Goal: Task Accomplishment & Management: Manage account settings

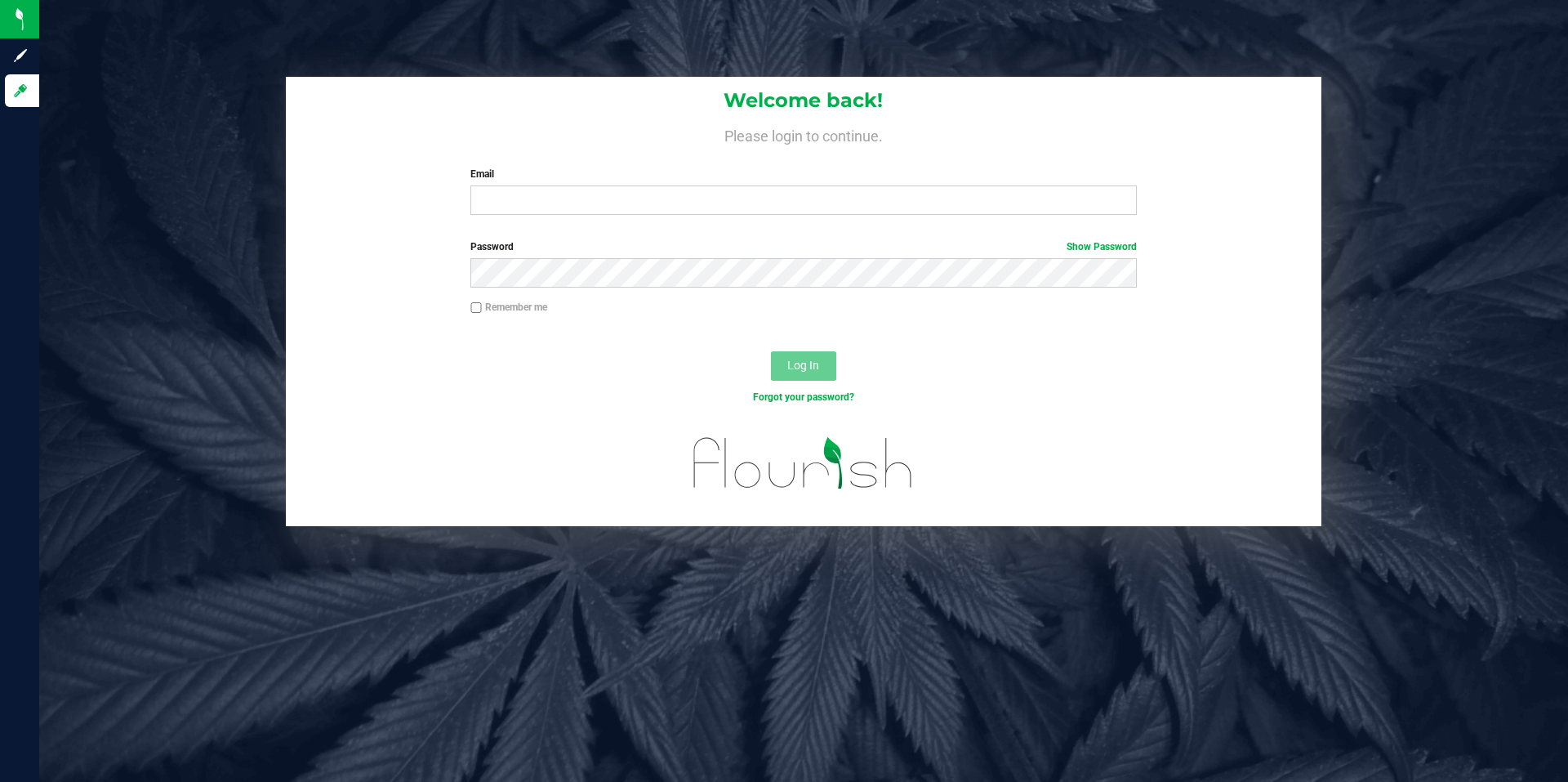
click at [805, 185] on div "Email Required Please format your email correctly." at bounding box center [802, 190] width 690 height 48
click at [806, 186] on input "Email" at bounding box center [802, 199] width 666 height 29
type input "[EMAIL_ADDRESS][DOMAIN_NAME]"
click at [771, 351] on button "Log In" at bounding box center [803, 366] width 65 height 29
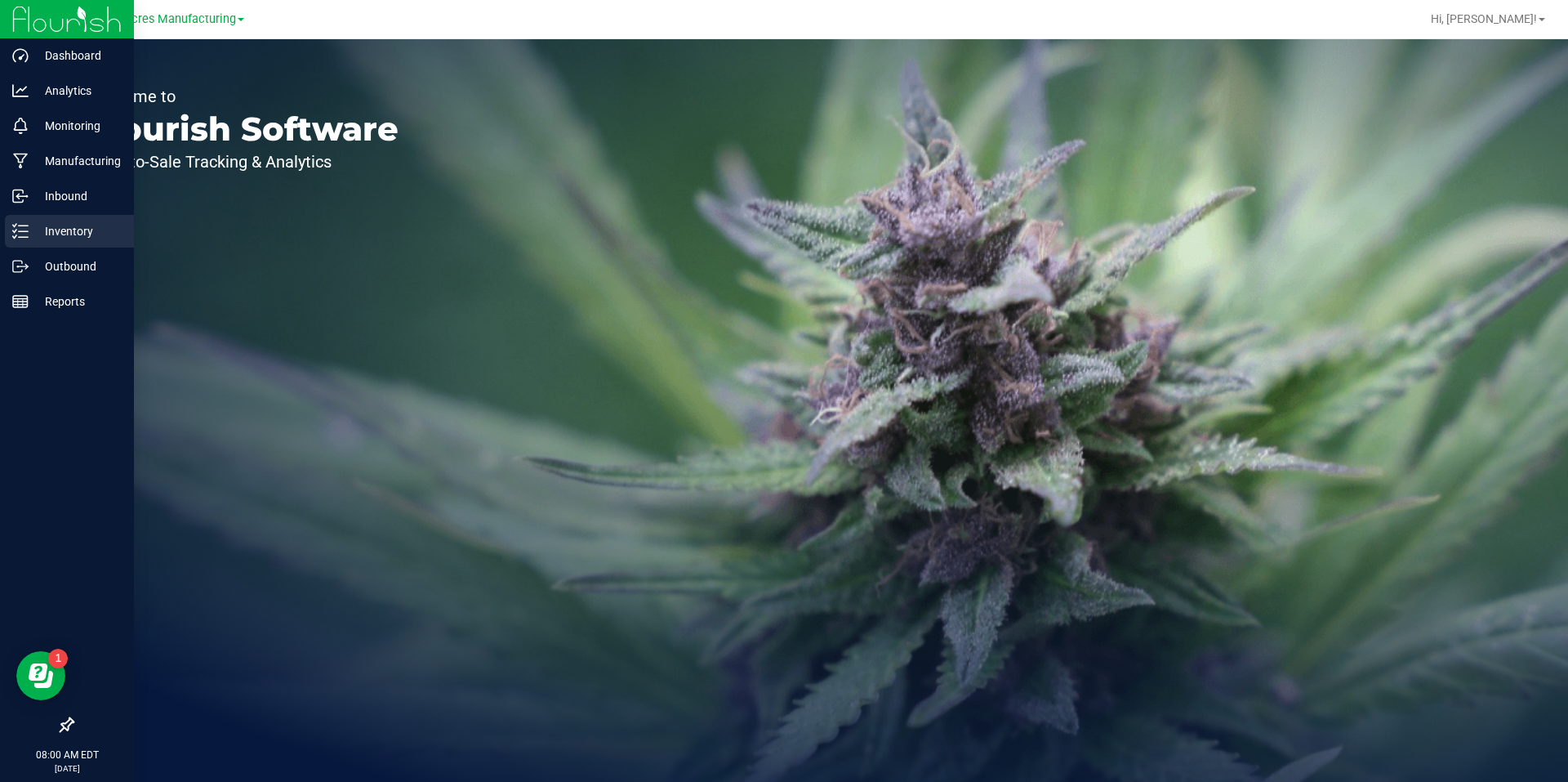
click at [27, 243] on div "Inventory" at bounding box center [69, 231] width 129 height 33
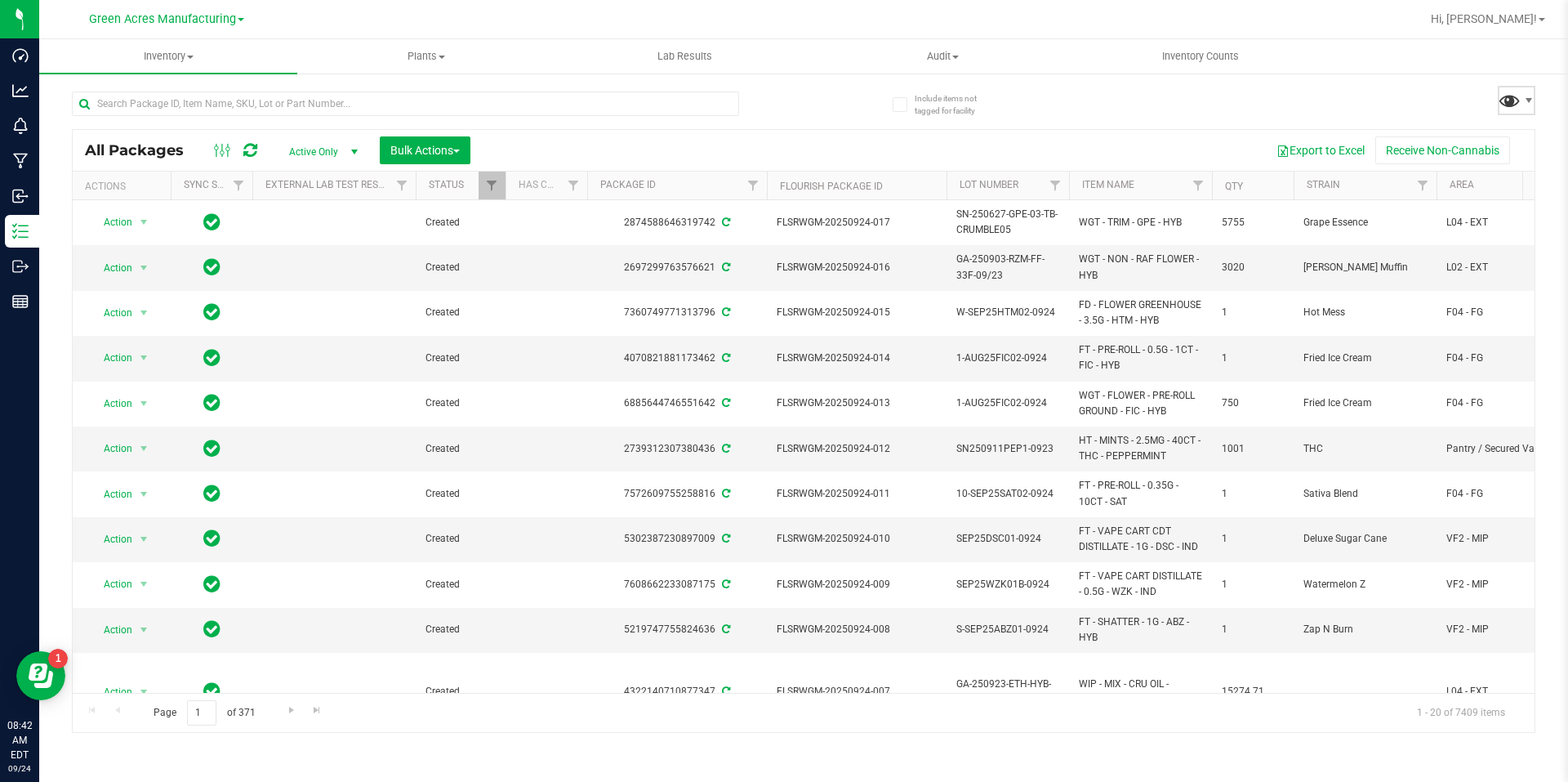
click at [1513, 104] on span at bounding box center [1509, 99] width 24 height 24
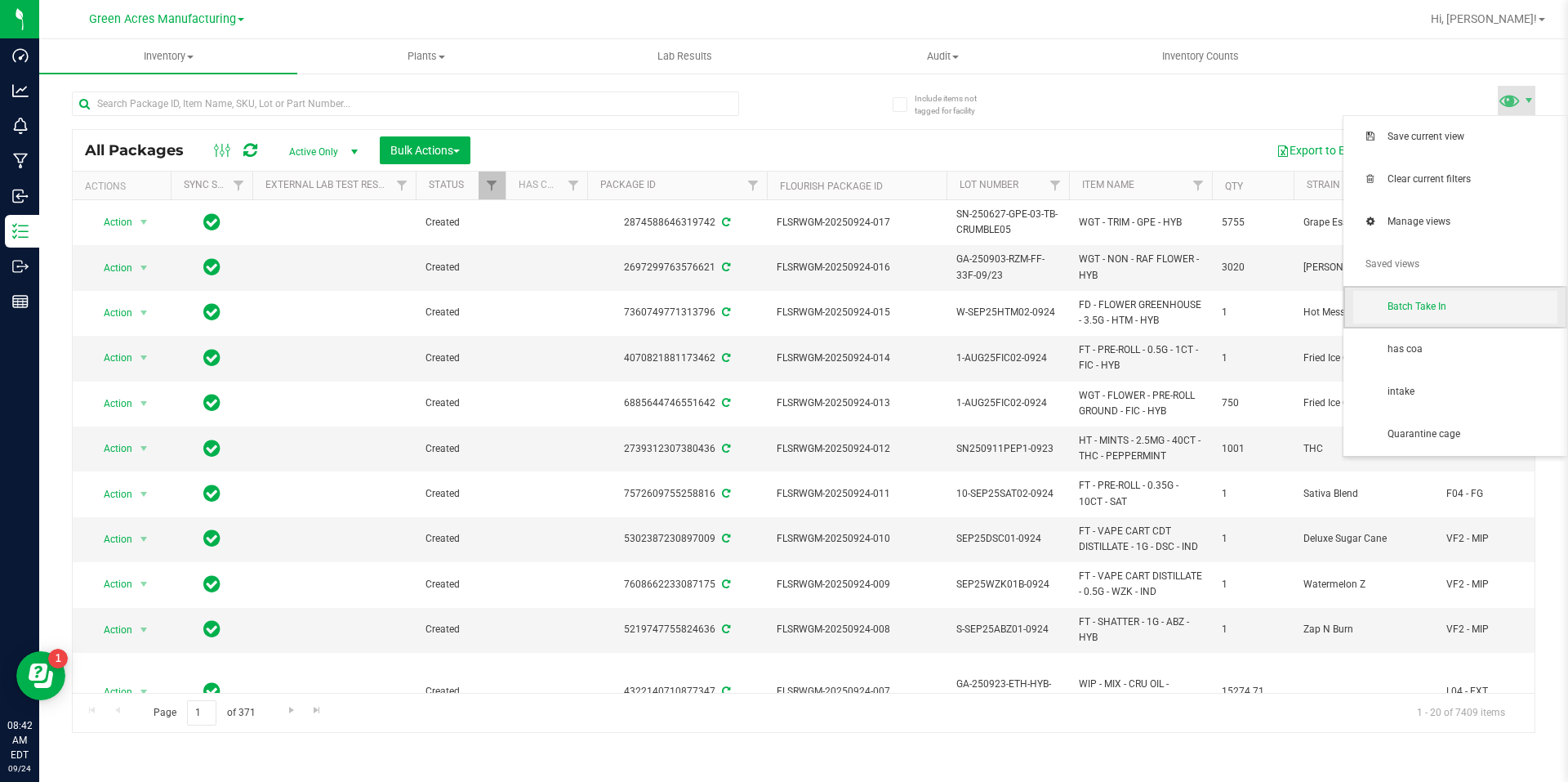
click at [1403, 314] on span "Batch Take In" at bounding box center [1473, 306] width 170 height 14
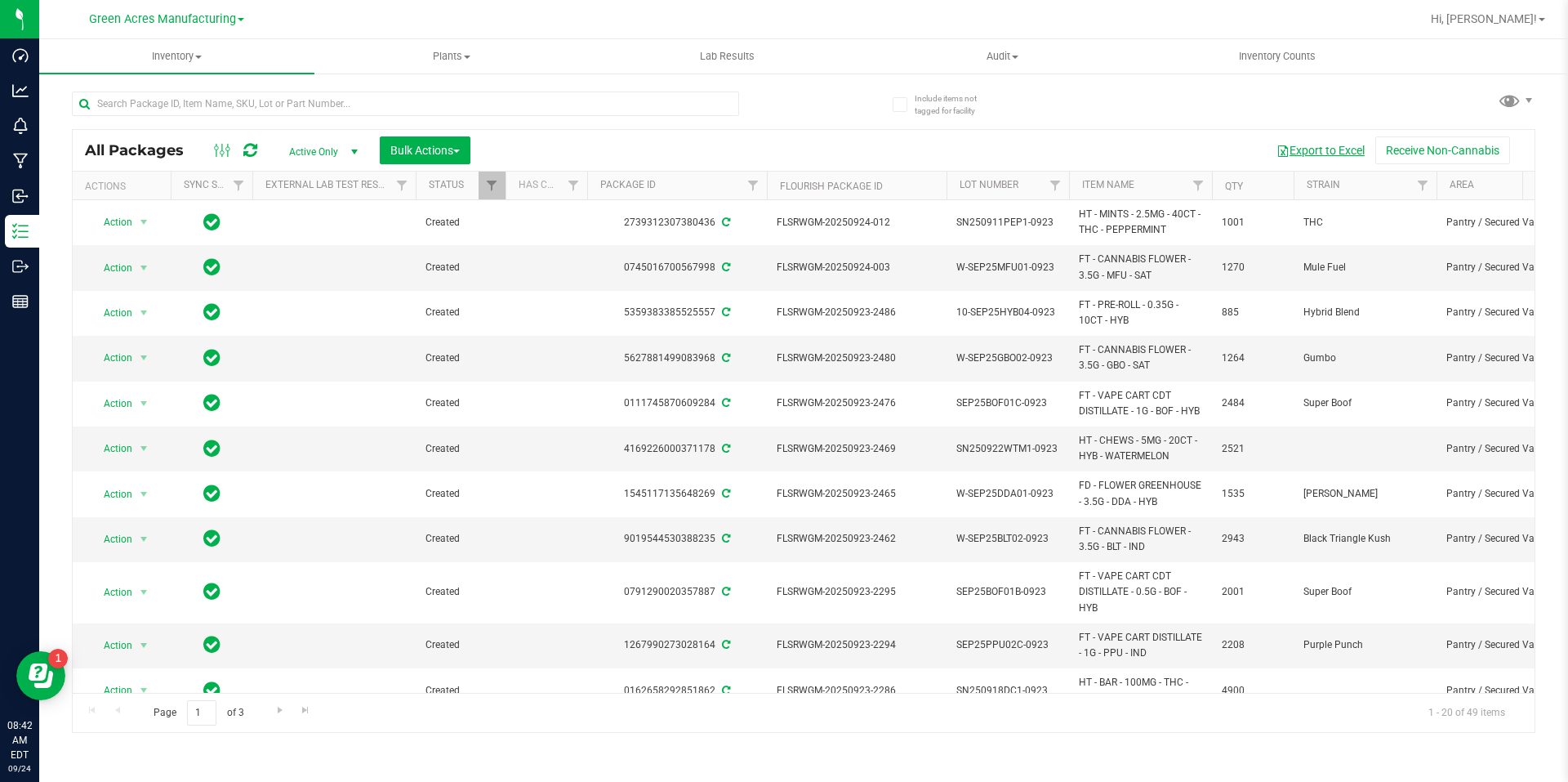
click at [1306, 148] on button "Export to Excel" at bounding box center [1321, 149] width 110 height 27
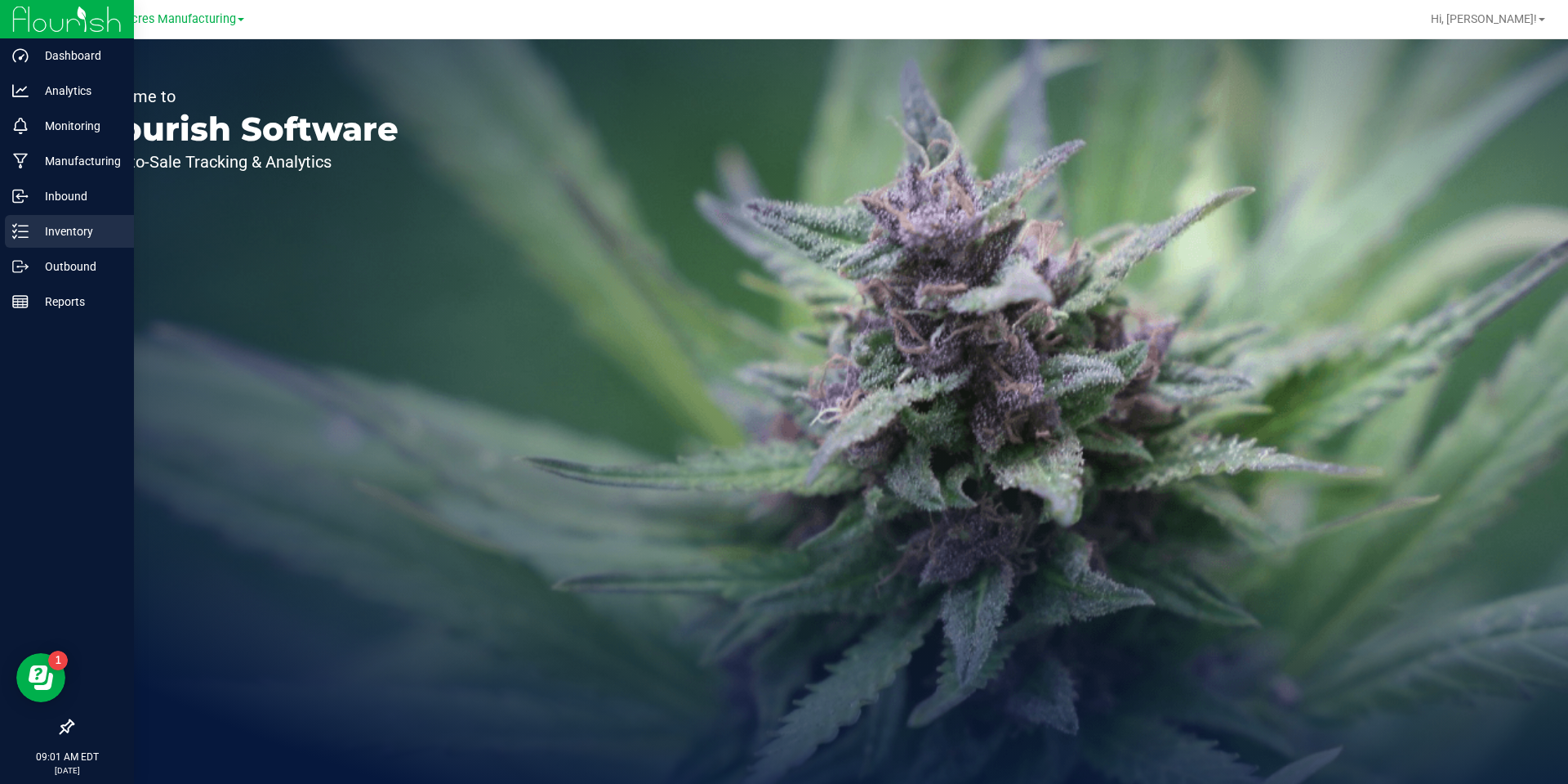
click at [11, 221] on div "Inventory" at bounding box center [69, 231] width 129 height 33
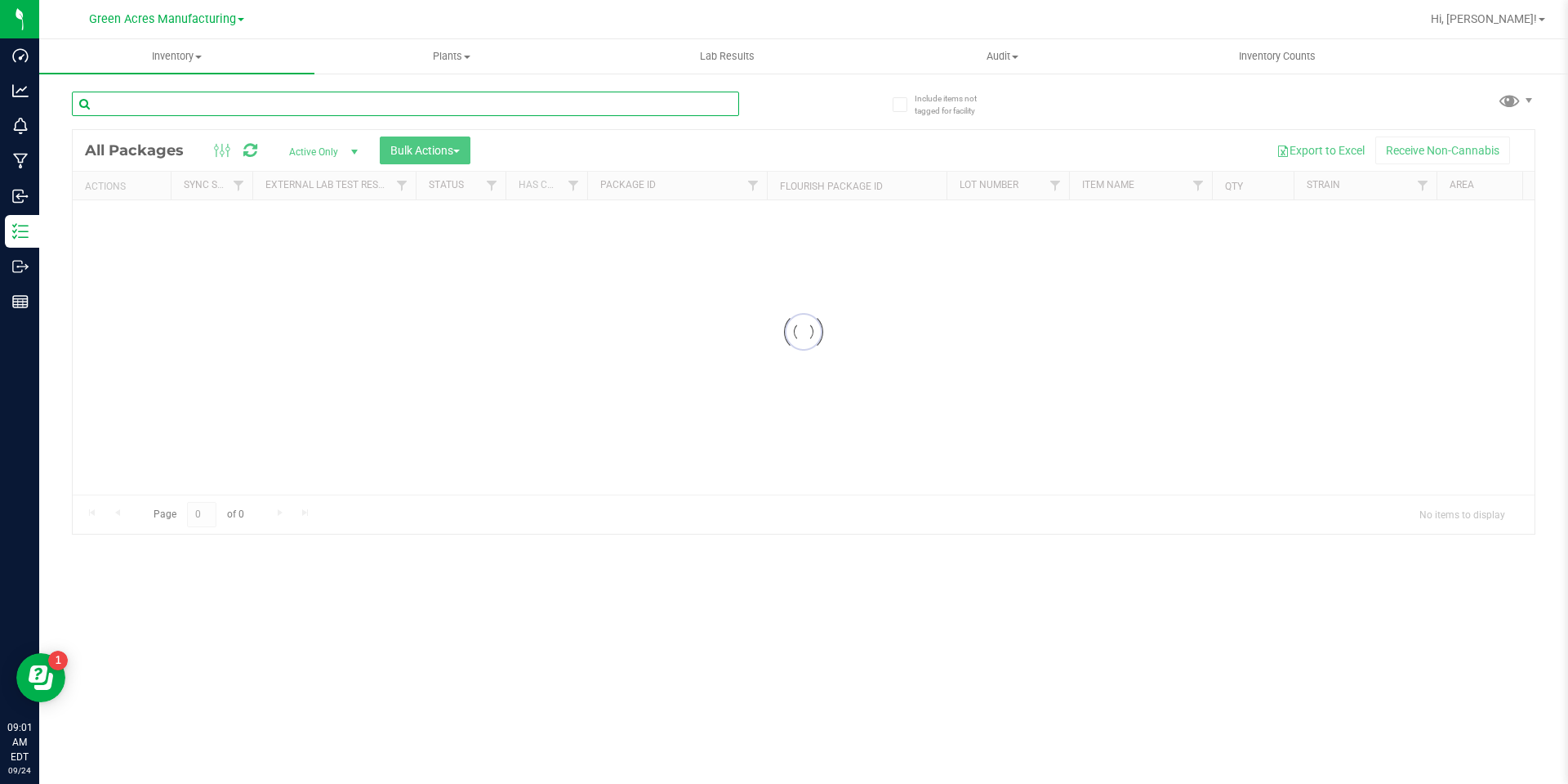
click at [589, 100] on input "text" at bounding box center [405, 104] width 667 height 25
paste input "SN250724GRP1-0922"
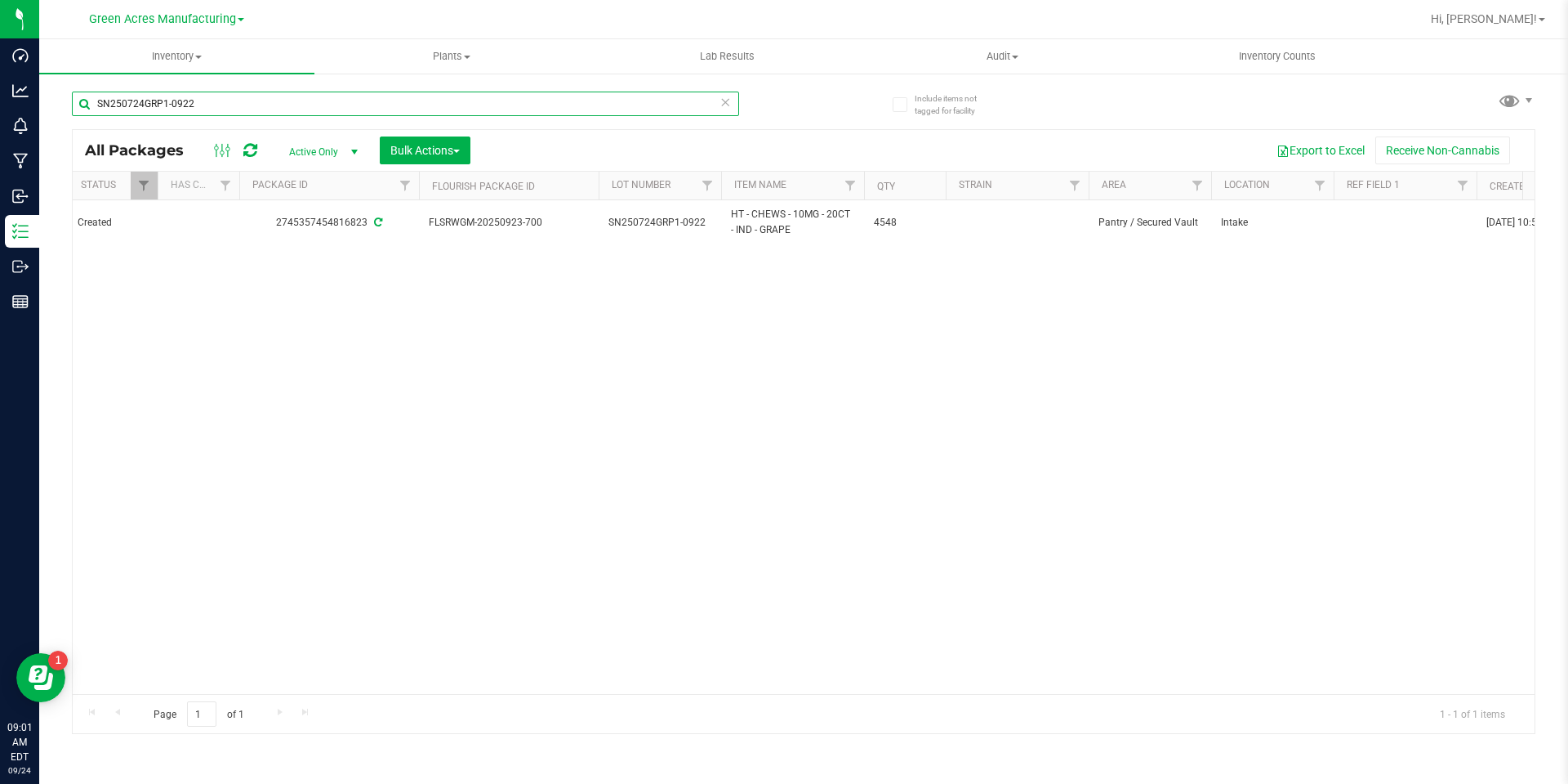
scroll to position [0, 246]
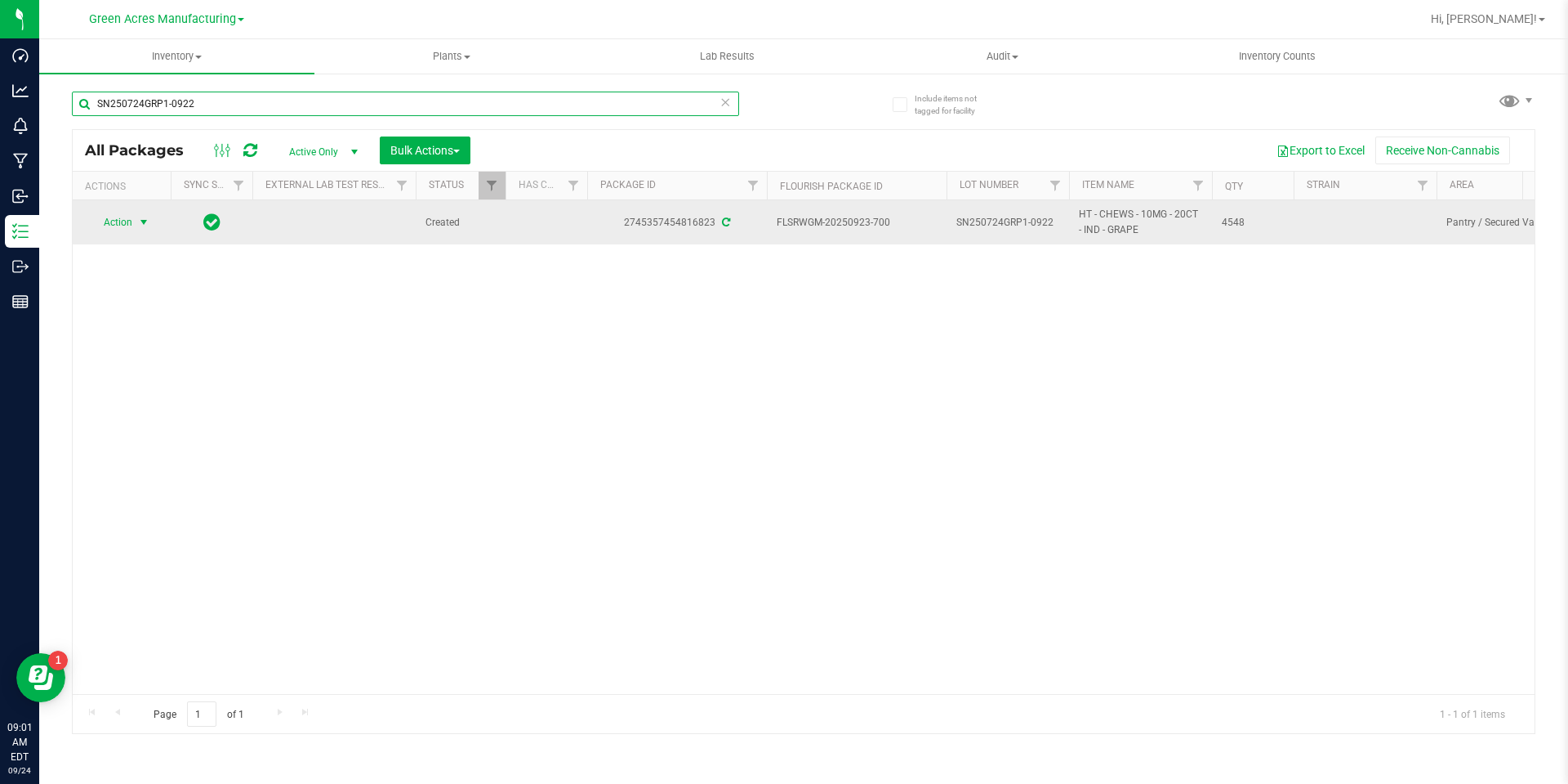
type input "SN250724GRP1-0922"
click at [145, 228] on span "select" at bounding box center [143, 222] width 13 height 13
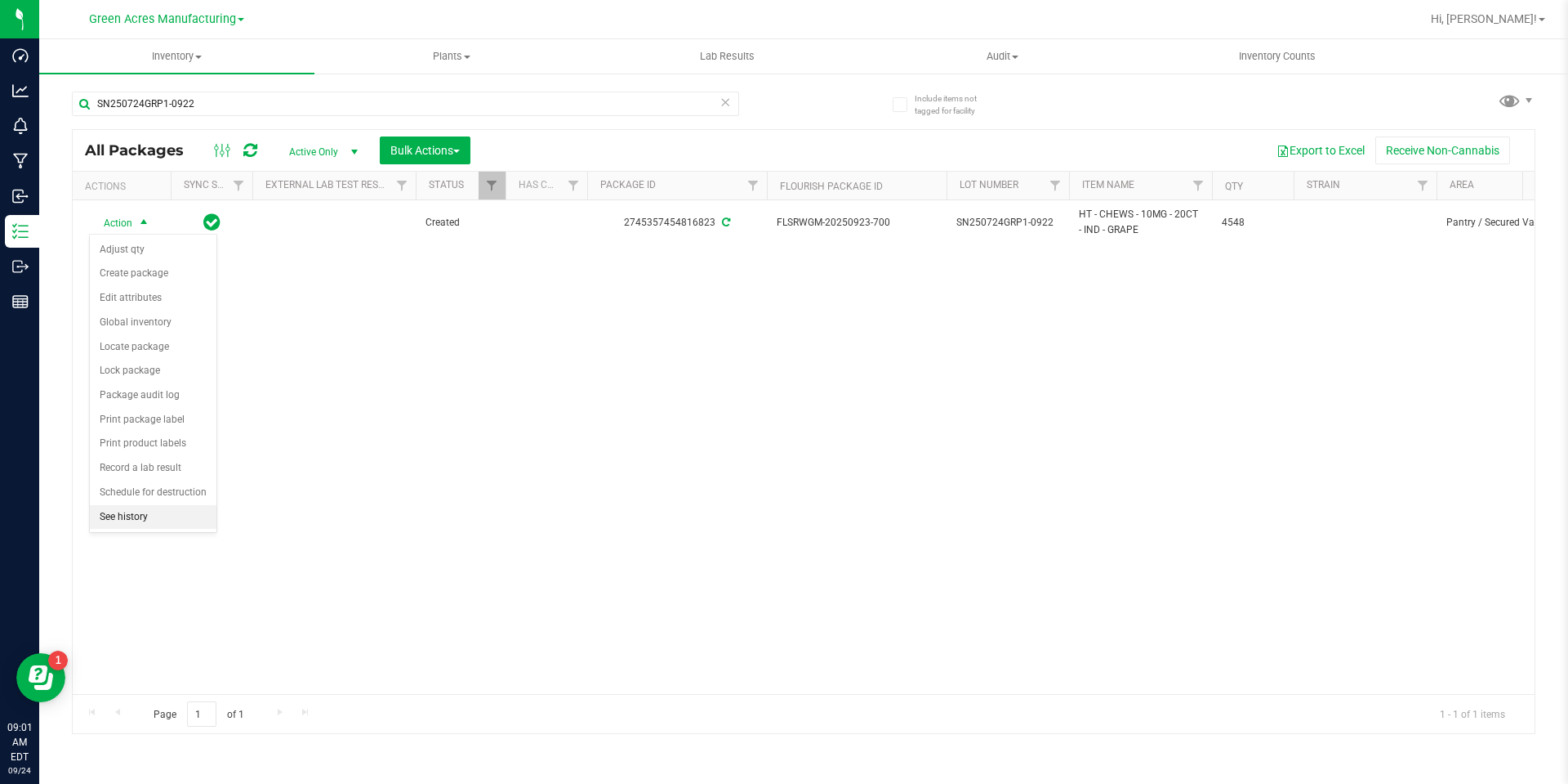
click at [160, 505] on li "See history" at bounding box center [153, 518] width 126 height 25
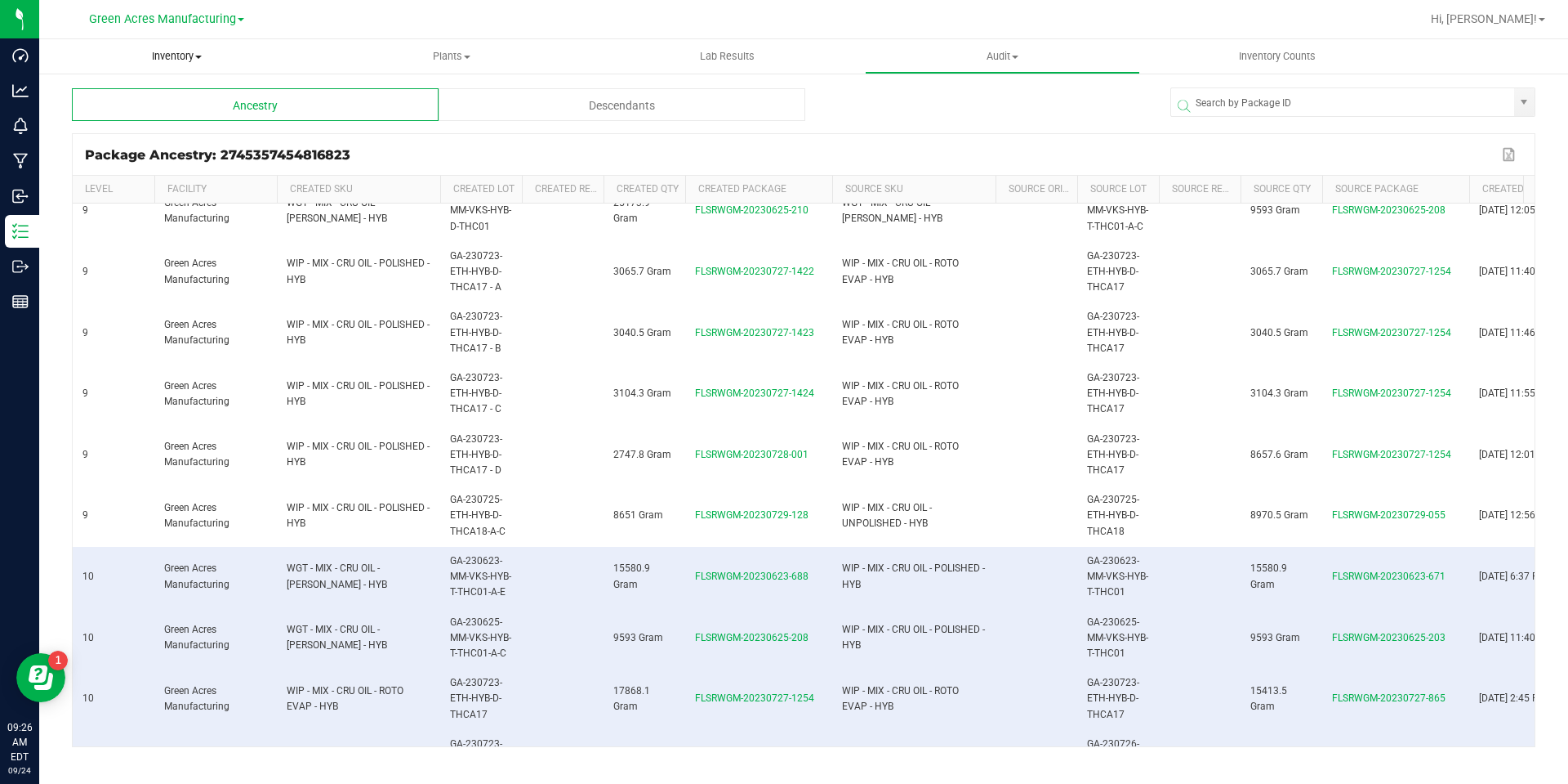
click at [172, 60] on span "Inventory" at bounding box center [177, 57] width 276 height 15
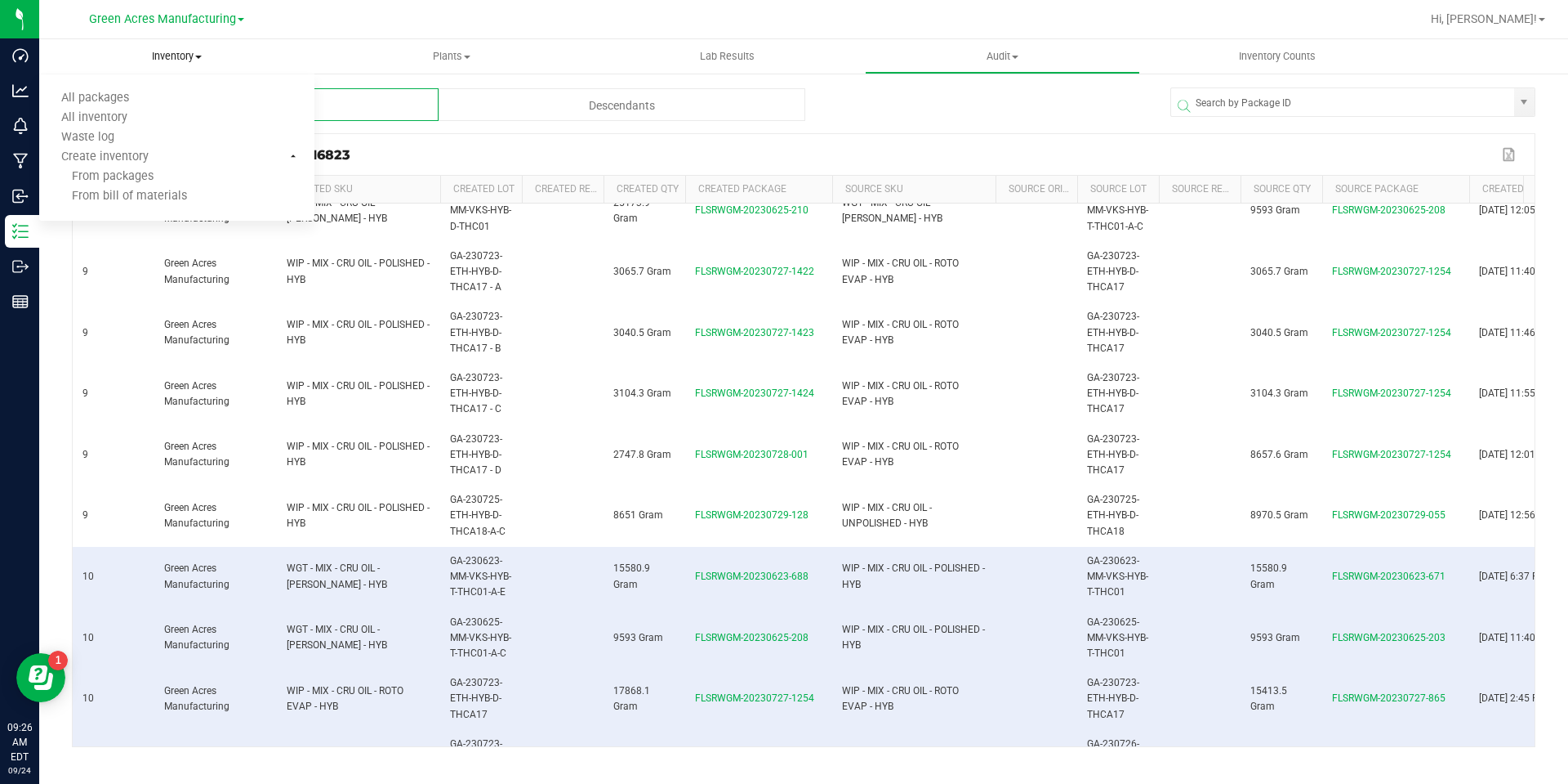
click at [191, 54] on span "Inventory" at bounding box center [177, 57] width 276 height 15
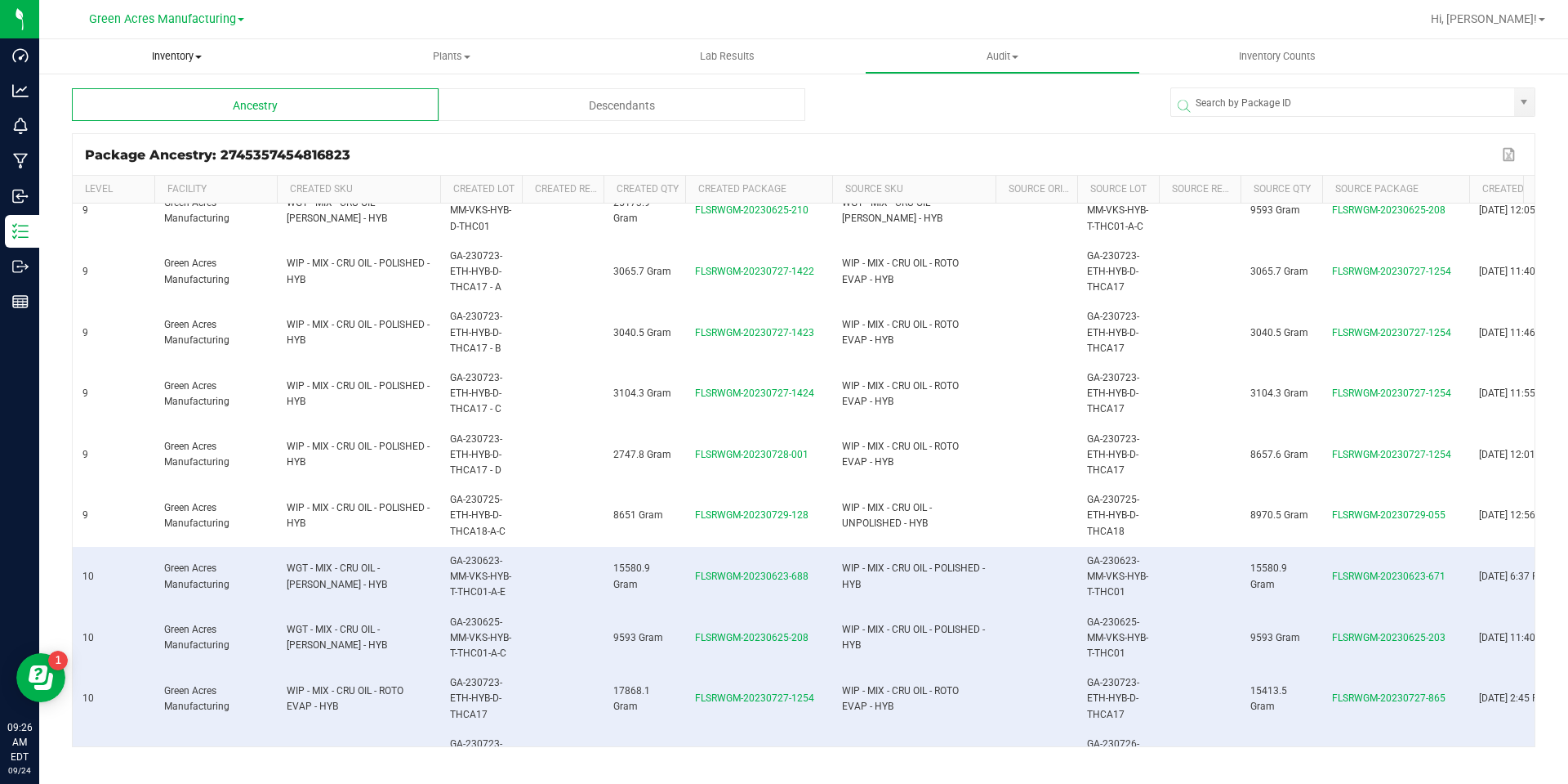
click at [190, 60] on span "Inventory" at bounding box center [177, 57] width 276 height 15
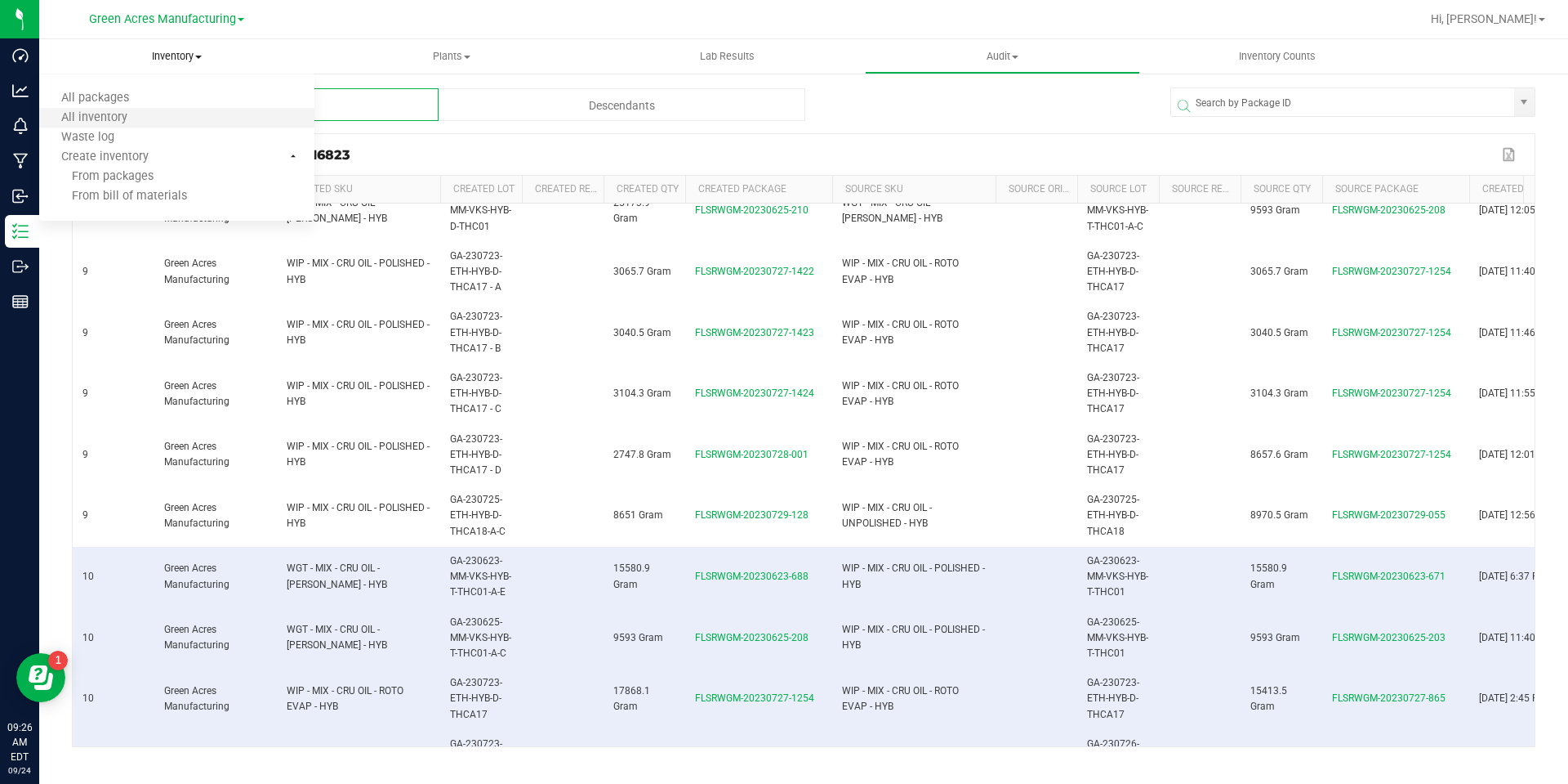
click at [162, 109] on li "All inventory" at bounding box center [177, 118] width 276 height 20
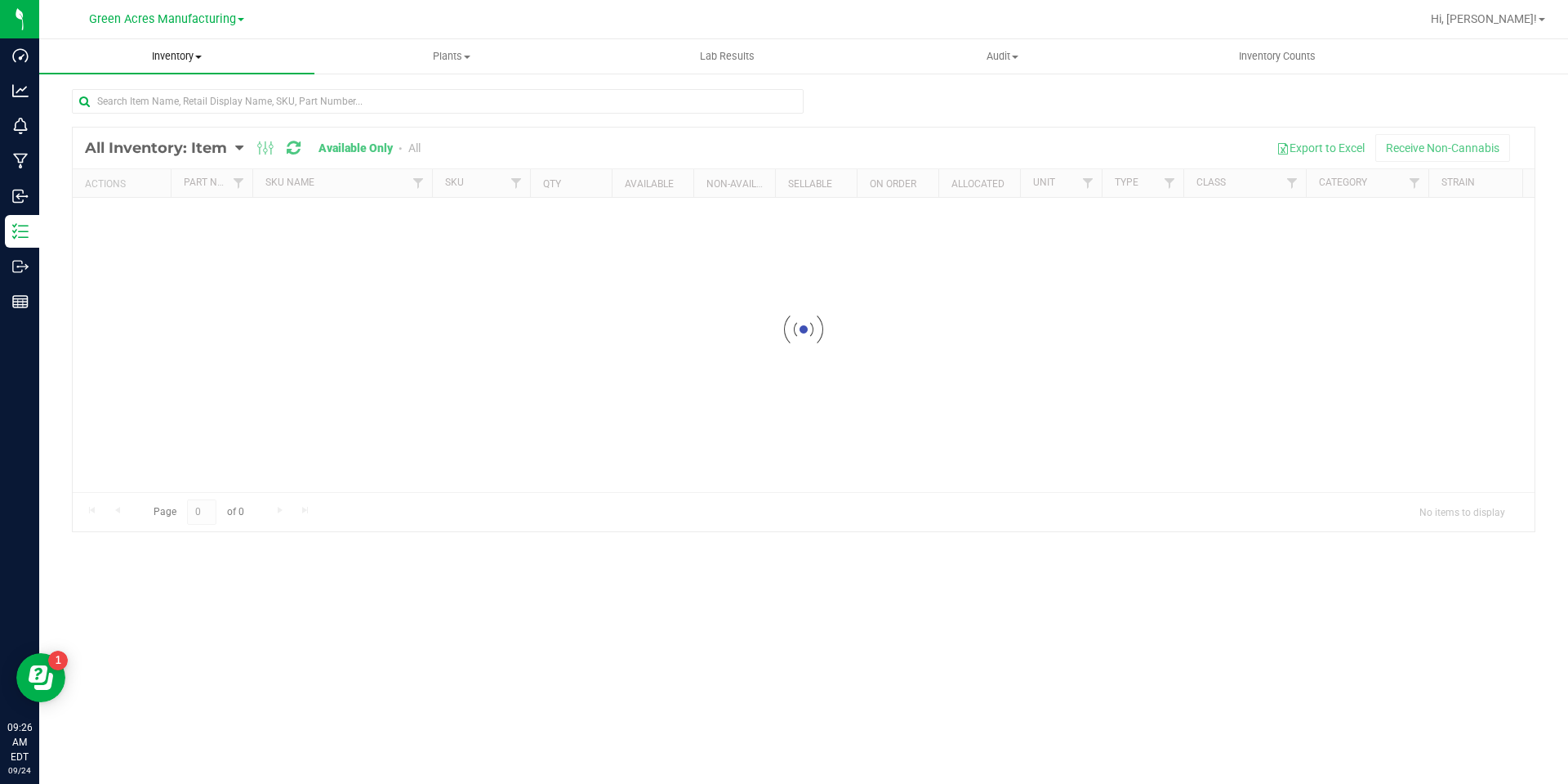
click at [205, 54] on span "Inventory" at bounding box center [177, 57] width 276 height 15
click at [179, 92] on li "All packages" at bounding box center [177, 98] width 276 height 20
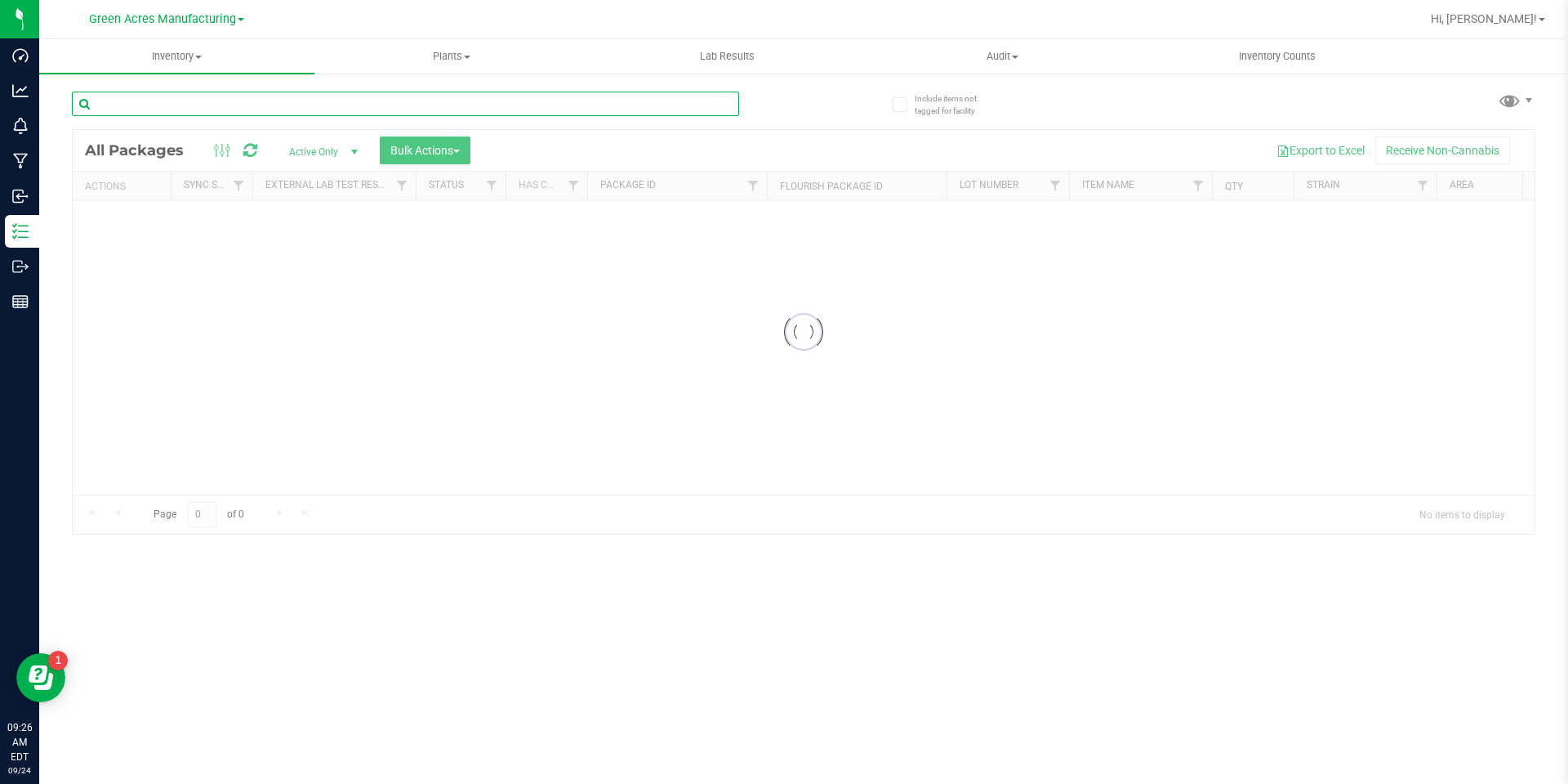
click at [385, 103] on input "text" at bounding box center [405, 104] width 667 height 25
click at [626, 107] on input "text" at bounding box center [405, 104] width 667 height 25
paste input "SN250724GRP1-0922"
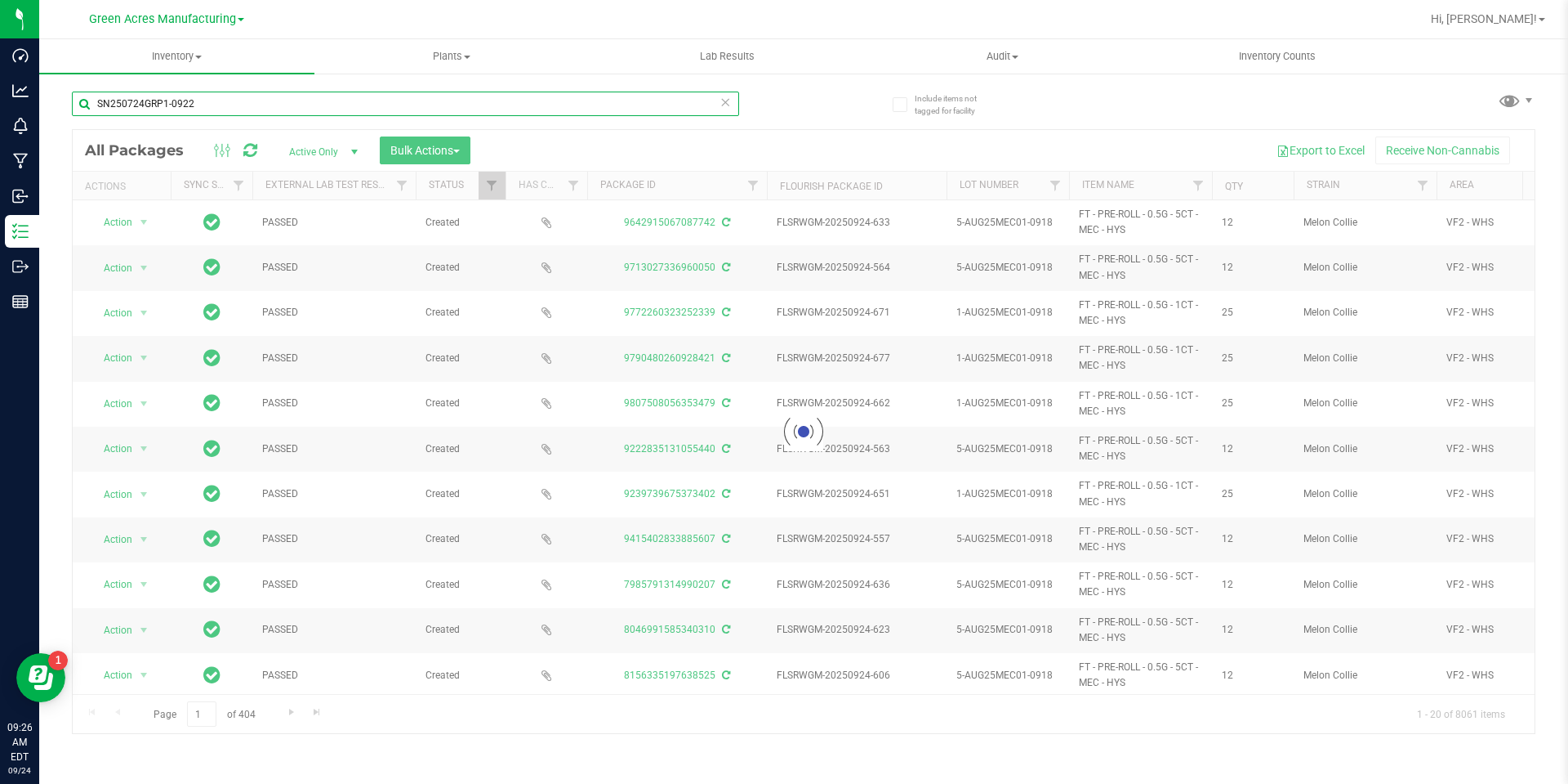
type input "SN250724GRP1-0922"
click at [336, 148] on div at bounding box center [803, 432] width 1461 height 603
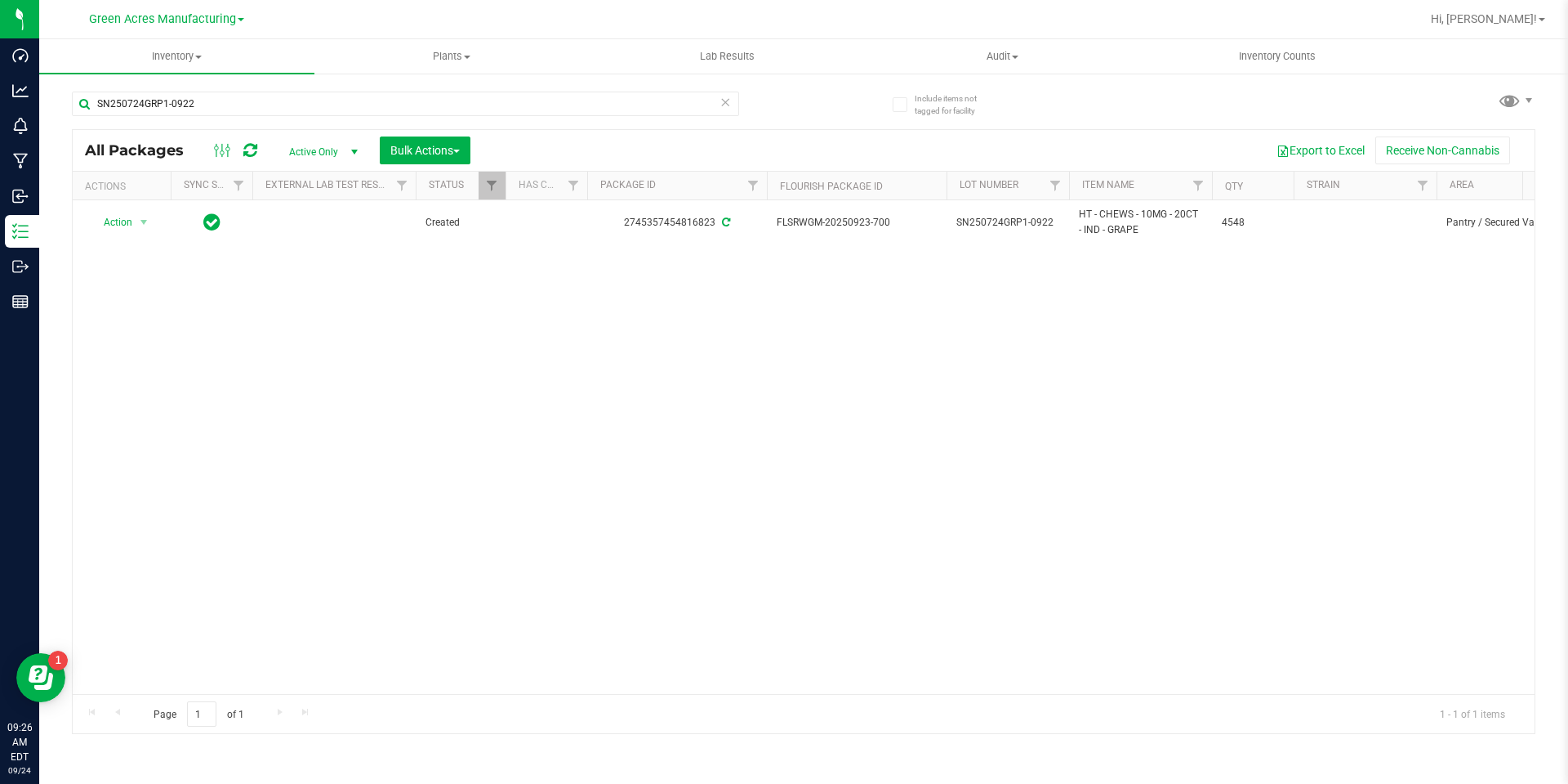
click at [346, 148] on span "select" at bounding box center [354, 152] width 21 height 23
click at [335, 201] on li "Lab Samples" at bounding box center [319, 203] width 88 height 25
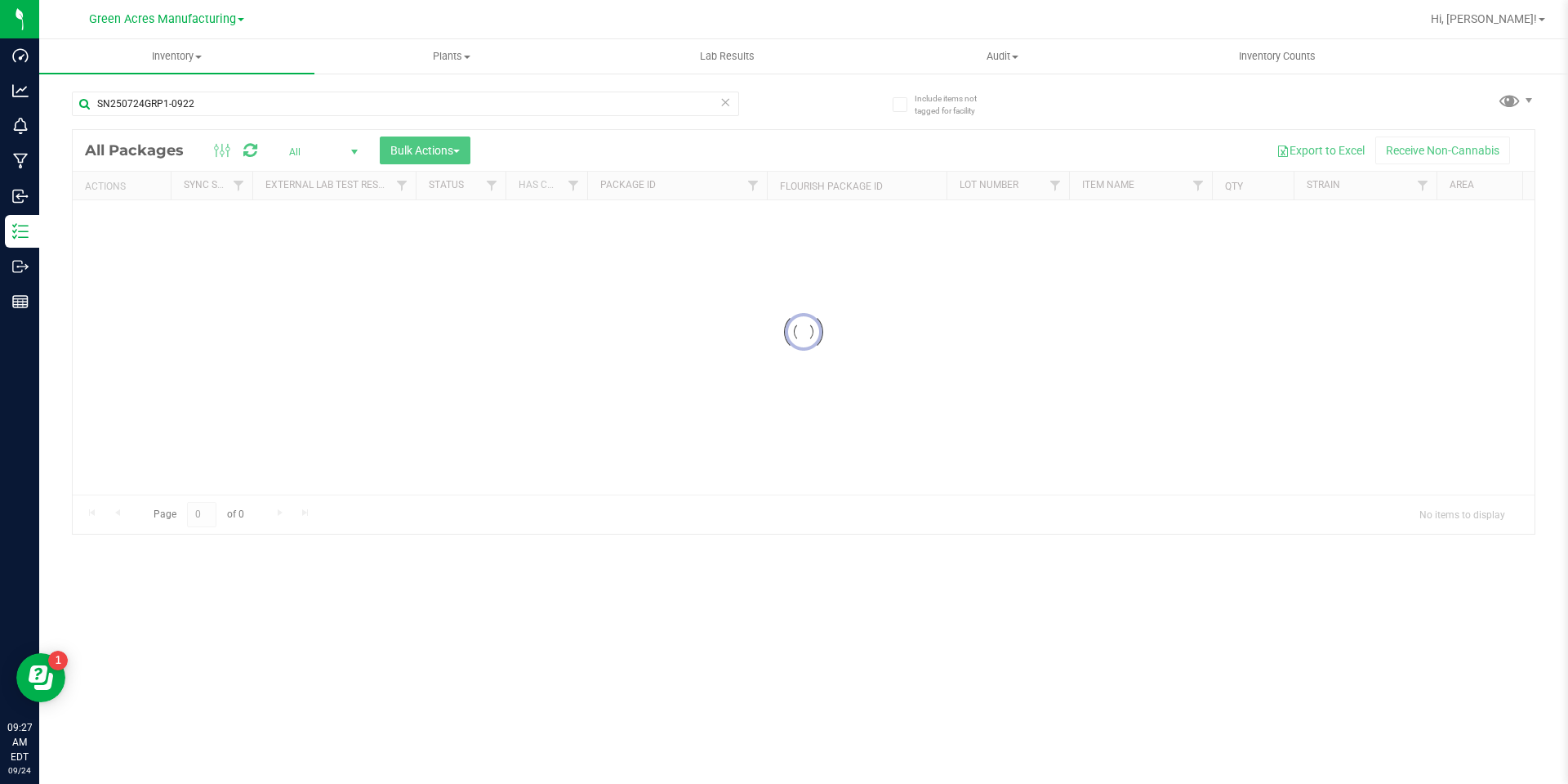
drag, startPoint x: 360, startPoint y: 127, endPoint x: 764, endPoint y: 333, distance: 453.5
click at [763, 337] on div at bounding box center [803, 332] width 1461 height 403
click at [356, 154] on span "select" at bounding box center [355, 152] width 13 height 13
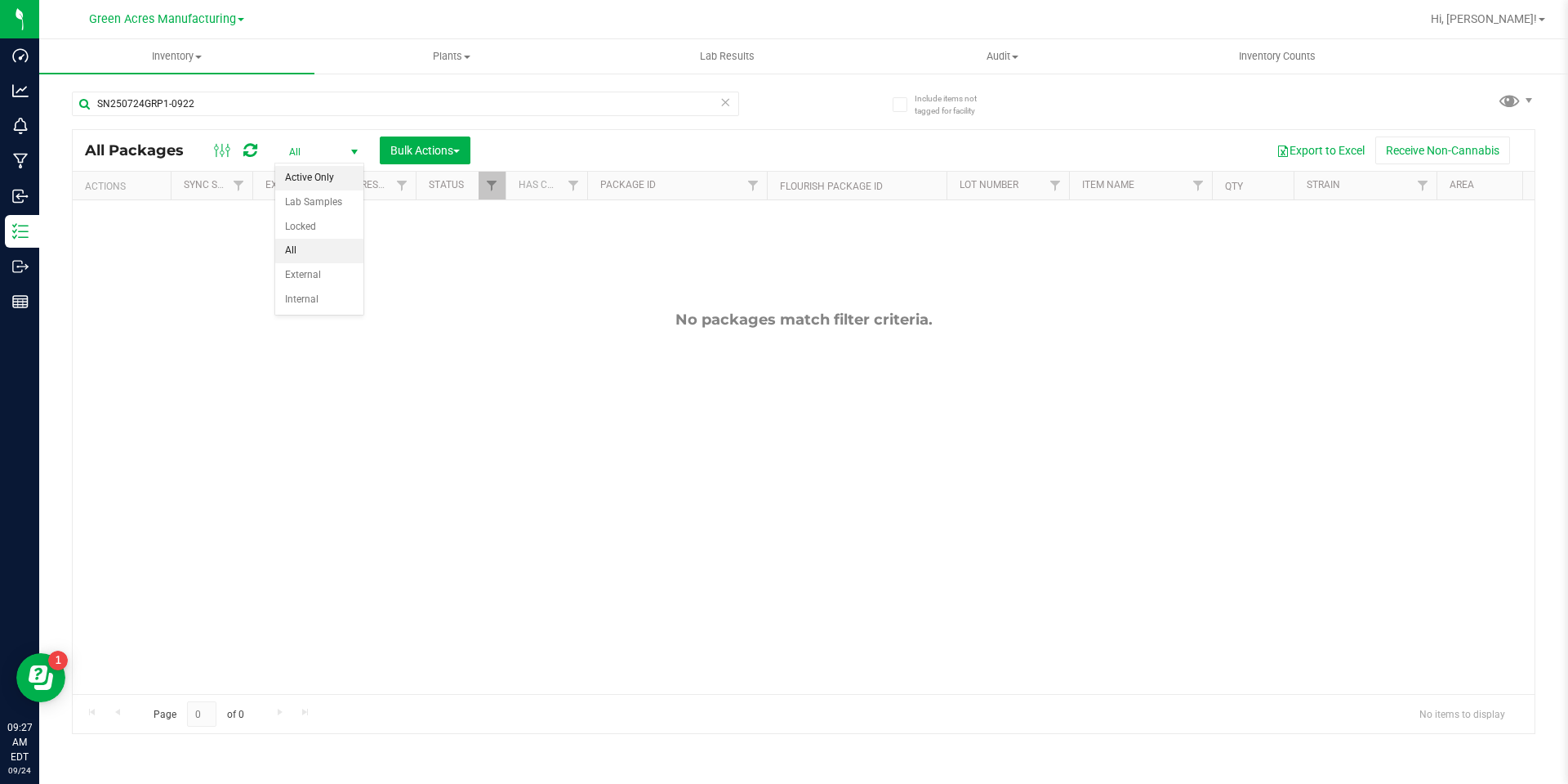
click at [346, 171] on li "Active Only" at bounding box center [319, 179] width 88 height 25
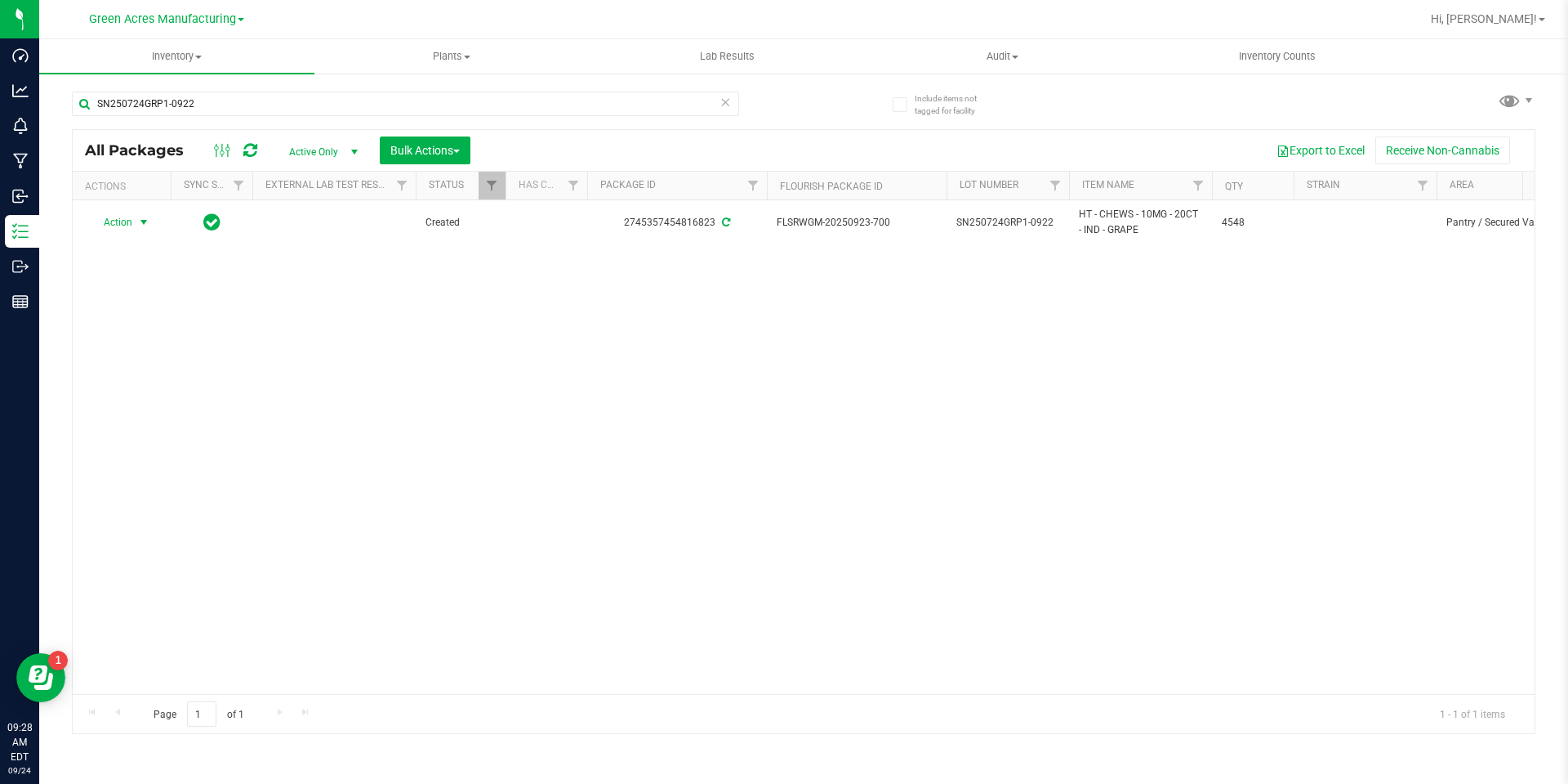
click at [143, 224] on span "select" at bounding box center [143, 222] width 13 height 13
click at [362, 360] on div "Action Action Adjust qty Create package Edit attributes Global inventory Locate…" at bounding box center [803, 447] width 1461 height 493
click at [451, 154] on span "Bulk Actions" at bounding box center [425, 150] width 70 height 13
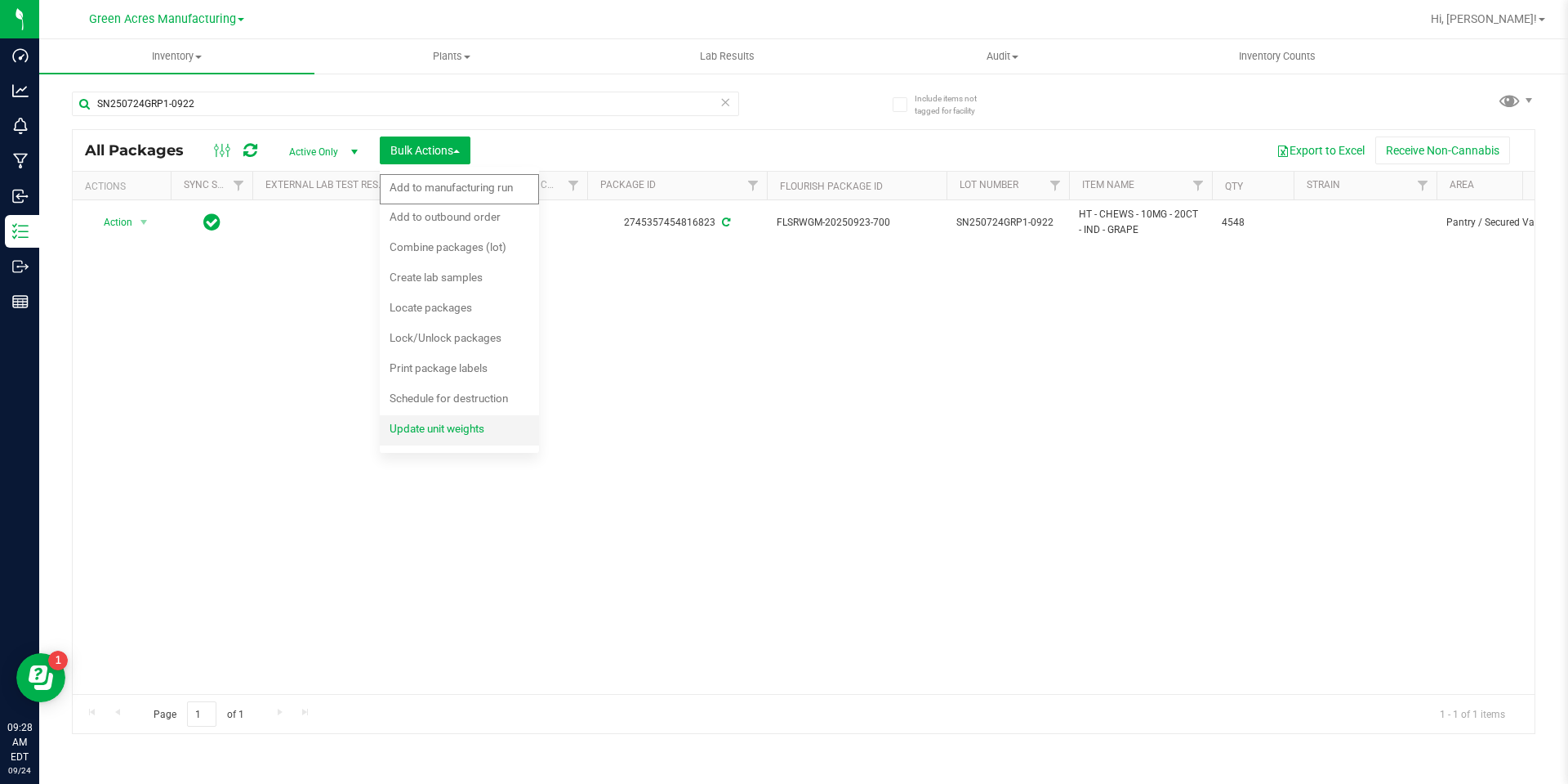
click at [480, 427] on span "Update unit weights" at bounding box center [437, 428] width 94 height 13
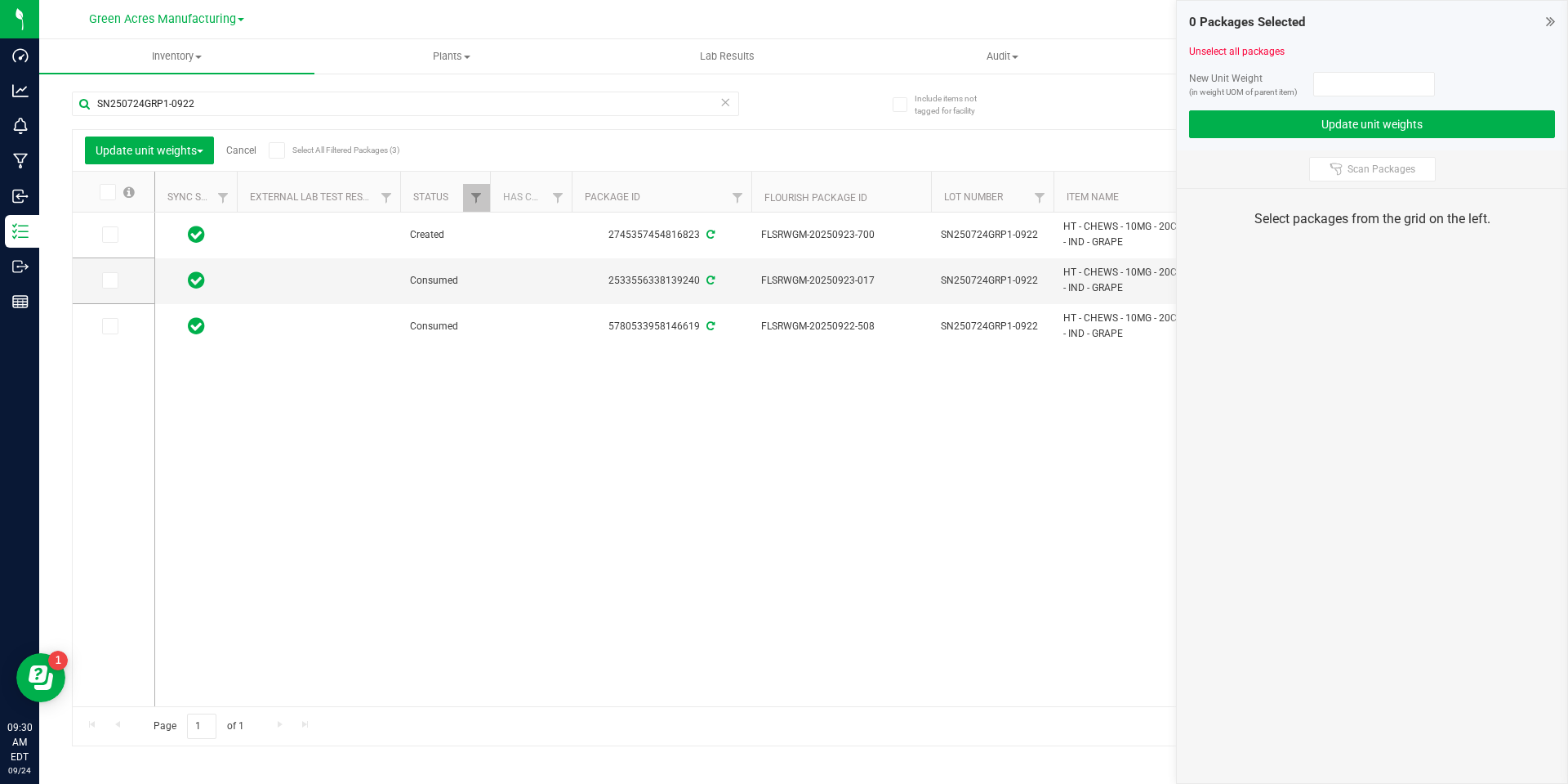
click at [105, 234] on icon at bounding box center [109, 234] width 10 height 0
click at [0, 0] on input "checkbox" at bounding box center [0, 0] width 0 height 0
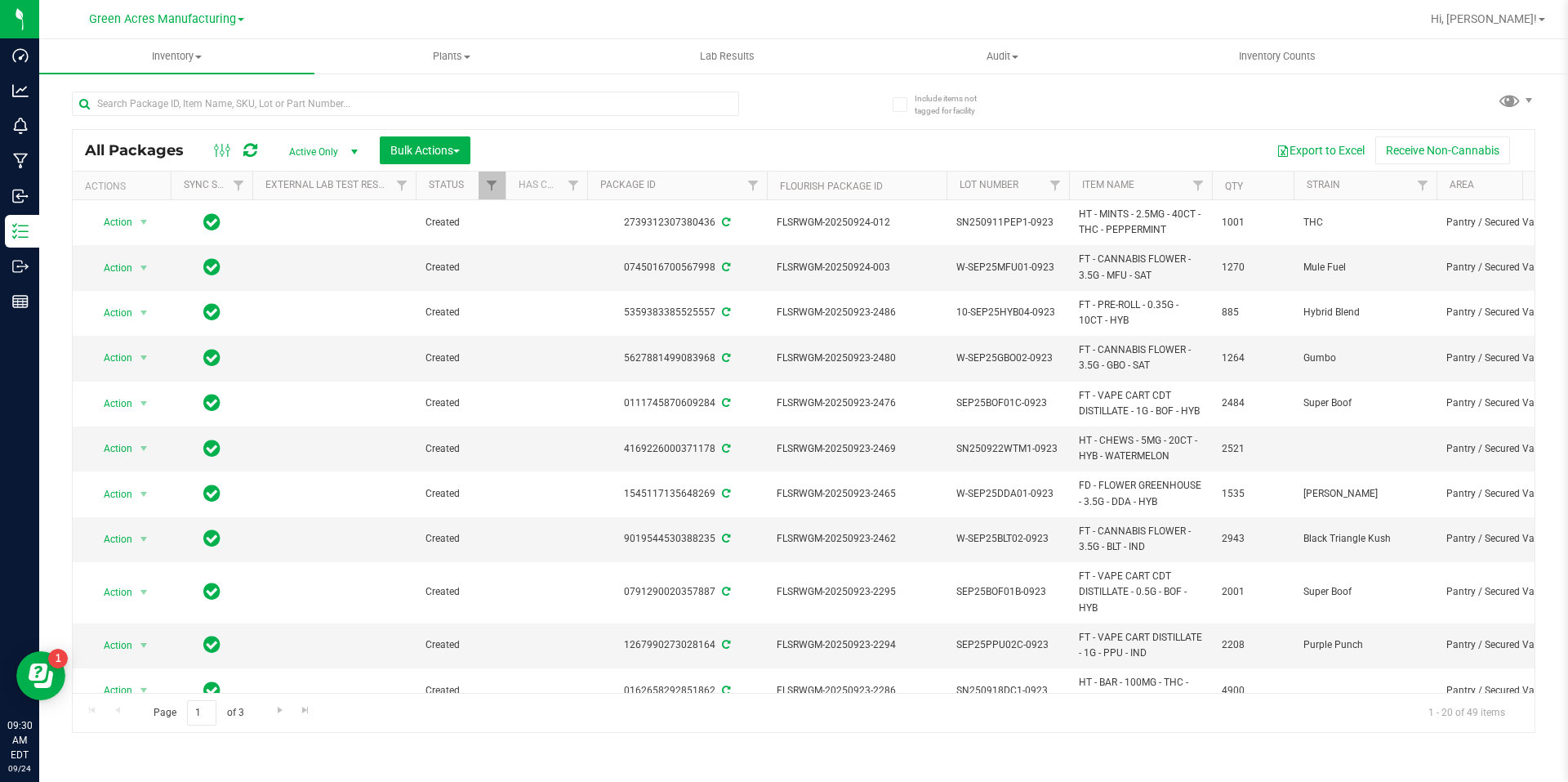
click at [1098, 88] on div "All Packages Active Only Active Only Lab Samples Locked All External Internal B…" at bounding box center [803, 404] width 1463 height 657
click at [448, 142] on button "Bulk Actions" at bounding box center [425, 149] width 91 height 27
click at [451, 285] on div "Create lab samples" at bounding box center [447, 280] width 115 height 26
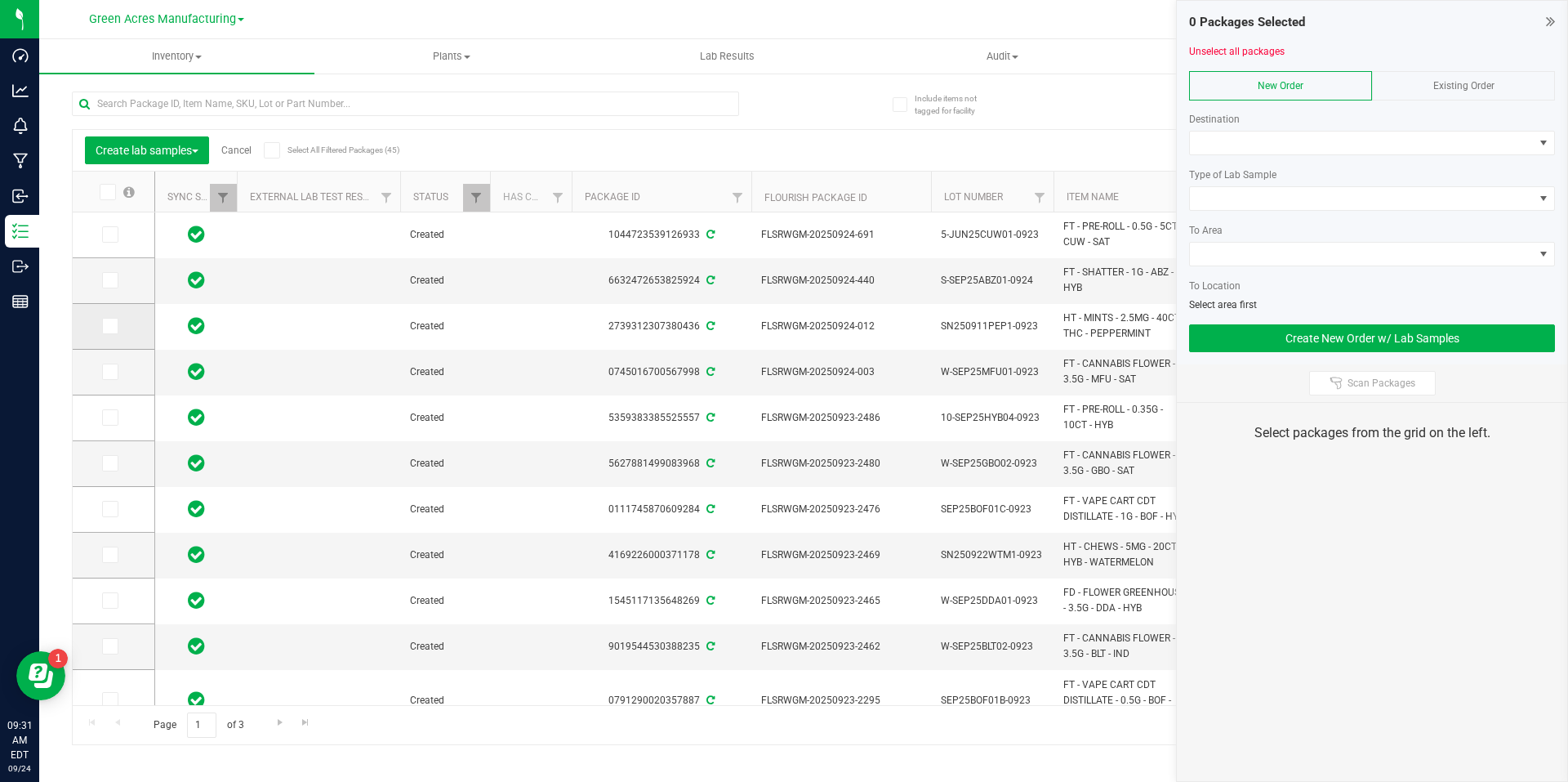
click at [104, 326] on icon at bounding box center [109, 326] width 10 height 0
click at [0, 0] on input "checkbox" at bounding box center [0, 0] width 0 height 0
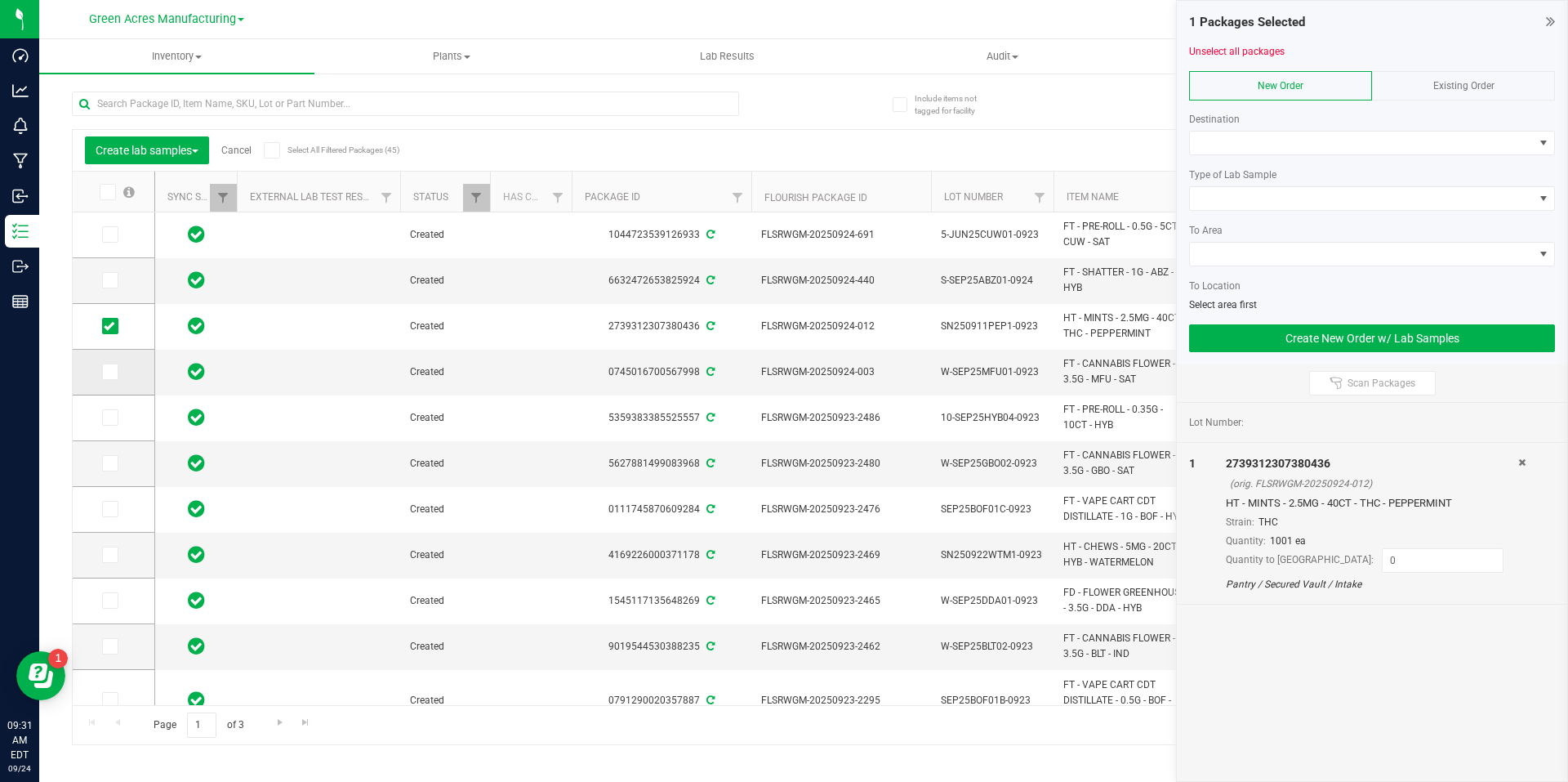
click at [108, 372] on icon at bounding box center [109, 372] width 10 height 0
click at [0, 0] on input "checkbox" at bounding box center [0, 0] width 0 height 0
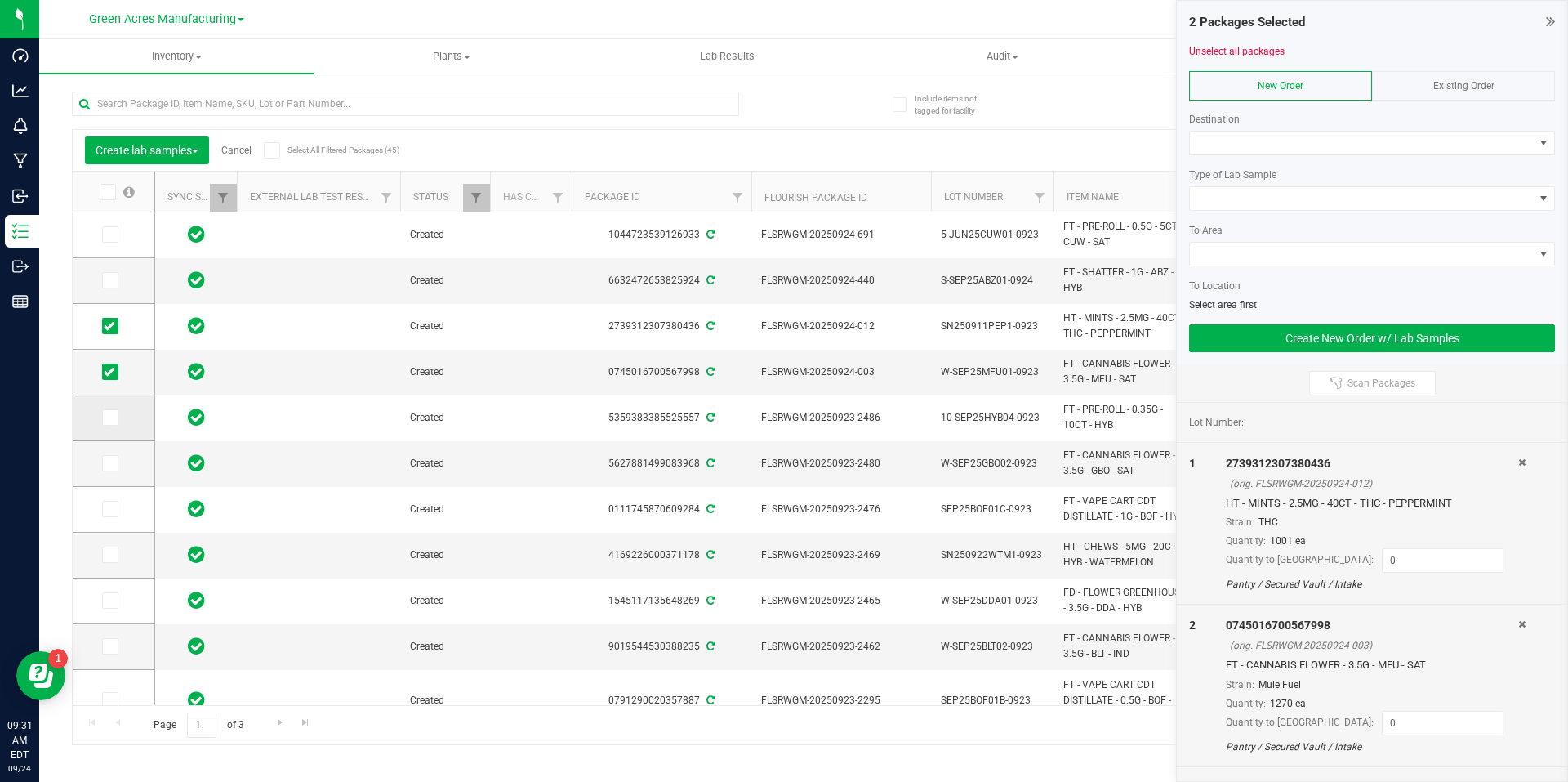
click at [111, 417] on icon at bounding box center [109, 417] width 10 height 0
click at [0, 0] on input "checkbox" at bounding box center [0, 0] width 0 height 0
click at [109, 463] on icon at bounding box center [109, 463] width 10 height 0
click at [0, 0] on input "checkbox" at bounding box center [0, 0] width 0 height 0
click at [117, 505] on span at bounding box center [110, 508] width 16 height 16
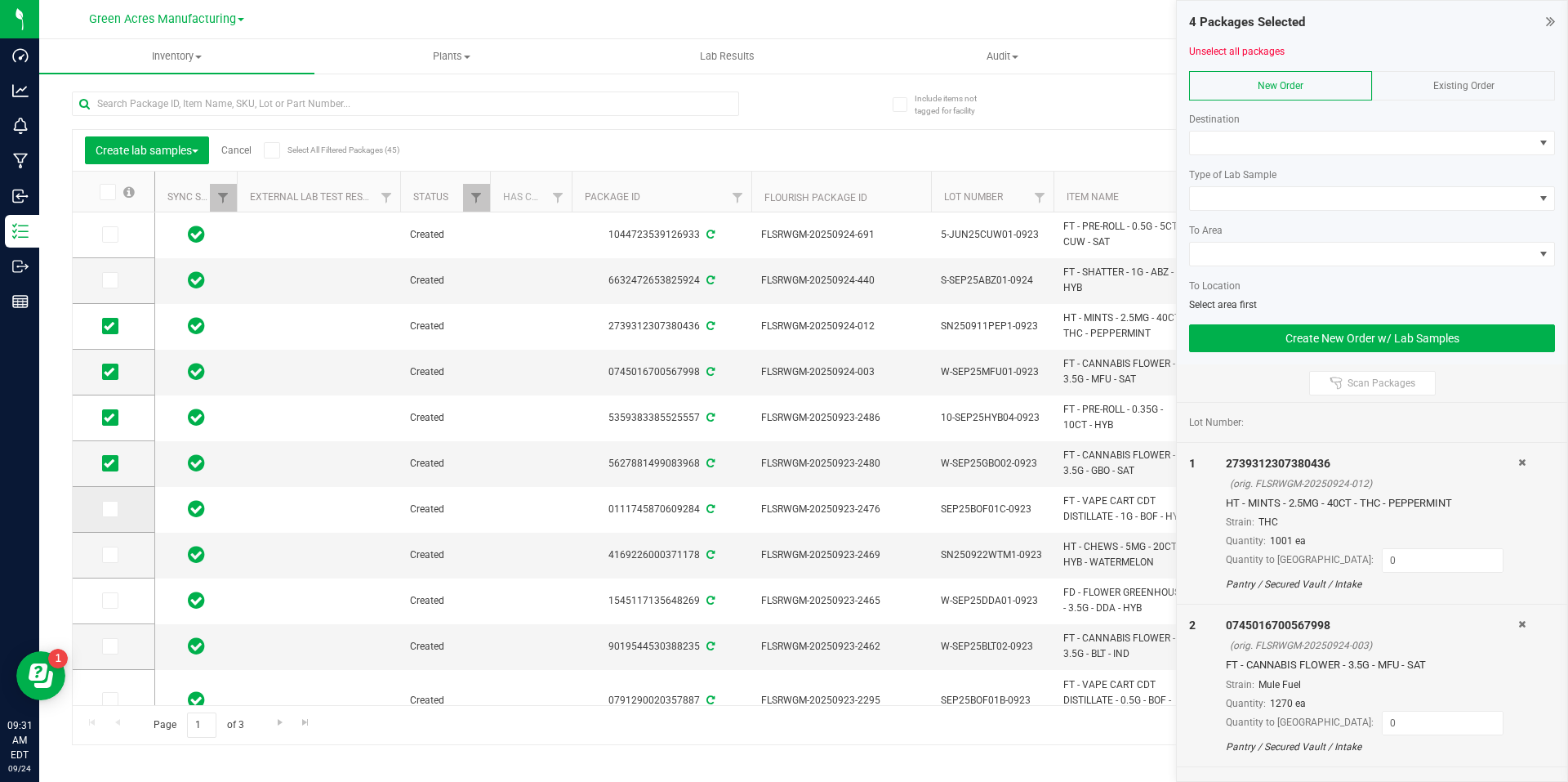
click at [0, 0] on input "checkbox" at bounding box center [0, 0] width 0 height 0
click at [114, 552] on span at bounding box center [110, 554] width 16 height 16
click at [0, 0] on input "checkbox" at bounding box center [0, 0] width 0 height 0
click at [118, 593] on label at bounding box center [113, 600] width 24 height 16
click at [0, 0] on input "checkbox" at bounding box center [0, 0] width 0 height 0
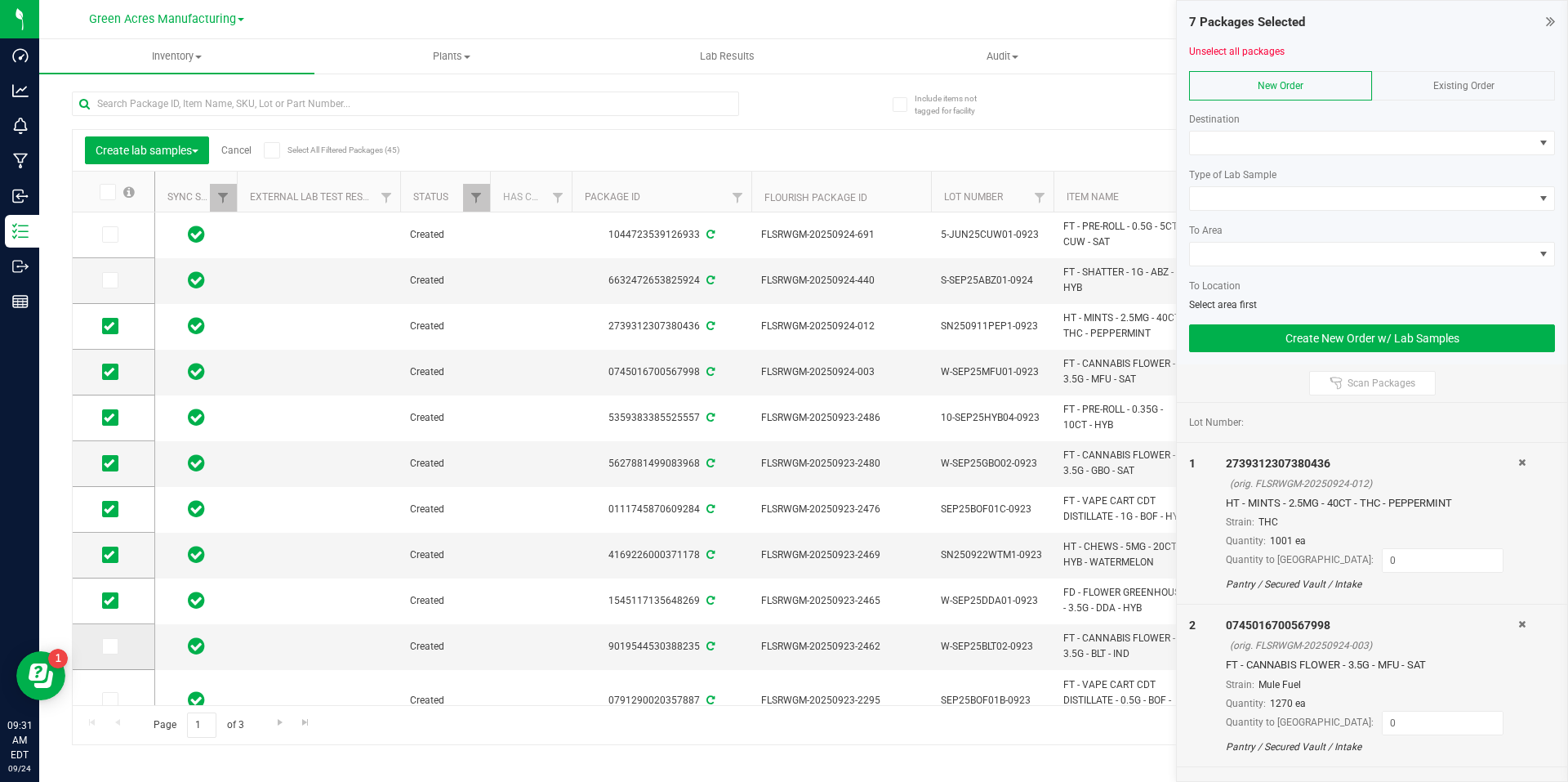
click at [111, 646] on icon at bounding box center [109, 646] width 10 height 0
click at [0, 0] on input "checkbox" at bounding box center [0, 0] width 0 height 0
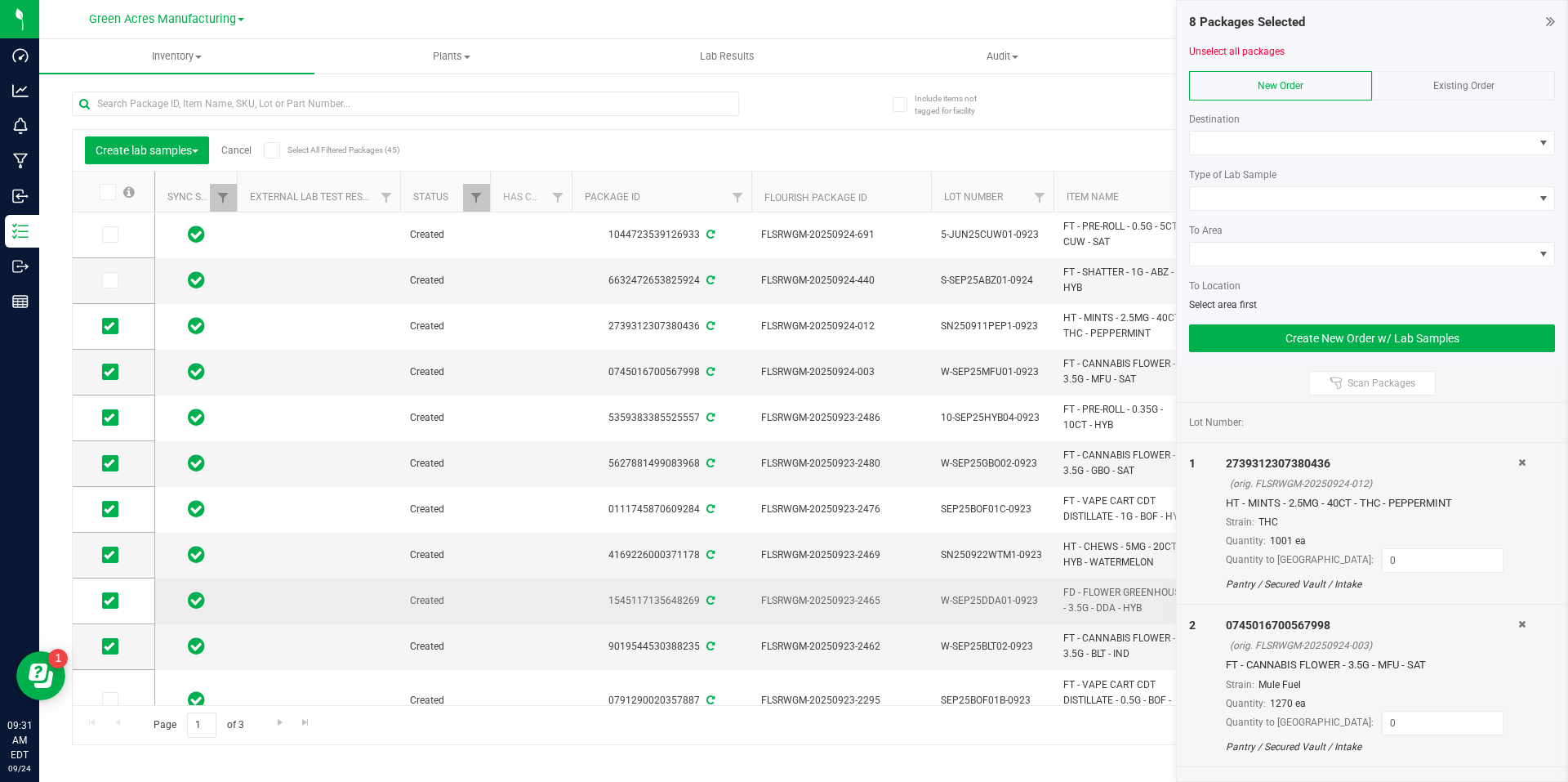
scroll to position [246, 0]
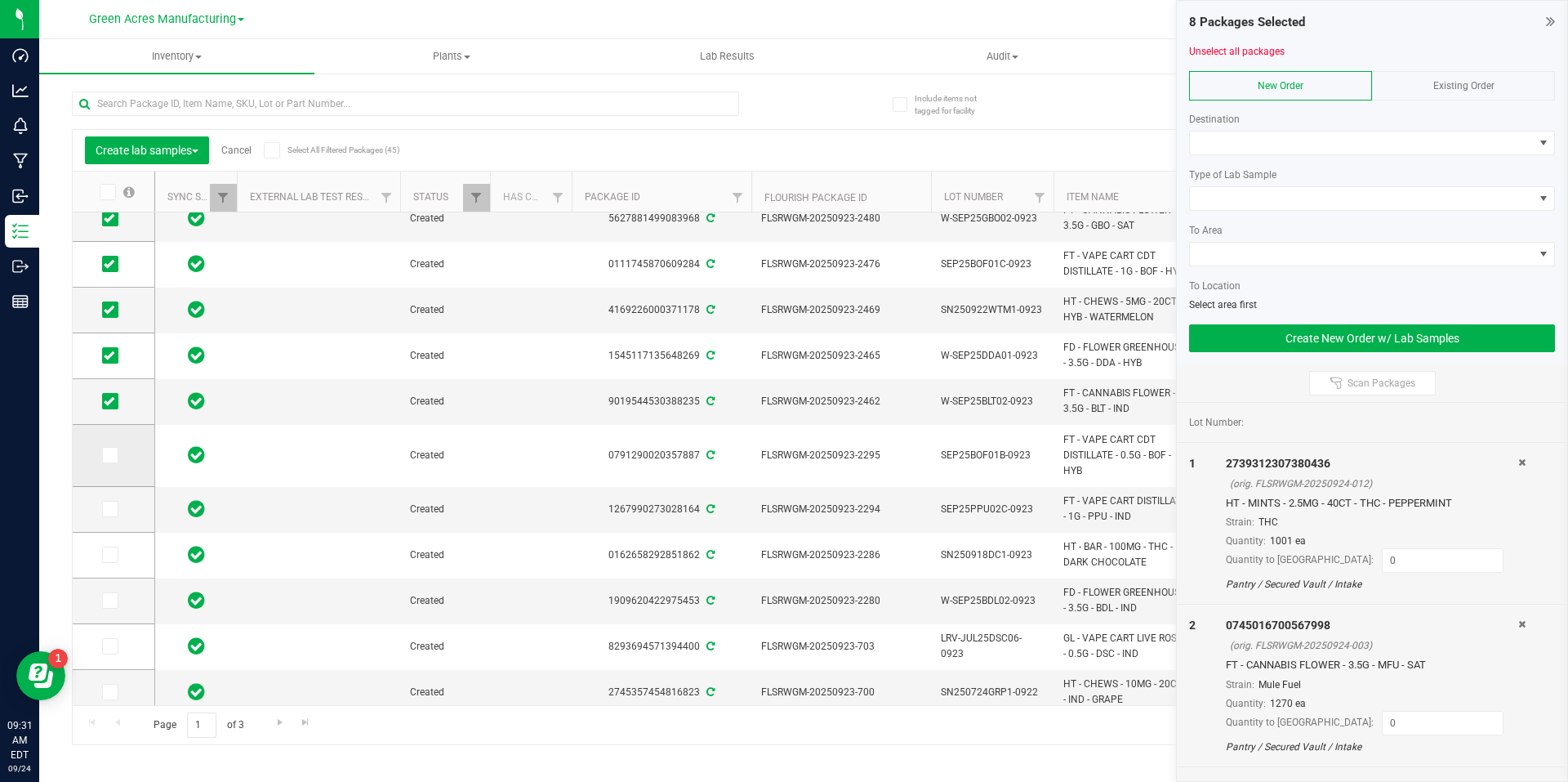
click at [107, 455] on icon at bounding box center [109, 455] width 10 height 0
click at [0, 0] on input "checkbox" at bounding box center [0, 0] width 0 height 0
click at [116, 506] on span at bounding box center [110, 508] width 16 height 16
click at [0, 0] on input "checkbox" at bounding box center [0, 0] width 0 height 0
click at [116, 552] on span at bounding box center [110, 554] width 16 height 16
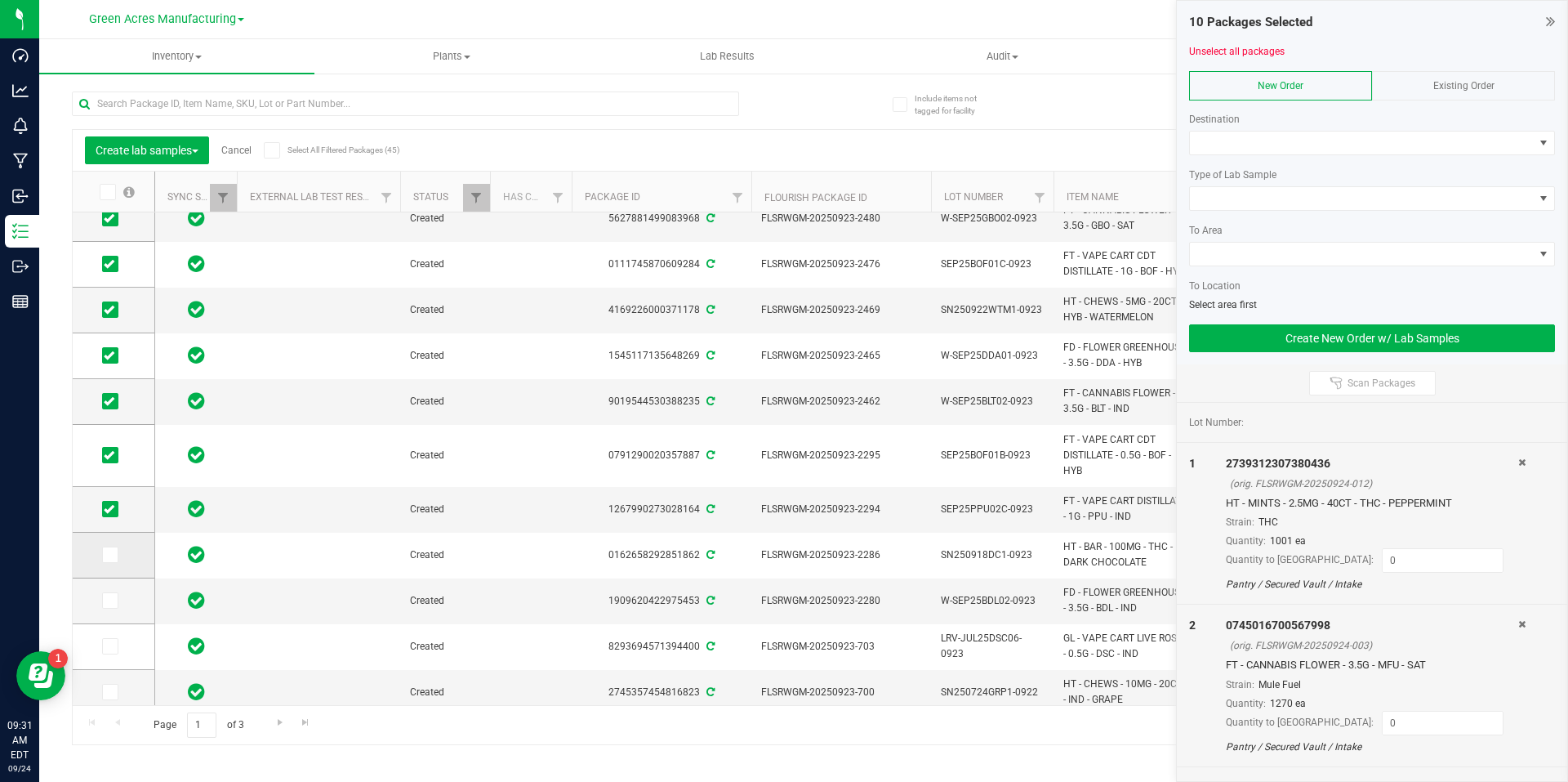
click at [0, 0] on input "checkbox" at bounding box center [0, 0] width 0 height 0
click at [112, 601] on icon at bounding box center [109, 601] width 10 height 0
click at [0, 0] on input "checkbox" at bounding box center [0, 0] width 0 height 0
click at [110, 646] on icon at bounding box center [109, 646] width 10 height 0
click at [0, 0] on input "checkbox" at bounding box center [0, 0] width 0 height 0
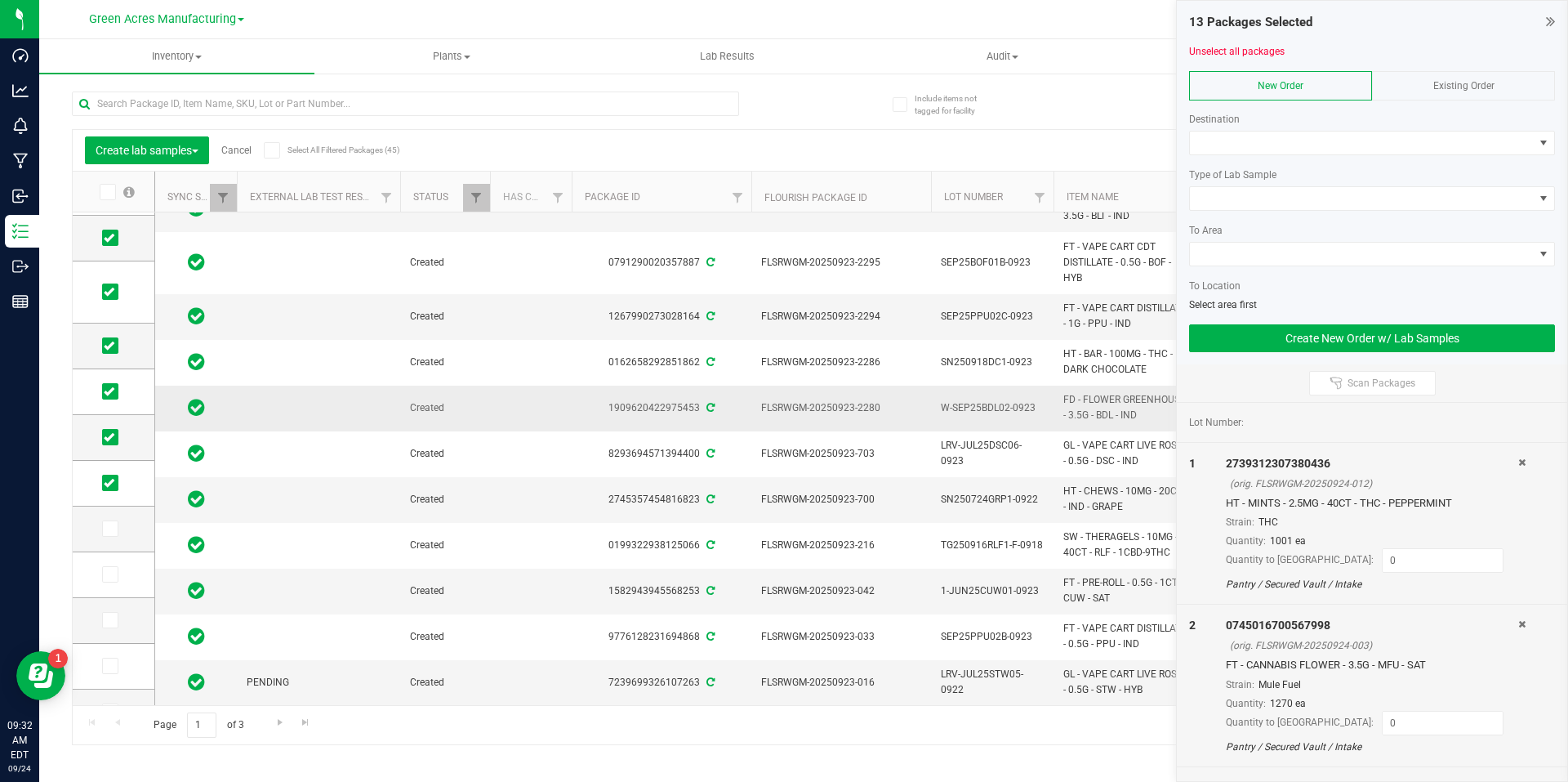
scroll to position [438, 0]
click at [108, 500] on icon at bounding box center [109, 500] width 10 height 0
click at [0, 0] on input "checkbox" at bounding box center [0, 0] width 0 height 0
click at [112, 545] on icon at bounding box center [109, 545] width 10 height 0
click at [0, 0] on input "checkbox" at bounding box center [0, 0] width 0 height 0
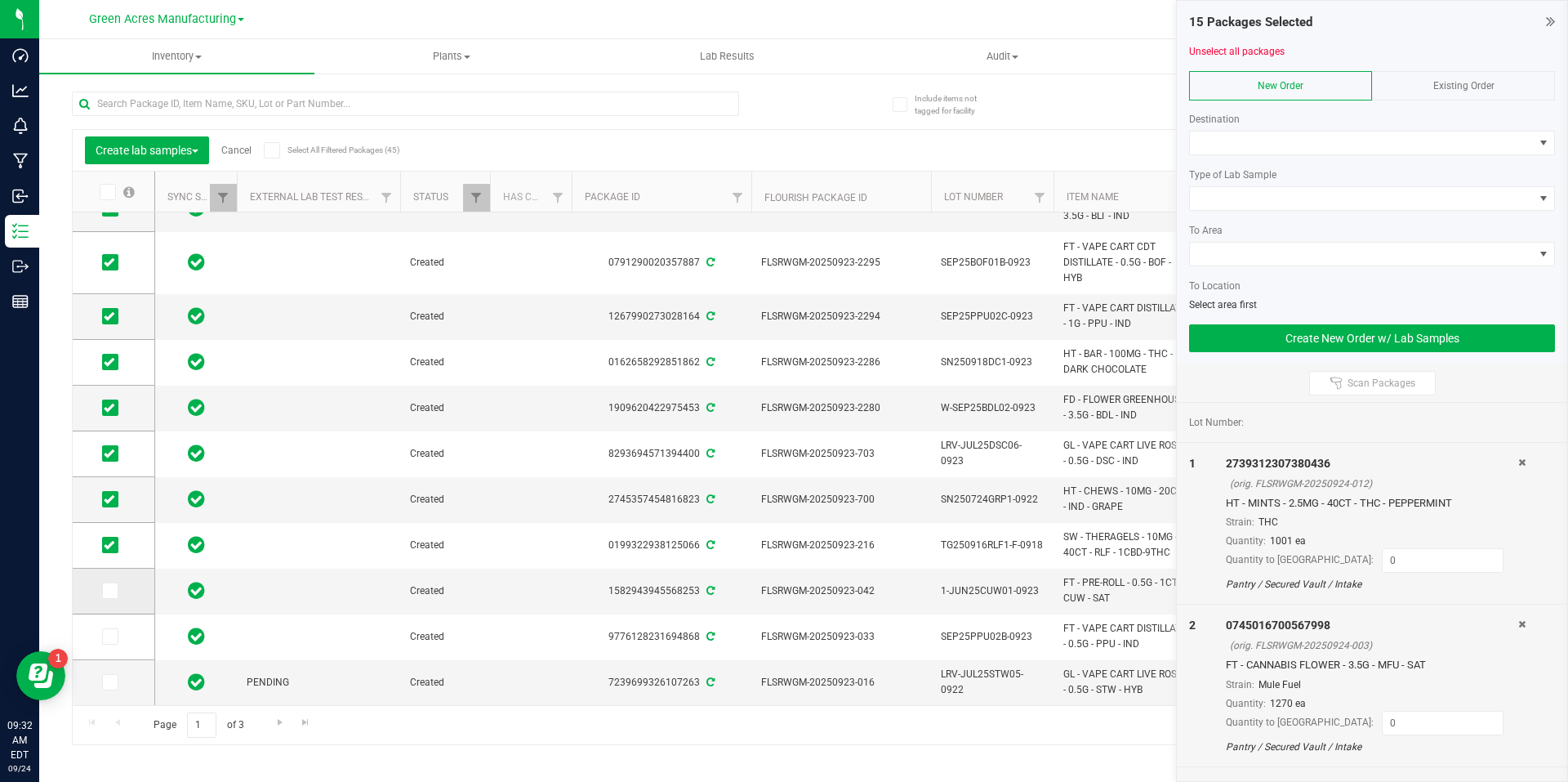
click at [110, 590] on icon at bounding box center [109, 590] width 10 height 0
click at [0, 0] on input "checkbox" at bounding box center [0, 0] width 0 height 0
click at [112, 637] on icon at bounding box center [109, 637] width 10 height 0
click at [0, 0] on input "checkbox" at bounding box center [0, 0] width 0 height 0
click at [1383, 564] on input at bounding box center [1442, 560] width 120 height 23
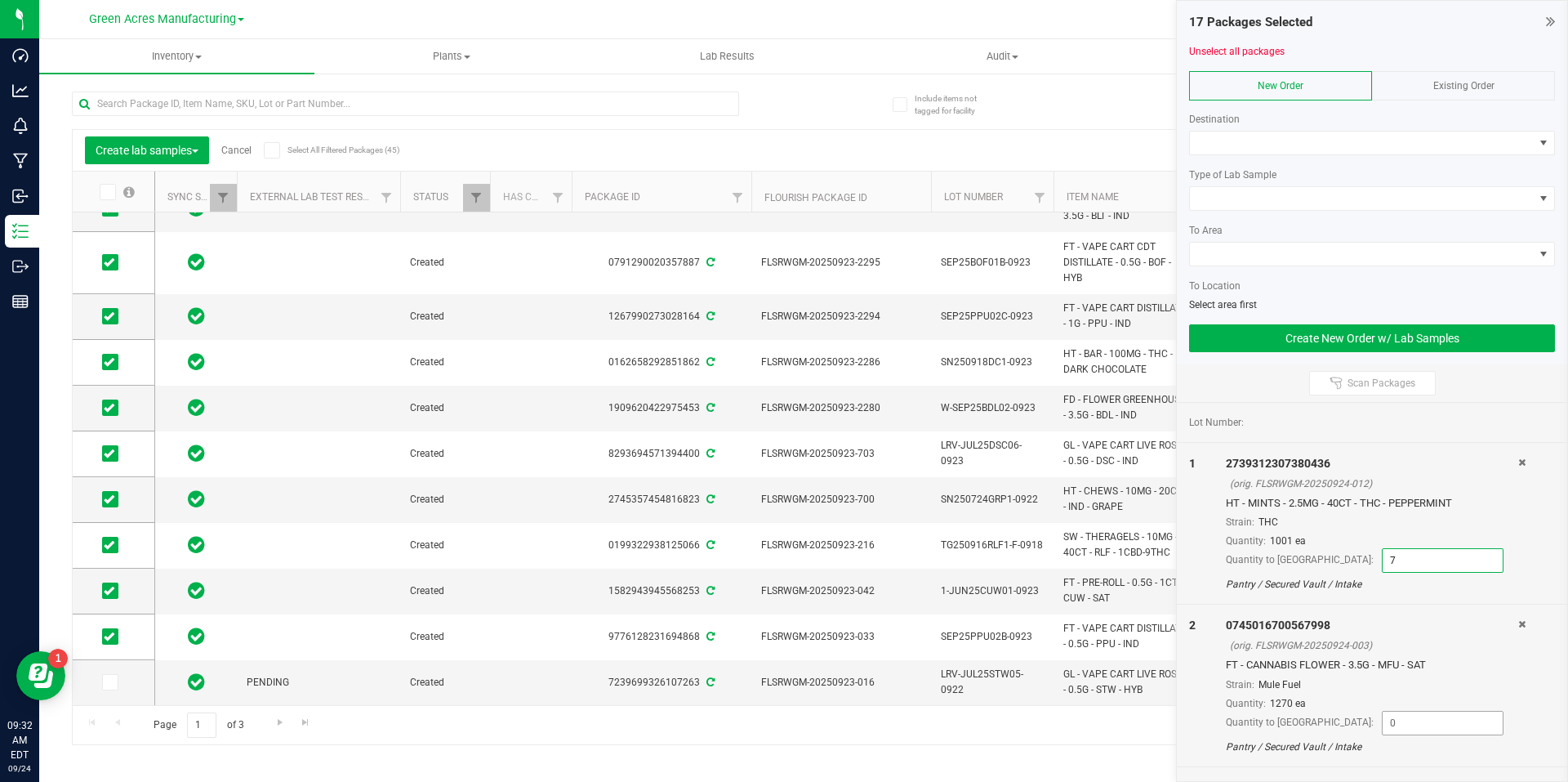
type input "7"
click at [1405, 714] on input at bounding box center [1442, 722] width 120 height 23
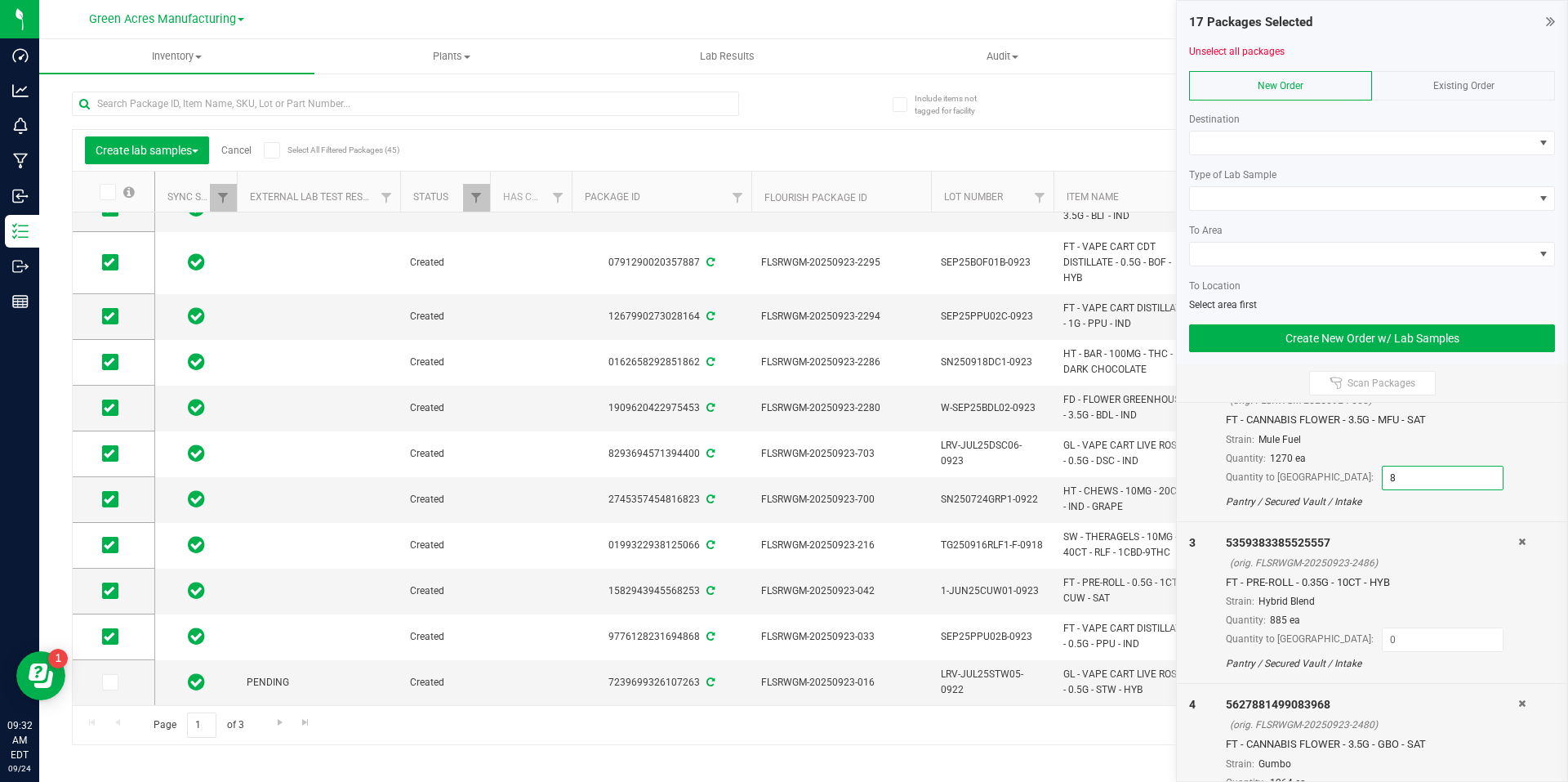
scroll to position [163, 0]
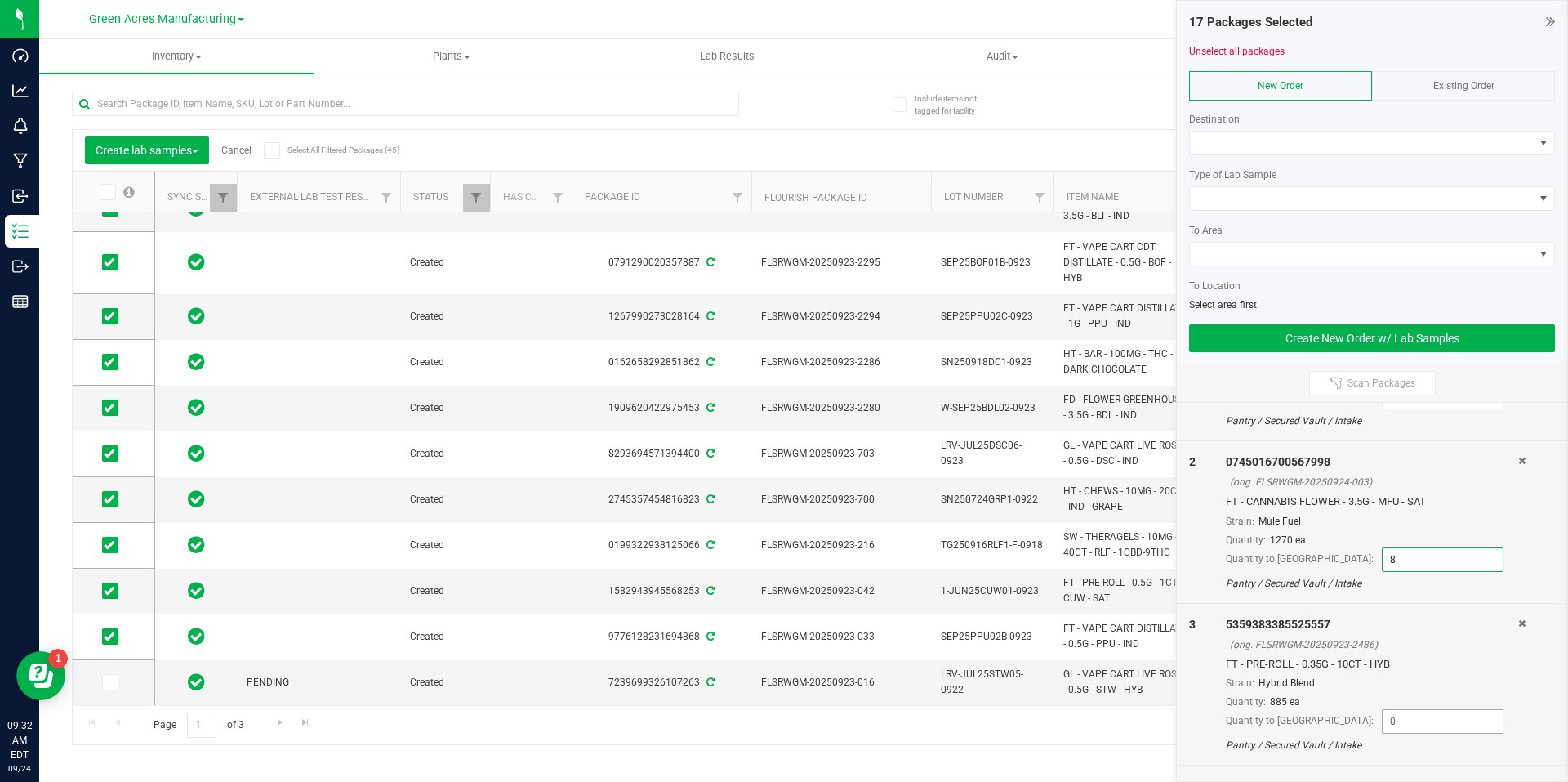
type input "8"
click at [1401, 723] on input at bounding box center [1442, 722] width 120 height 23
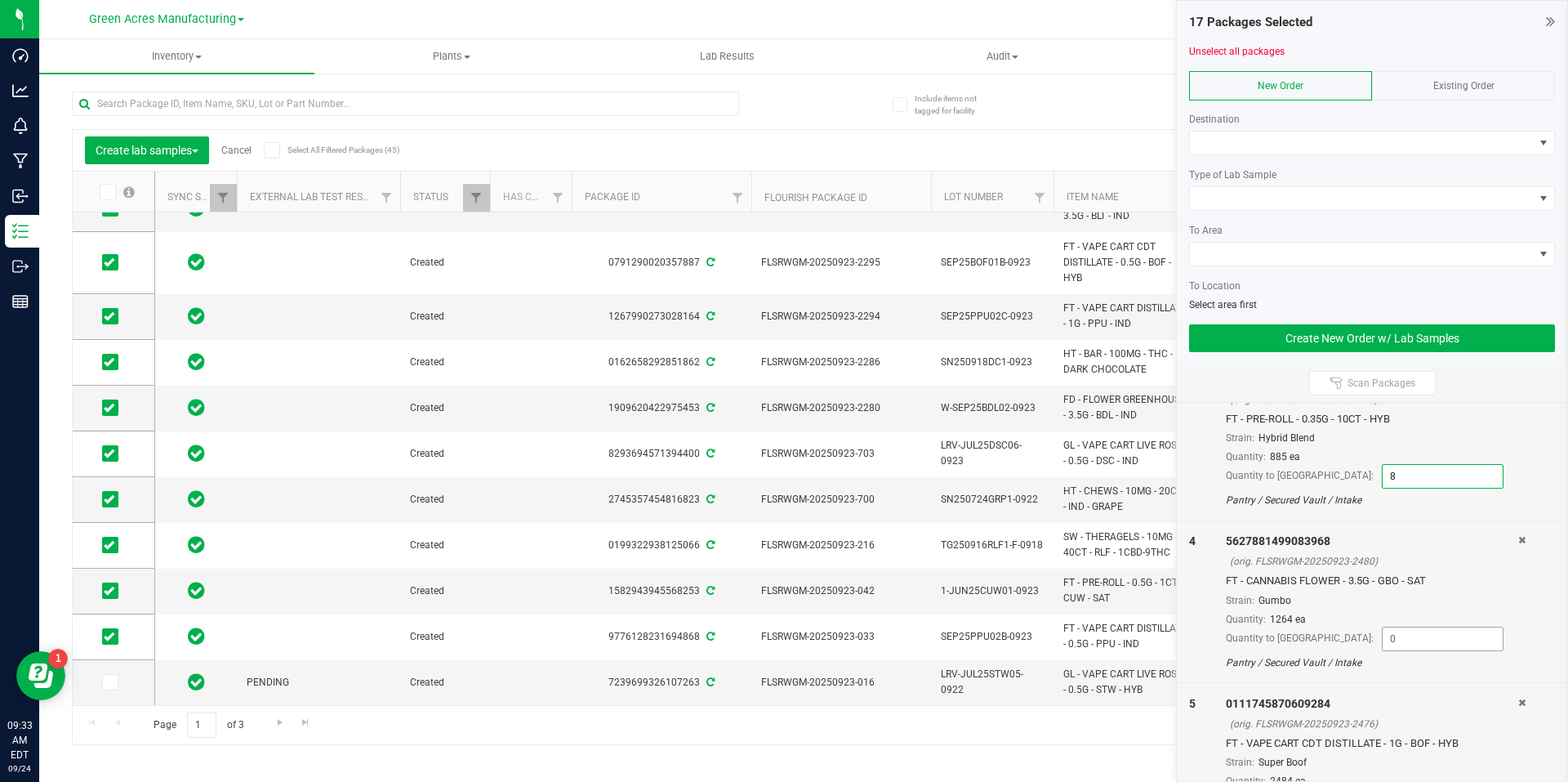
type input "8"
click at [1383, 634] on input at bounding box center [1442, 638] width 120 height 23
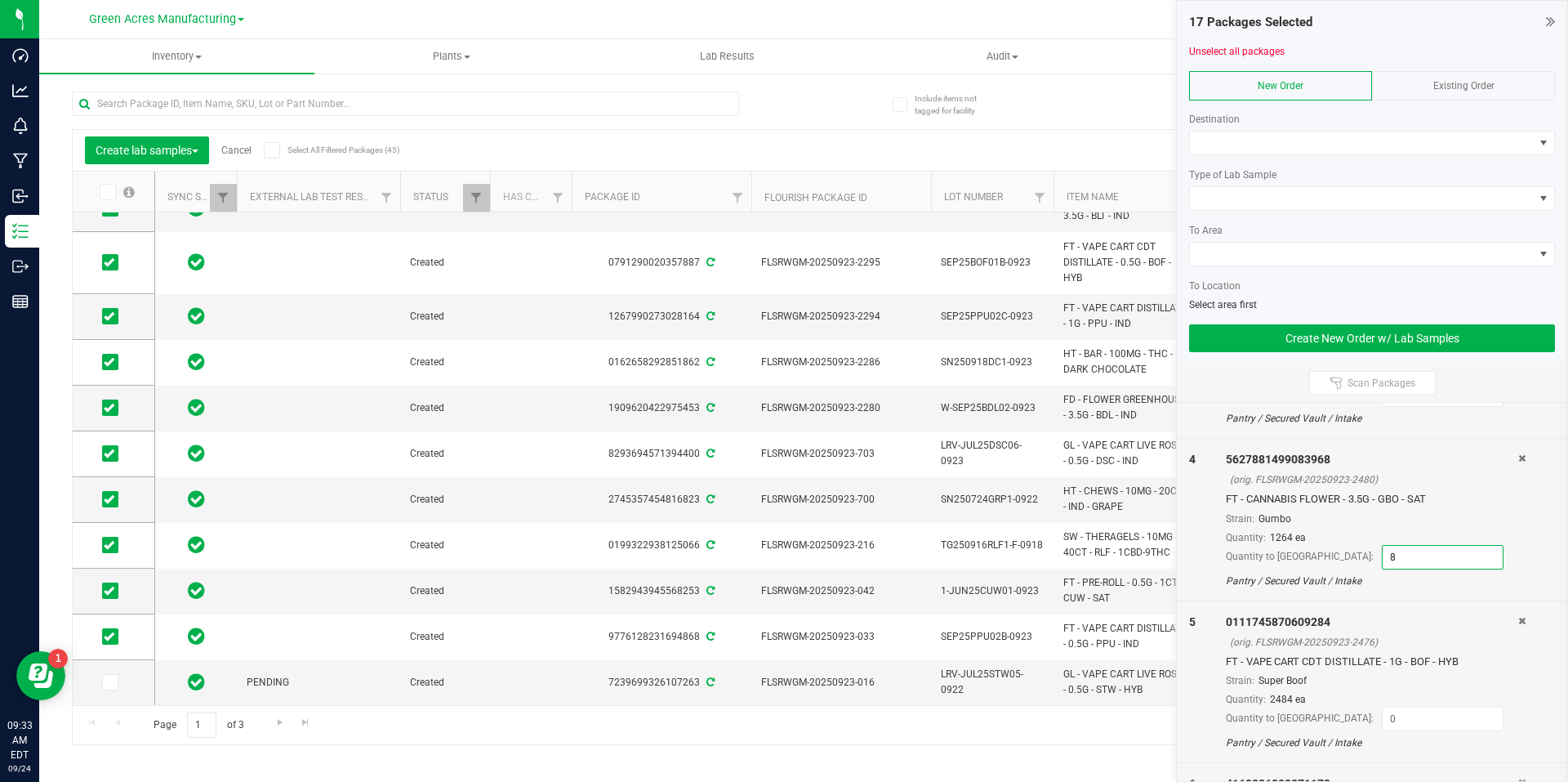
scroll to position [572, 0]
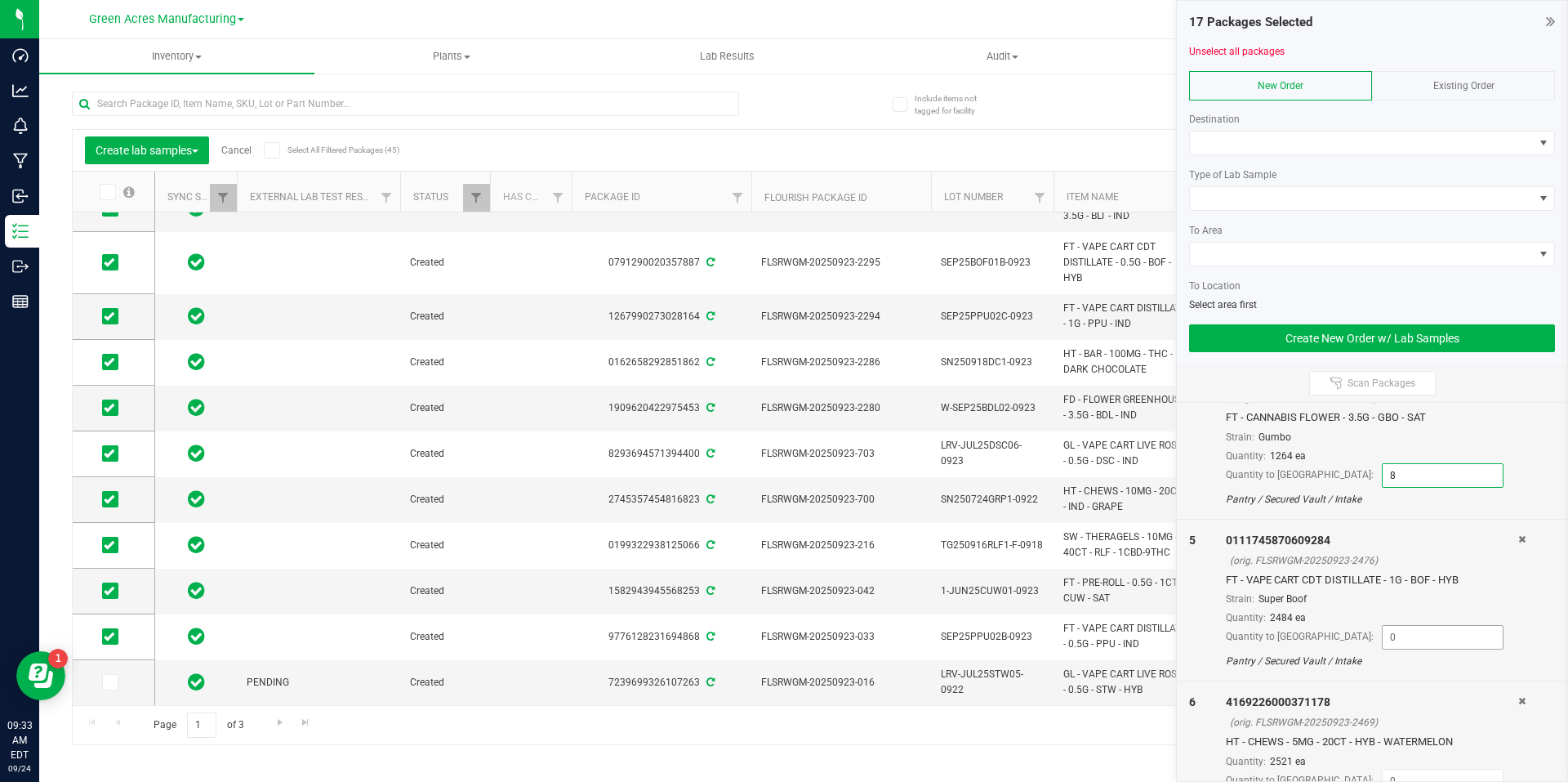
type input "8"
click at [1417, 639] on input at bounding box center [1442, 638] width 120 height 23
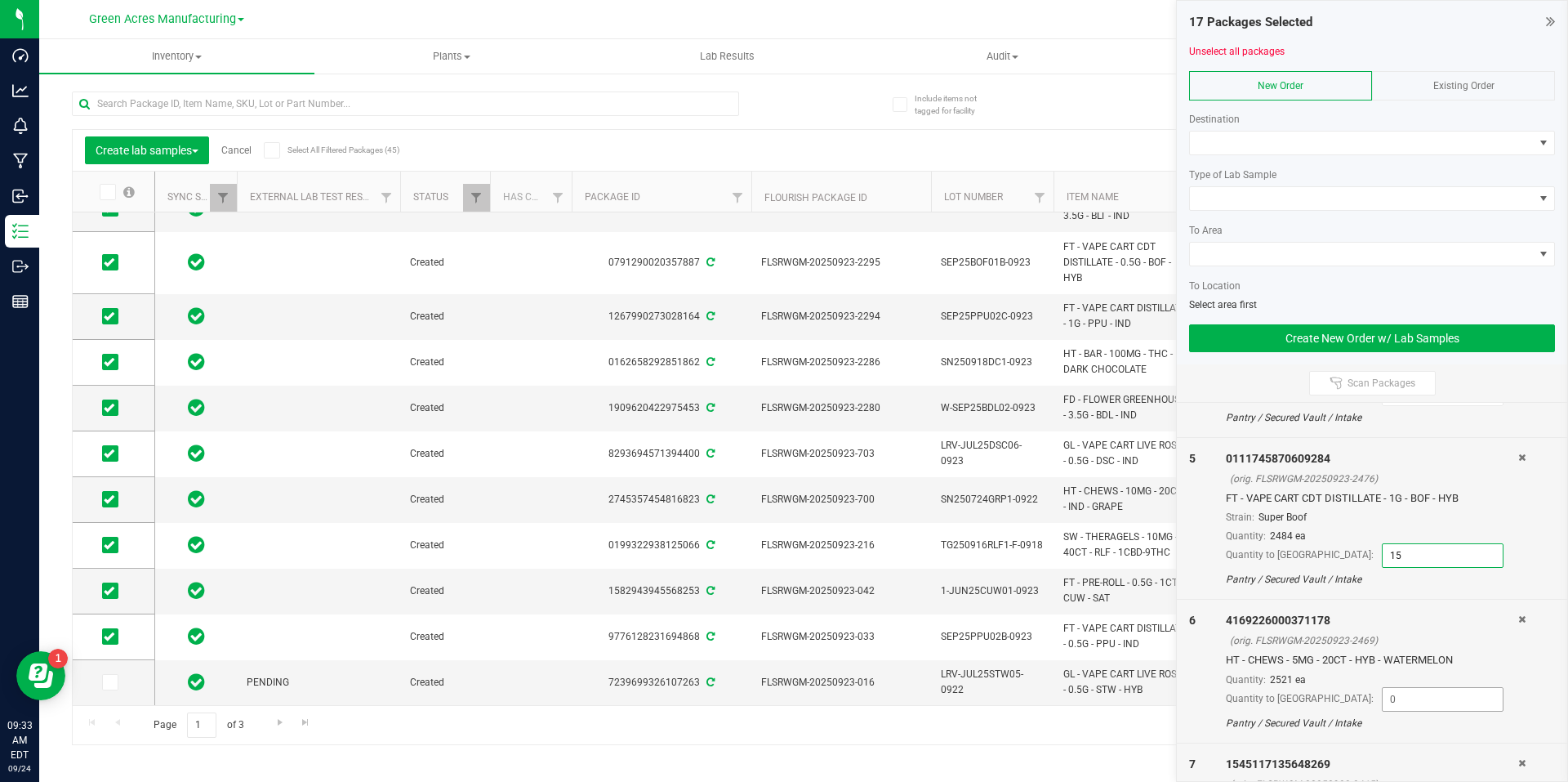
type input "15"
click at [1404, 709] on input at bounding box center [1442, 699] width 120 height 23
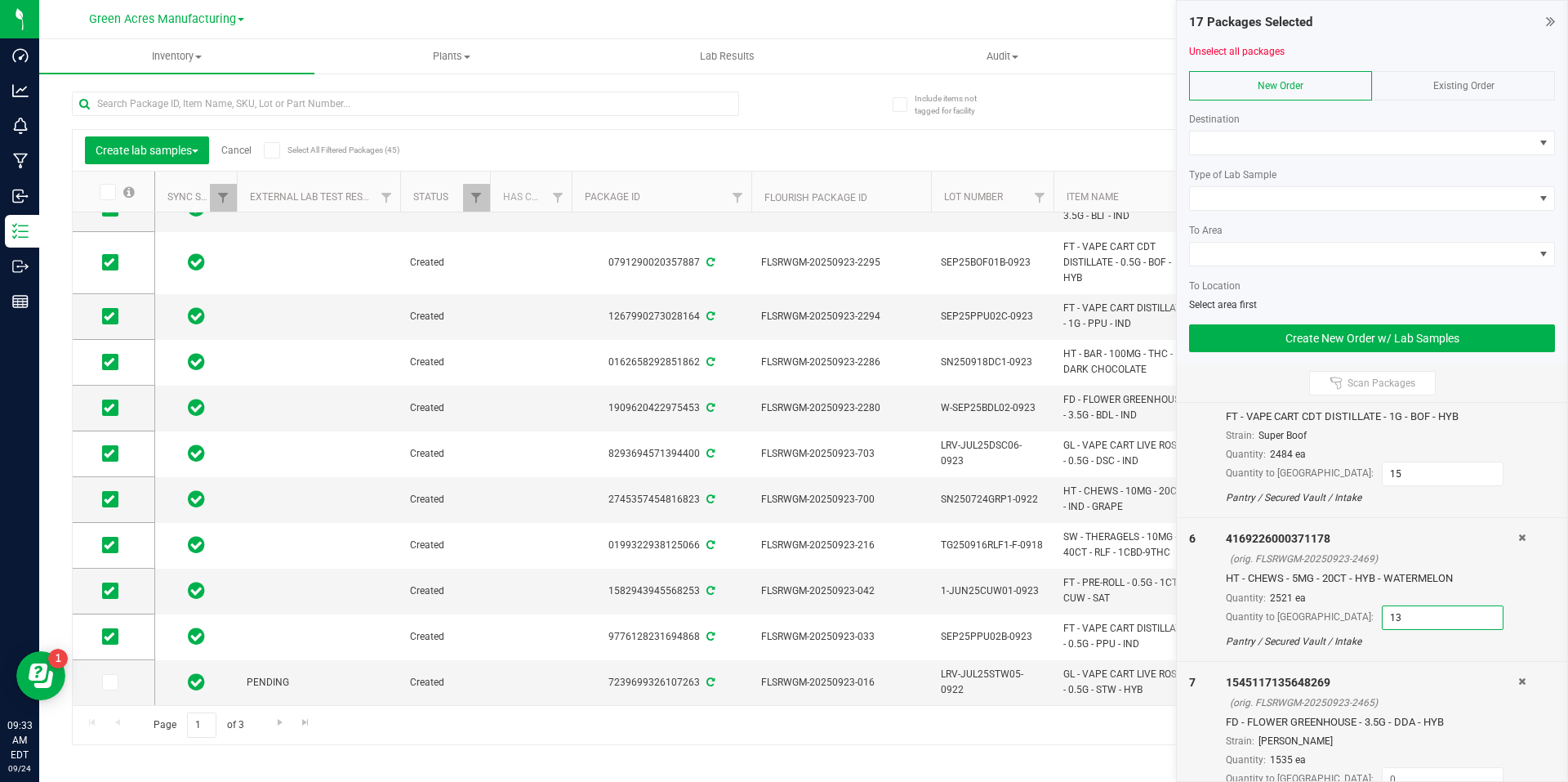
scroll to position [817, 0]
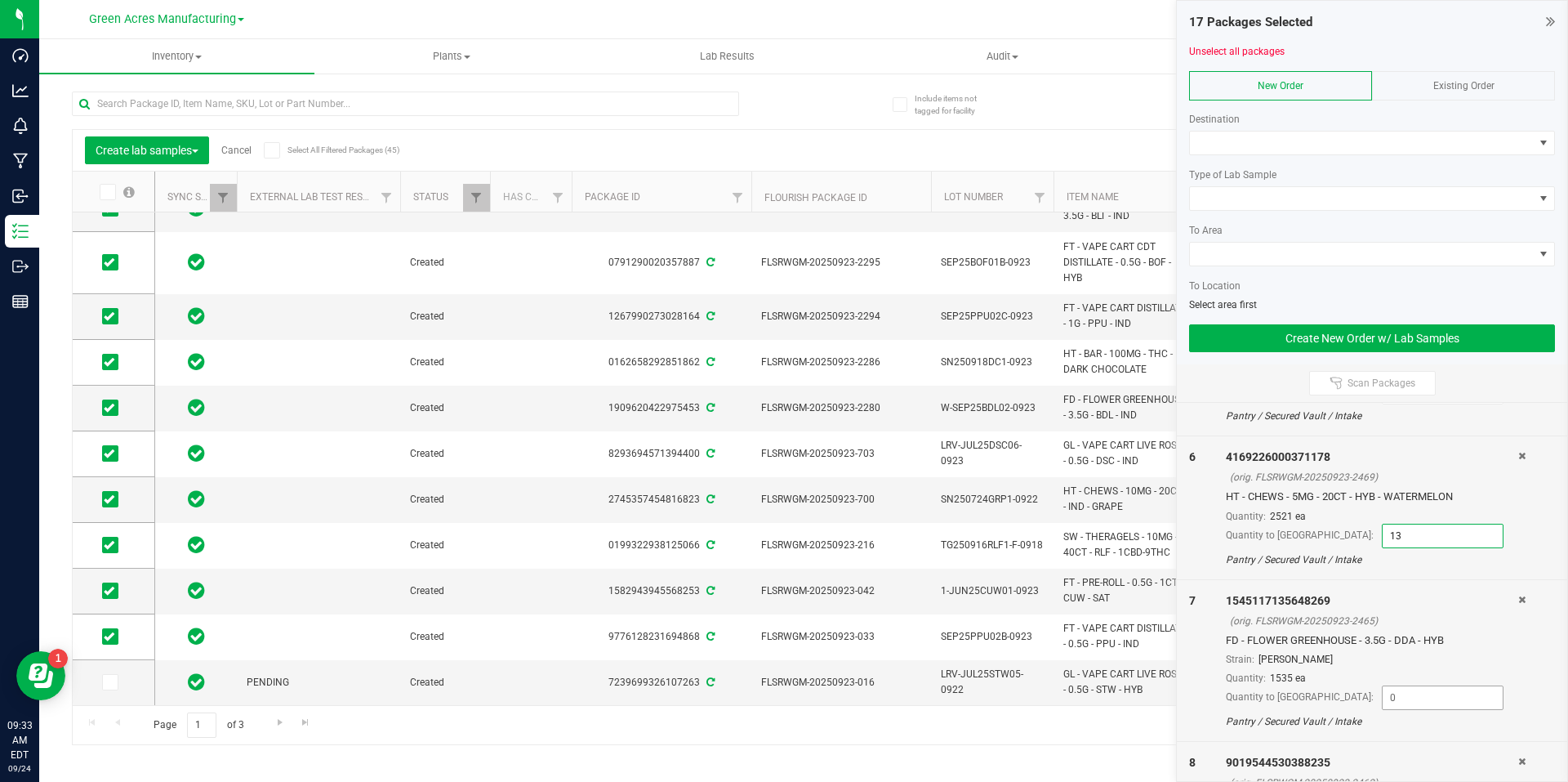
type input "13"
click at [1406, 697] on input at bounding box center [1442, 698] width 120 height 23
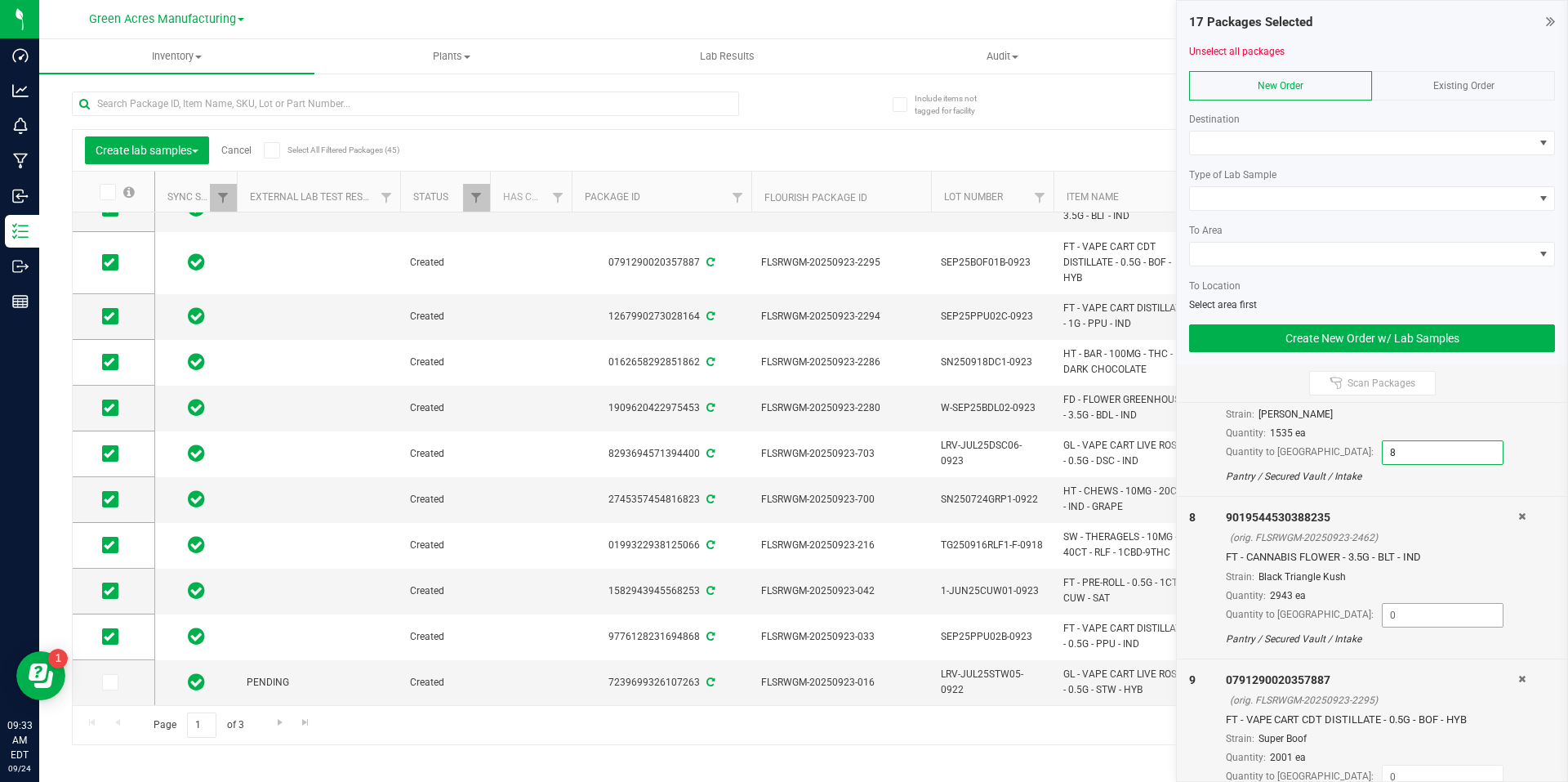
type input "8"
click at [1398, 620] on input at bounding box center [1442, 615] width 120 height 23
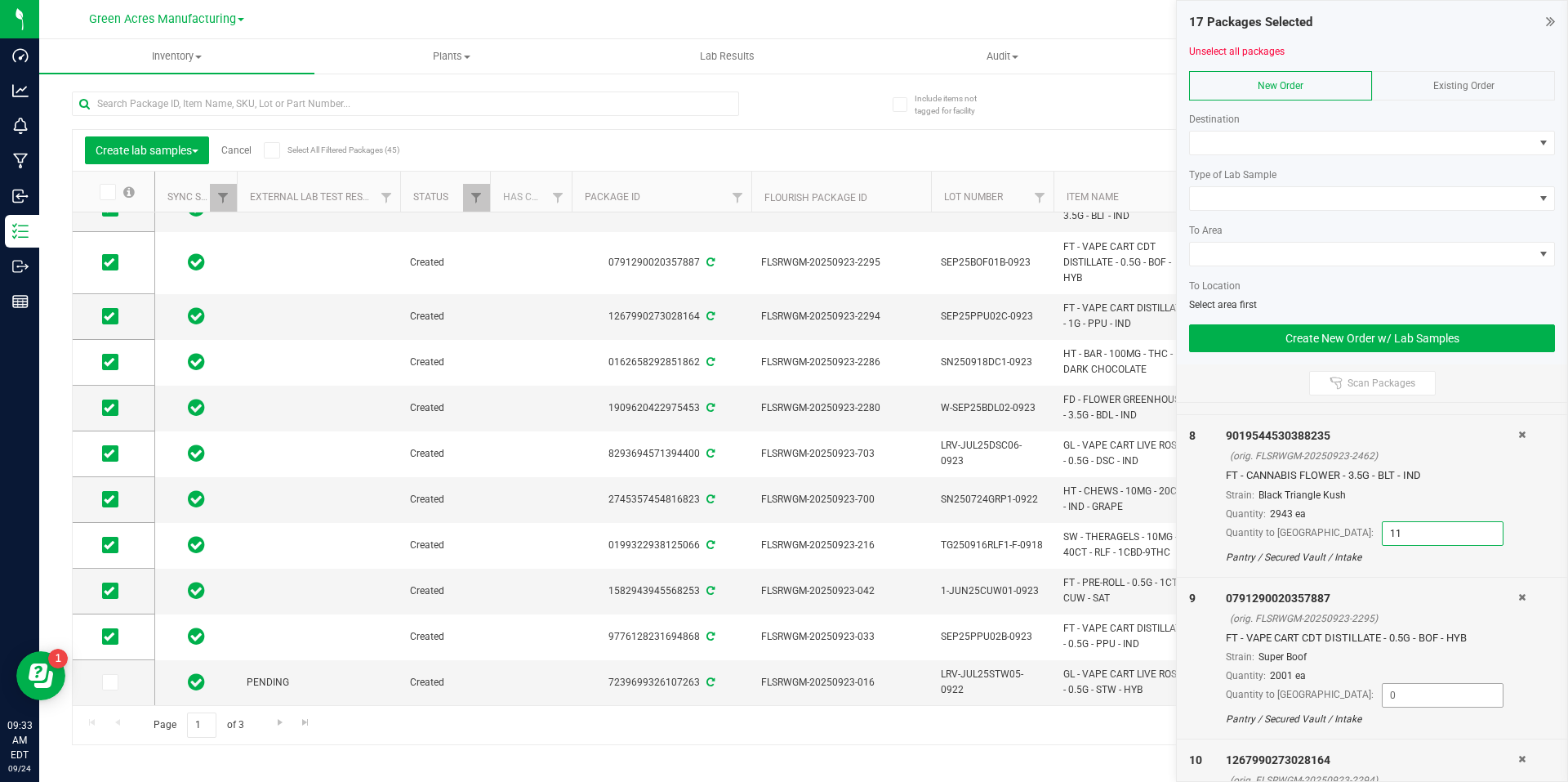
type input "11"
click at [1400, 693] on input at bounding box center [1442, 695] width 120 height 23
type input "30"
click at [1406, 696] on input at bounding box center [1442, 694] width 120 height 23
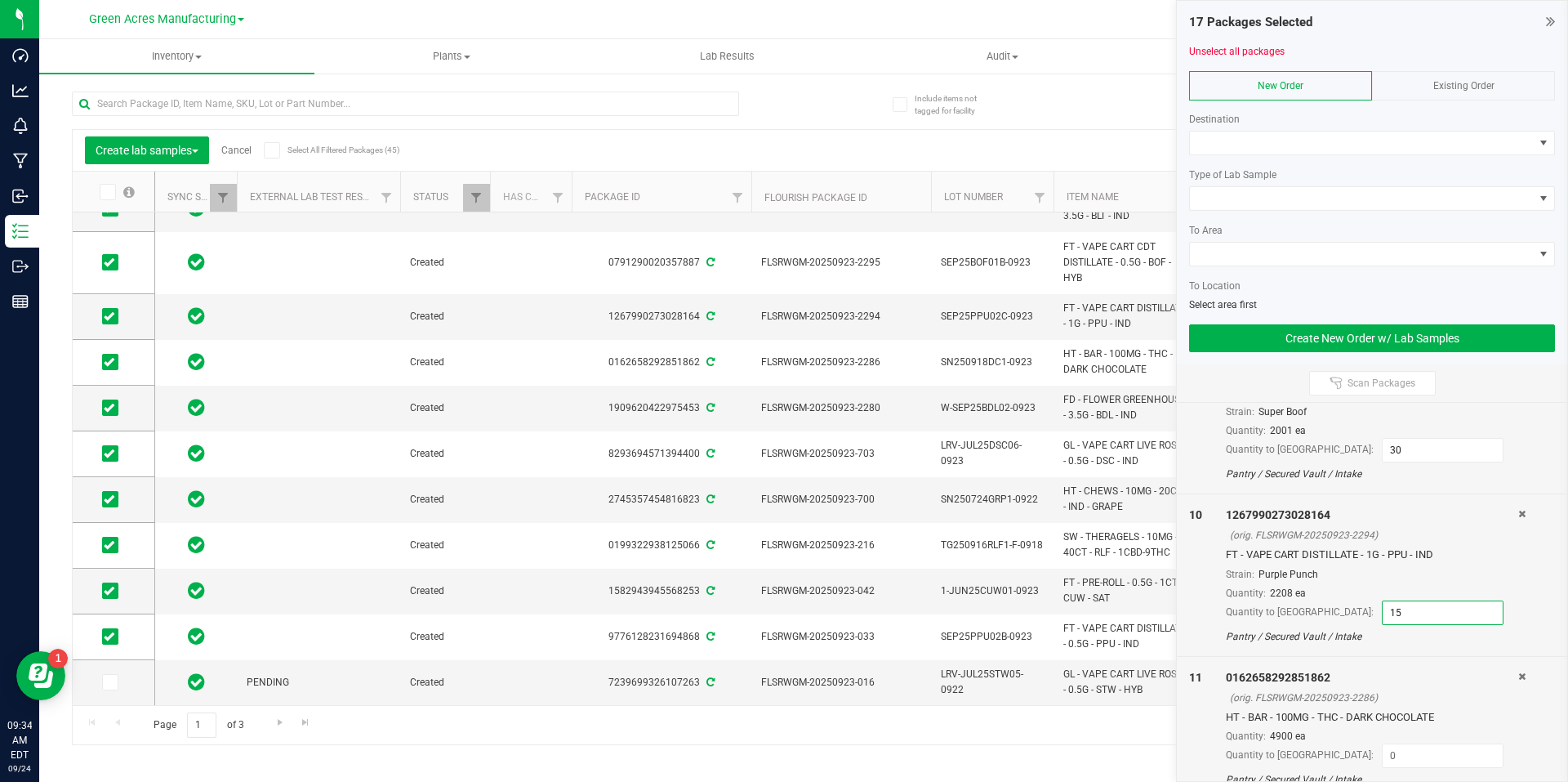
scroll to position [1470, 0]
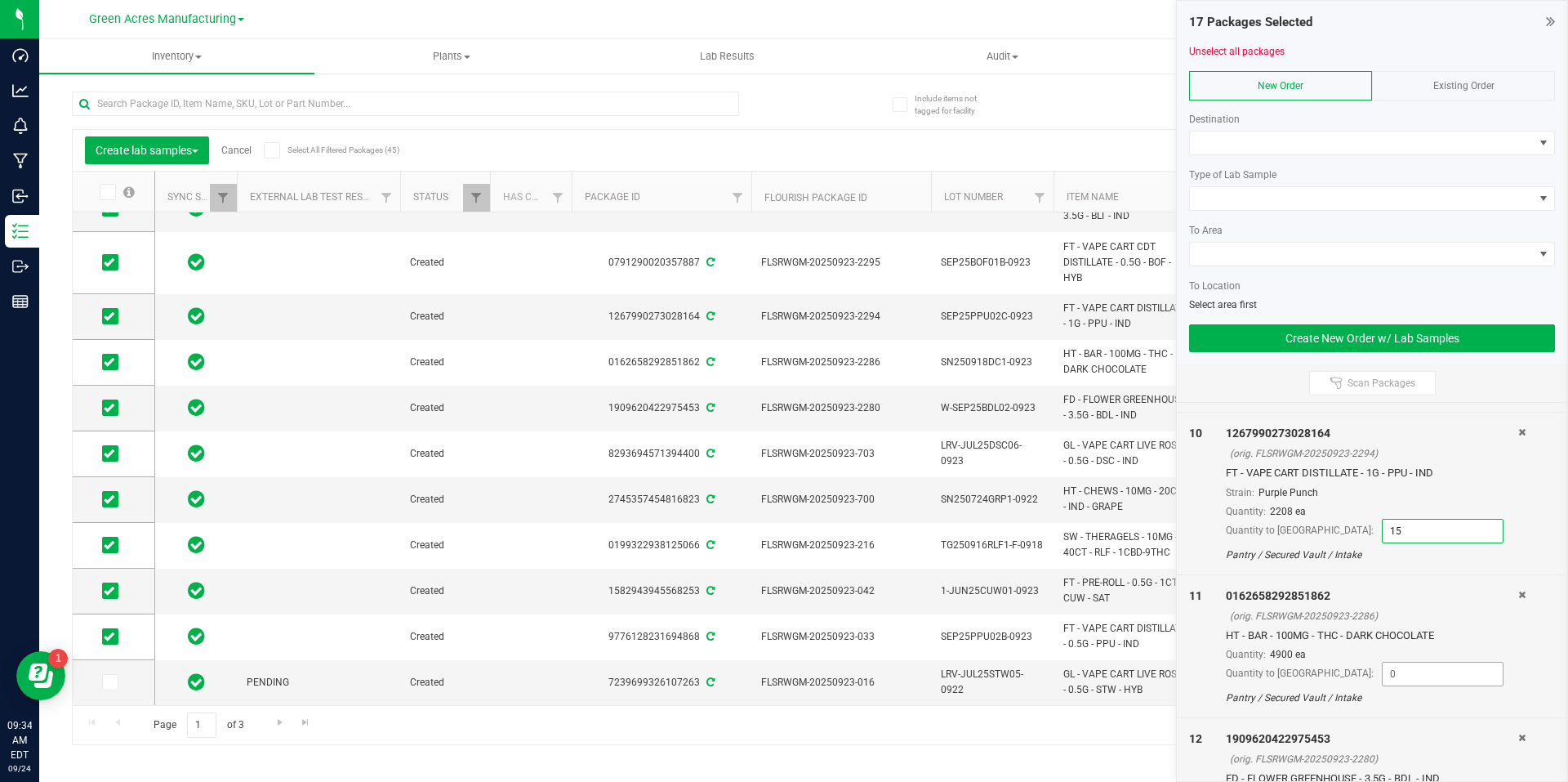
type input "15"
click at [1392, 675] on input at bounding box center [1442, 674] width 120 height 23
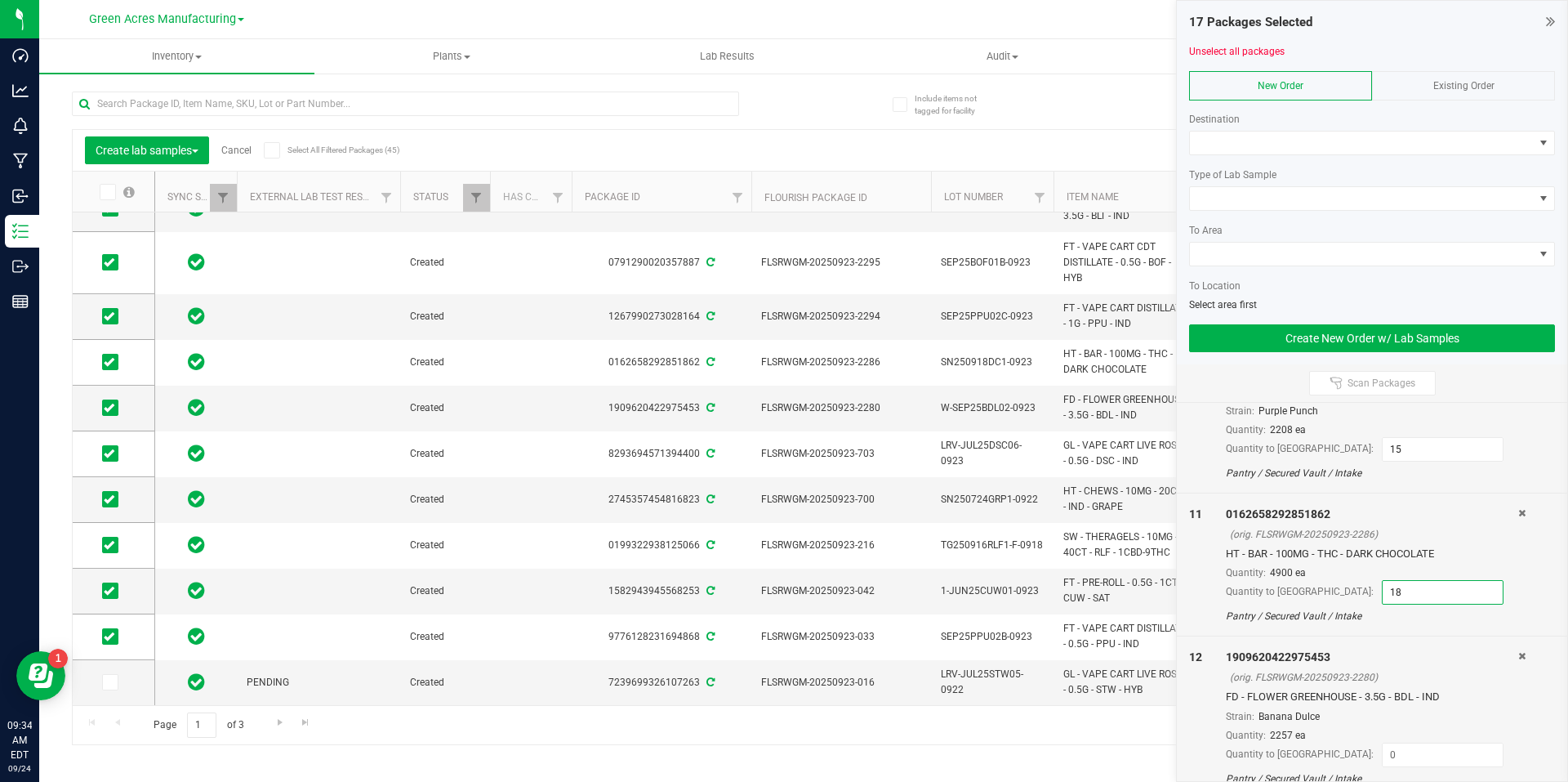
scroll to position [1634, 0]
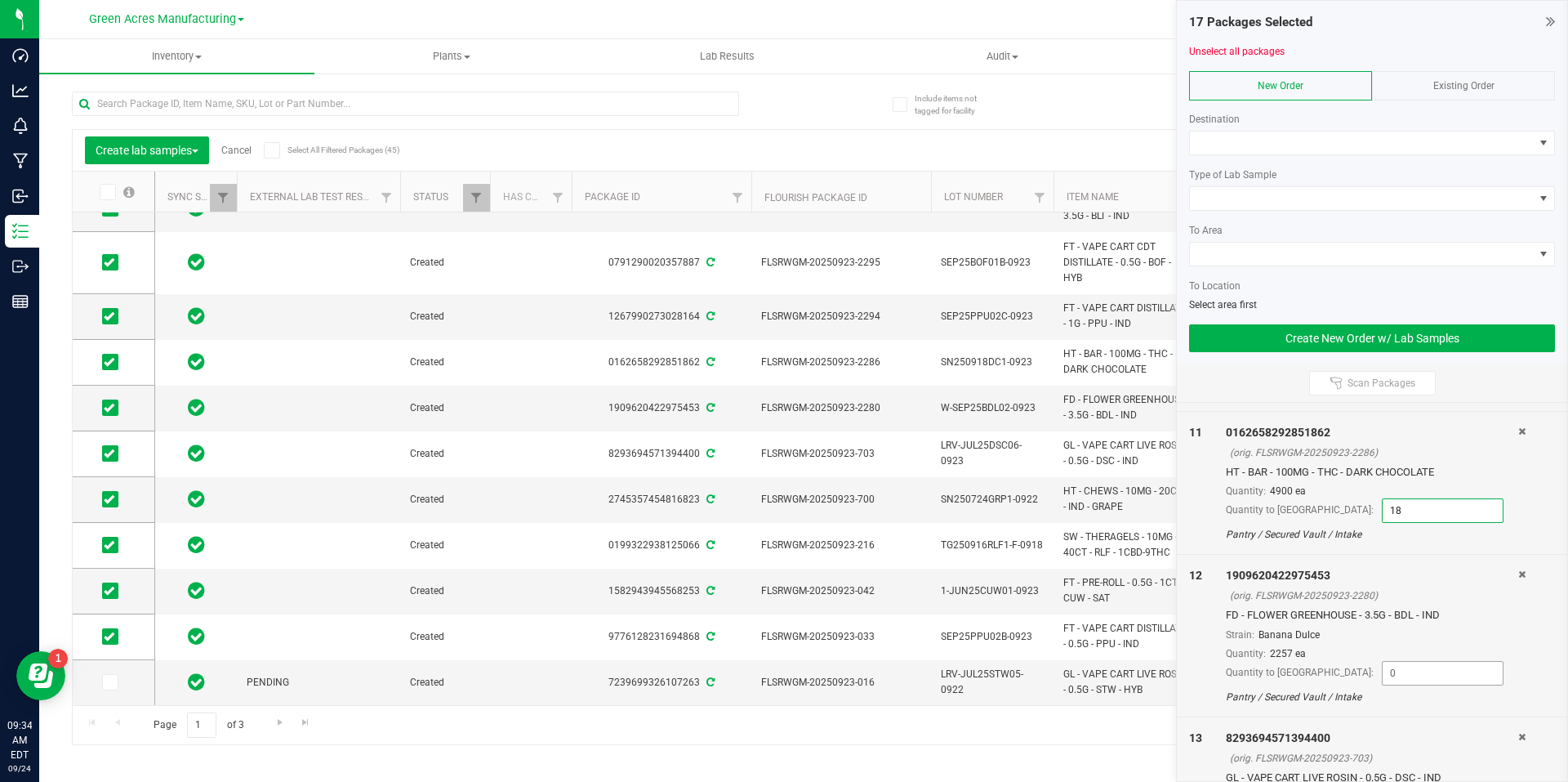
type input "18"
click at [1422, 685] on span at bounding box center [1442, 673] width 122 height 25
click at [1411, 666] on input at bounding box center [1442, 673] width 120 height 23
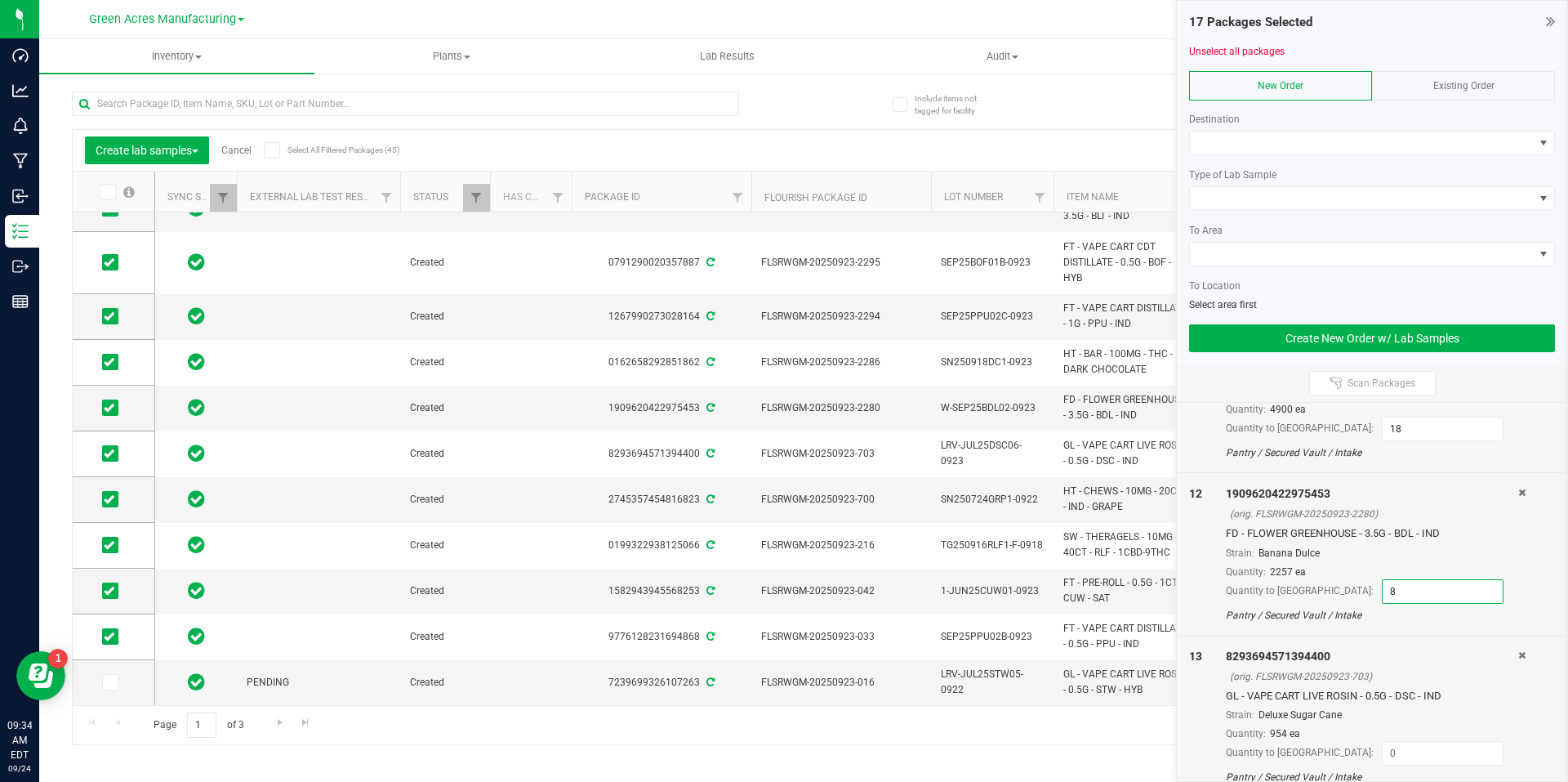
scroll to position [1879, 0]
type input "8"
click at [1383, 590] on input at bounding box center [1442, 589] width 120 height 23
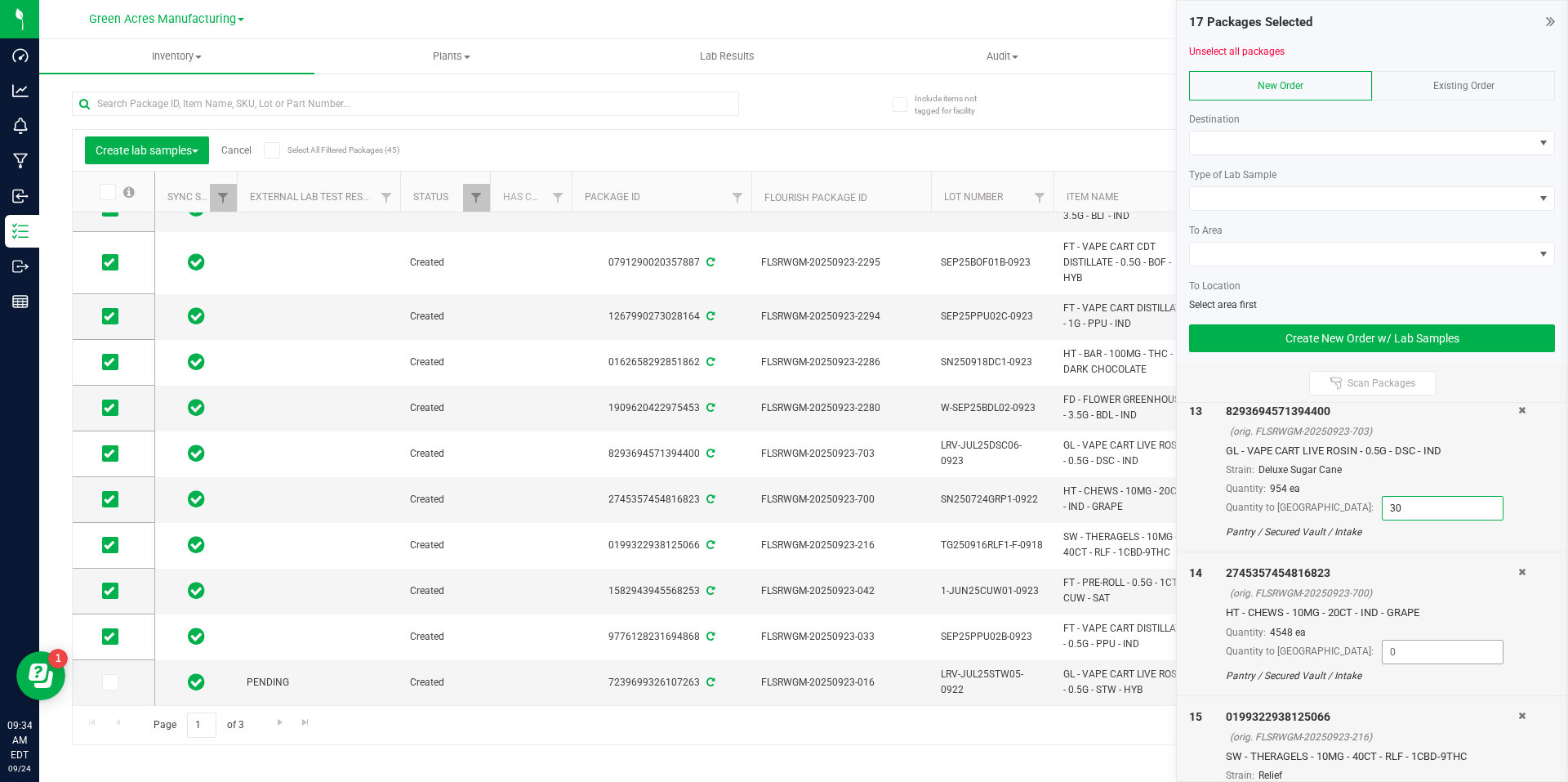
type input "30"
click at [1420, 656] on input at bounding box center [1442, 652] width 120 height 23
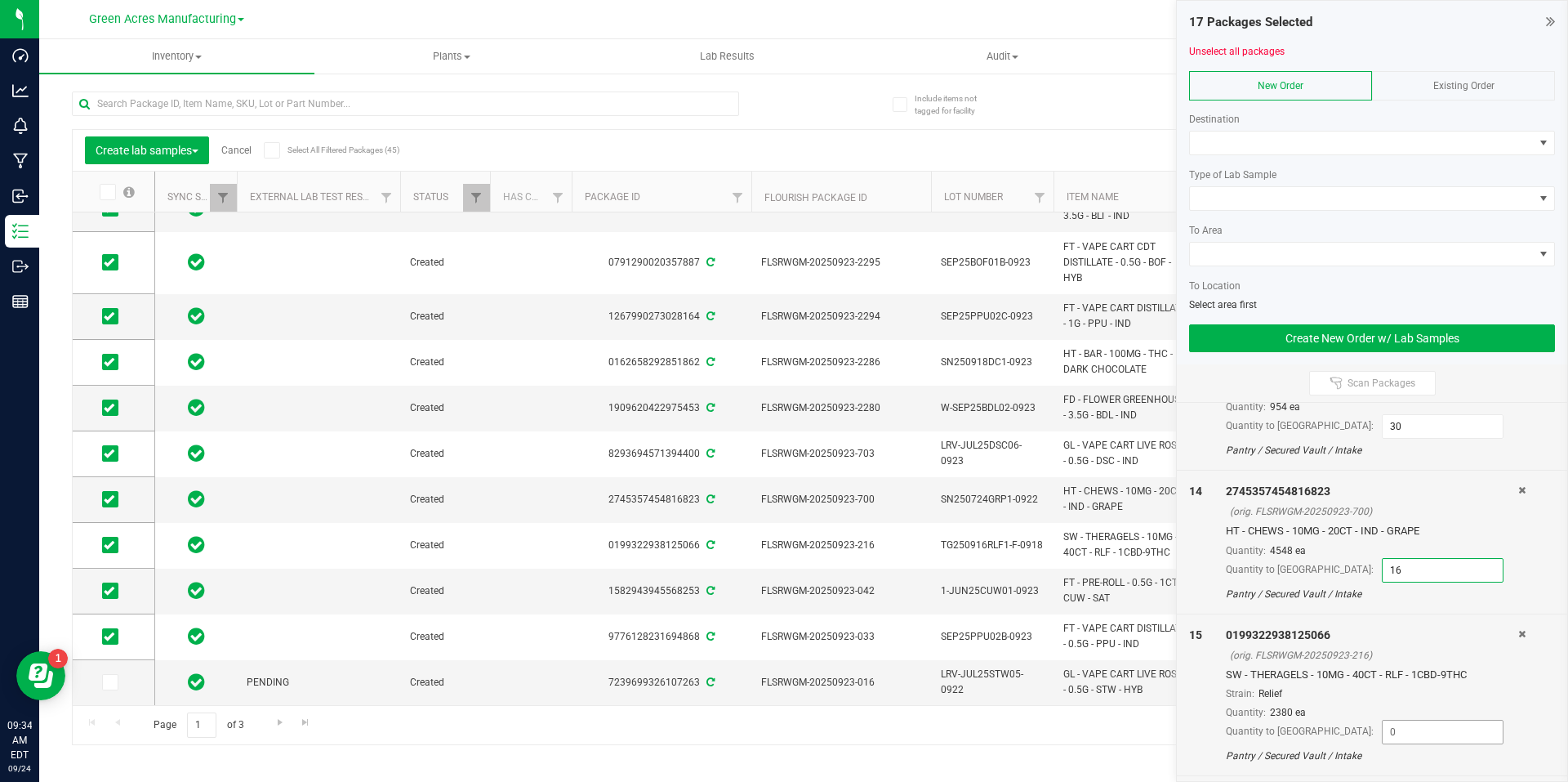
type input "16"
click at [1419, 722] on input at bounding box center [1442, 732] width 120 height 23
type input "9"
click at [1383, 741] on input at bounding box center [1442, 731] width 120 height 23
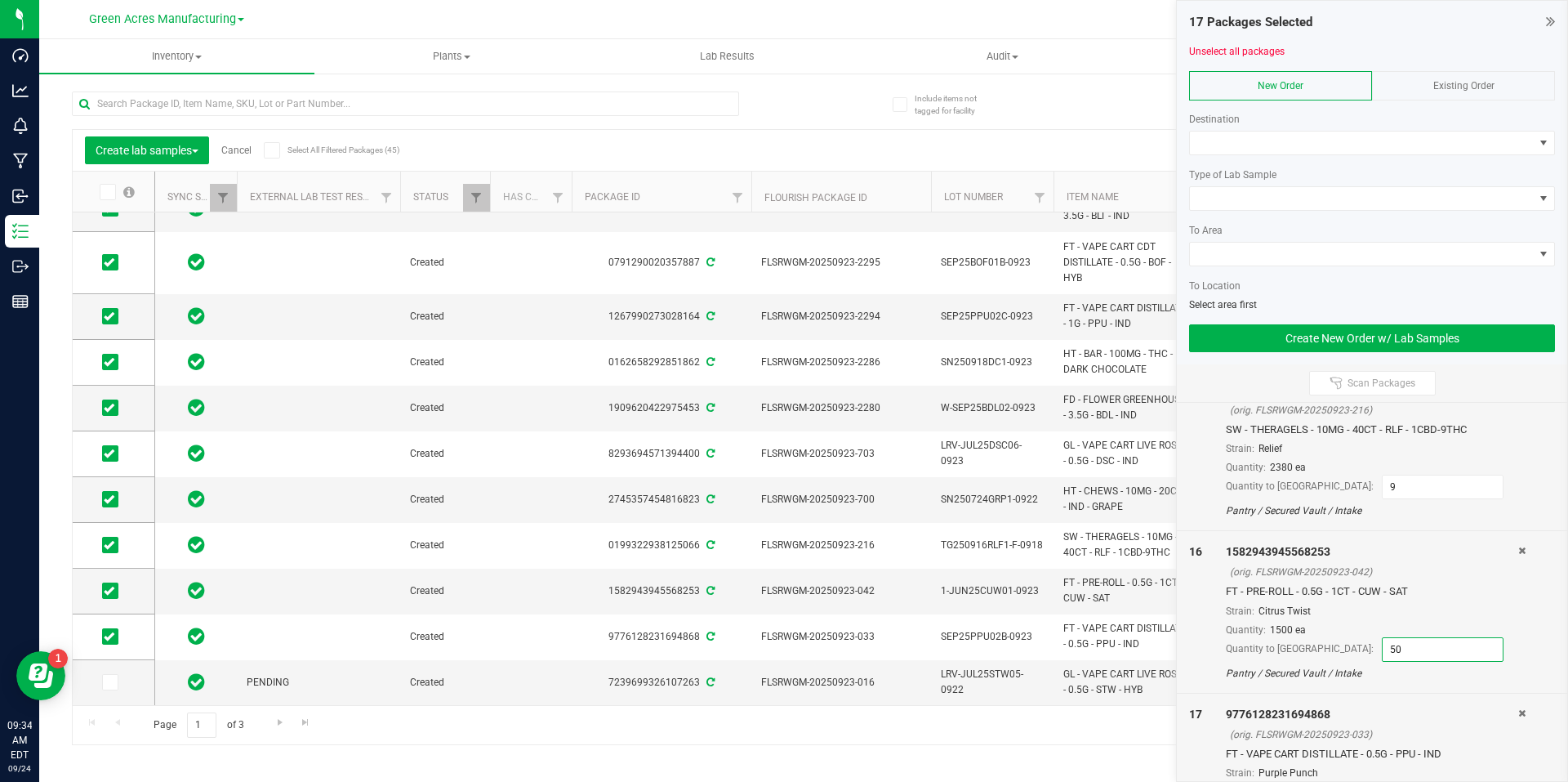
scroll to position [2362, 0]
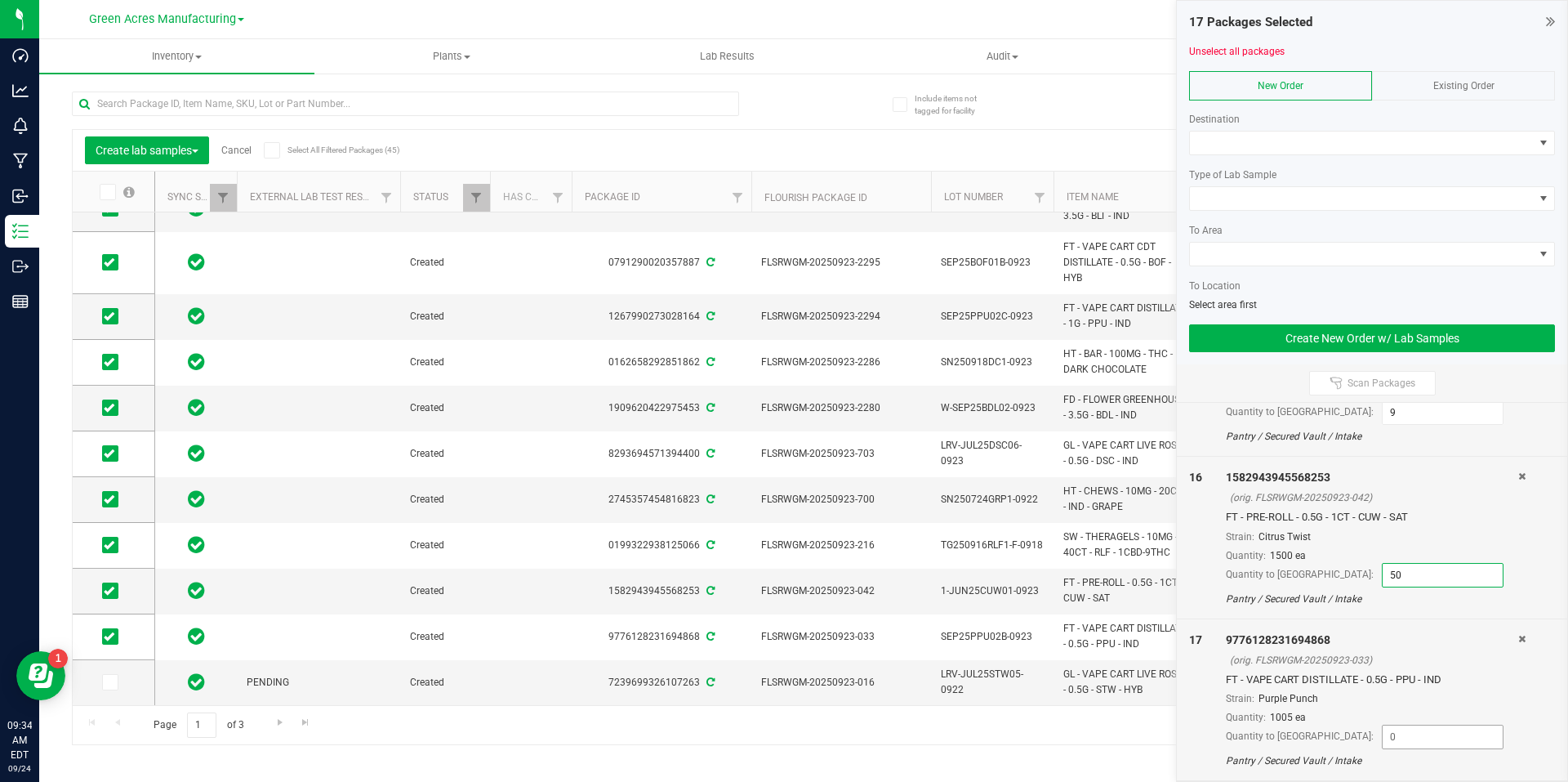
type input "50"
click at [1405, 740] on input at bounding box center [1442, 737] width 120 height 23
type input "30"
click at [1470, 141] on span at bounding box center [1361, 143] width 344 height 23
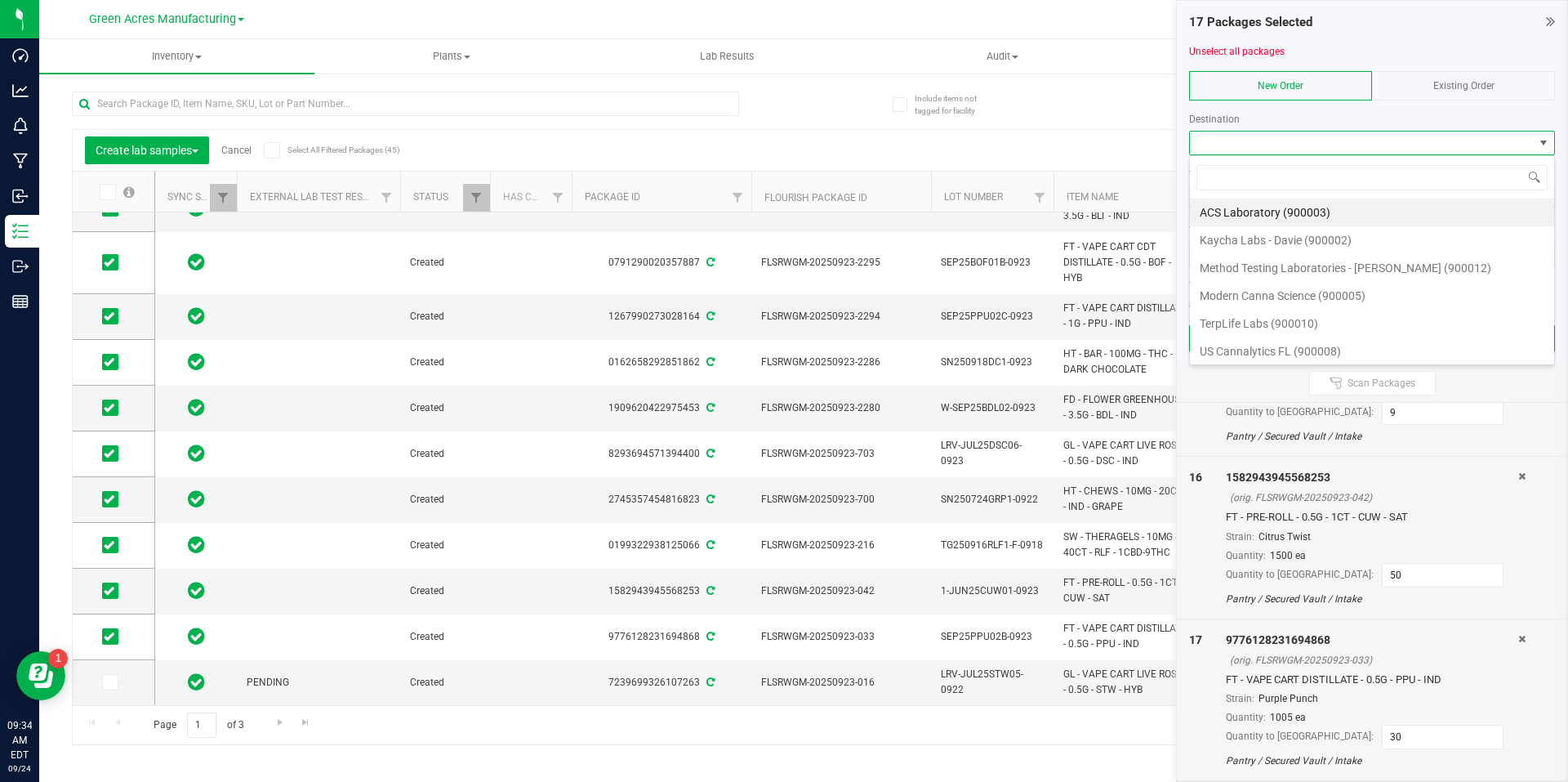
scroll to position [25, 366]
type input "meth"
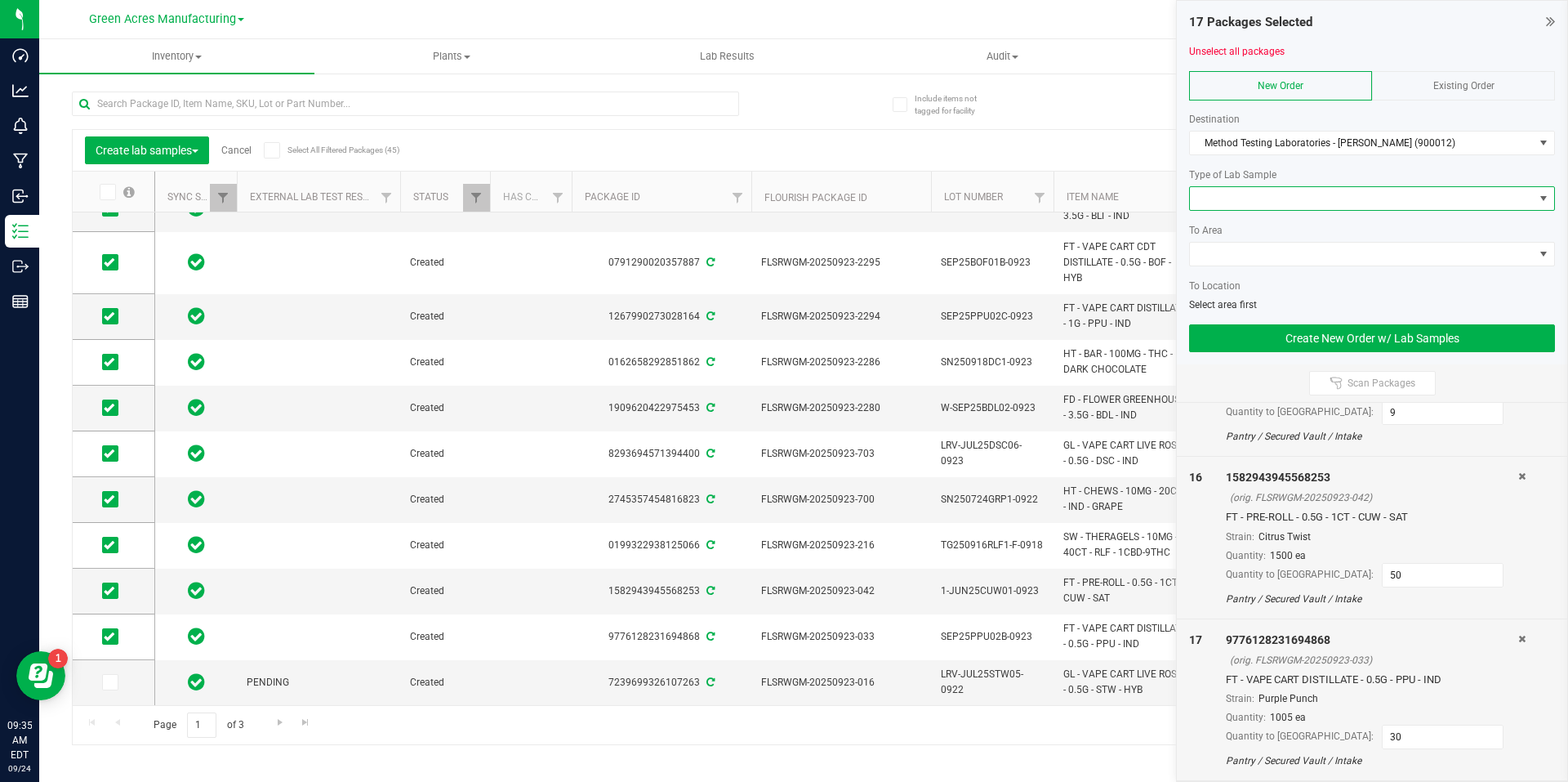
click at [1457, 193] on span at bounding box center [1361, 198] width 344 height 23
click at [1352, 230] on li "Final QA Sample" at bounding box center [1372, 228] width 364 height 27
click at [1334, 249] on span at bounding box center [1361, 254] width 344 height 23
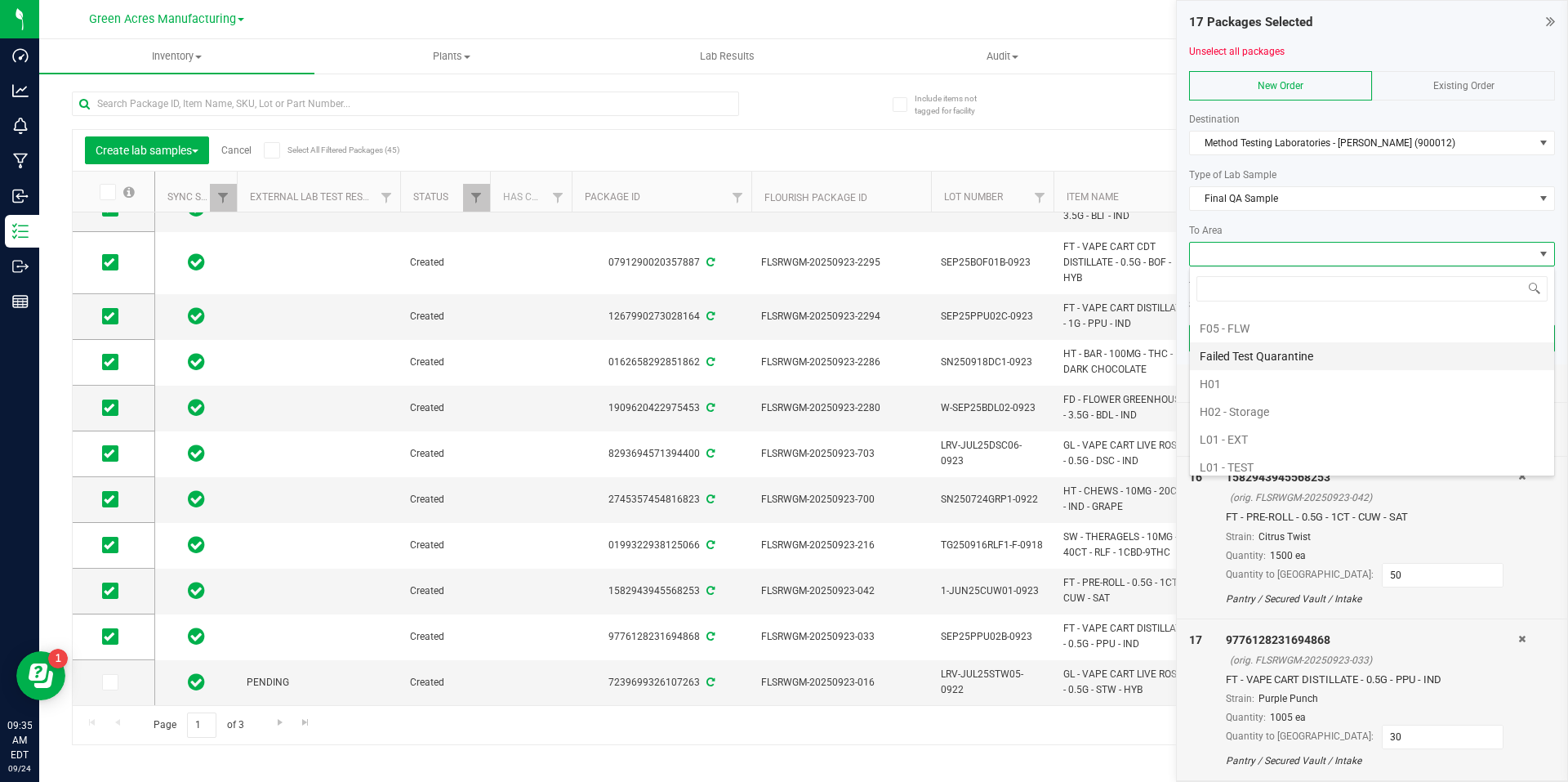
scroll to position [327, 0]
type input "pa"
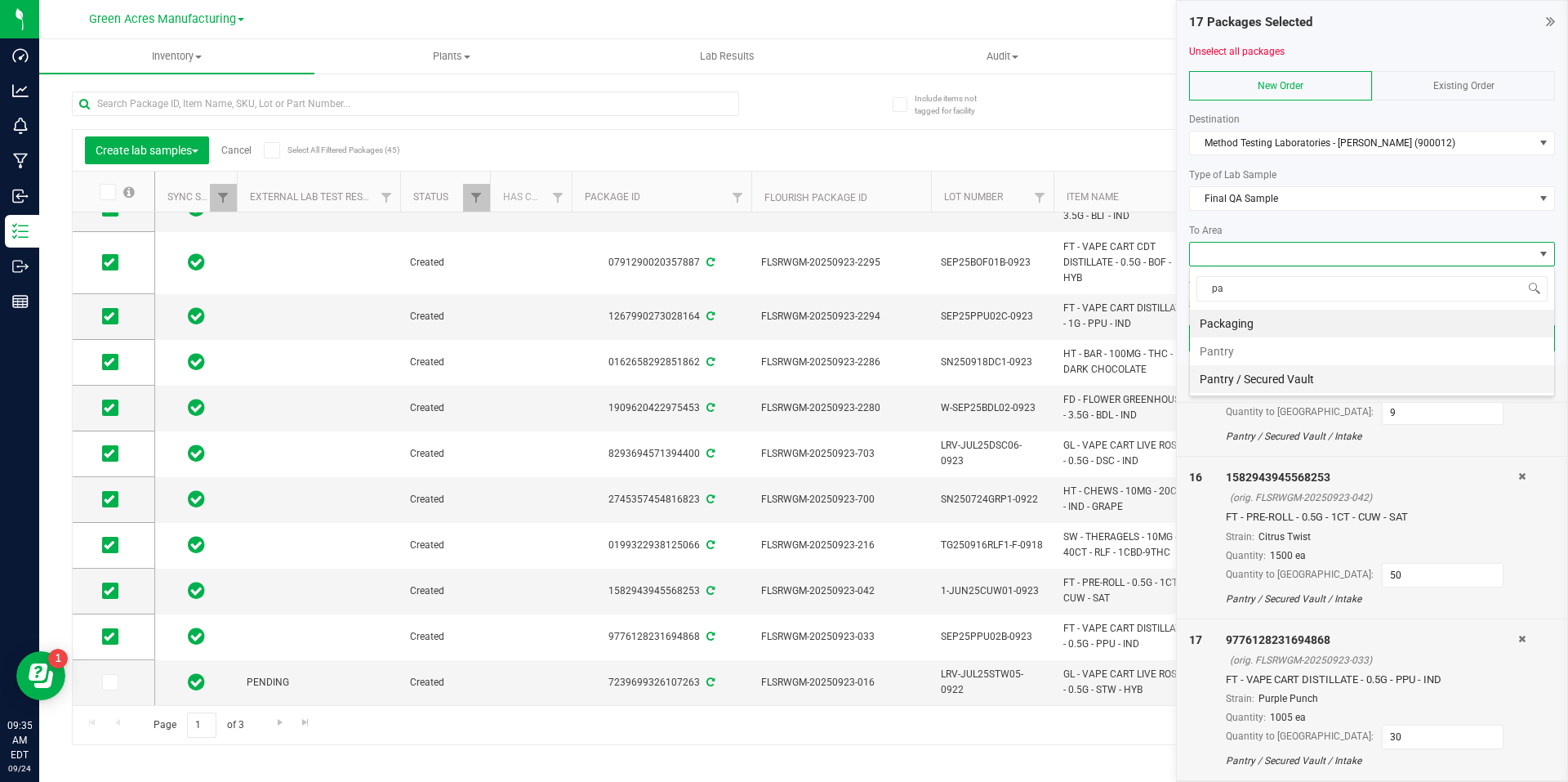
click at [1306, 377] on li "Pantry / Secured Vault" at bounding box center [1372, 379] width 364 height 27
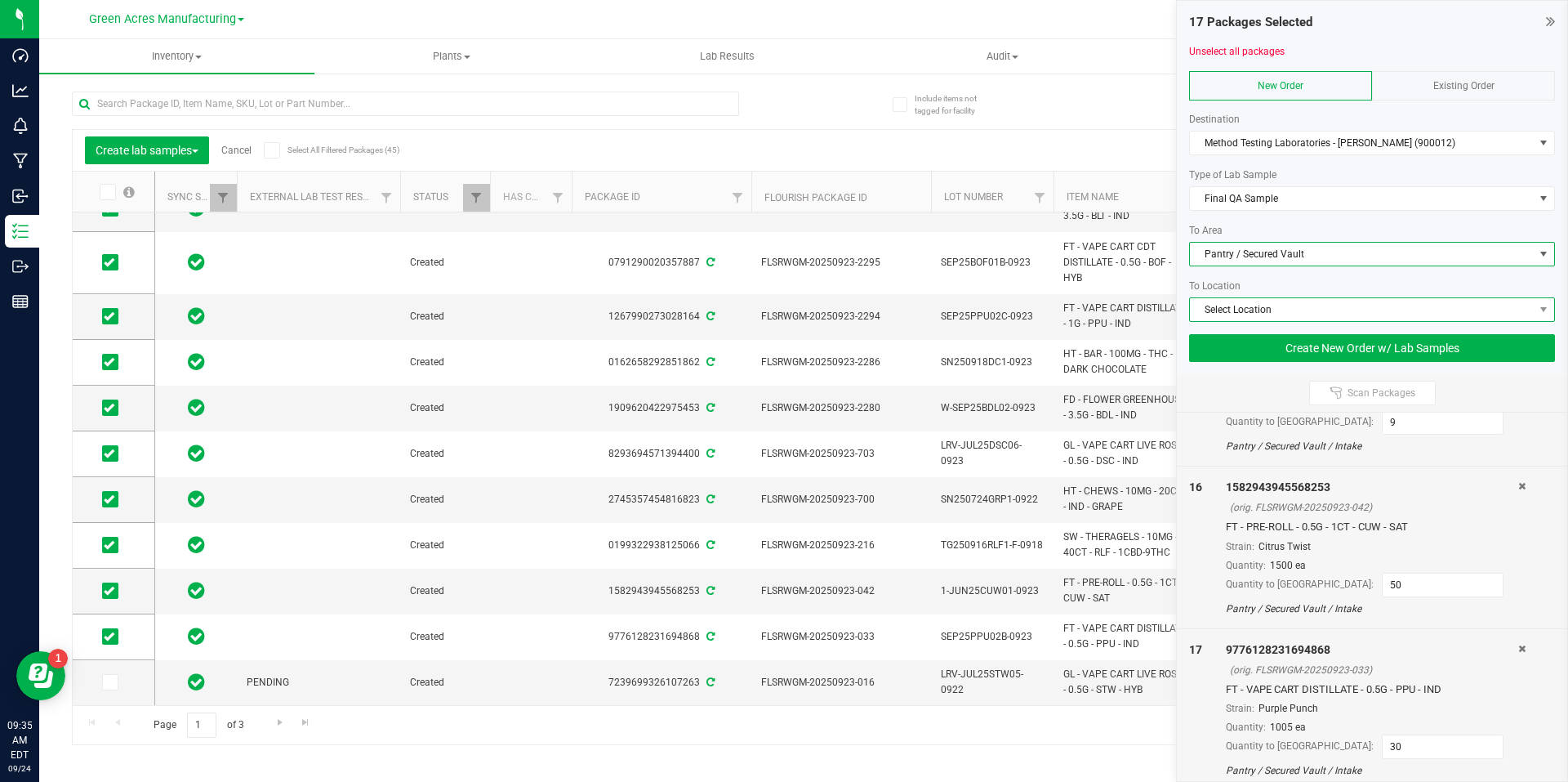
click at [1332, 313] on span "Select Location" at bounding box center [1361, 310] width 344 height 23
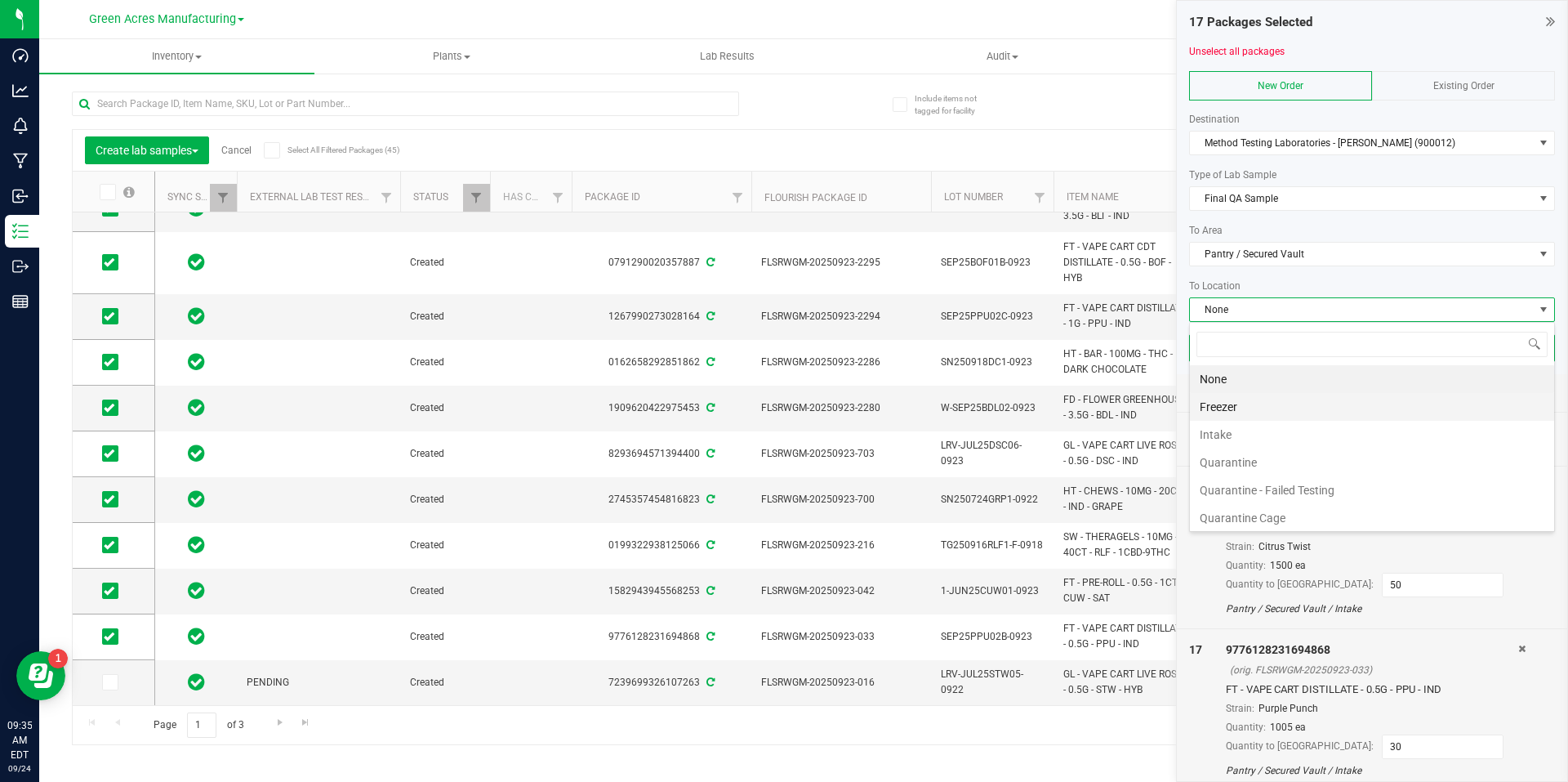
scroll to position [25, 366]
click at [1247, 508] on li "Quarantine Cage" at bounding box center [1372, 518] width 364 height 27
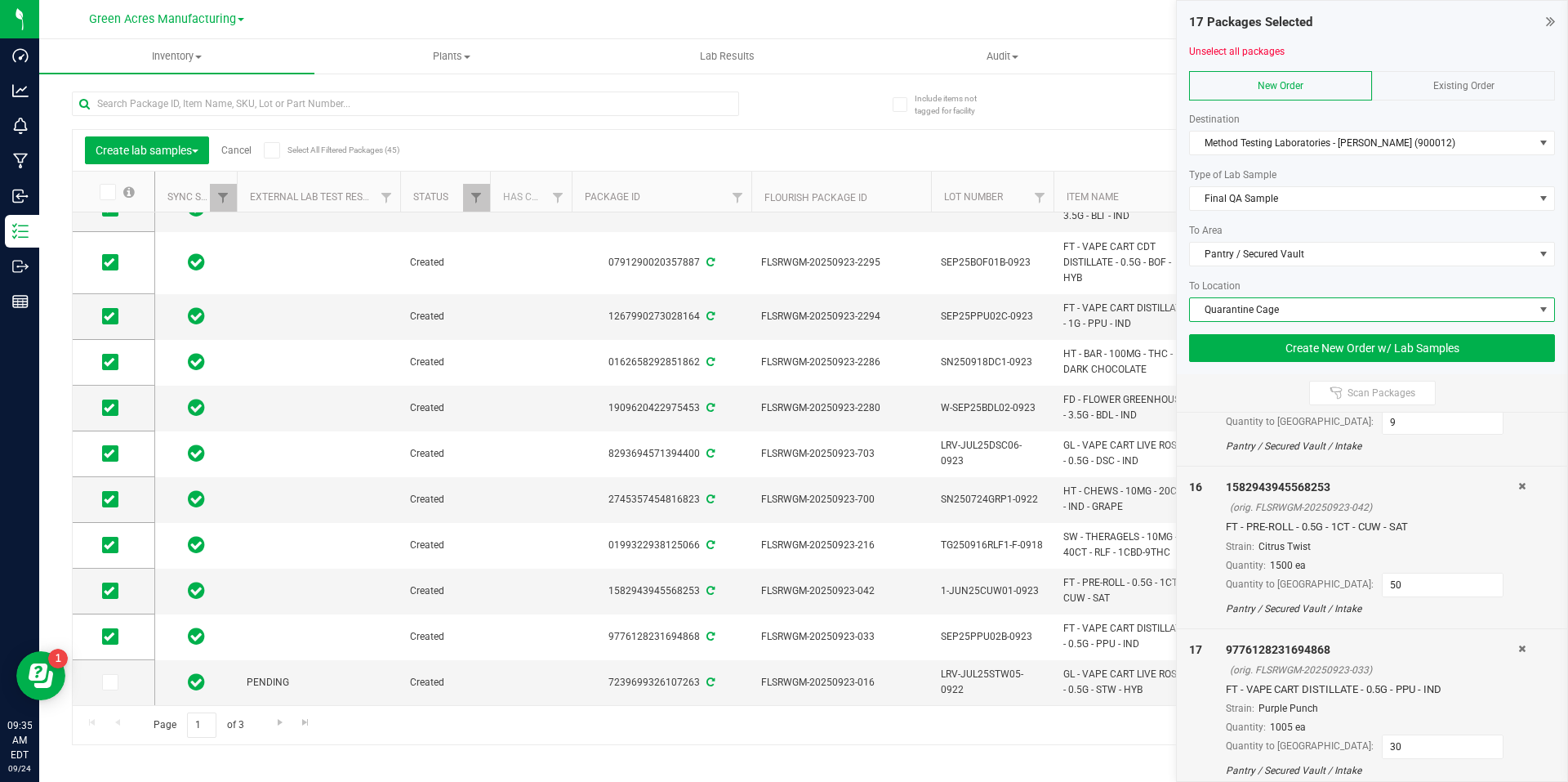
click at [1263, 319] on span "Quarantine Cage" at bounding box center [1361, 310] width 344 height 23
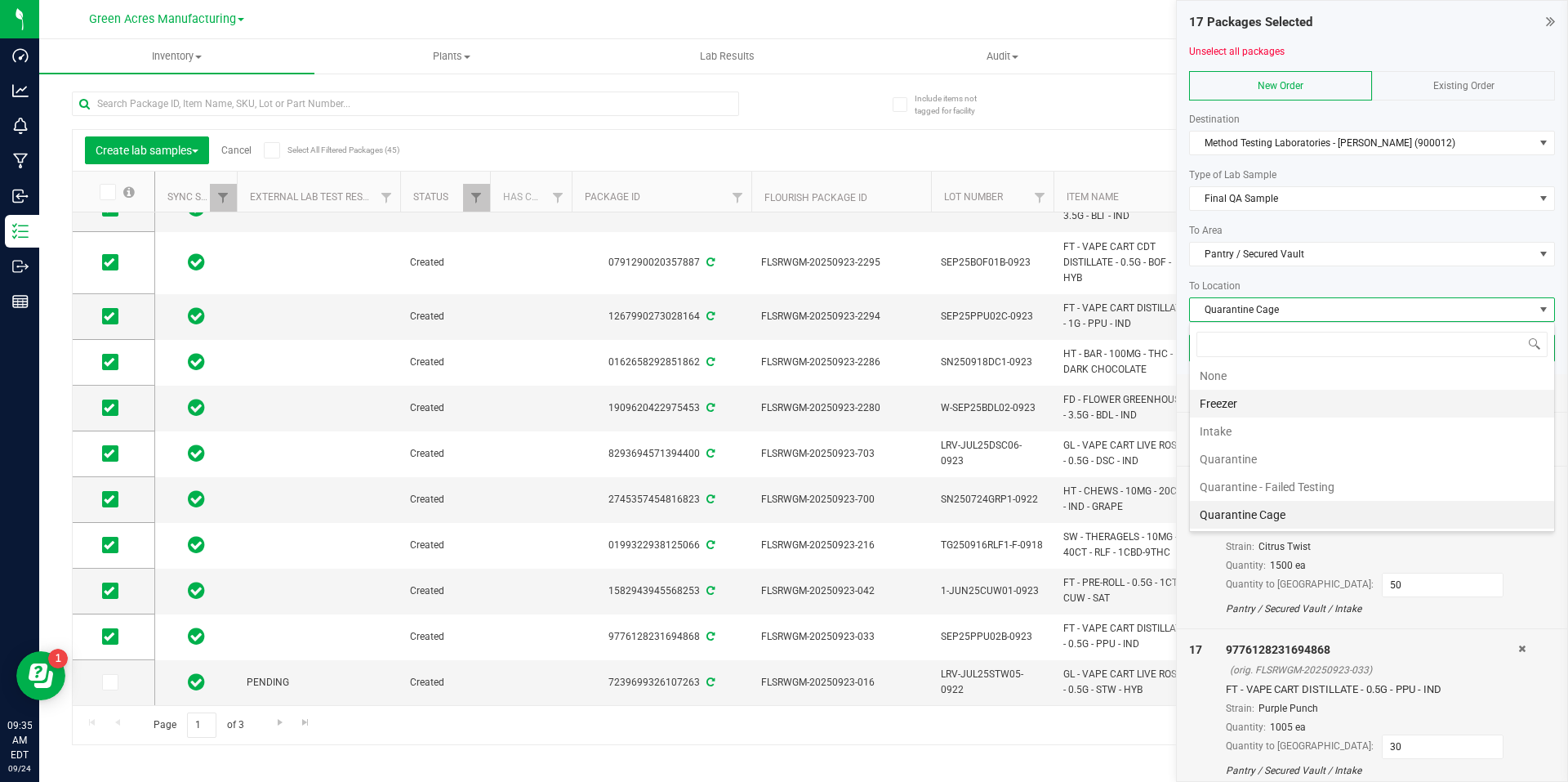
scroll to position [31, 0]
click at [1256, 518] on li "Testing" at bounding box center [1372, 514] width 364 height 27
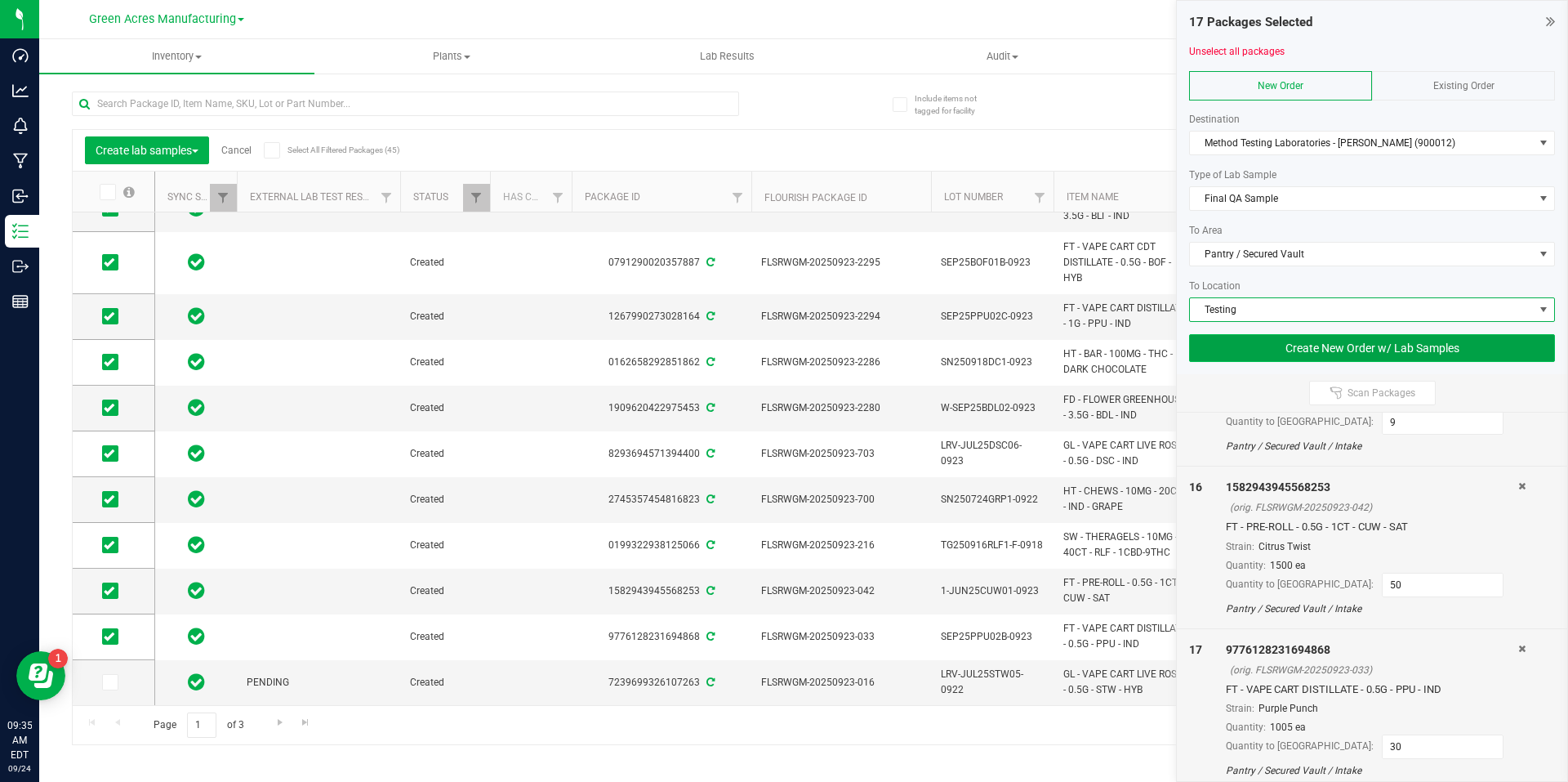
click at [1407, 348] on button "Create New Order w/ Lab Samples" at bounding box center [1373, 348] width 366 height 27
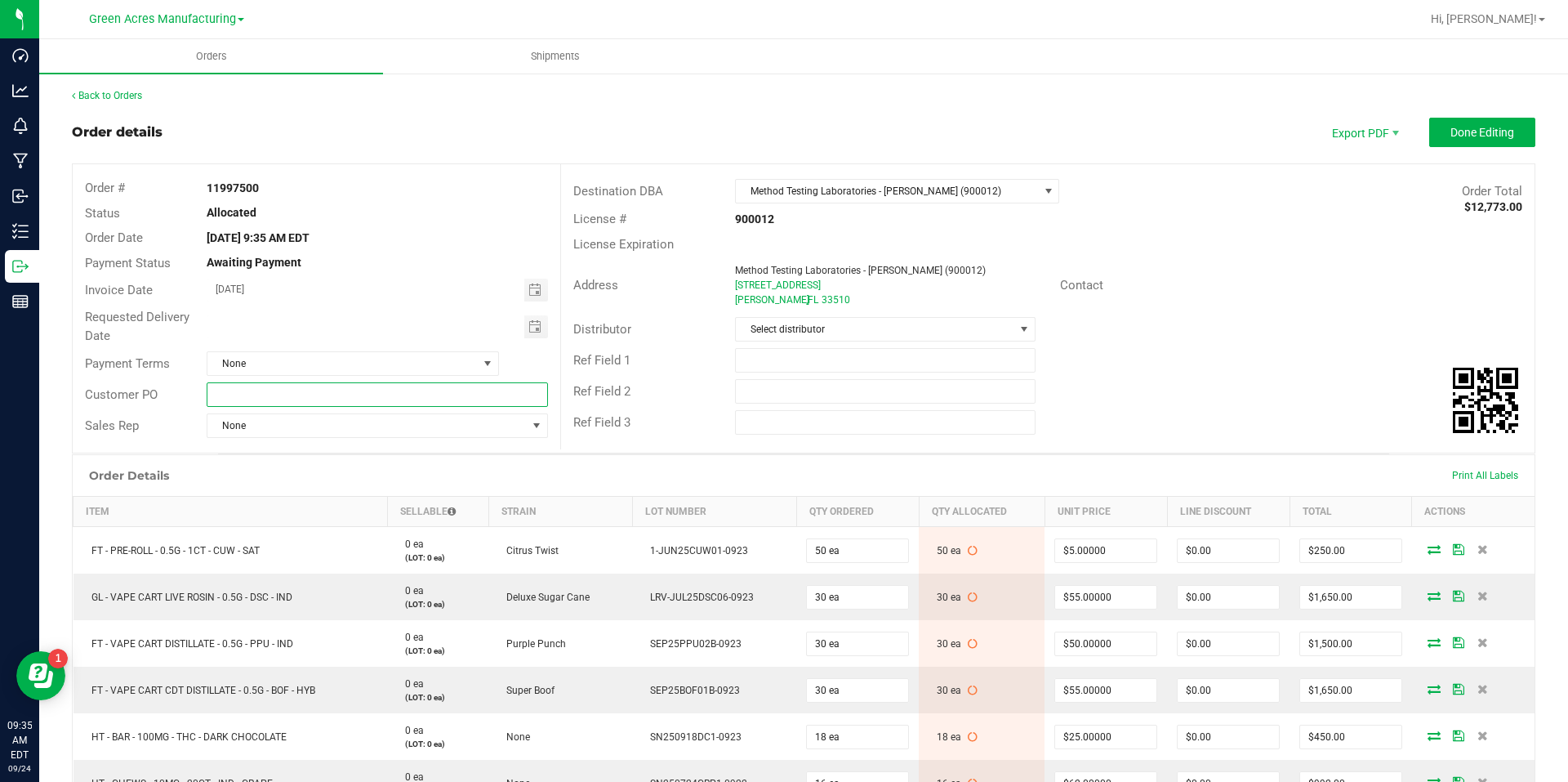
click at [435, 400] on input "text" at bounding box center [377, 395] width 341 height 25
type input "F"
type input "FG lab sample pick up"
click at [847, 337] on span "Select distributor" at bounding box center [874, 330] width 278 height 23
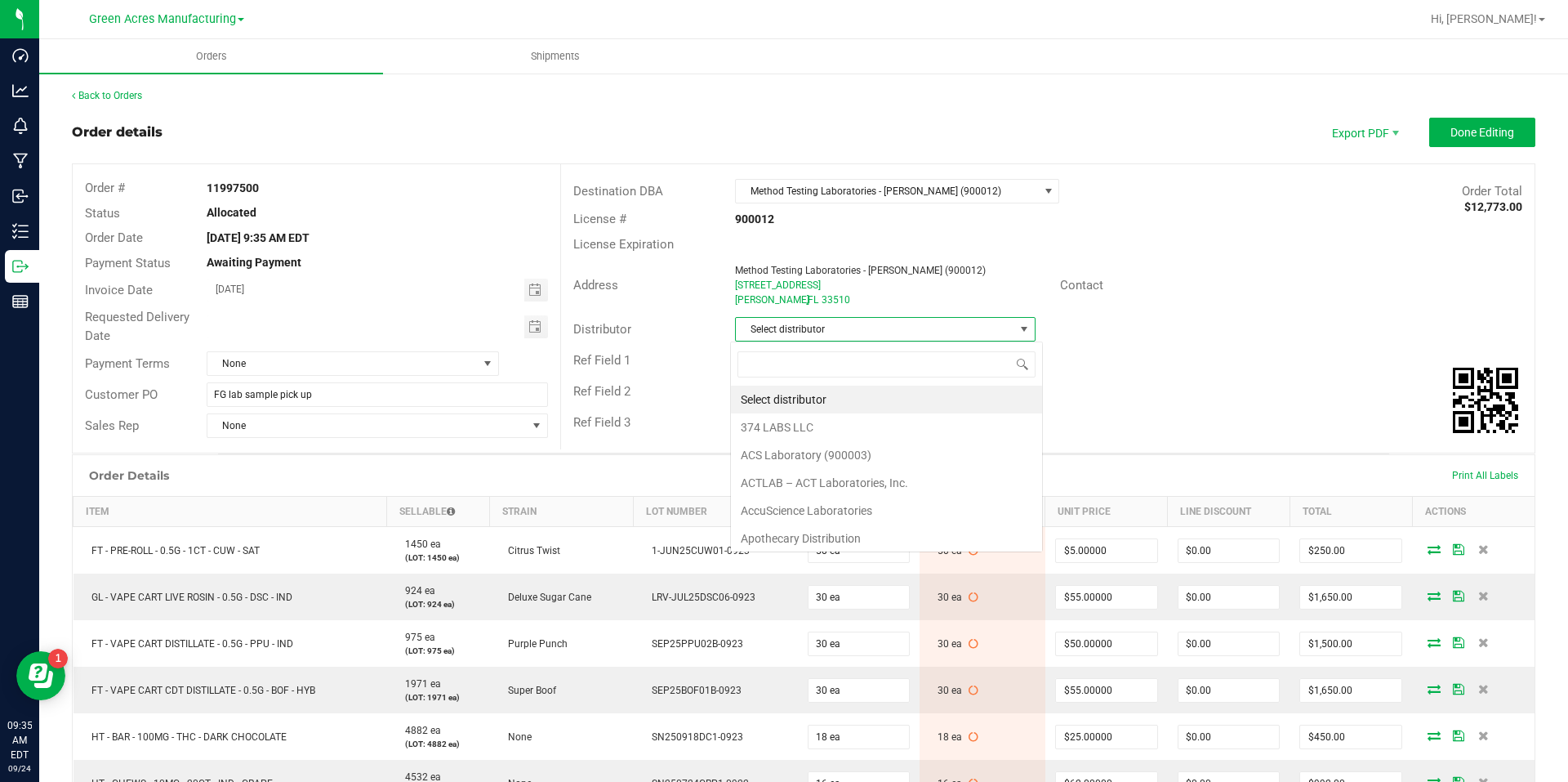
scroll to position [25, 297]
type input "para"
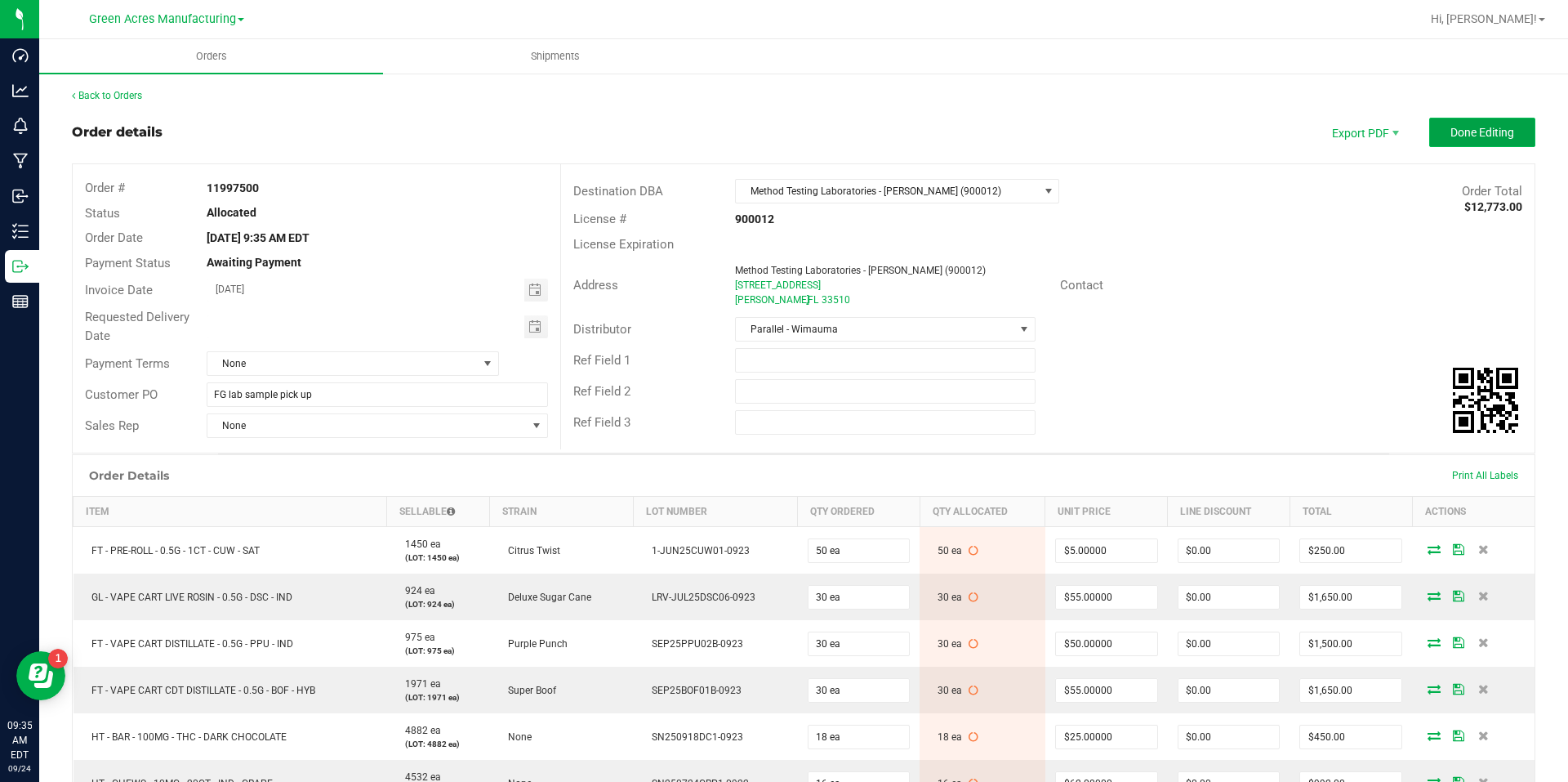
click at [1470, 132] on span "Done Editing" at bounding box center [1481, 132] width 63 height 13
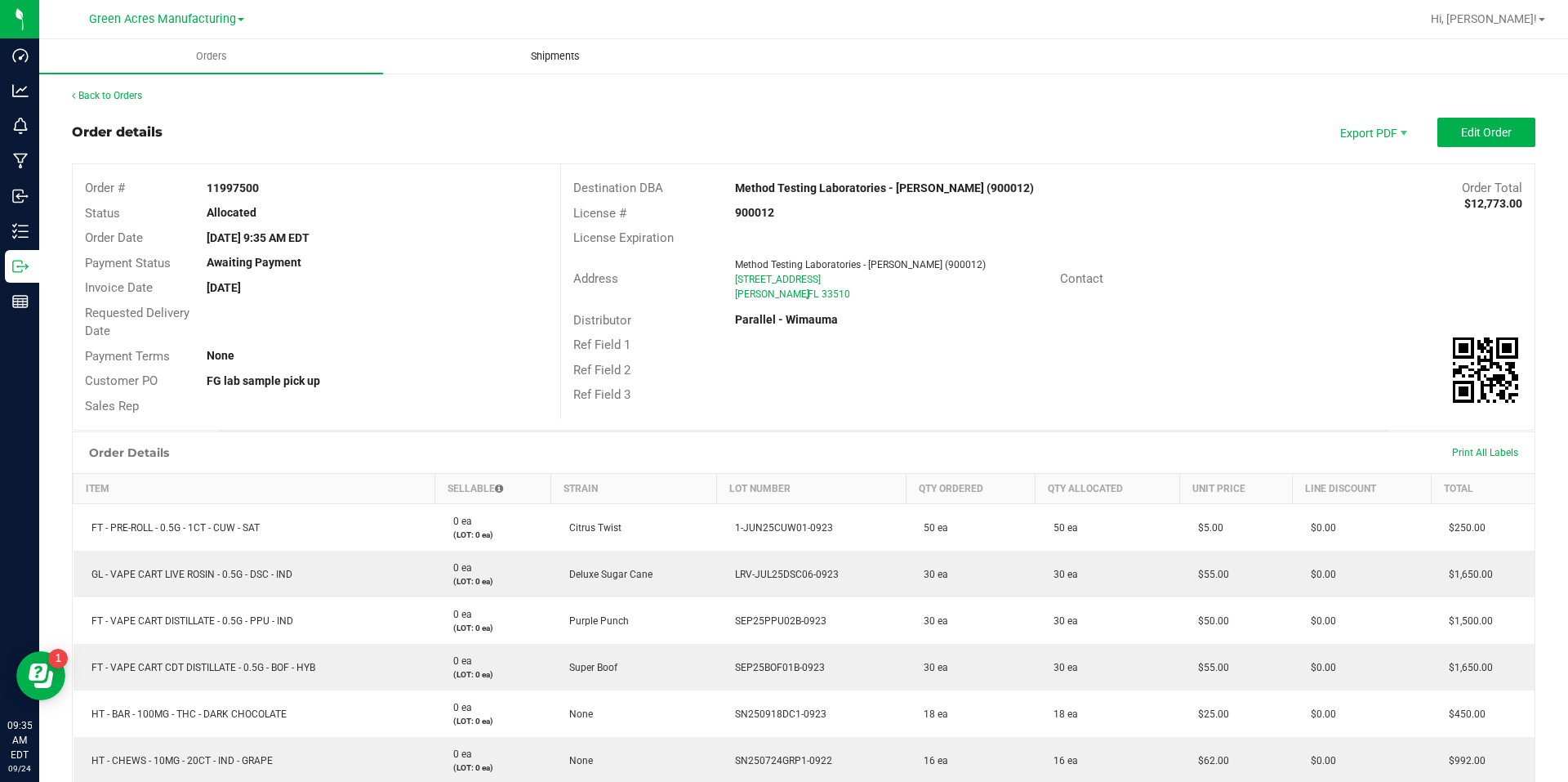
click at [575, 53] on span "Shipments" at bounding box center [555, 57] width 93 height 15
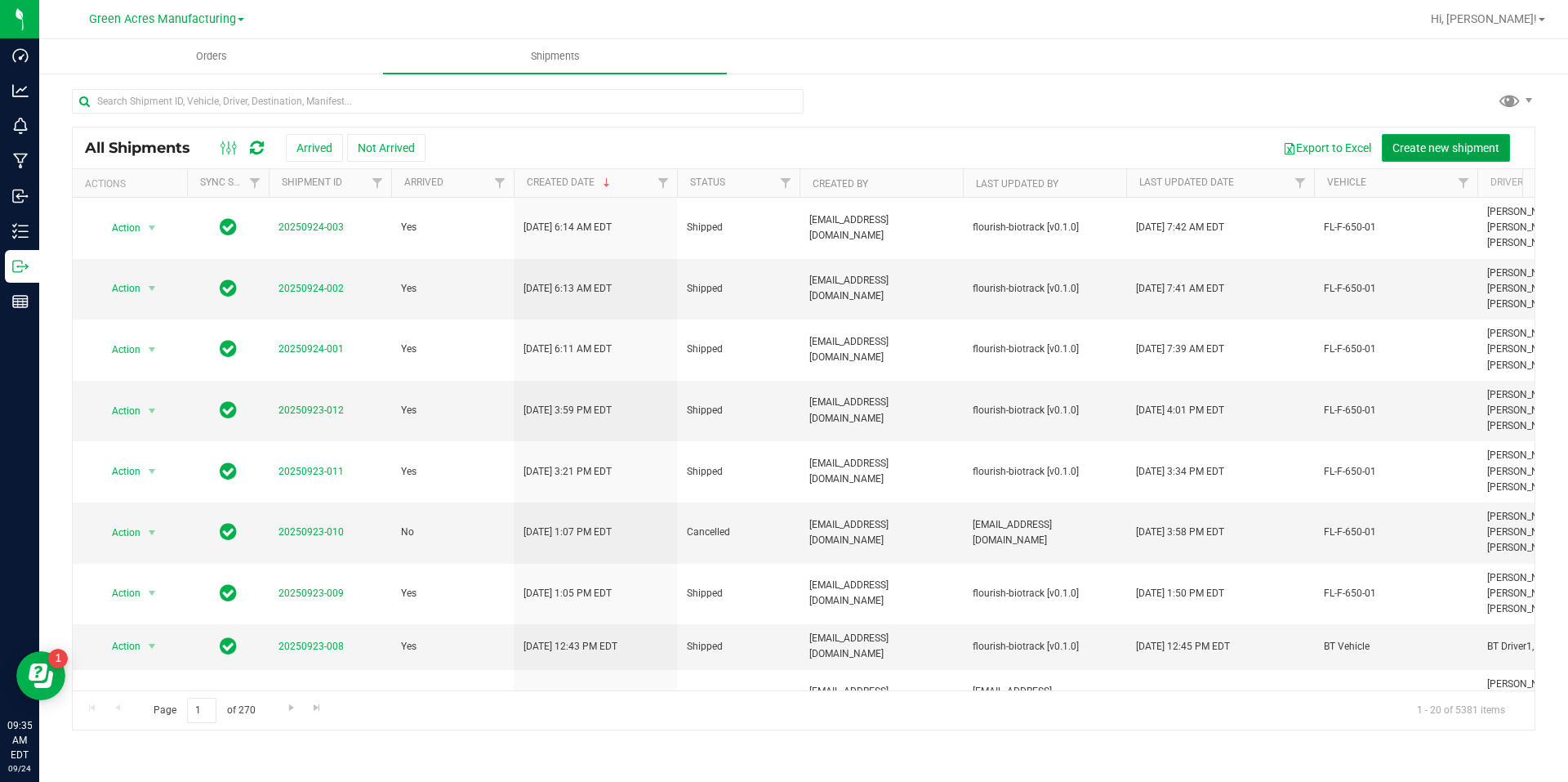
click at [1476, 145] on span "Create new shipment" at bounding box center [1445, 148] width 107 height 13
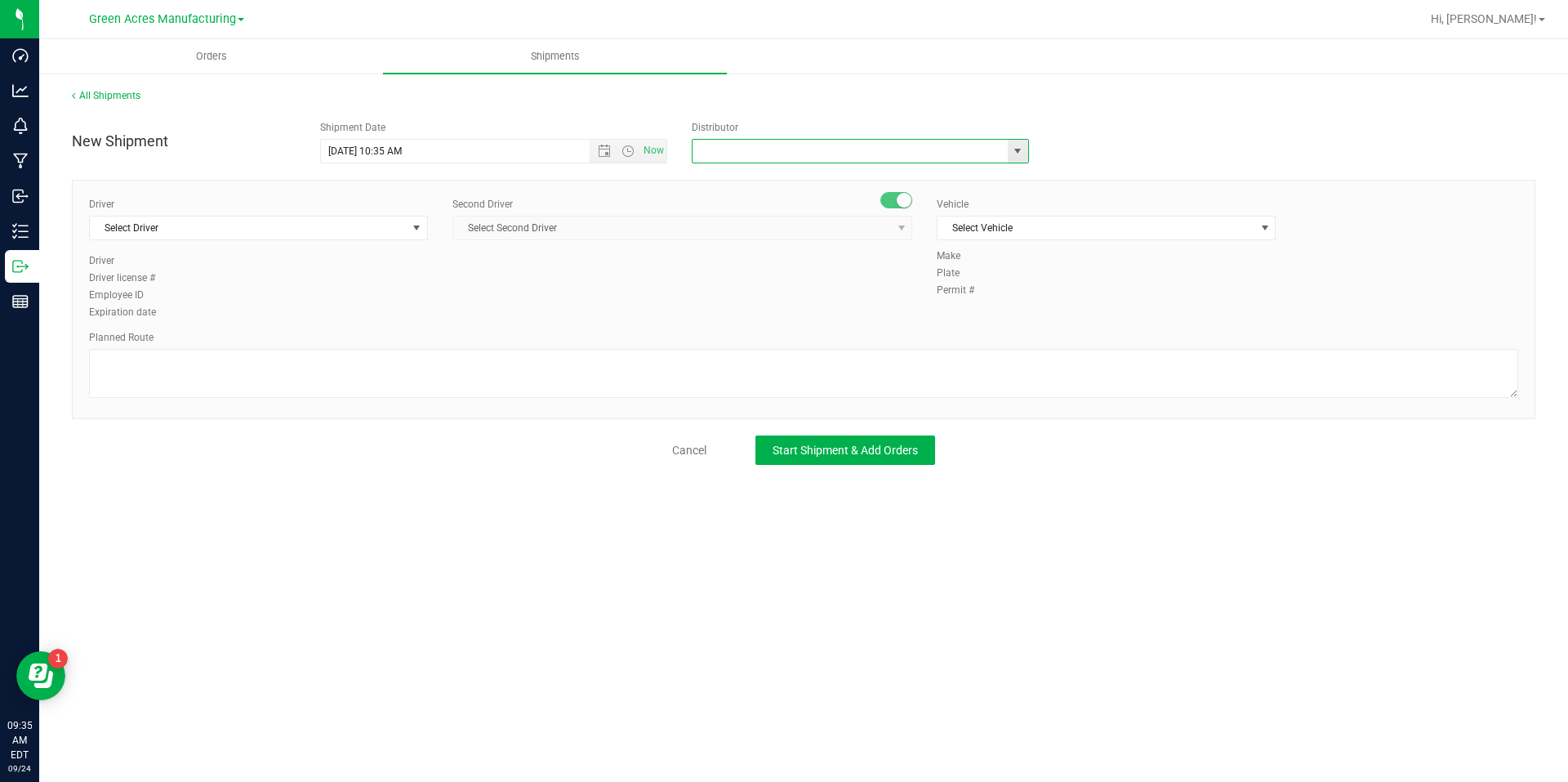
click at [801, 155] on input "text" at bounding box center [846, 151] width 306 height 23
type input "Parallel - Wimauma"
click at [371, 226] on span "Select Driver" at bounding box center [248, 228] width 317 height 23
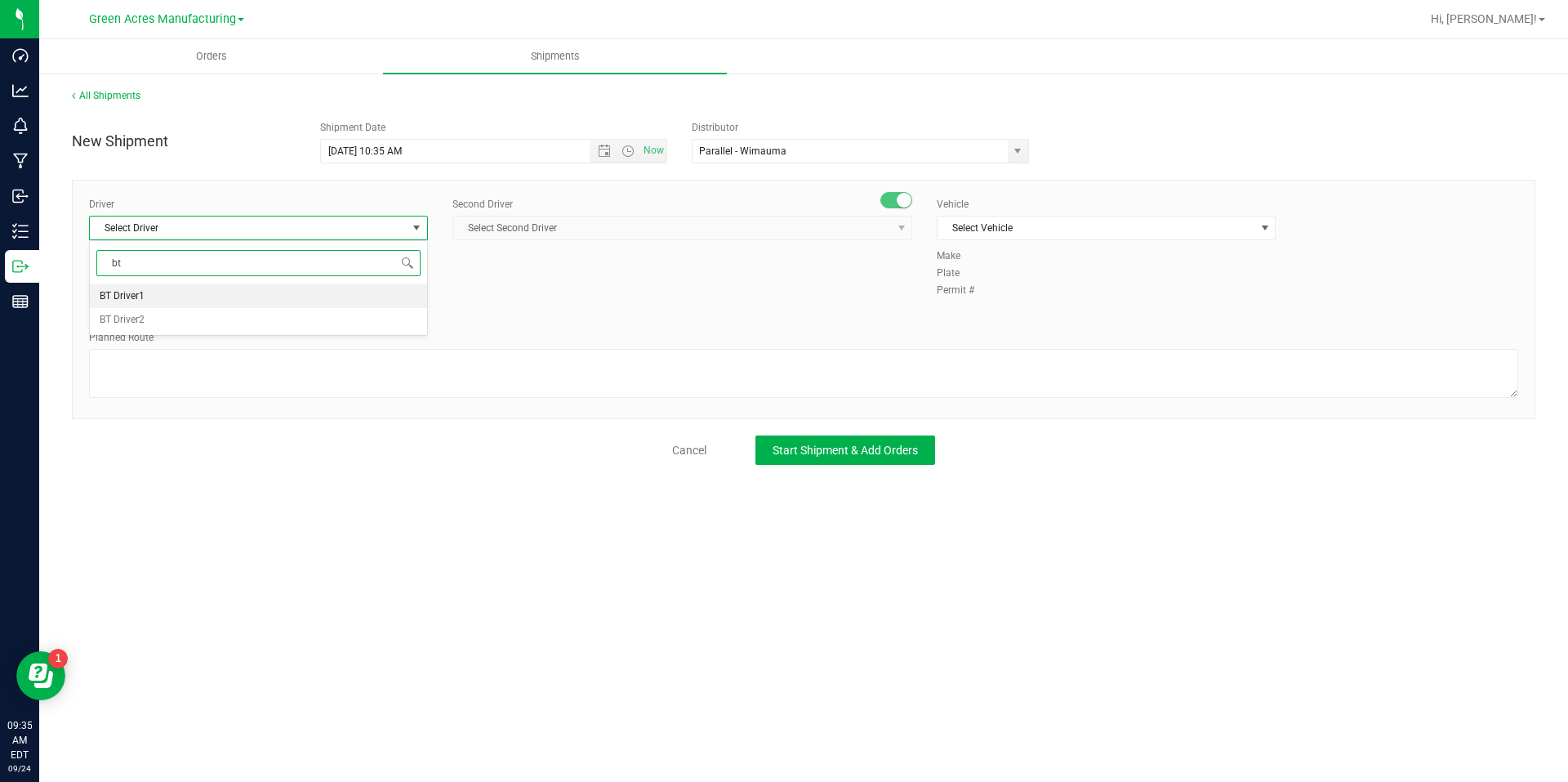
click at [341, 293] on li "BT Driver1" at bounding box center [258, 297] width 337 height 25
type input "bt"
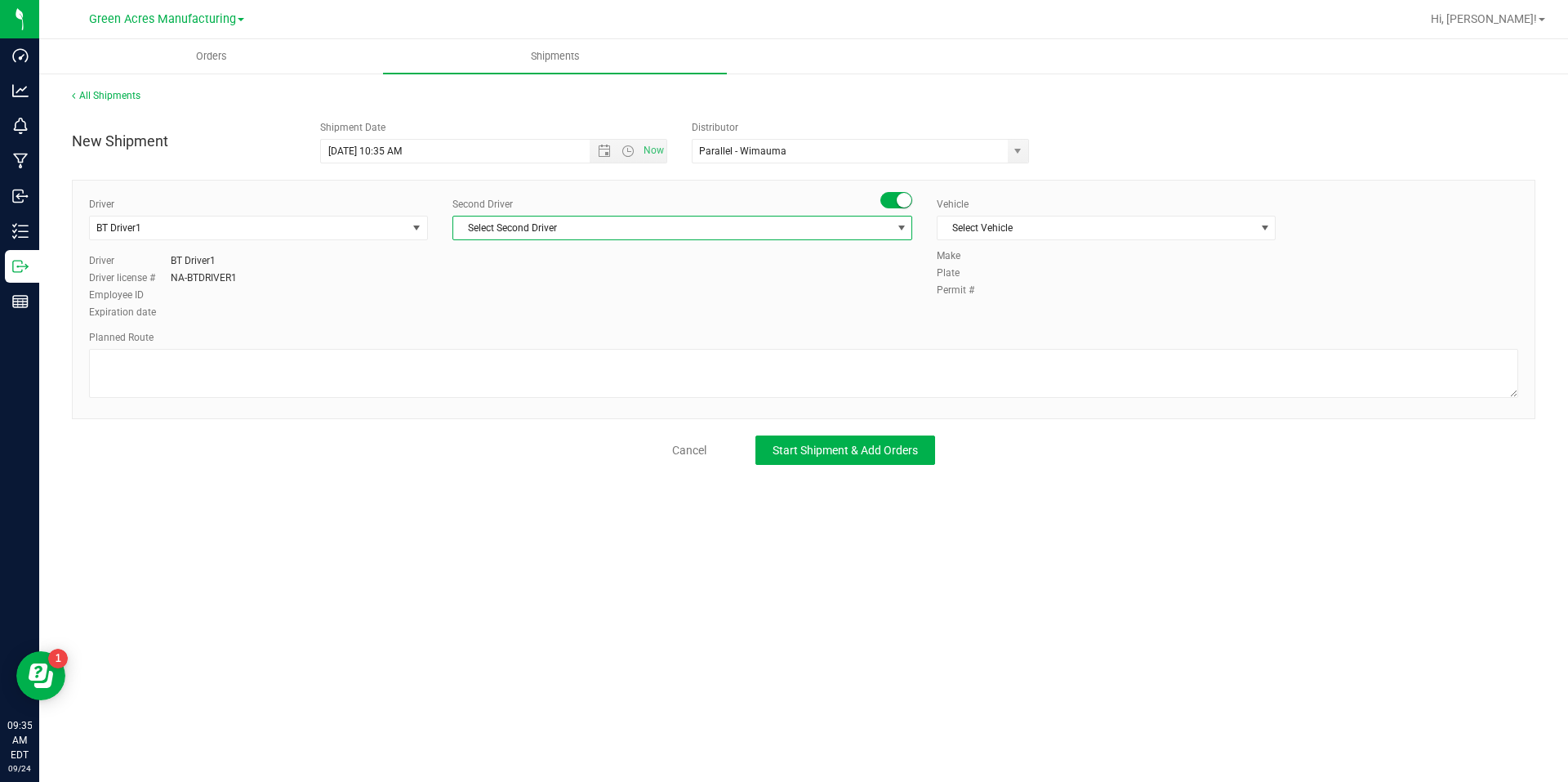
click at [640, 217] on span "Select Second Driver" at bounding box center [672, 228] width 438 height 23
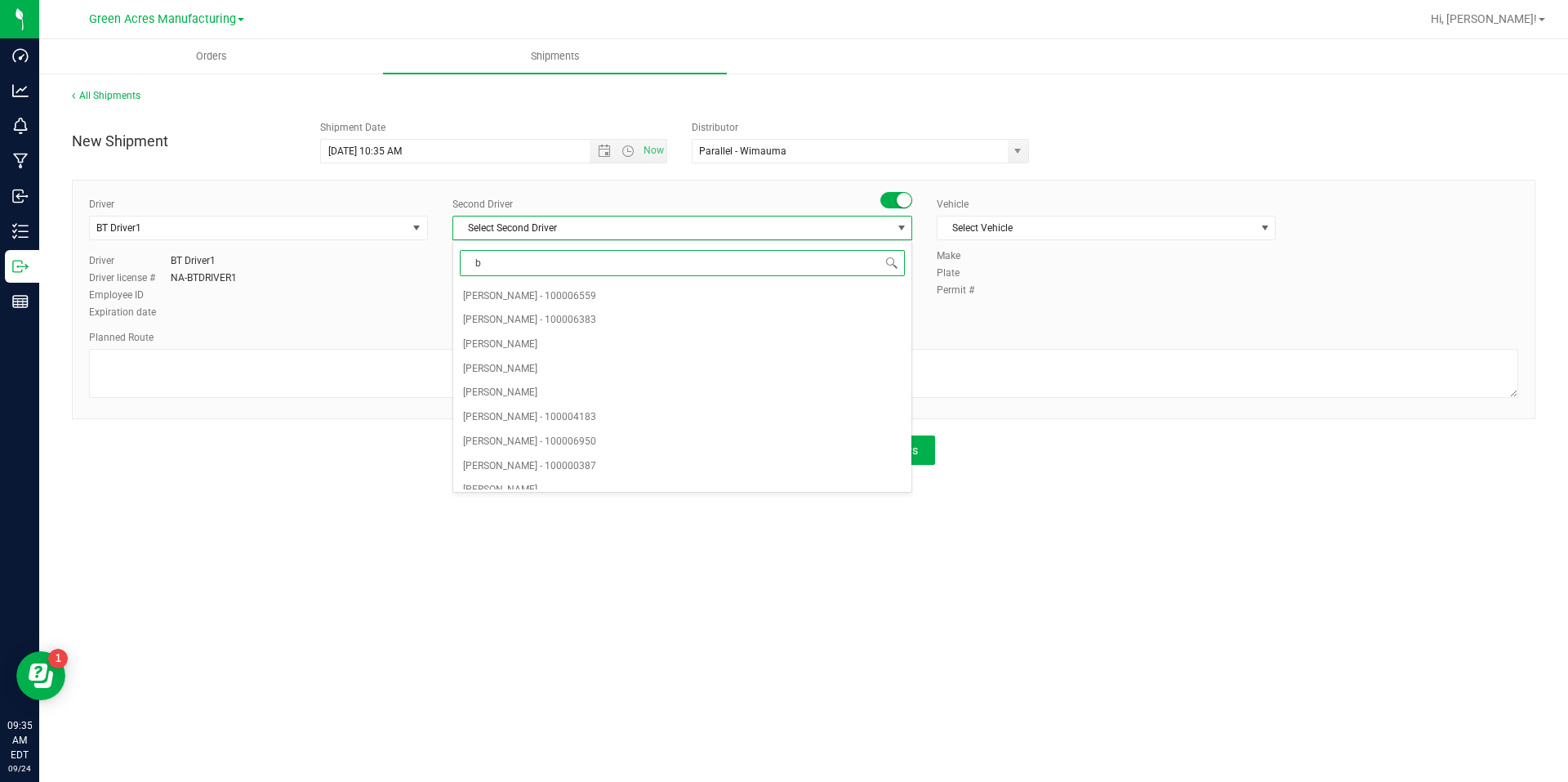
type input "bt"
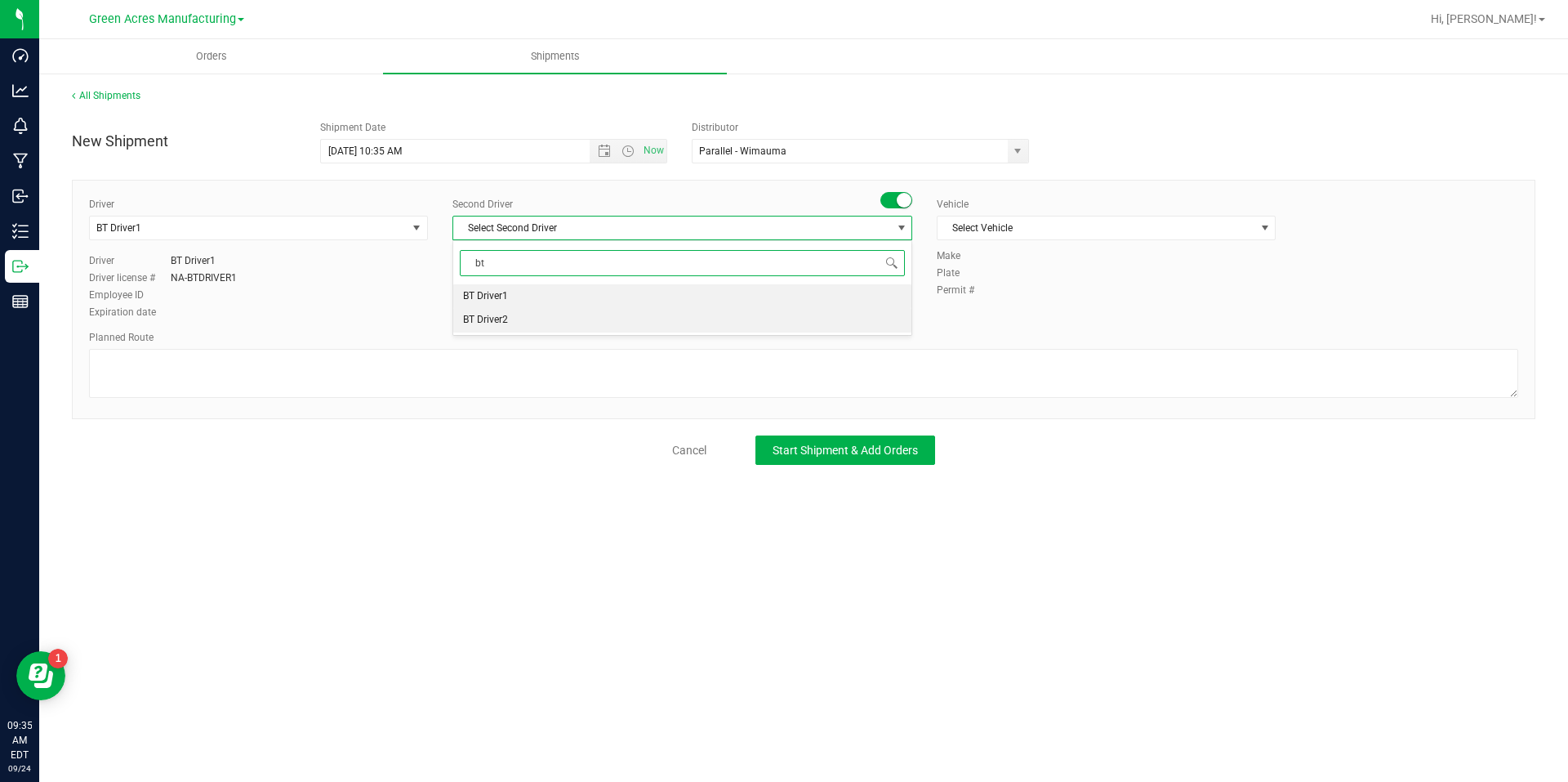
click at [576, 318] on li "BT Driver2" at bounding box center [682, 320] width 458 height 25
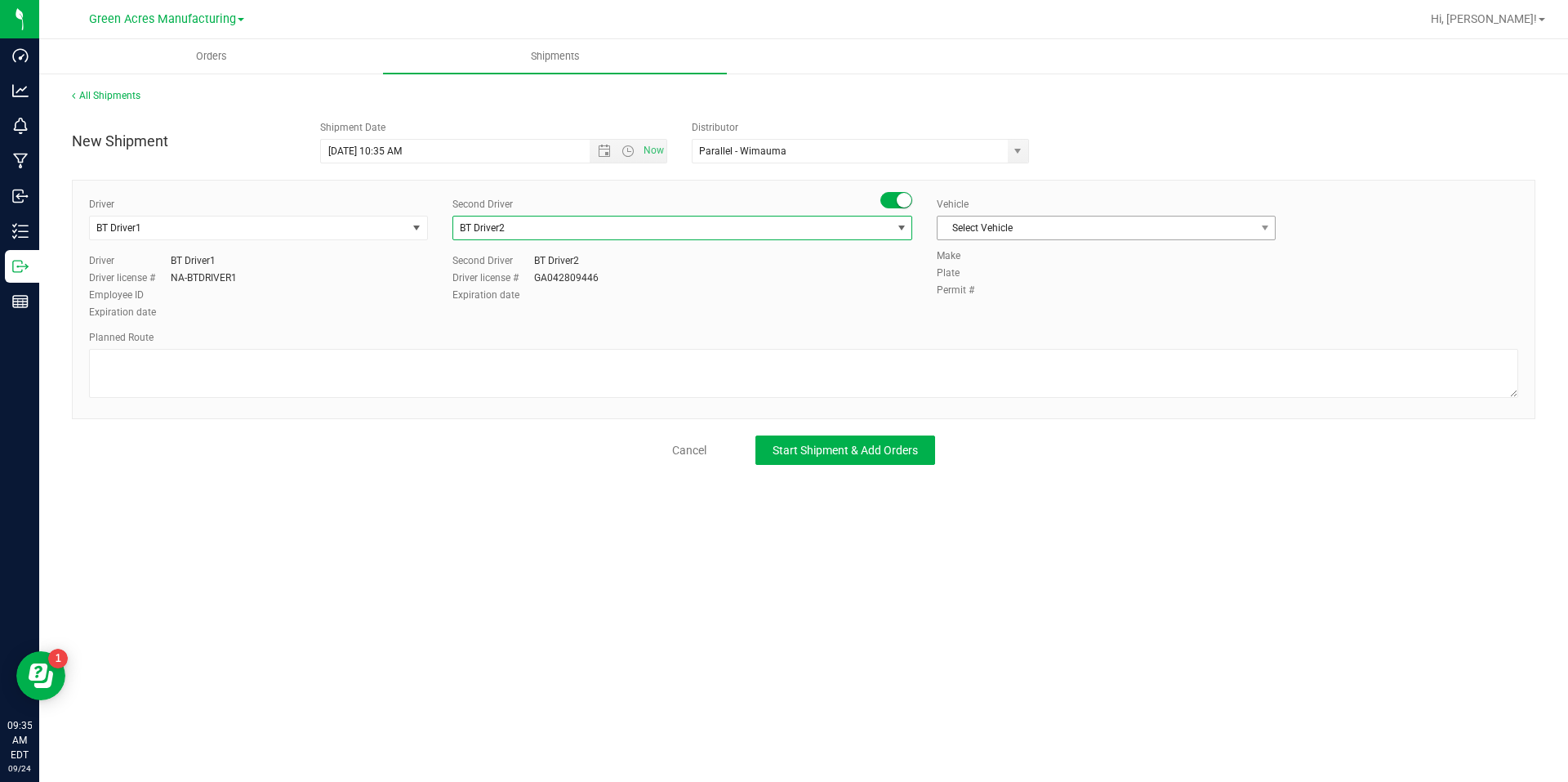
click at [985, 219] on span "Select Vehicle" at bounding box center [1096, 228] width 317 height 23
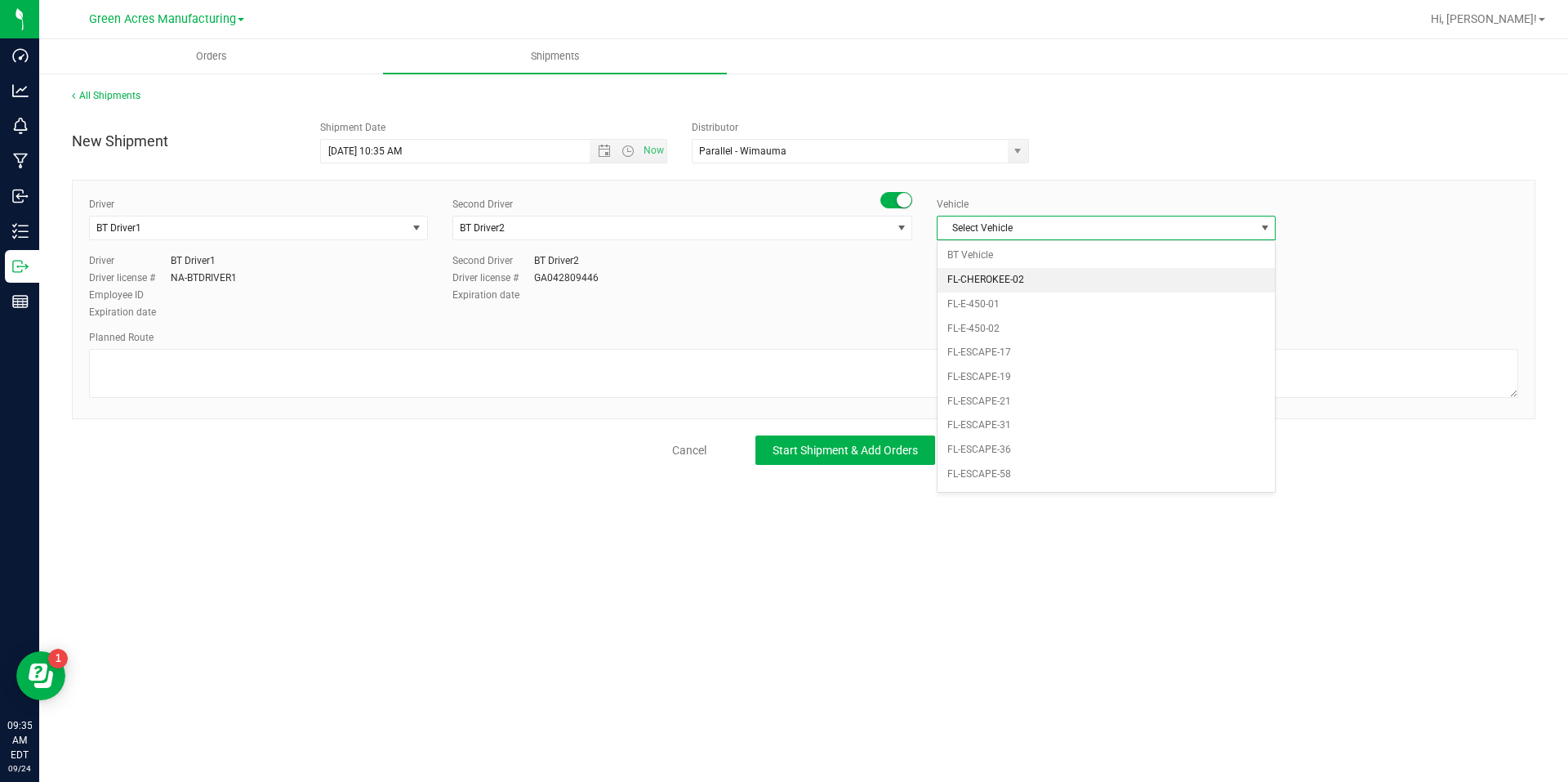
click at [990, 268] on li "FL-CHEROKEE-02" at bounding box center [1105, 280] width 337 height 25
click at [1006, 233] on span "FL-CHEROKEE-02" at bounding box center [1096, 228] width 317 height 23
click at [1001, 251] on li "BT Vehicle" at bounding box center [1105, 256] width 337 height 25
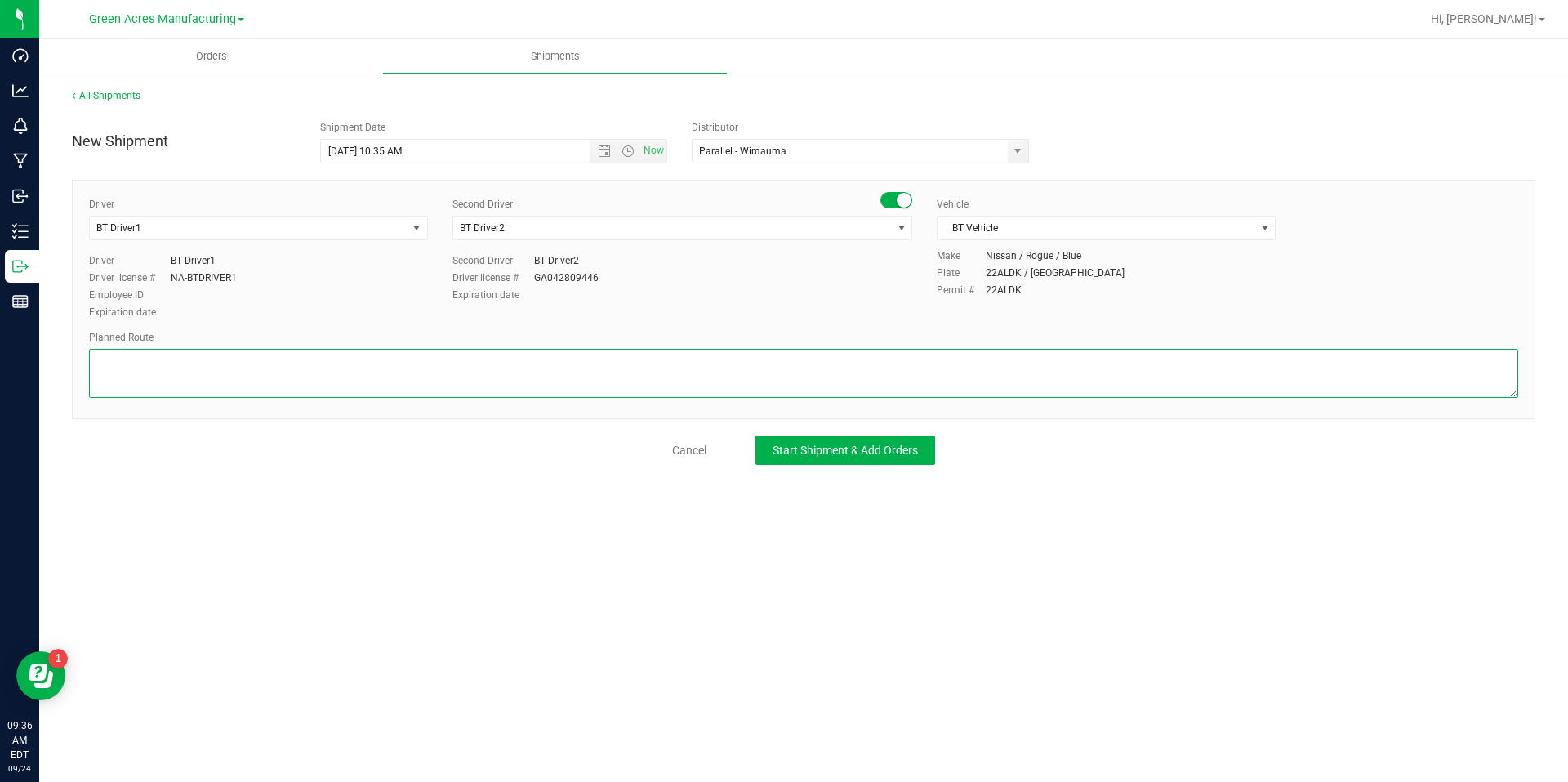
click at [906, 356] on textarea at bounding box center [803, 373] width 1429 height 49
type textarea "route for lab sample pick up on file. Compliance"
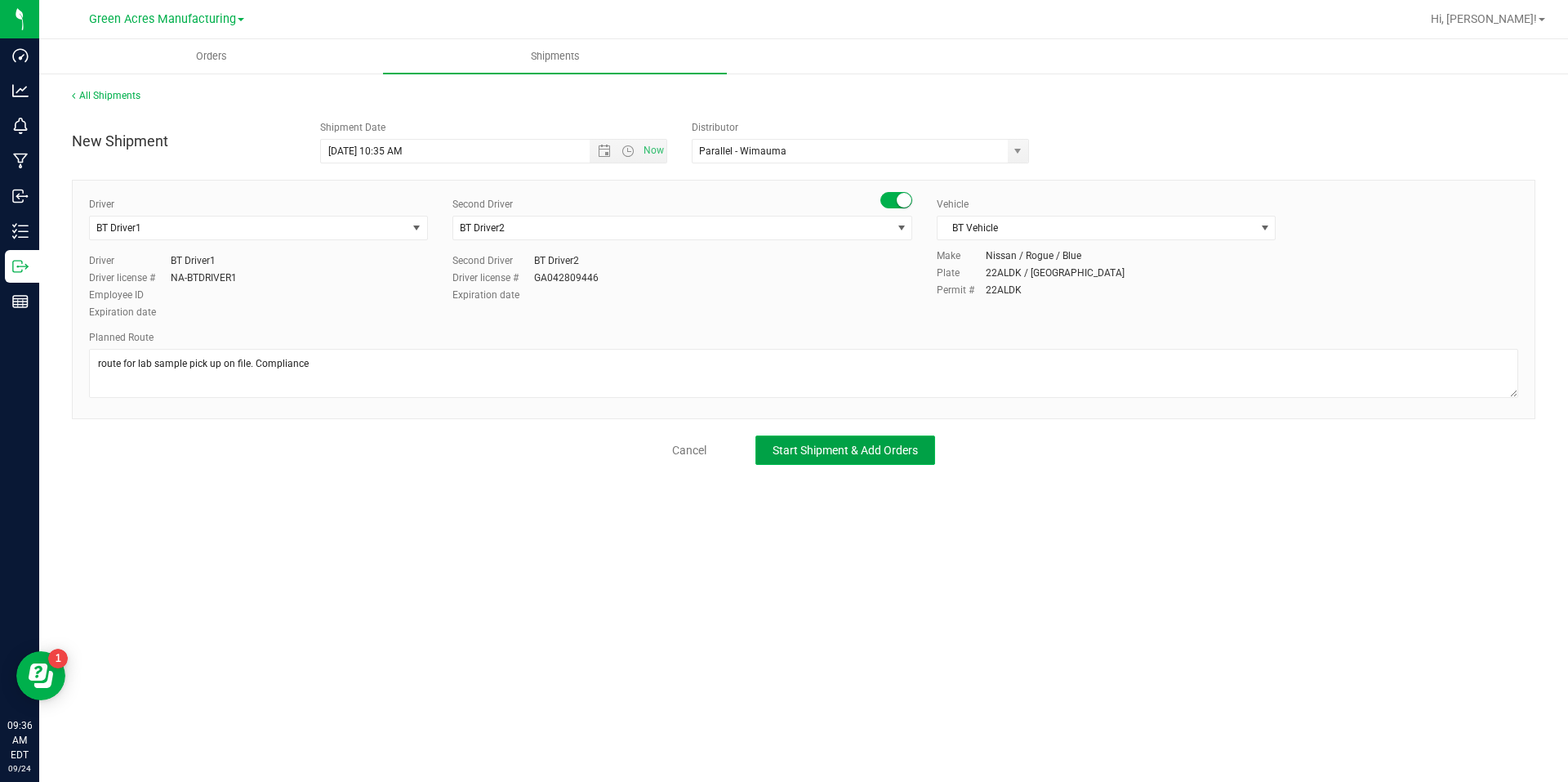
click at [867, 448] on span "Start Shipment & Add Orders" at bounding box center [845, 450] width 145 height 13
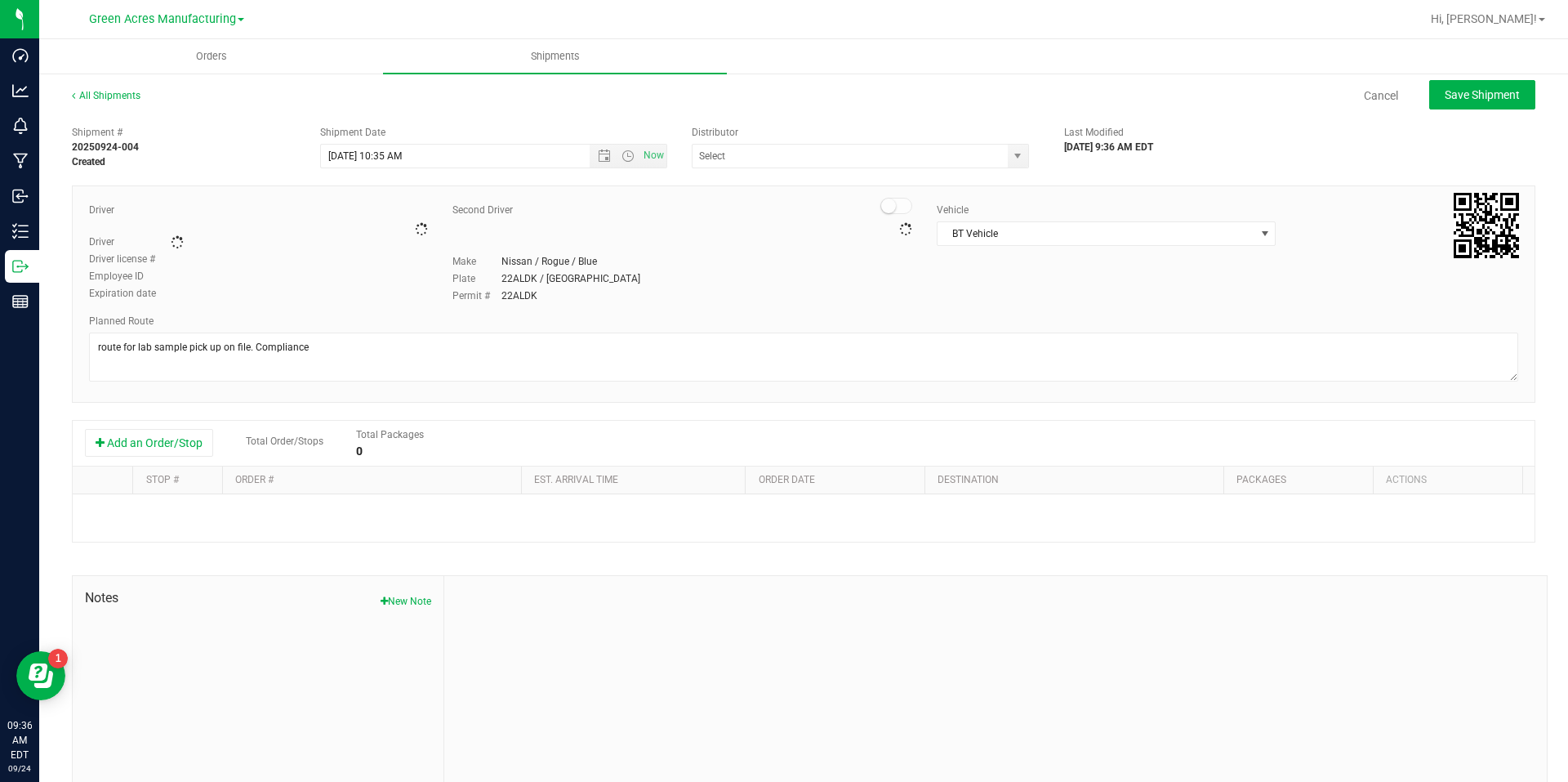
type input "Parallel - Wimauma"
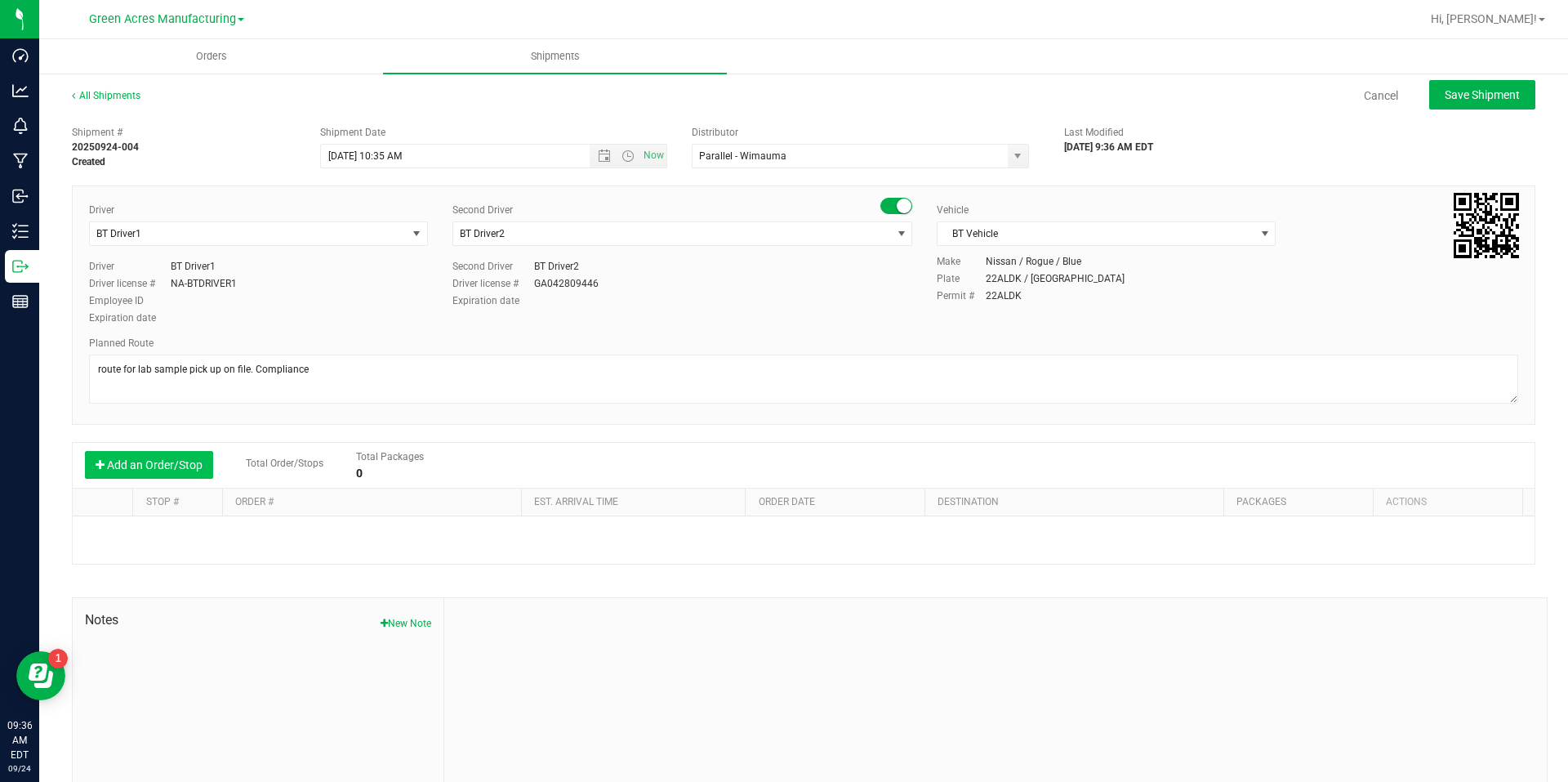
click at [159, 463] on button "Add an Order/Stop" at bounding box center [149, 465] width 128 height 27
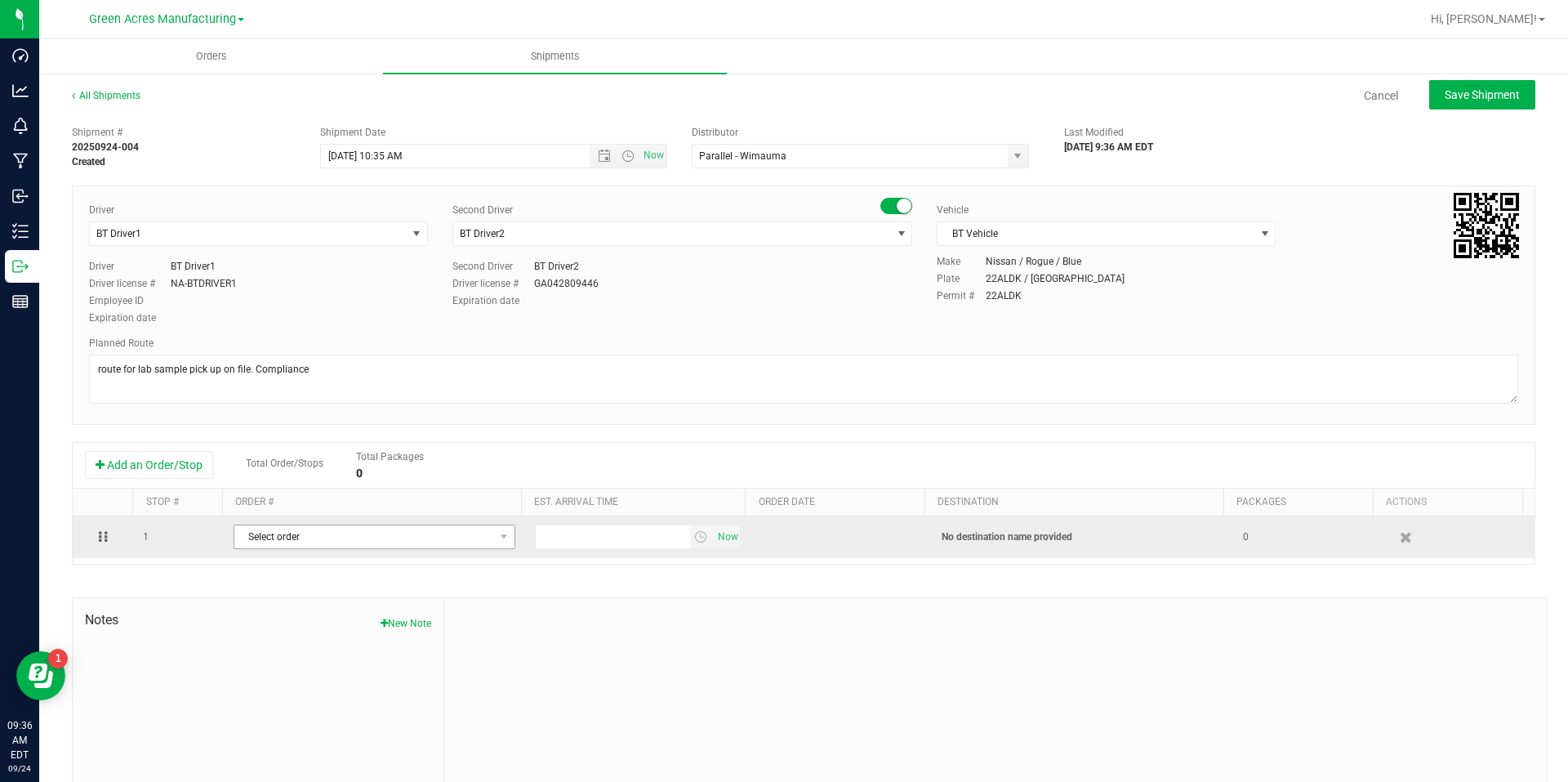
click at [299, 536] on span "Select order" at bounding box center [363, 536] width 260 height 23
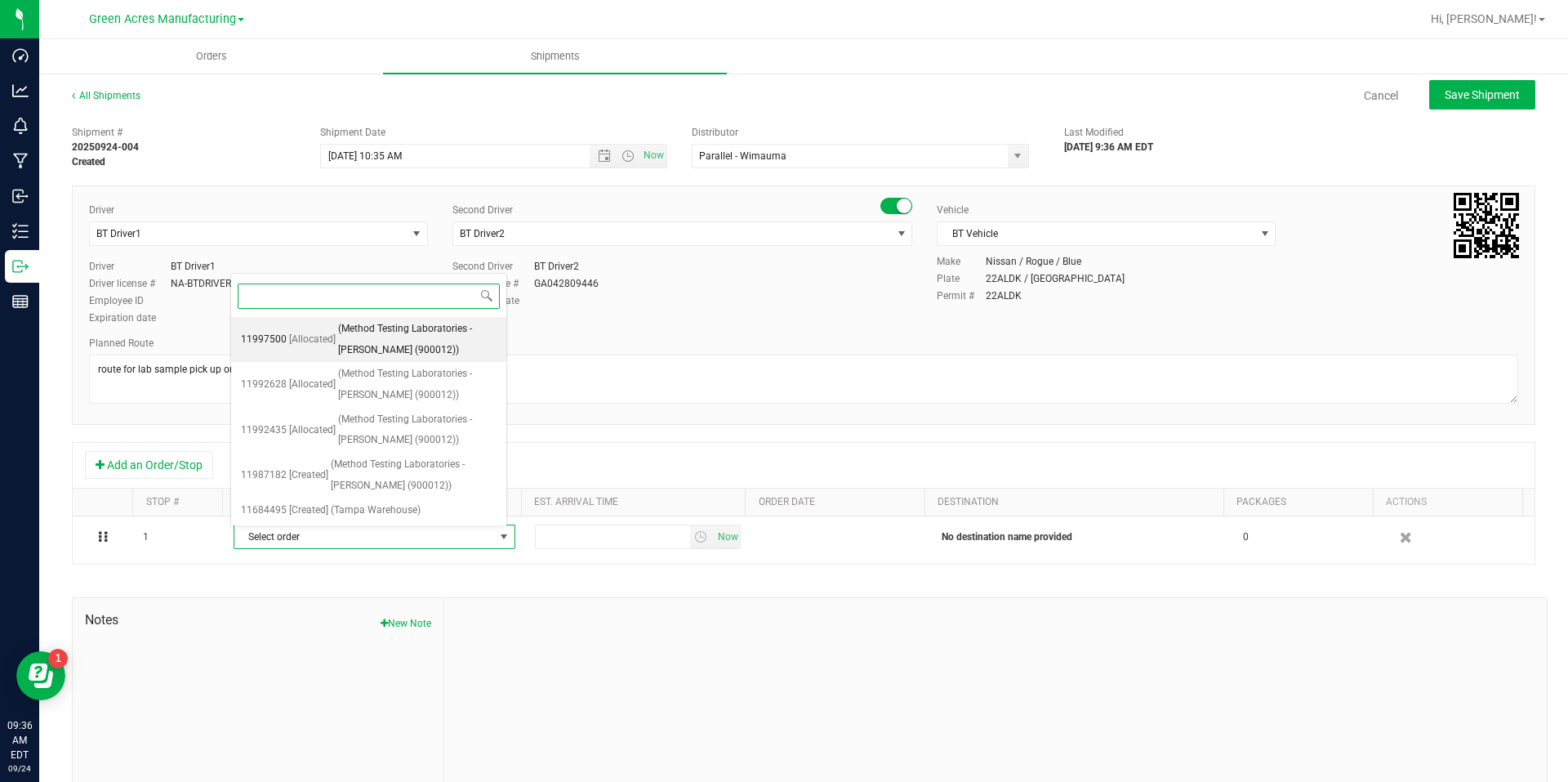
click at [360, 337] on span "(Method Testing Laboratories - [PERSON_NAME] (900012))" at bounding box center [417, 339] width 159 height 42
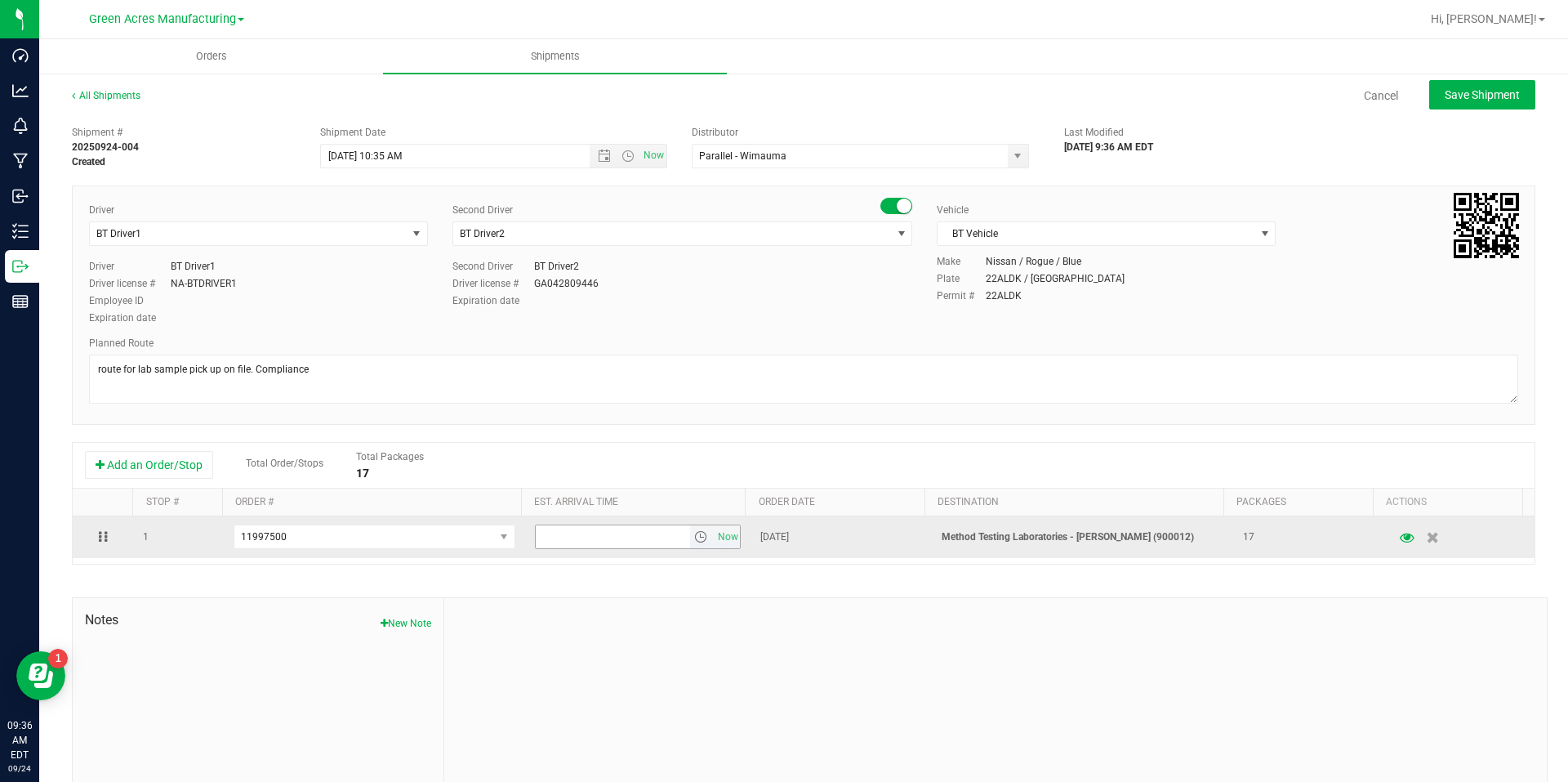
click at [694, 537] on span "select" at bounding box center [700, 536] width 13 height 13
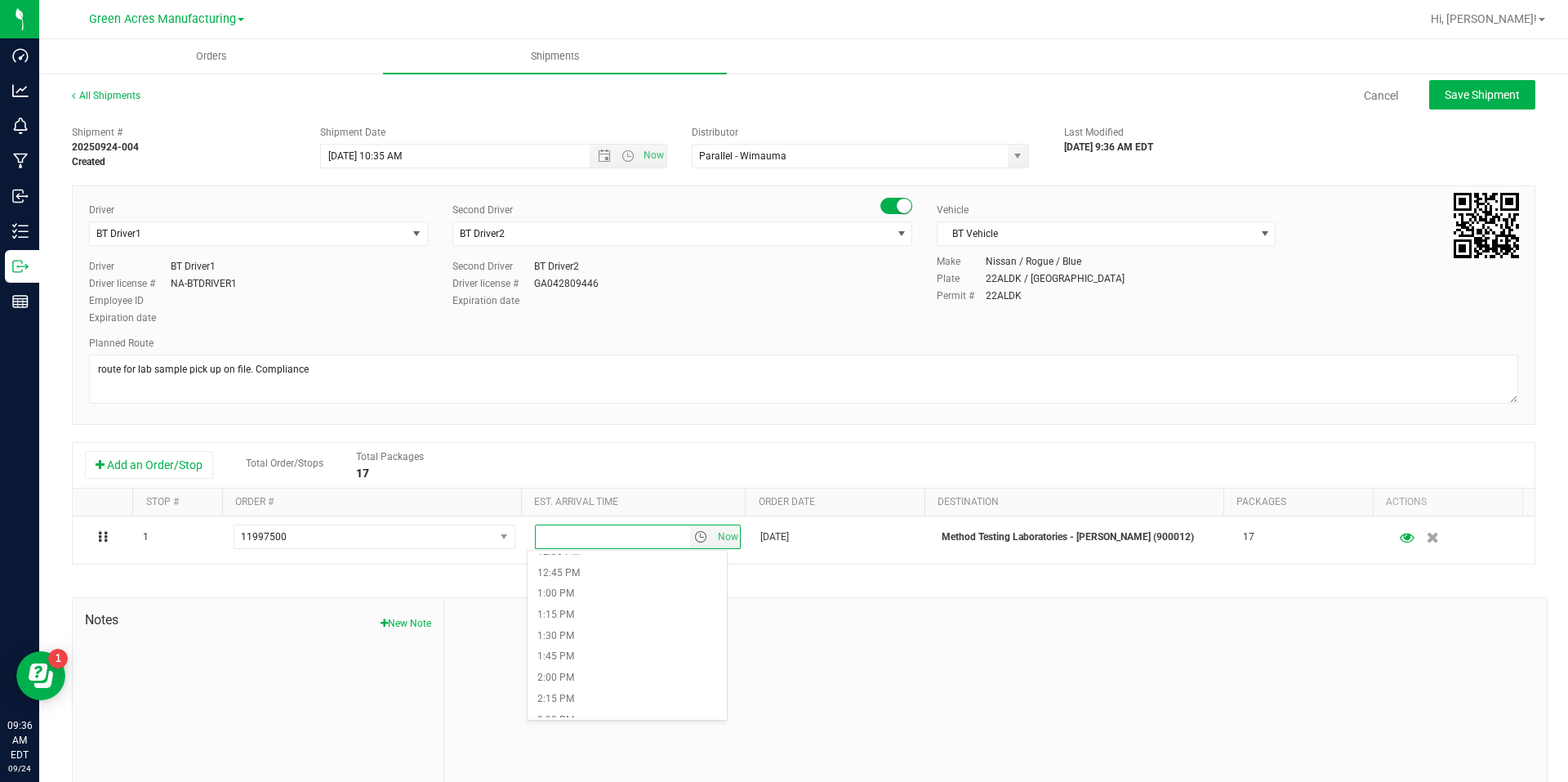
scroll to position [1307, 0]
click at [608, 591] on li "4:00 PM" at bounding box center [627, 601] width 199 height 21
click at [615, 154] on span "Open the time view" at bounding box center [628, 156] width 27 height 13
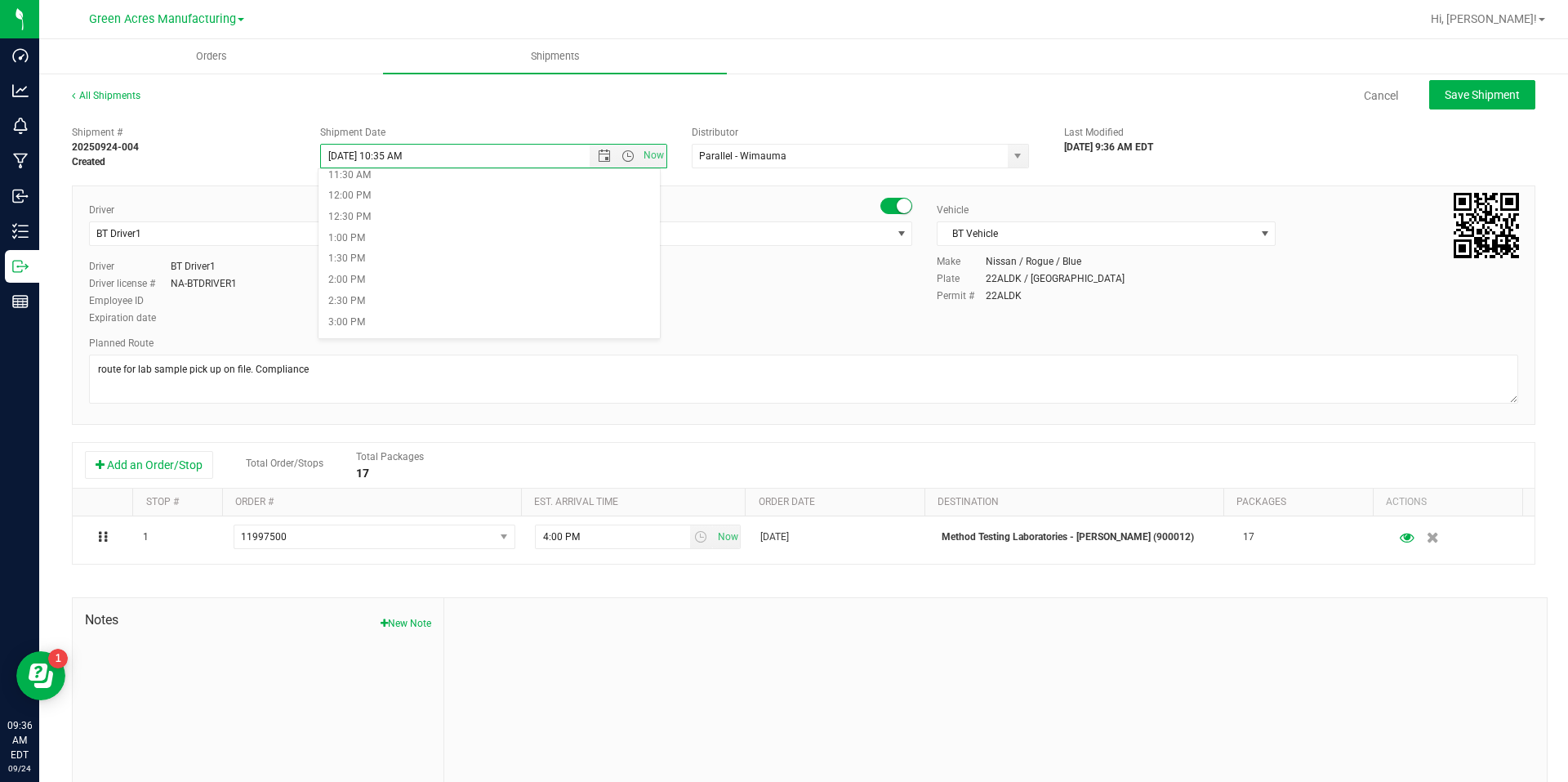
scroll to position [572, 0]
click at [430, 233] on li "3:00 PM" at bounding box center [489, 241] width 342 height 21
click at [1431, 110] on div "All Shipments Cancel Save Shipment" at bounding box center [803, 102] width 1463 height 29
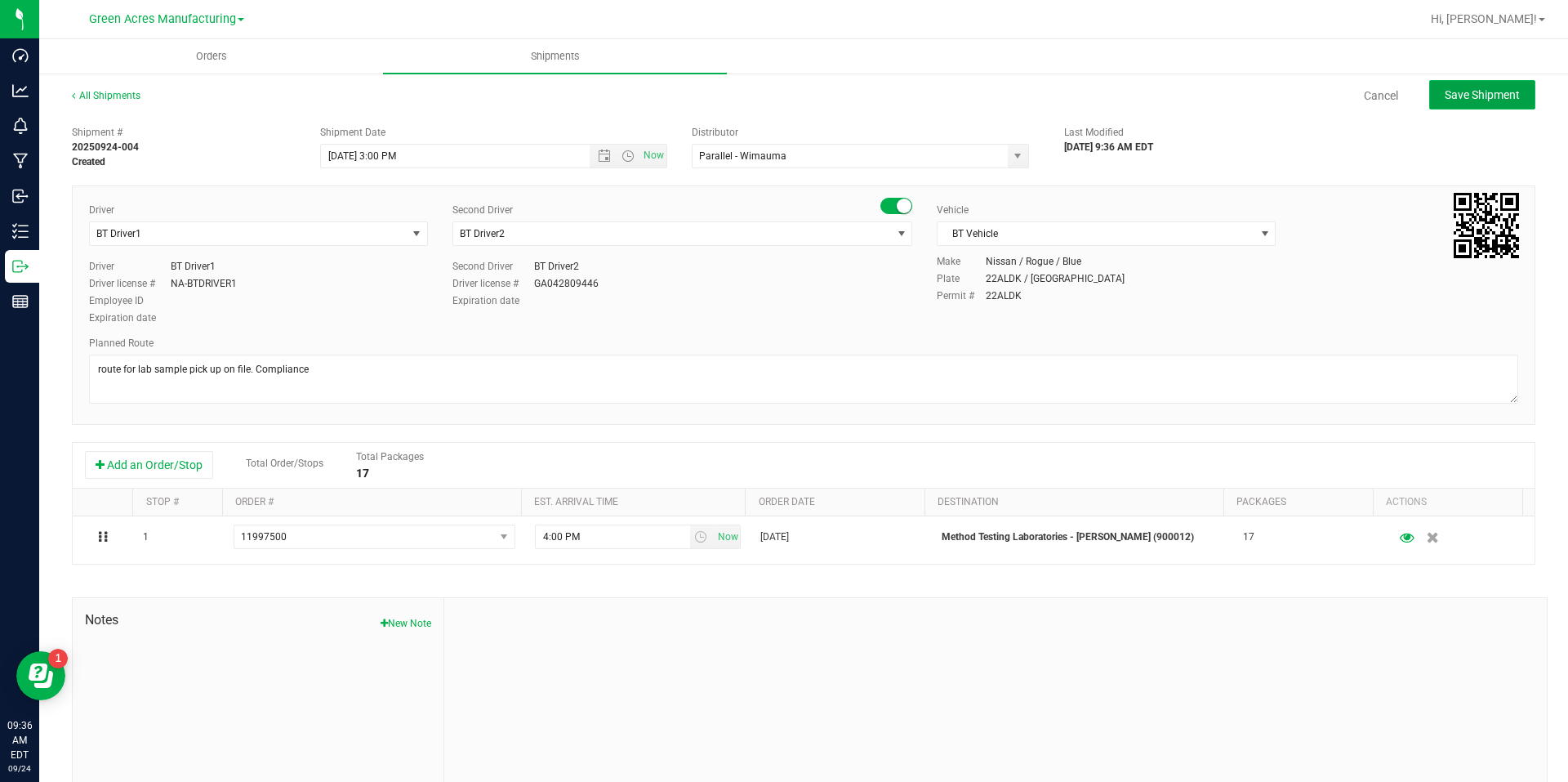
click at [1448, 104] on button "Save Shipment" at bounding box center [1482, 94] width 106 height 29
type input "[DATE] 7:00 PM"
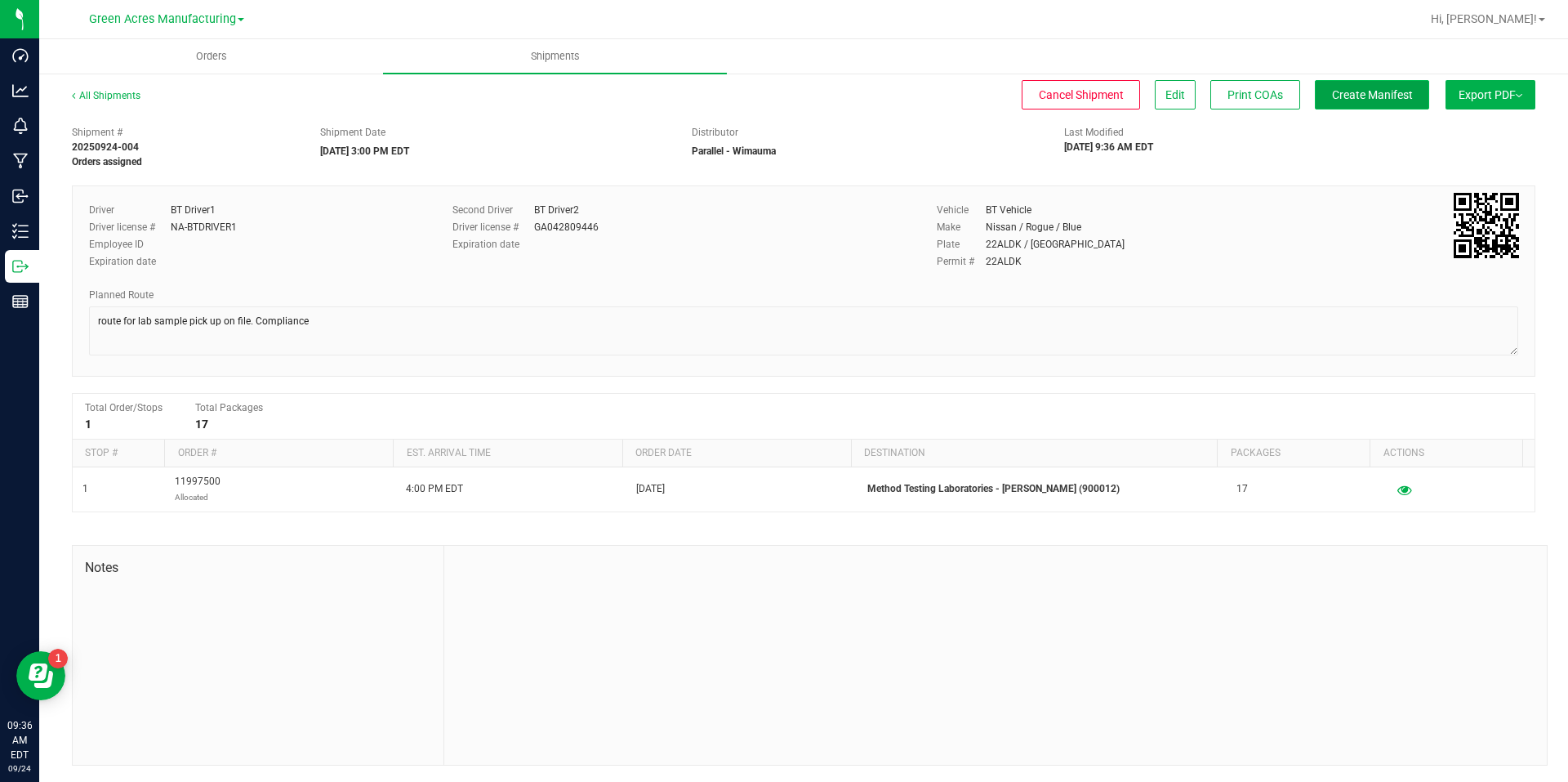
click at [1373, 96] on span "Create Manifest" at bounding box center [1373, 94] width 81 height 13
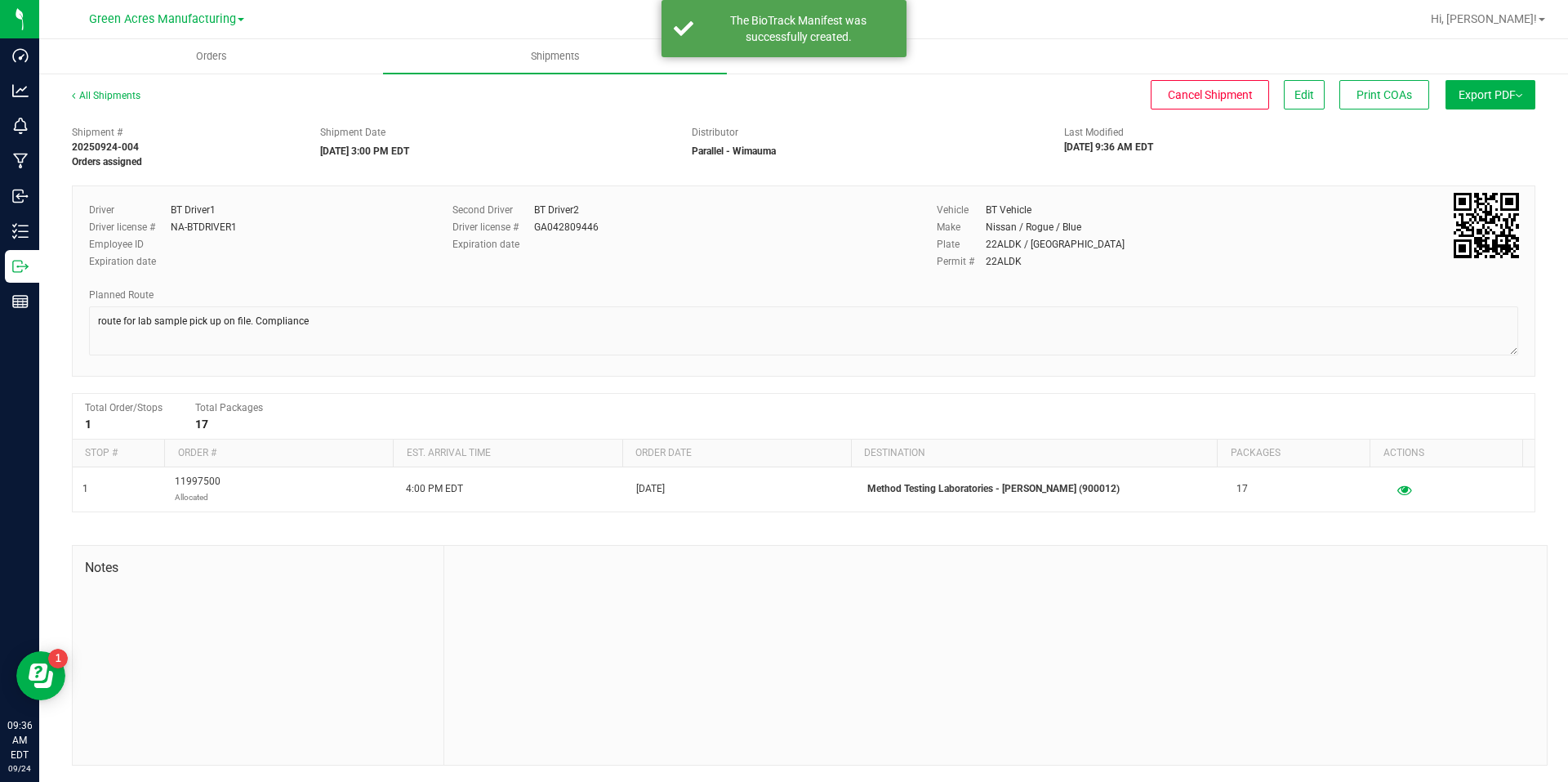
click at [1469, 98] on span "Export PDF" at bounding box center [1490, 94] width 63 height 13
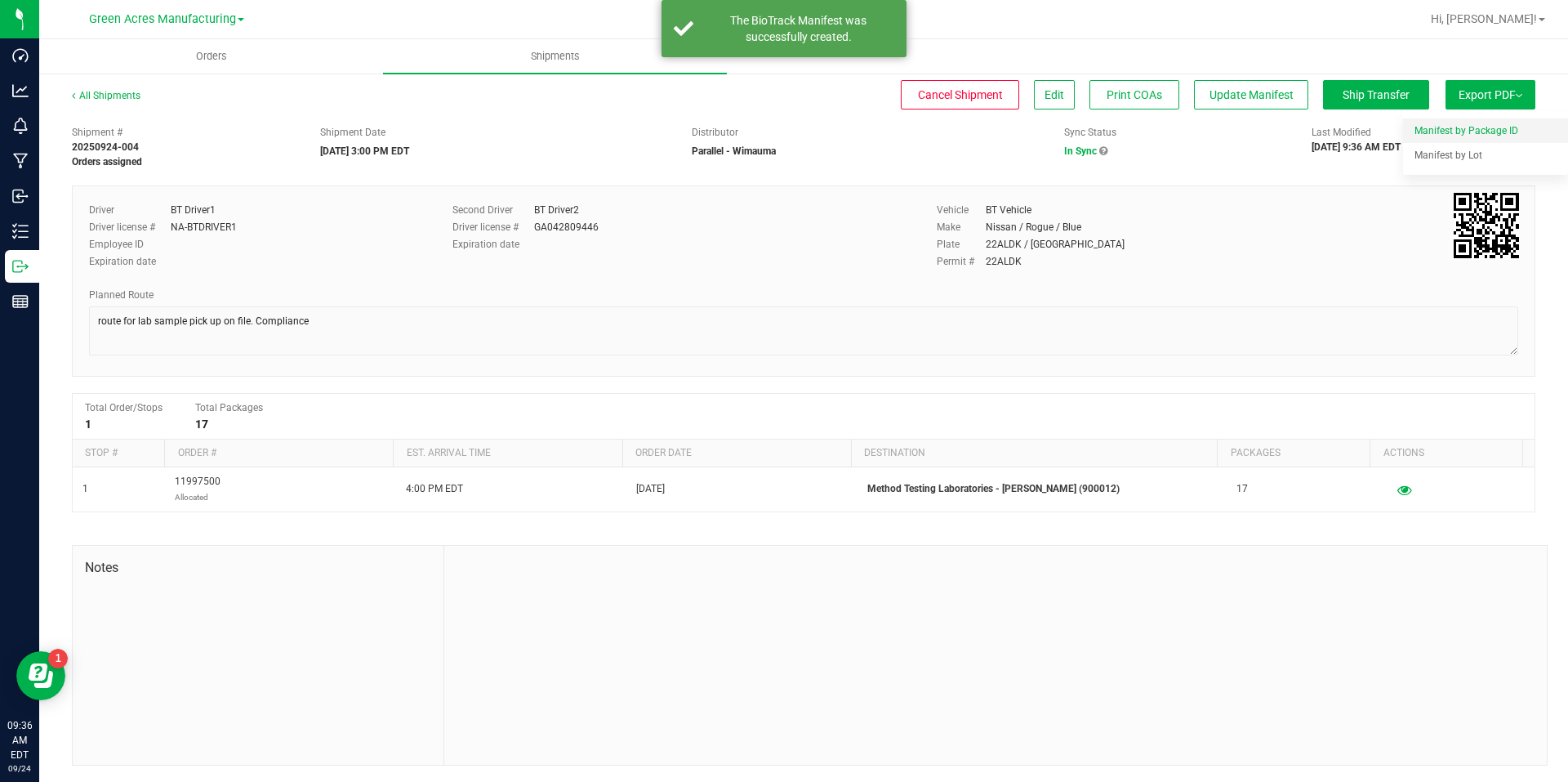
click at [1468, 125] on span "Manifest by Package ID" at bounding box center [1466, 130] width 104 height 11
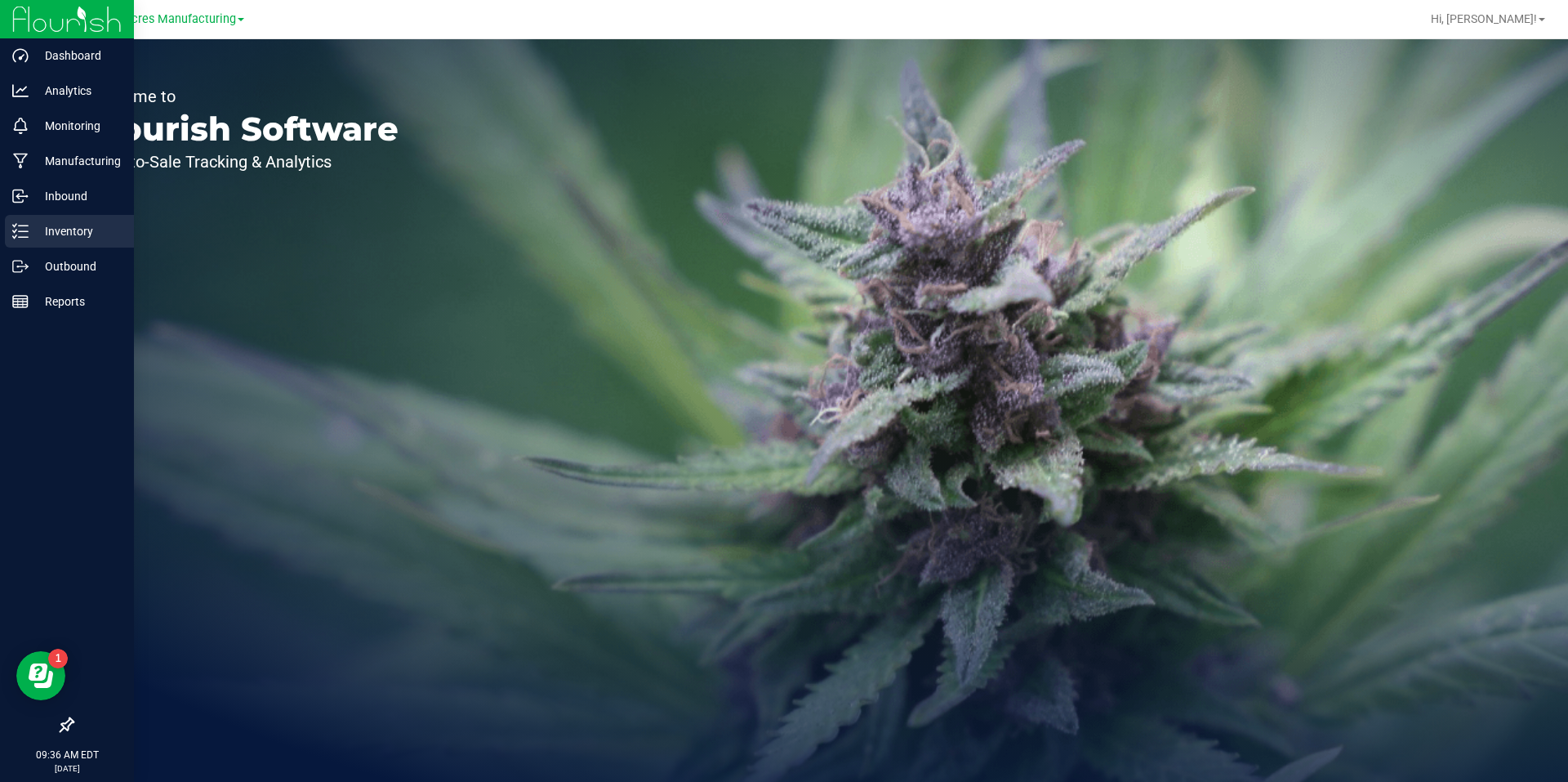
click at [27, 233] on icon at bounding box center [20, 230] width 16 height 16
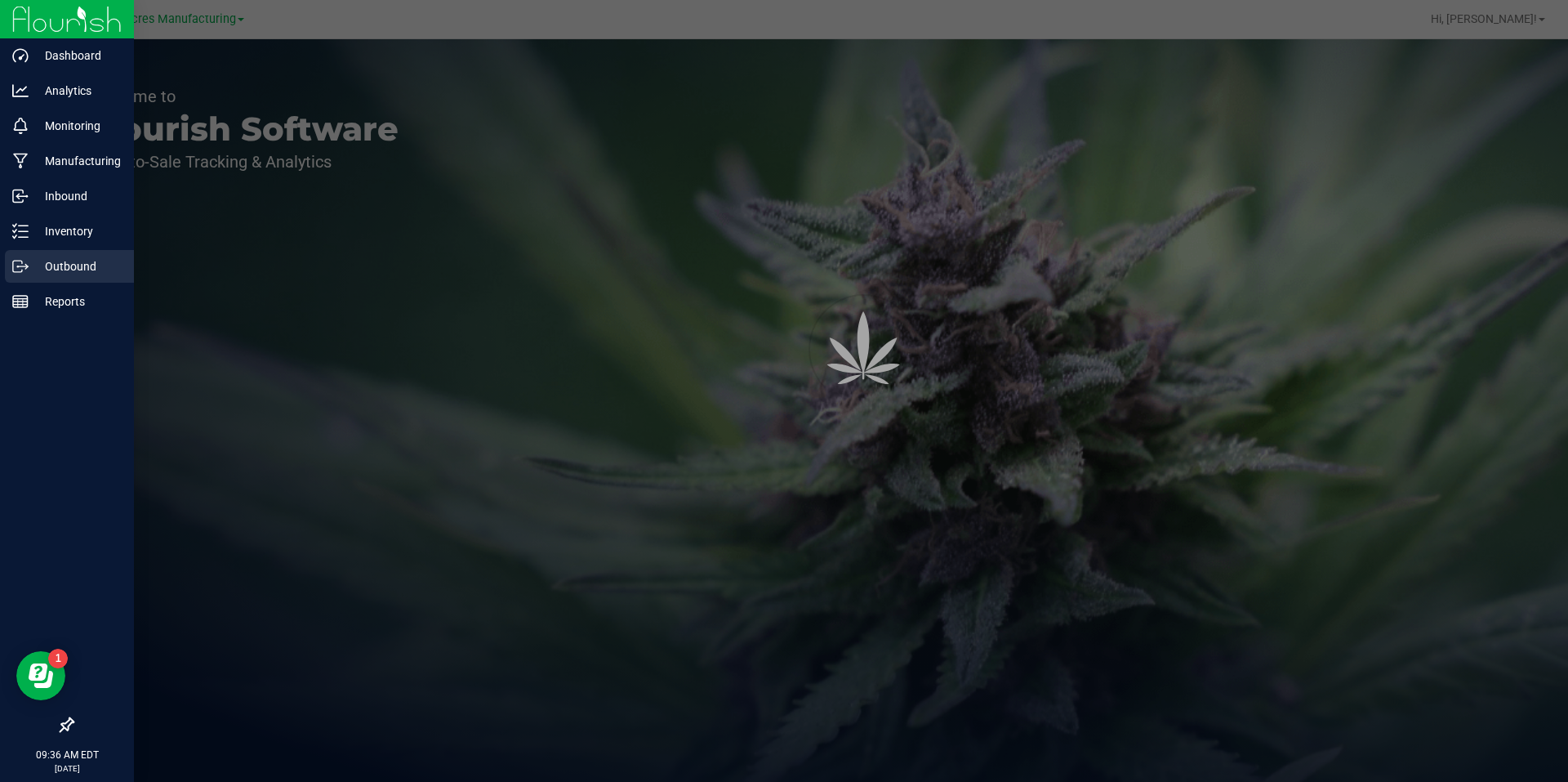
click at [38, 256] on div "Outbound" at bounding box center [69, 266] width 129 height 33
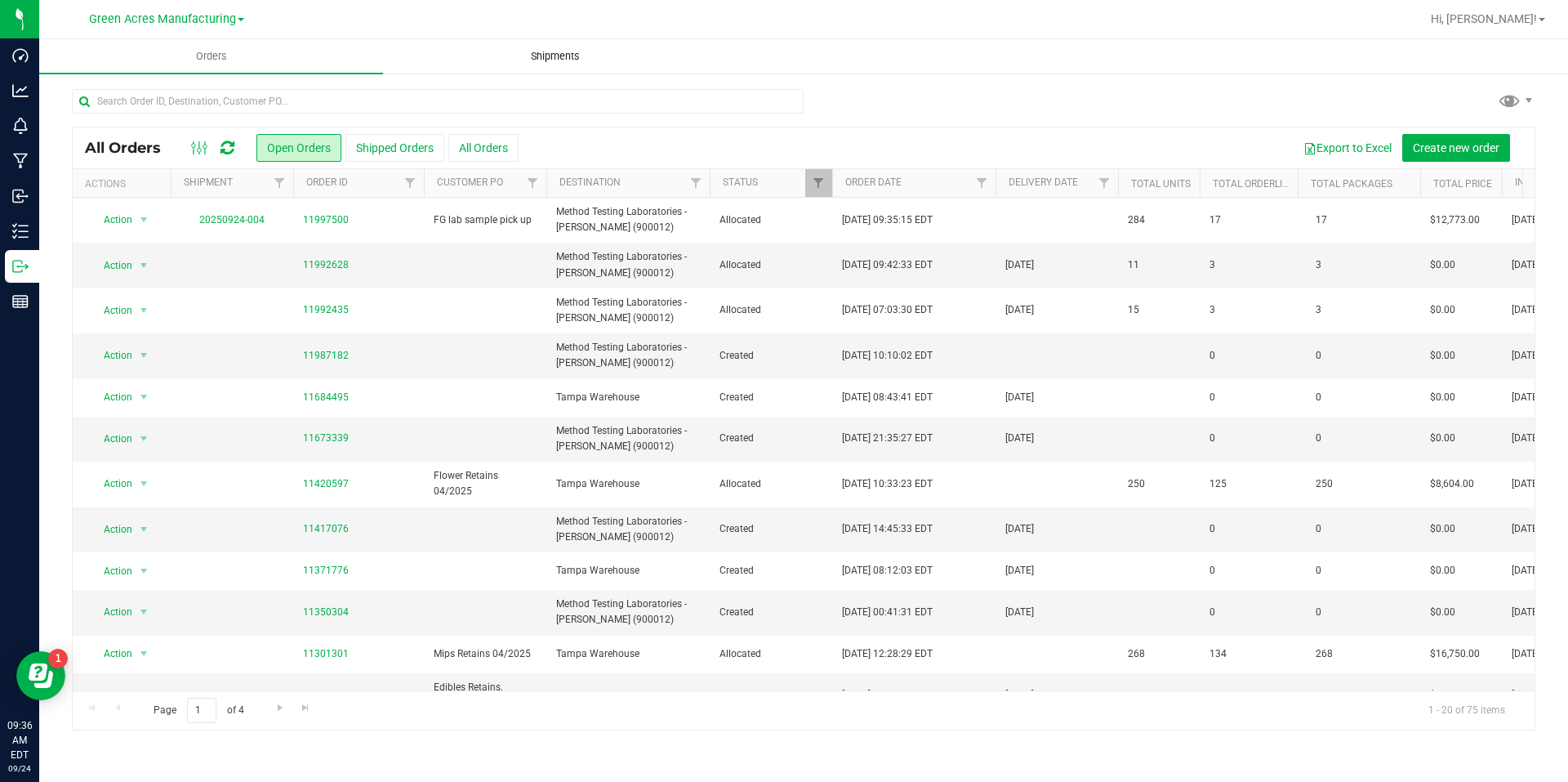
click at [495, 59] on uib-tab-heading "Shipments" at bounding box center [555, 56] width 342 height 33
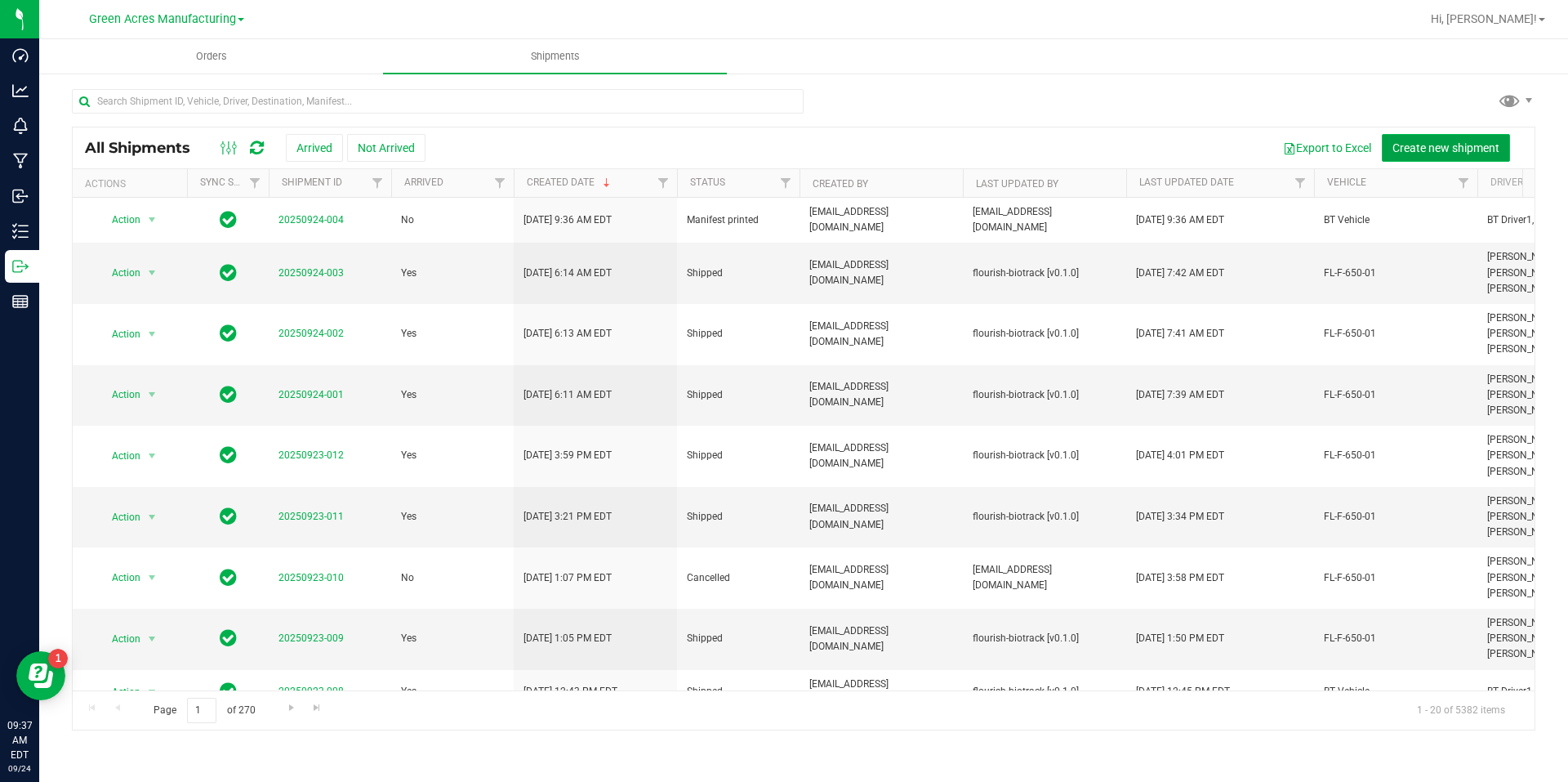
click at [1492, 144] on span "Create new shipment" at bounding box center [1445, 148] width 107 height 13
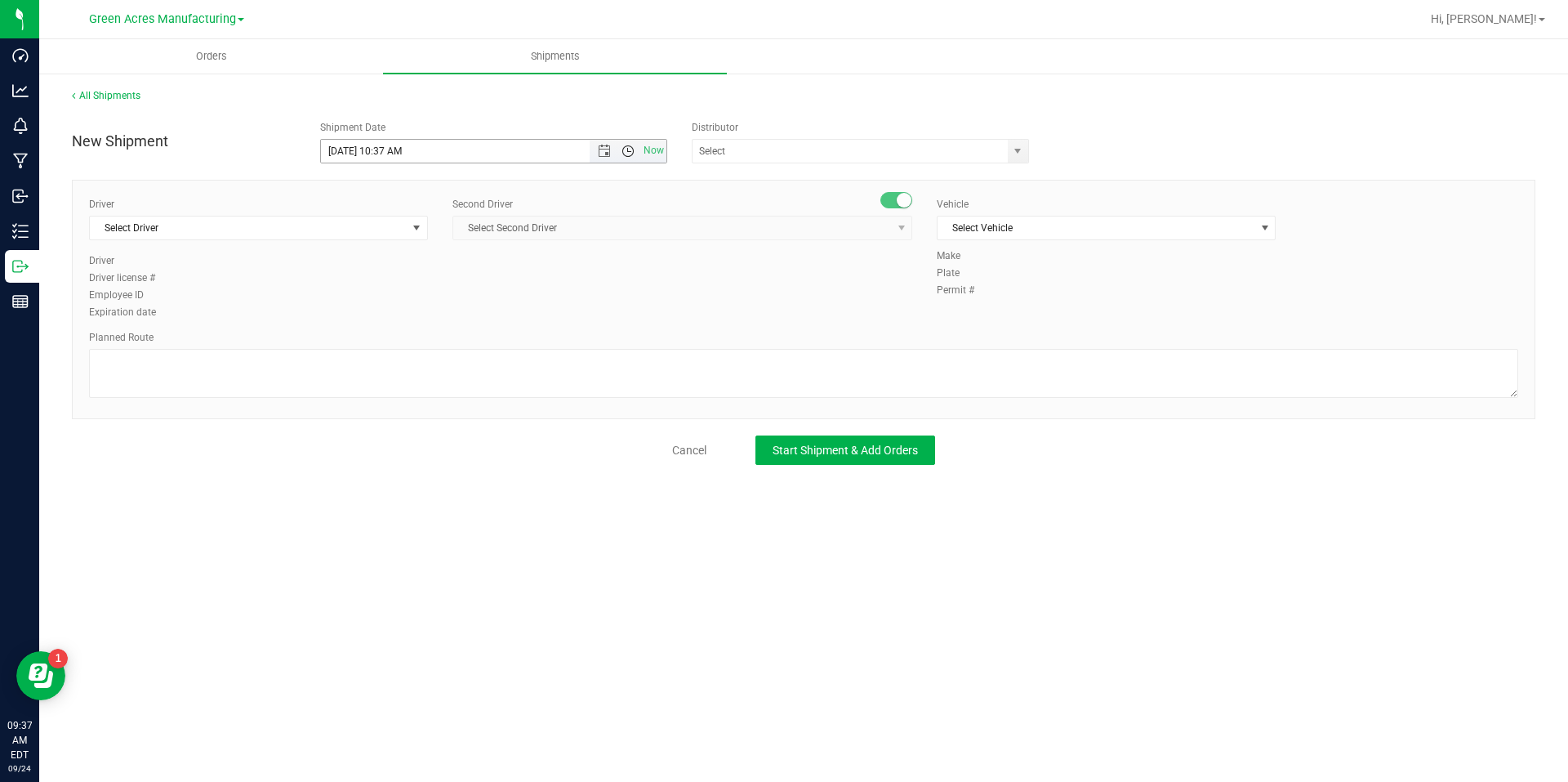
click at [621, 150] on span "Open the time view" at bounding box center [628, 151] width 13 height 13
click at [347, 322] on li "3:00 PM" at bounding box center [493, 317] width 345 height 21
type input "[DATE] 3:00 PM"
click at [835, 153] on input "text" at bounding box center [846, 151] width 306 height 23
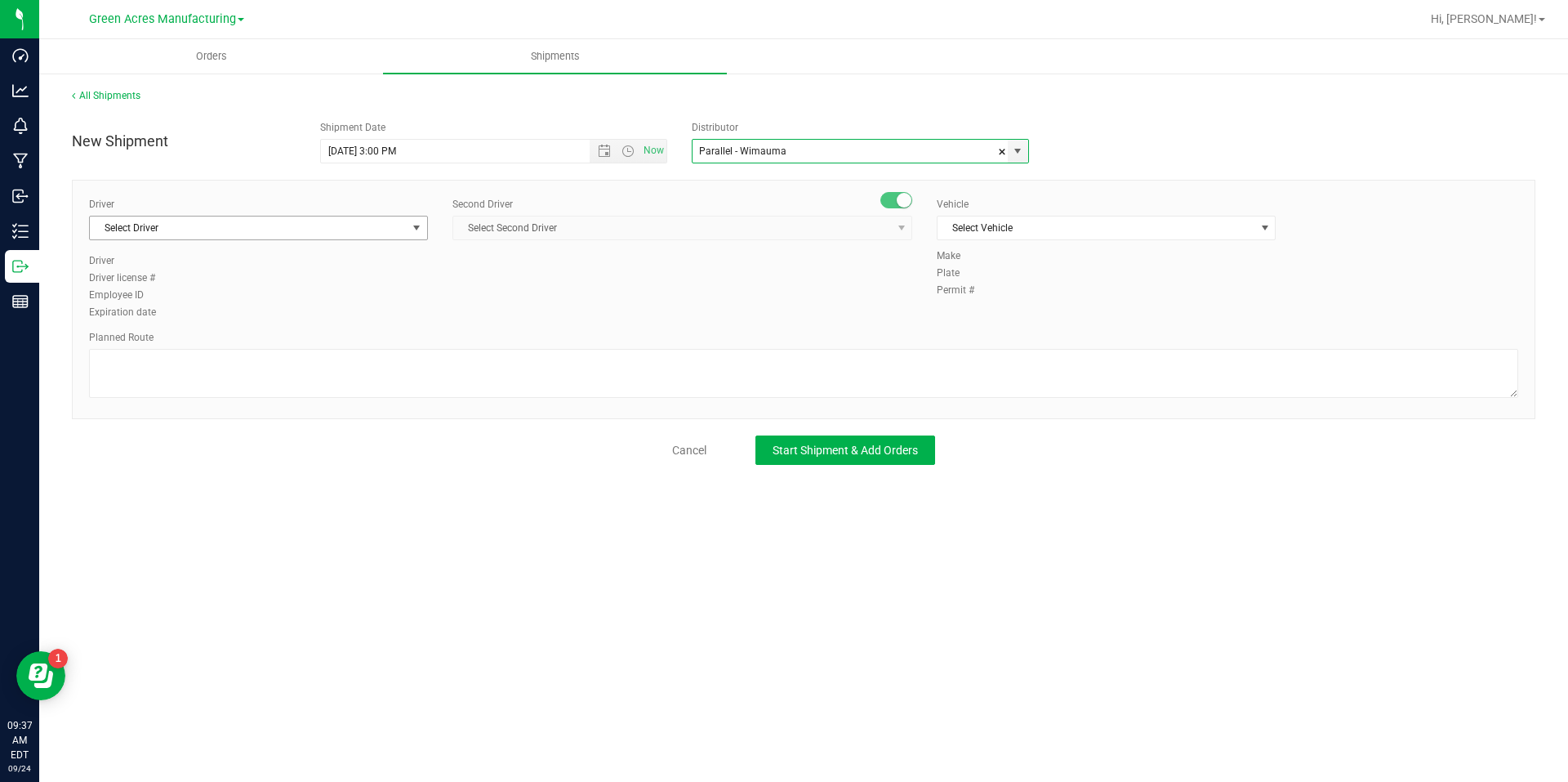
type input "Parallel - Wimauma"
click at [402, 221] on span "Select Driver" at bounding box center [248, 228] width 317 height 23
click at [252, 292] on li "BT Driver1" at bounding box center [258, 297] width 337 height 25
type input "bt"
click at [530, 238] on span "Select Second Driver" at bounding box center [672, 228] width 438 height 23
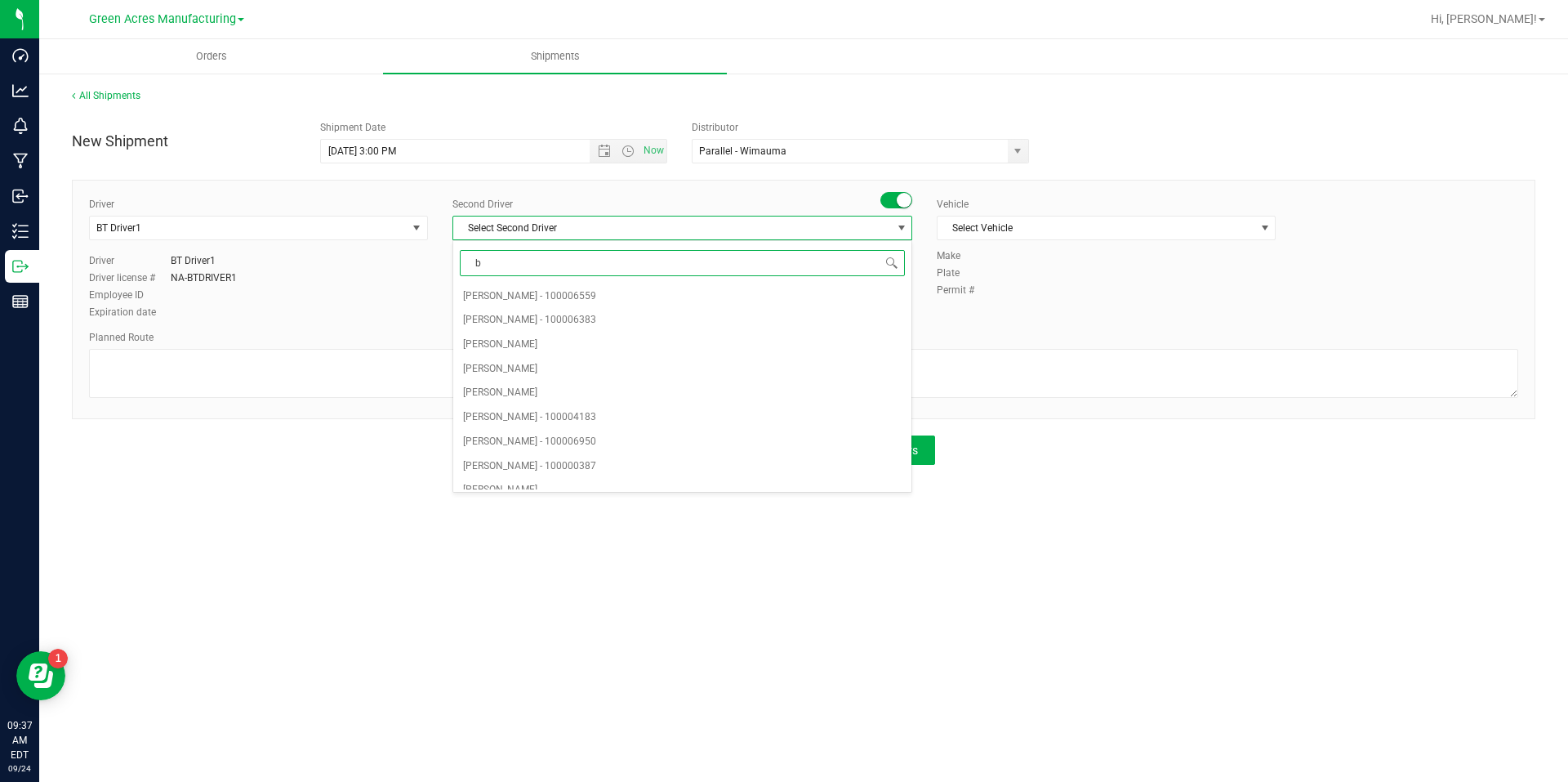
type input "bt"
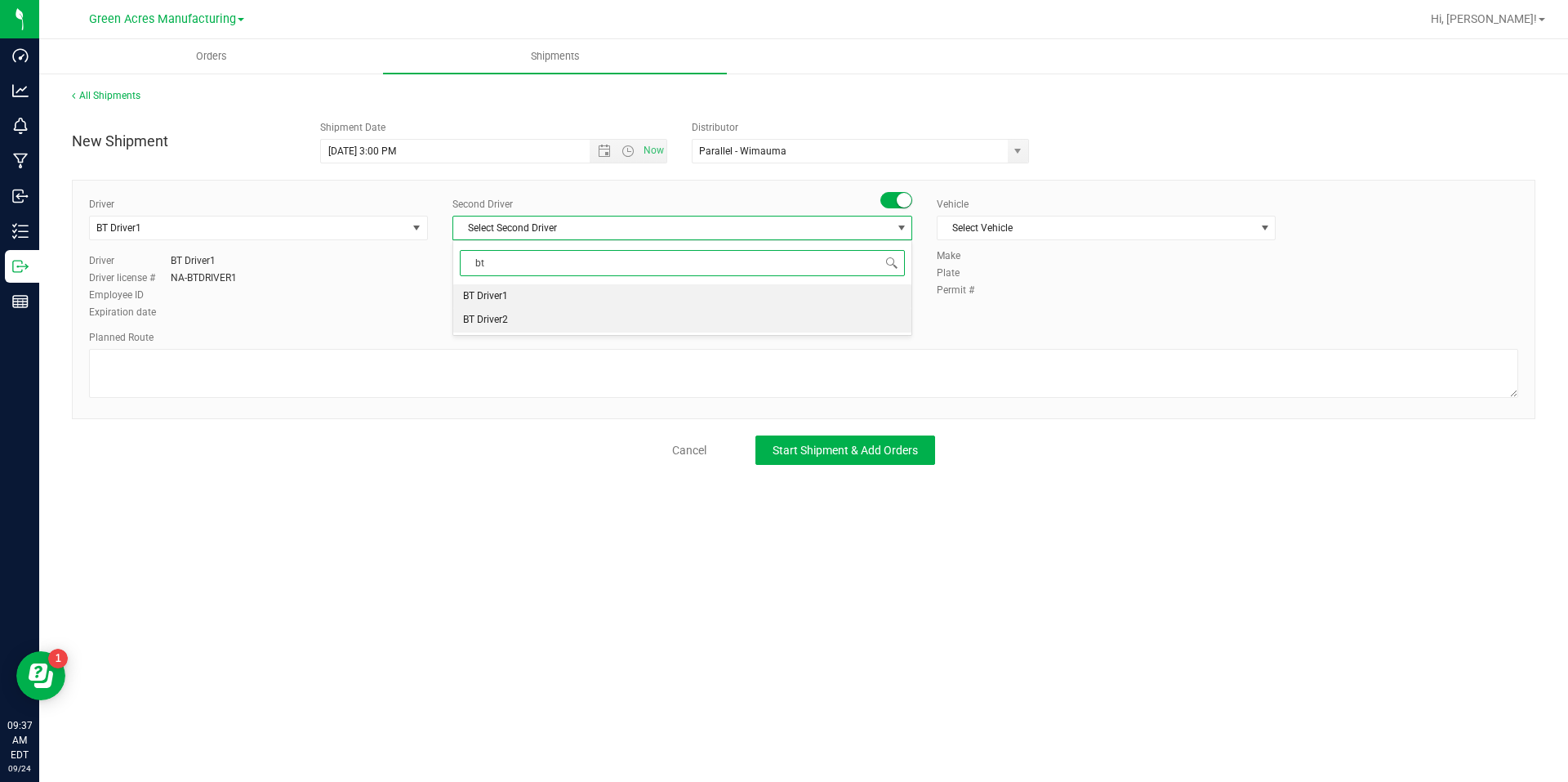
click at [516, 312] on li "BT Driver2" at bounding box center [682, 320] width 458 height 25
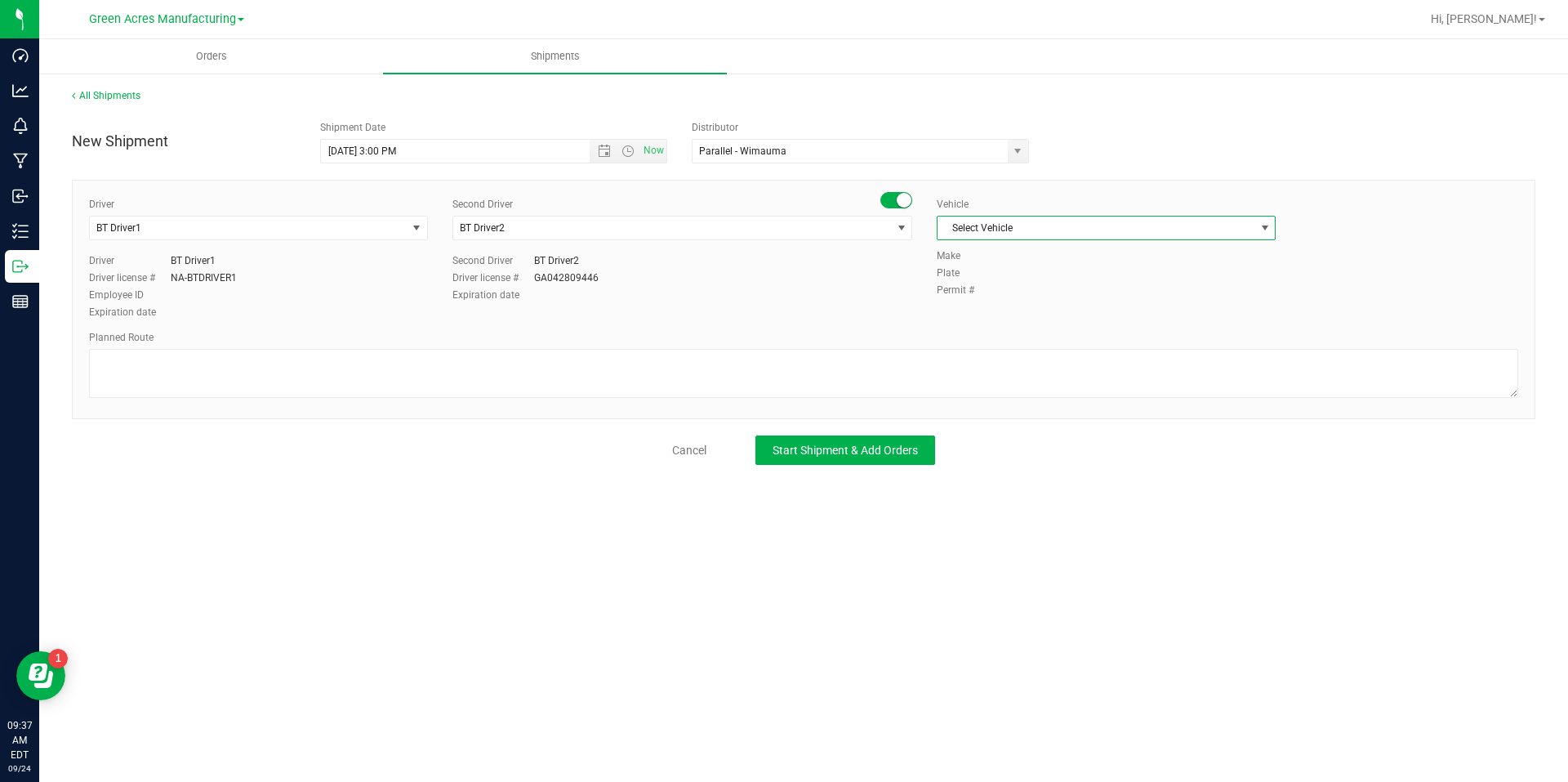
click at [1020, 230] on span "Select Vehicle" at bounding box center [1096, 228] width 317 height 23
click at [1002, 249] on li "BT Vehicle" at bounding box center [1105, 256] width 337 height 25
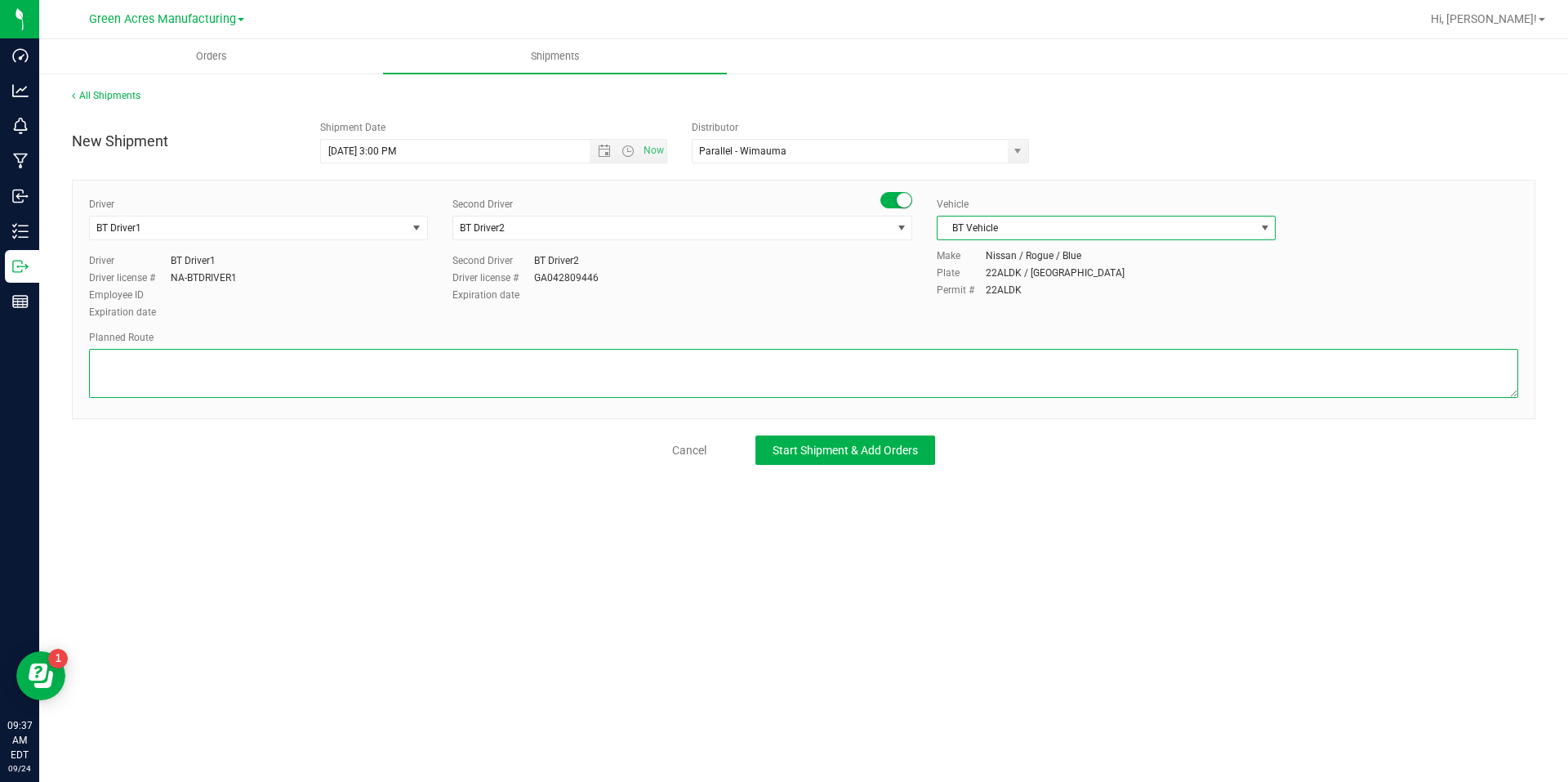
click at [906, 361] on textarea at bounding box center [803, 373] width 1429 height 49
type textarea "Route for lab sample pick up on file. Formulations"
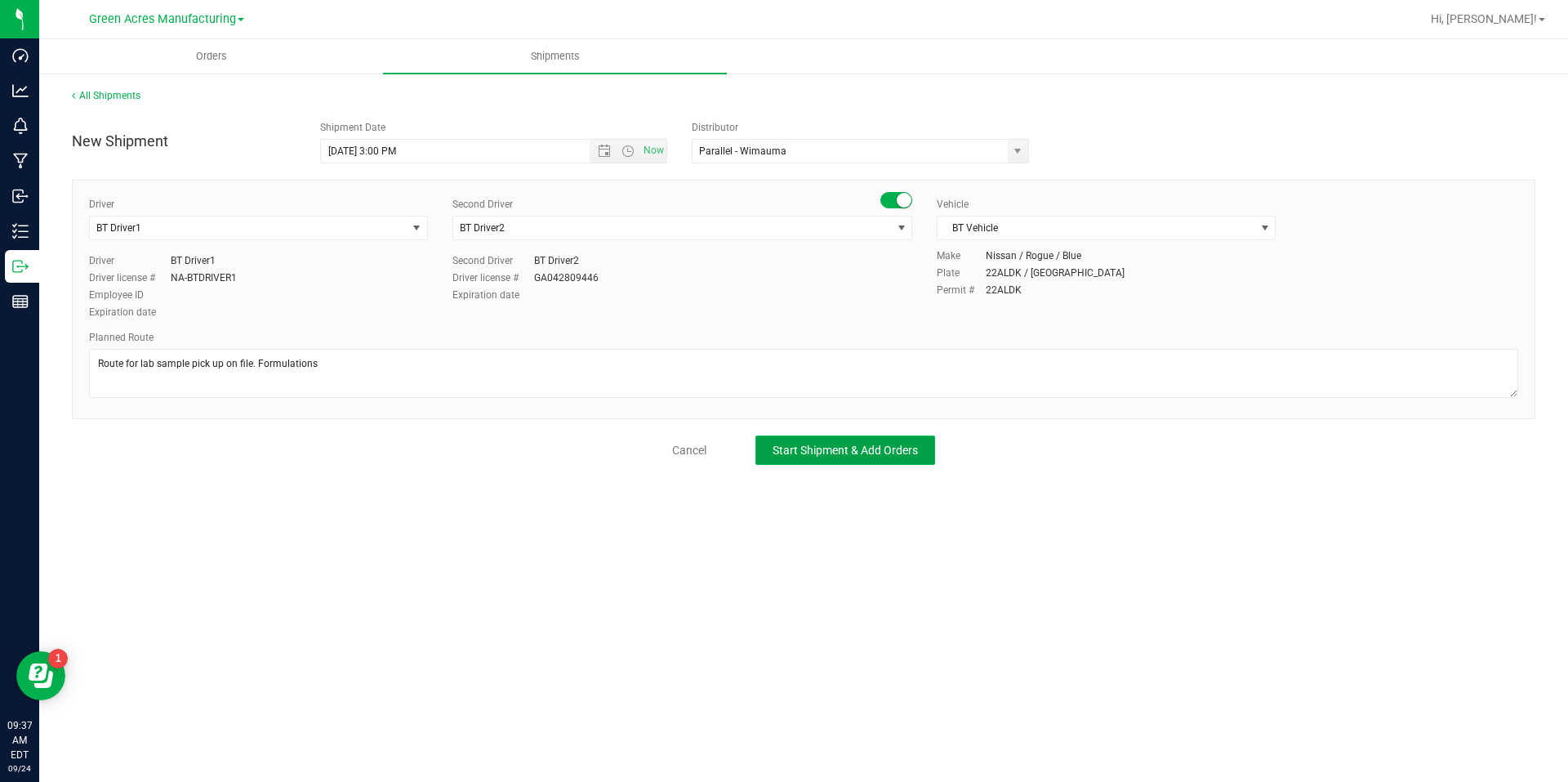
click at [911, 457] on button "Start Shipment & Add Orders" at bounding box center [845, 450] width 179 height 29
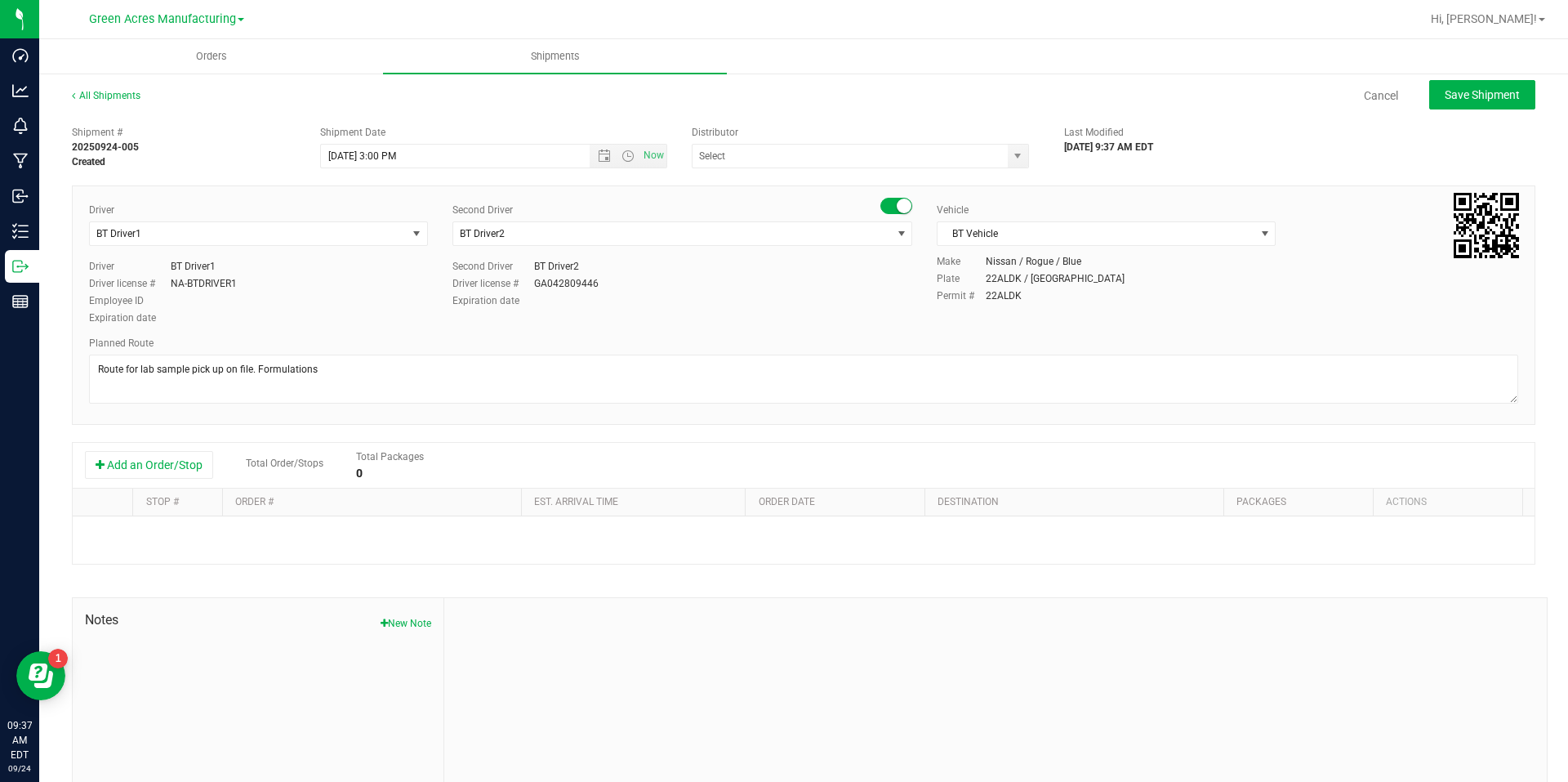
type input "Parallel - Wimauma"
click at [172, 451] on button "Add an Order/Stop" at bounding box center [149, 465] width 128 height 27
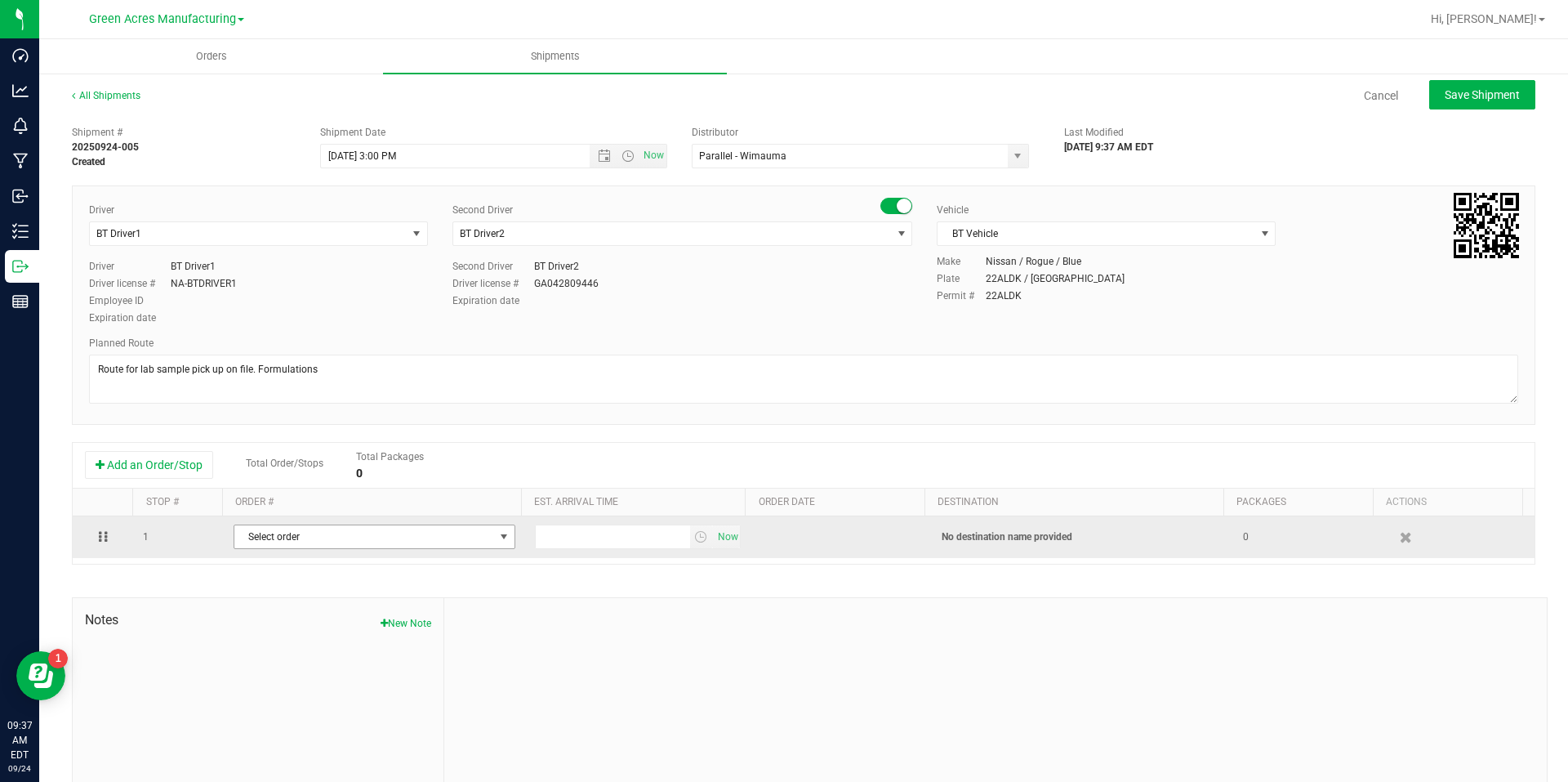
click at [299, 537] on span "Select order" at bounding box center [363, 536] width 260 height 23
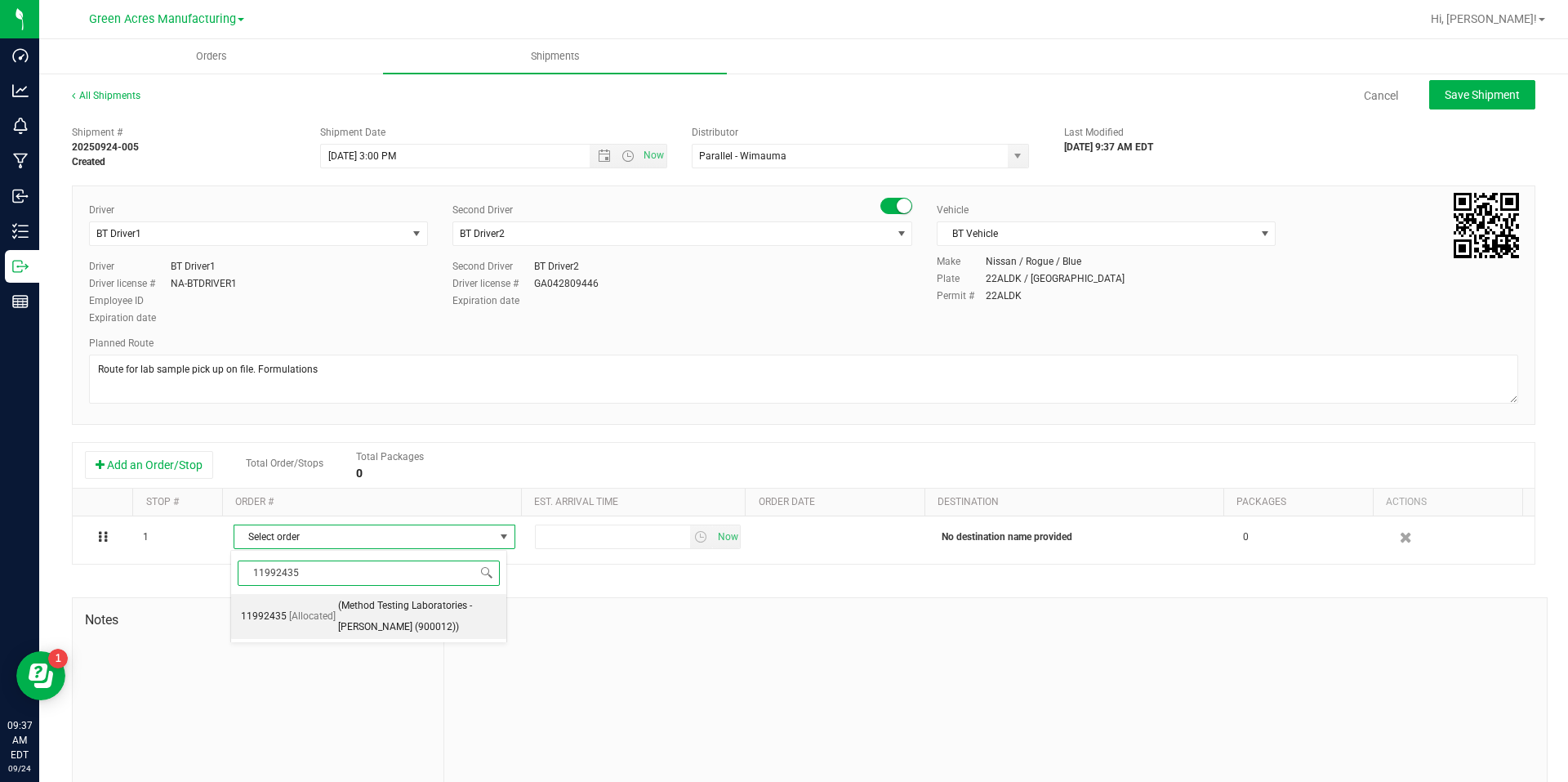
type input "11992435"
click at [352, 642] on div "Notes New Note" at bounding box center [259, 707] width 372 height 219
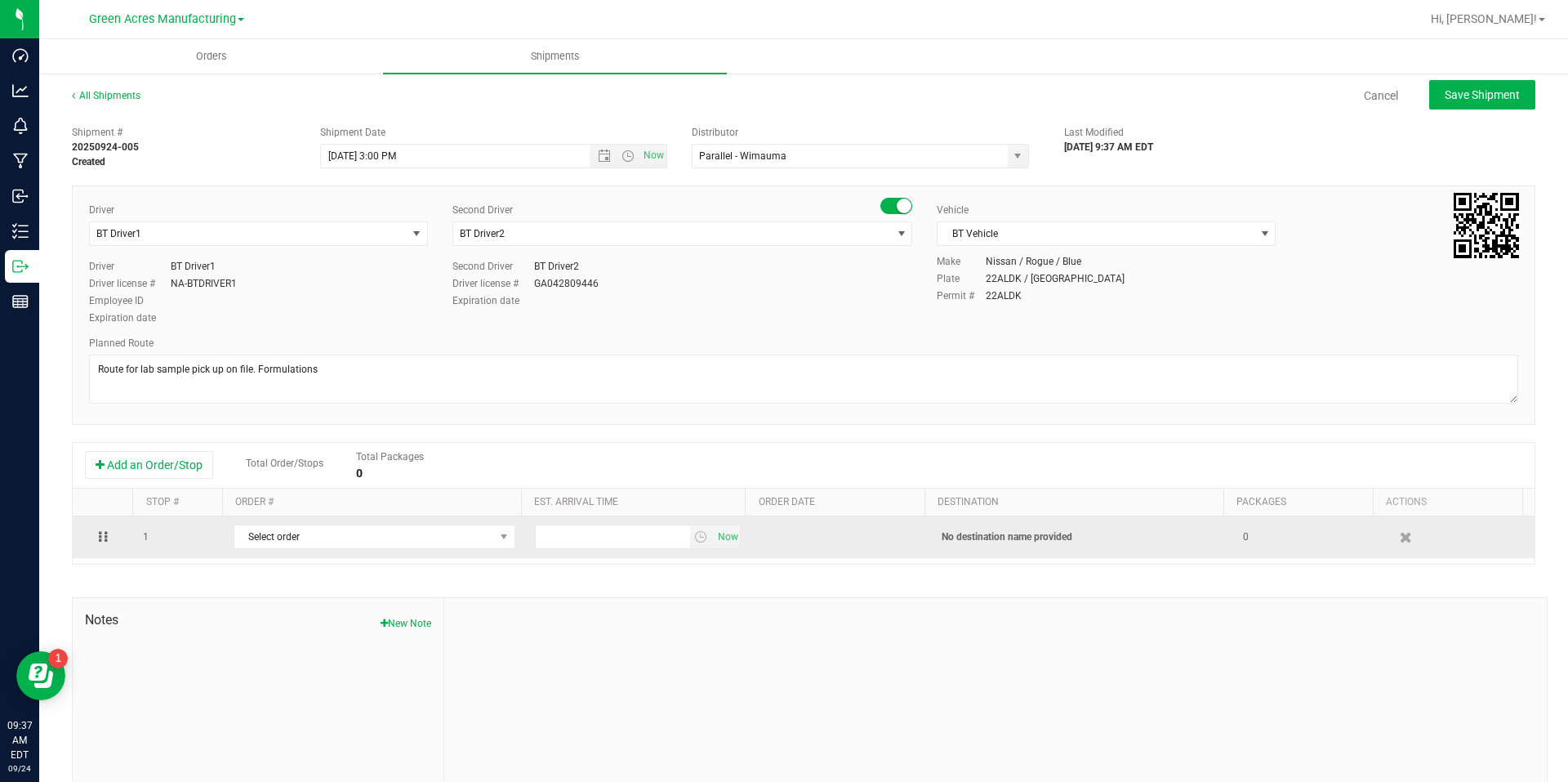
click at [459, 552] on td "Select order 11992435" at bounding box center [374, 537] width 301 height 42
click at [463, 548] on span "Select order" at bounding box center [363, 536] width 260 height 23
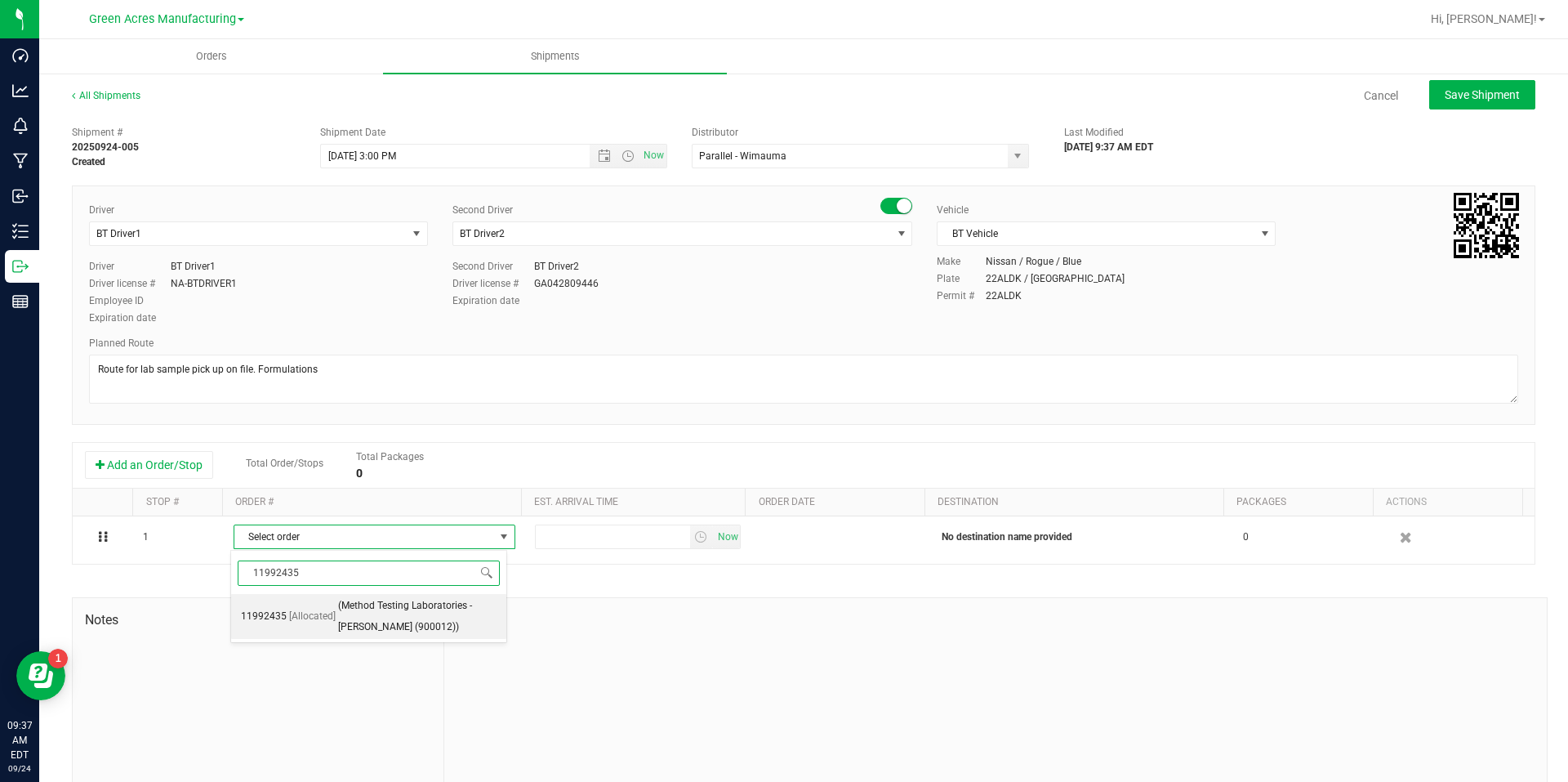
click at [463, 608] on span "(Method Testing Laboratories - [PERSON_NAME] (900012))" at bounding box center [417, 617] width 159 height 42
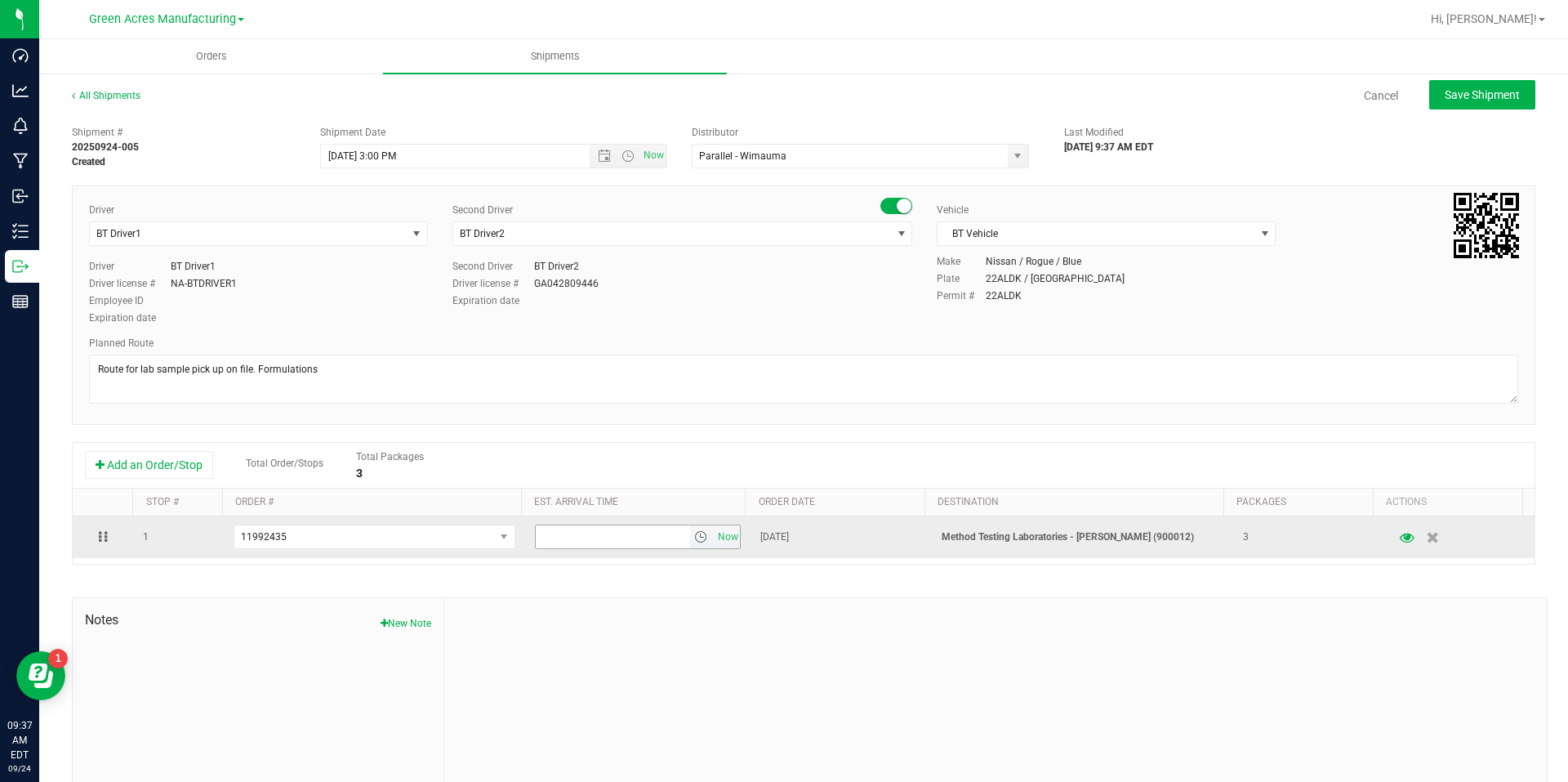
click at [690, 542] on span "select" at bounding box center [701, 536] width 24 height 23
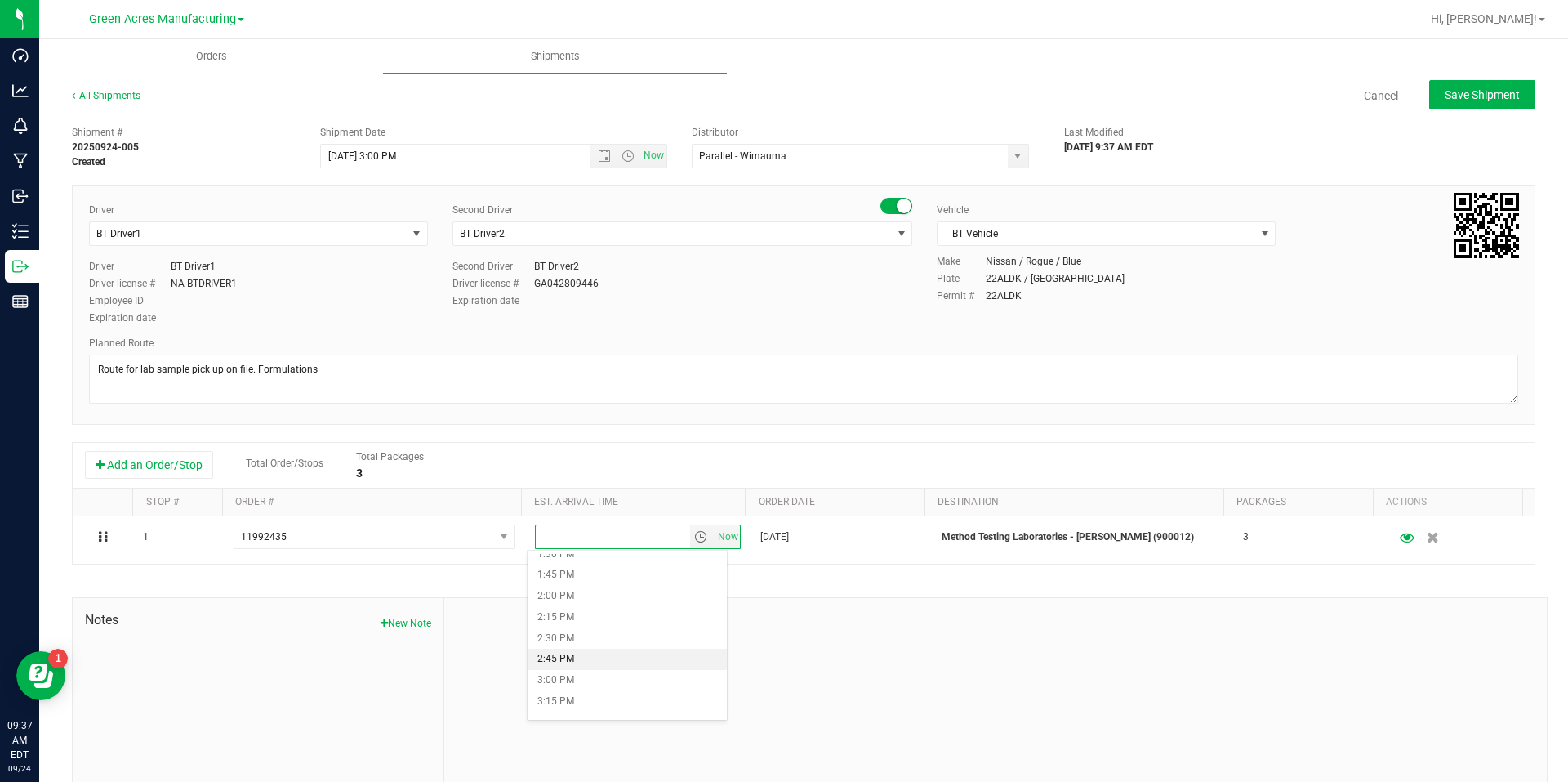
scroll to position [1307, 0]
click at [620, 601] on li "4:00 PM" at bounding box center [627, 601] width 199 height 21
click at [1466, 101] on span "Save Shipment" at bounding box center [1482, 94] width 76 height 13
type input "[DATE] 7:00 PM"
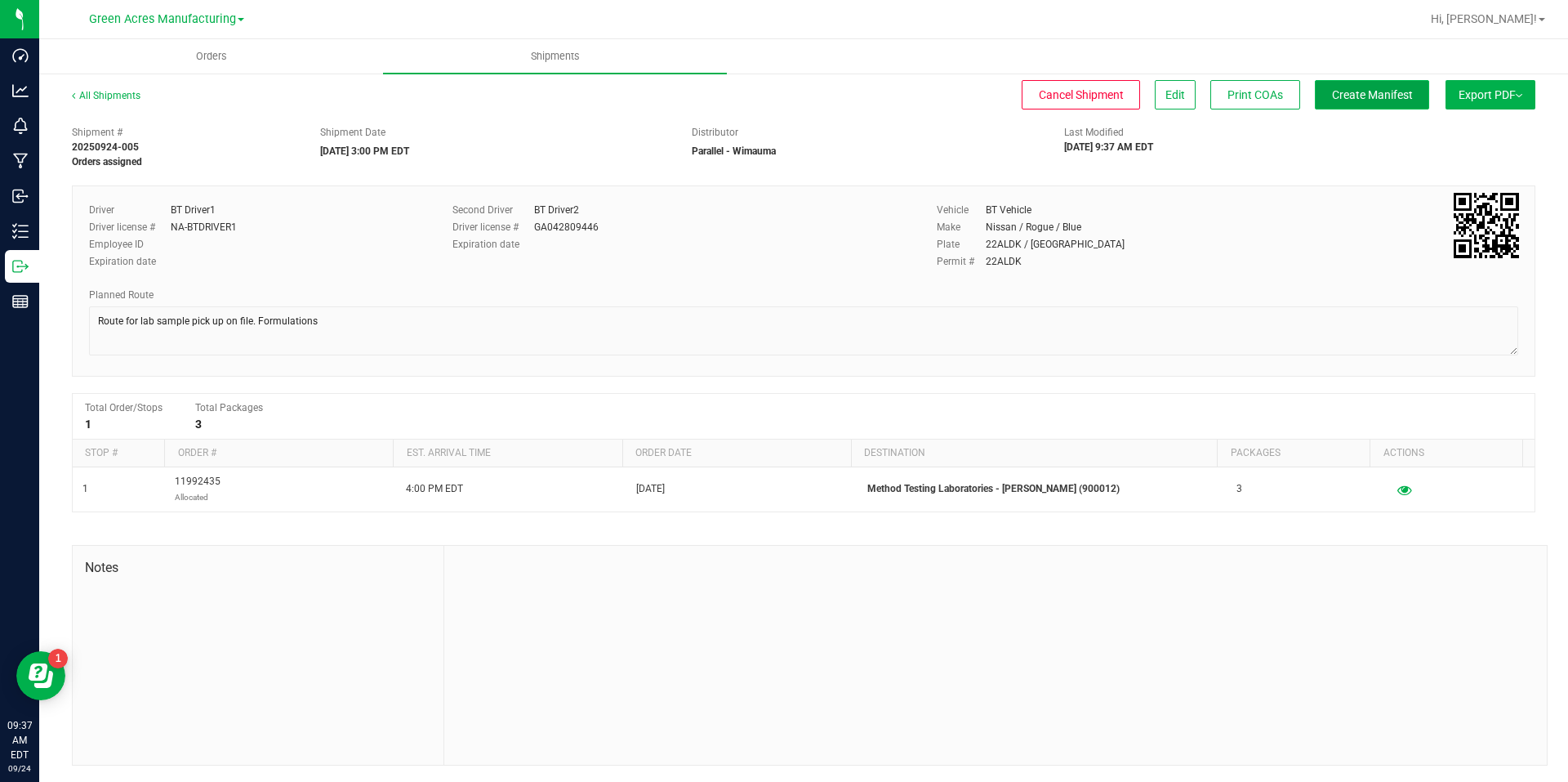
click at [1407, 94] on button "Create Manifest" at bounding box center [1372, 94] width 114 height 29
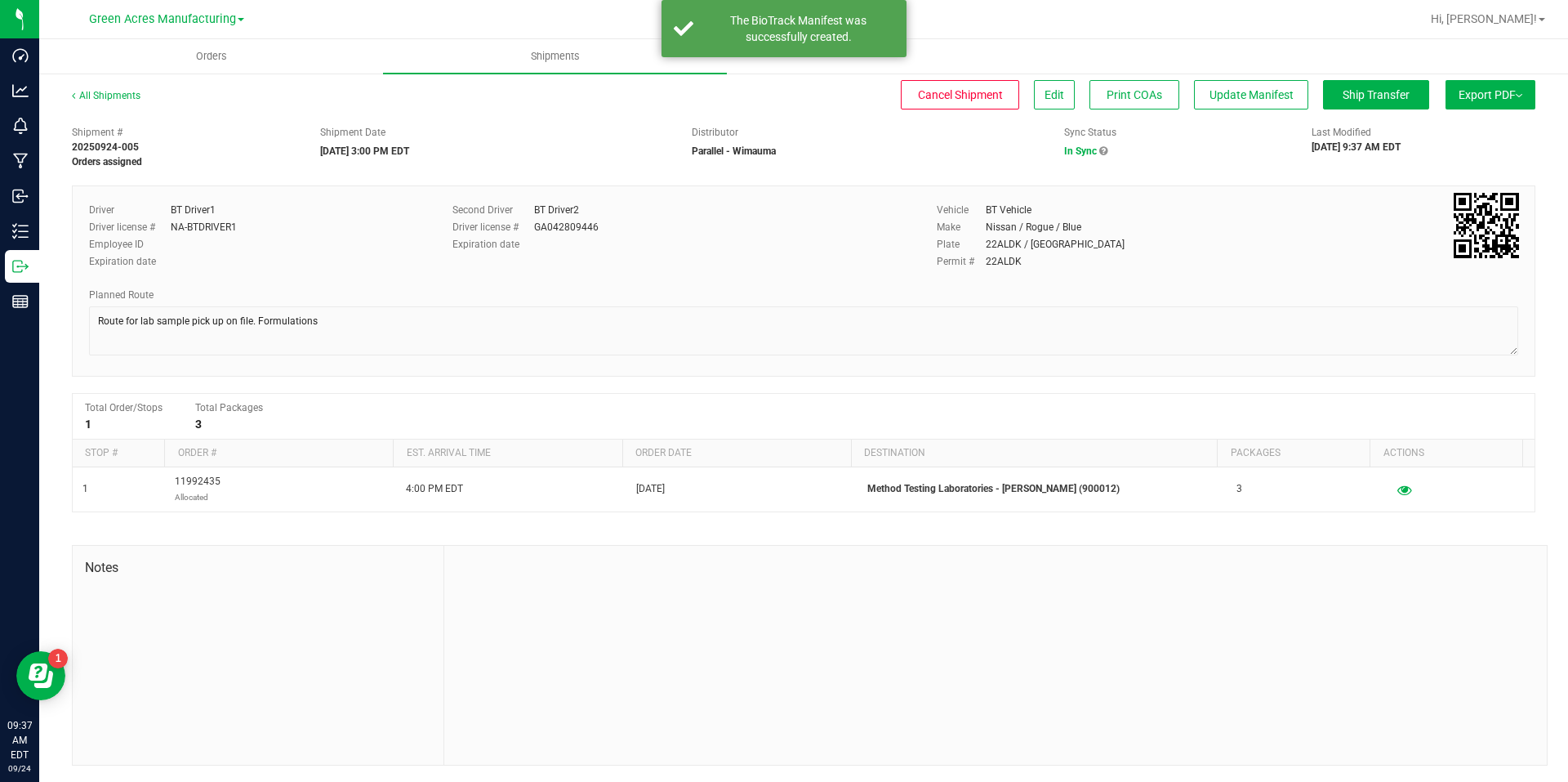
click at [1458, 100] on span "Export PDF" at bounding box center [1490, 94] width 63 height 13
click at [1449, 137] on li "Manifest by Package ID" at bounding box center [1485, 130] width 165 height 25
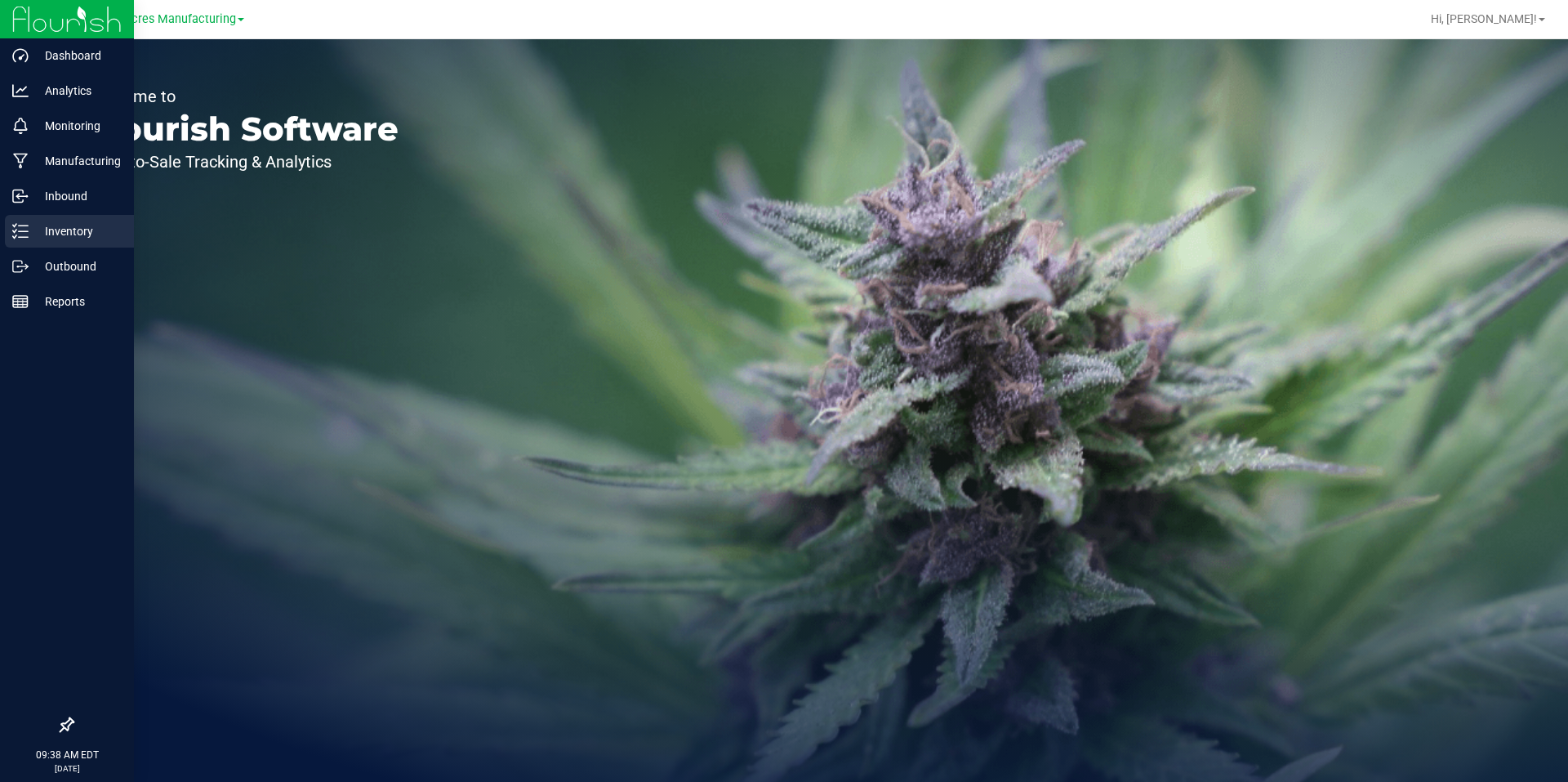
click at [21, 240] on div "Inventory" at bounding box center [69, 231] width 129 height 33
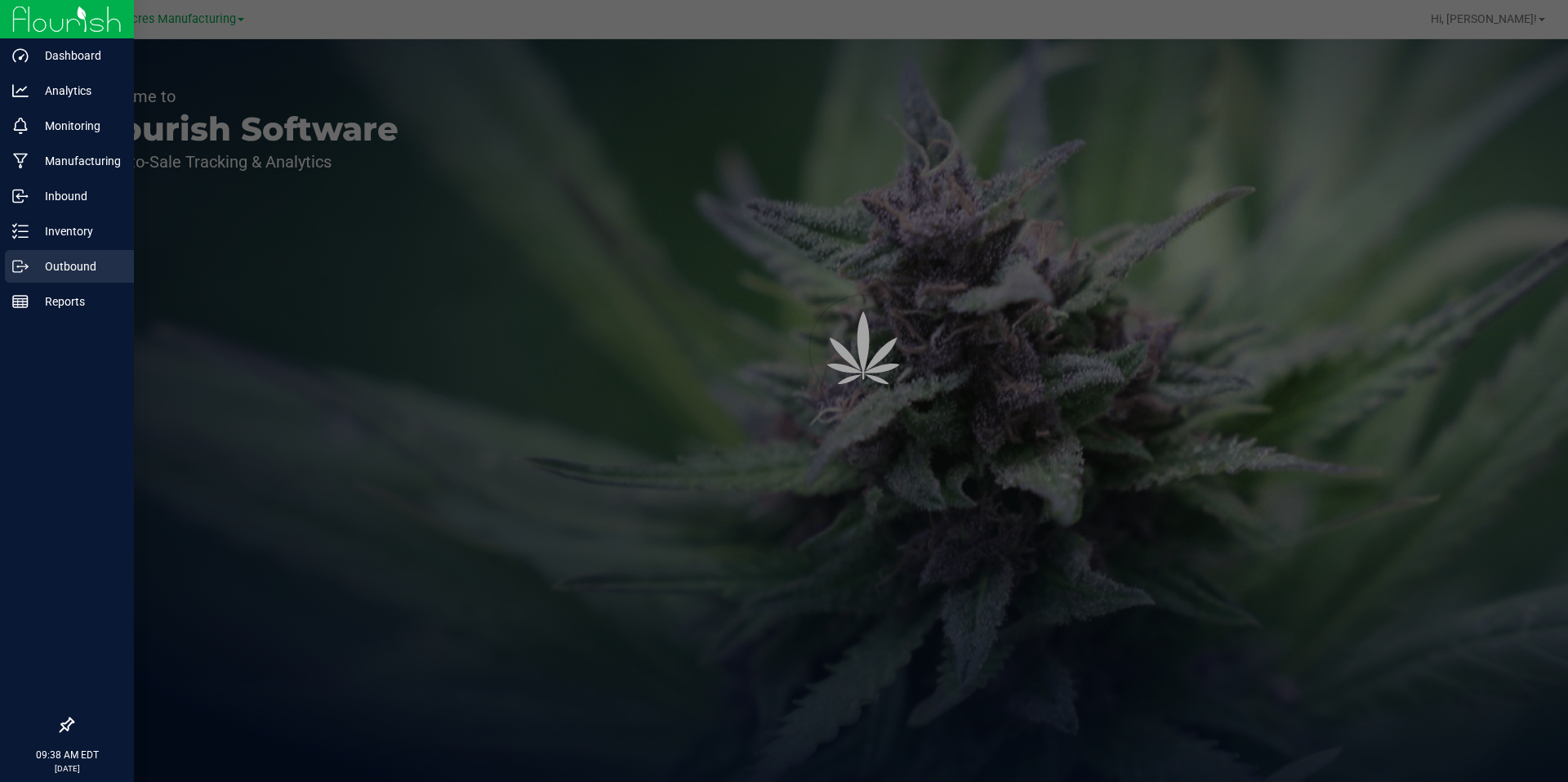
click at [33, 280] on div "Outbound" at bounding box center [69, 266] width 129 height 33
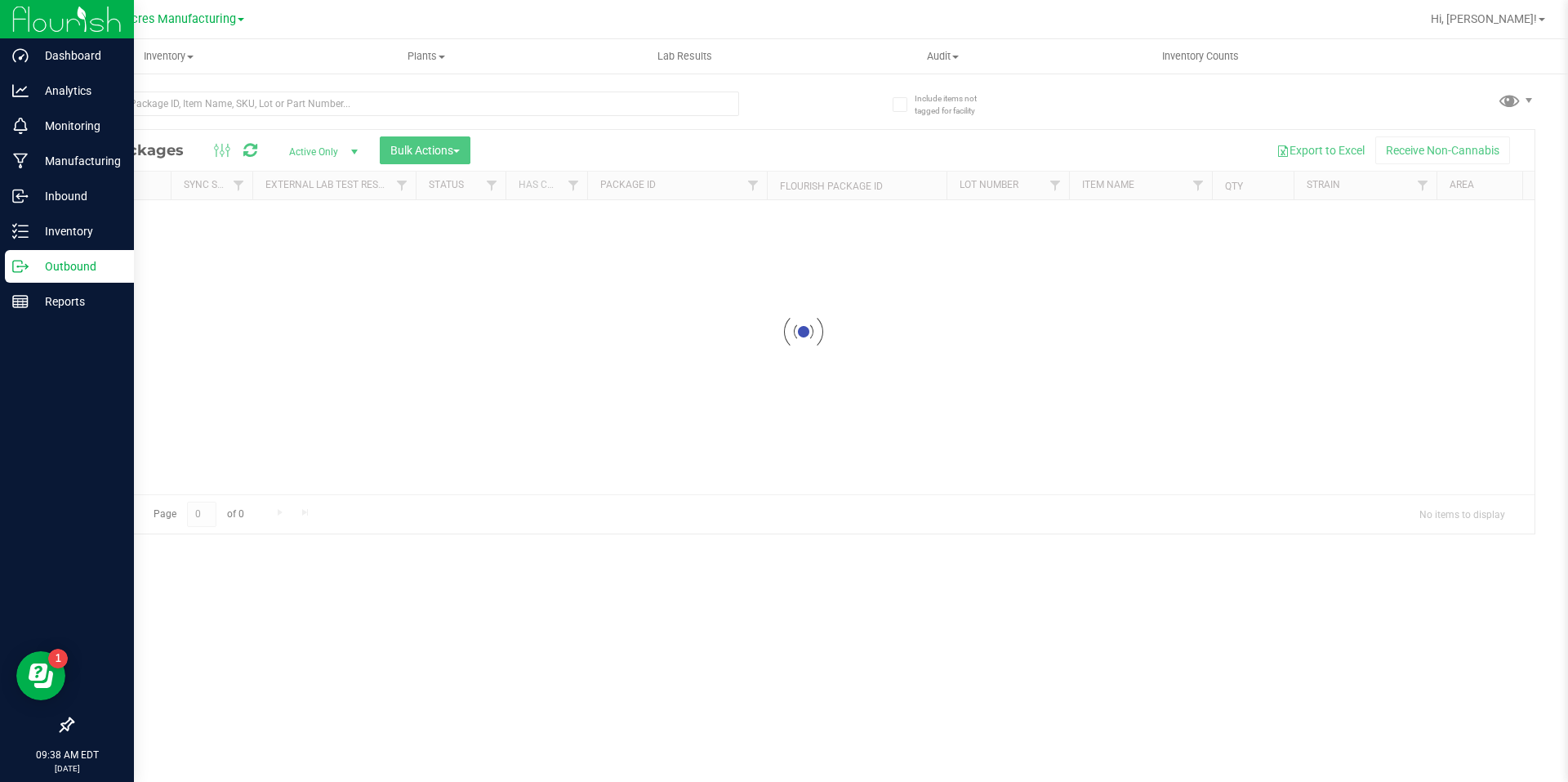
click at [35, 265] on p "Outbound" at bounding box center [77, 266] width 98 height 20
click at [59, 264] on p "Outbound" at bounding box center [77, 266] width 98 height 20
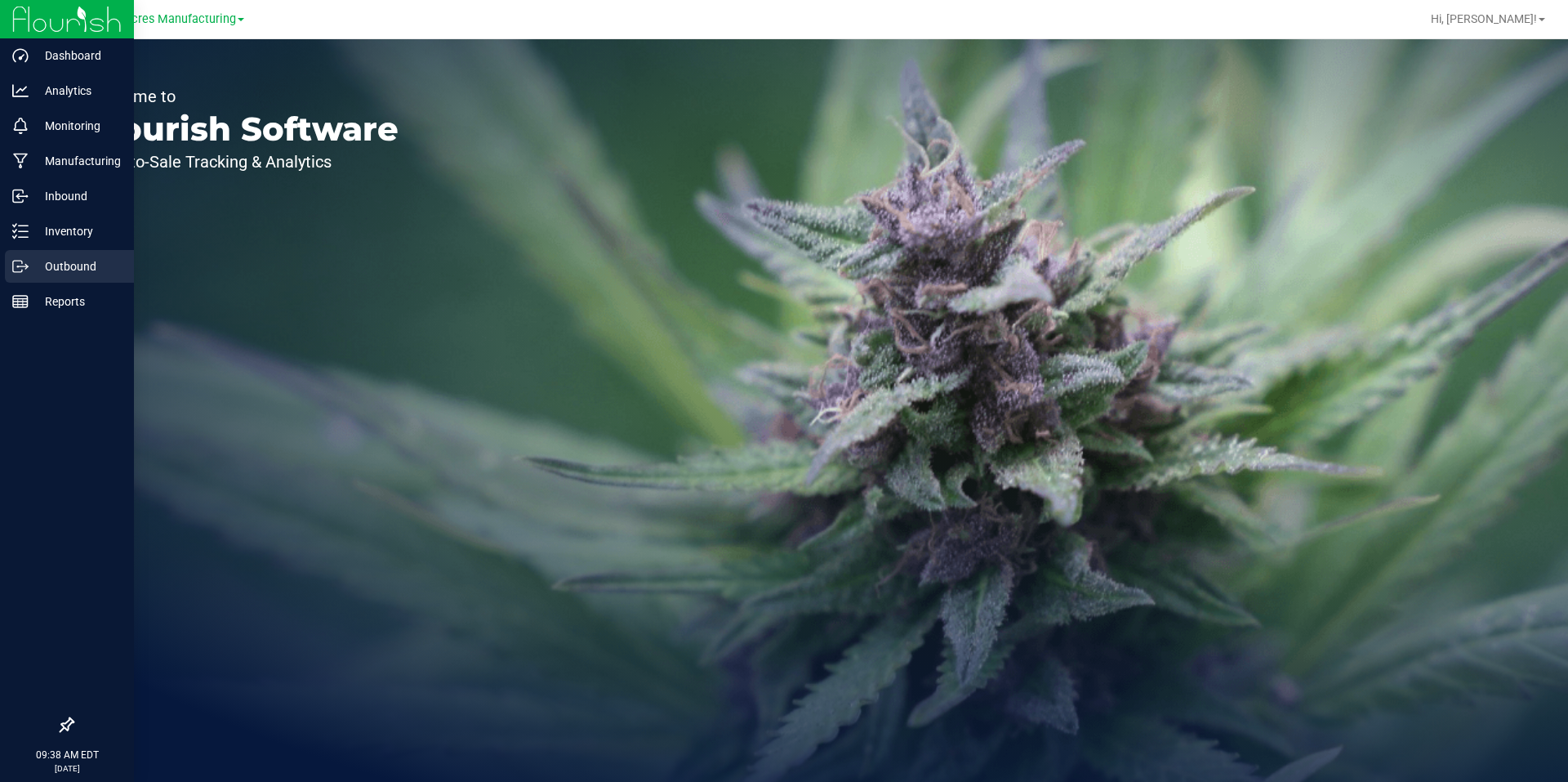
click at [21, 256] on div "Outbound" at bounding box center [69, 266] width 129 height 33
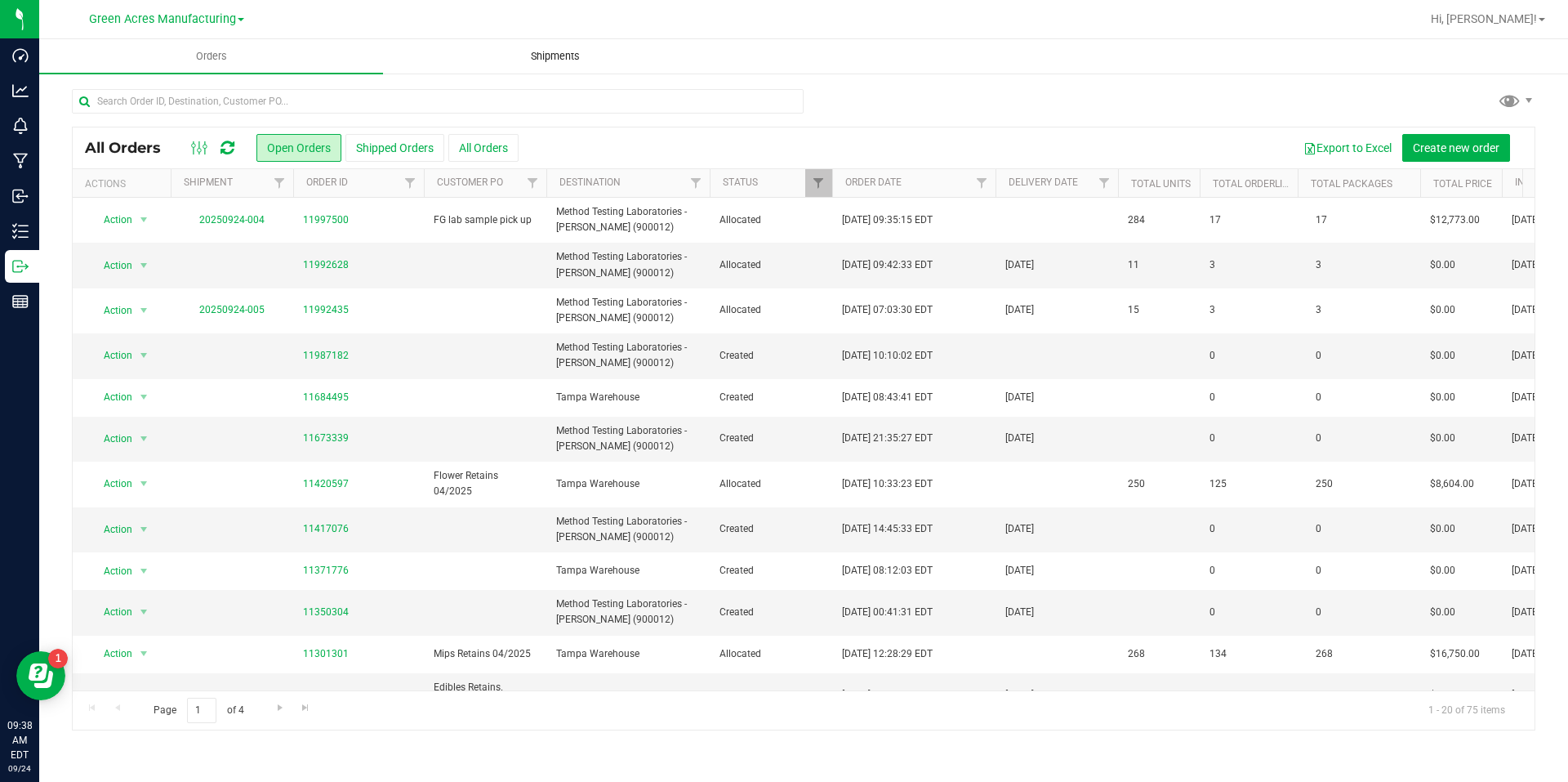
click at [565, 54] on span "Shipments" at bounding box center [555, 57] width 93 height 15
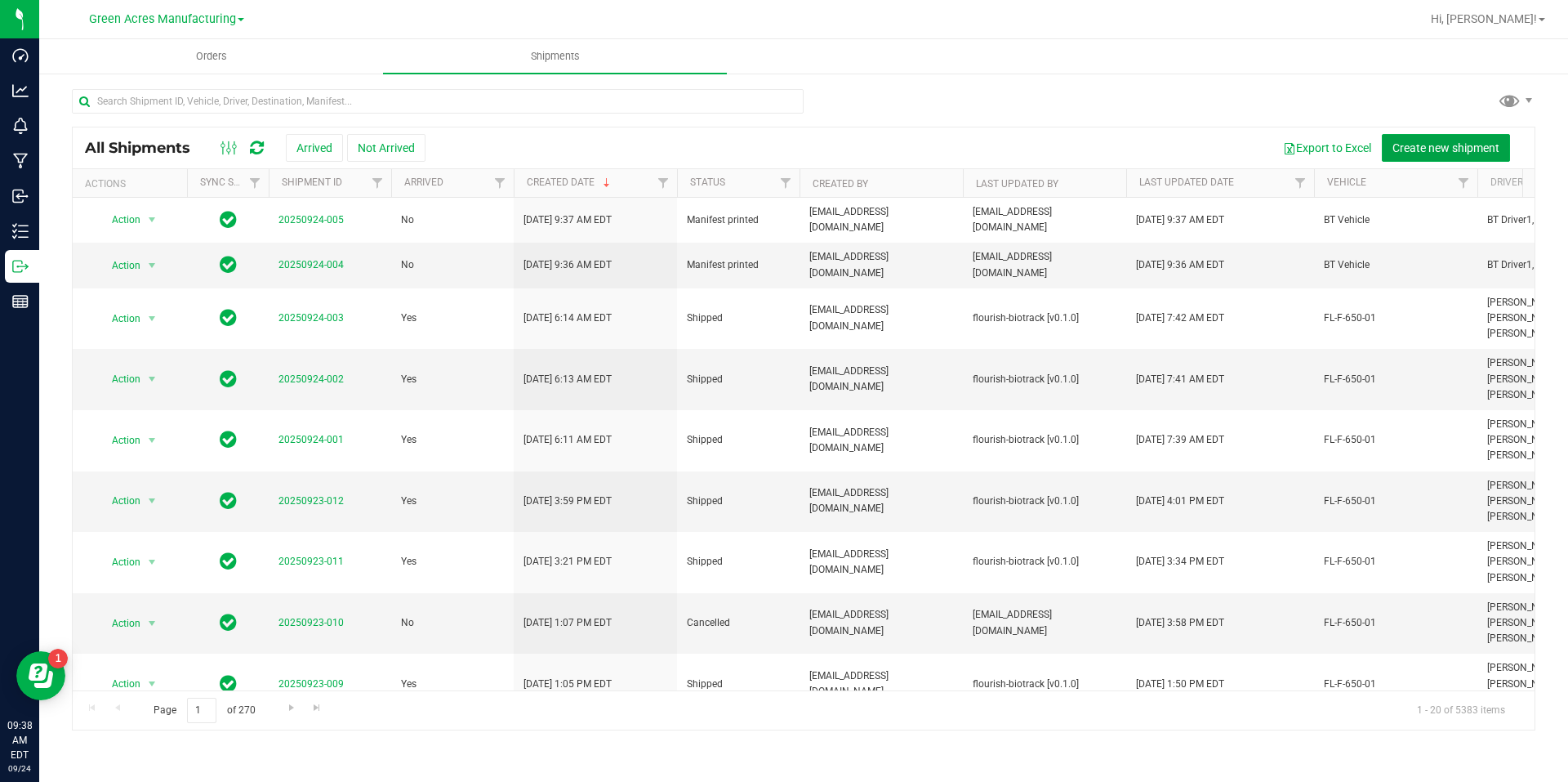
click at [1441, 144] on span "Create new shipment" at bounding box center [1445, 148] width 107 height 13
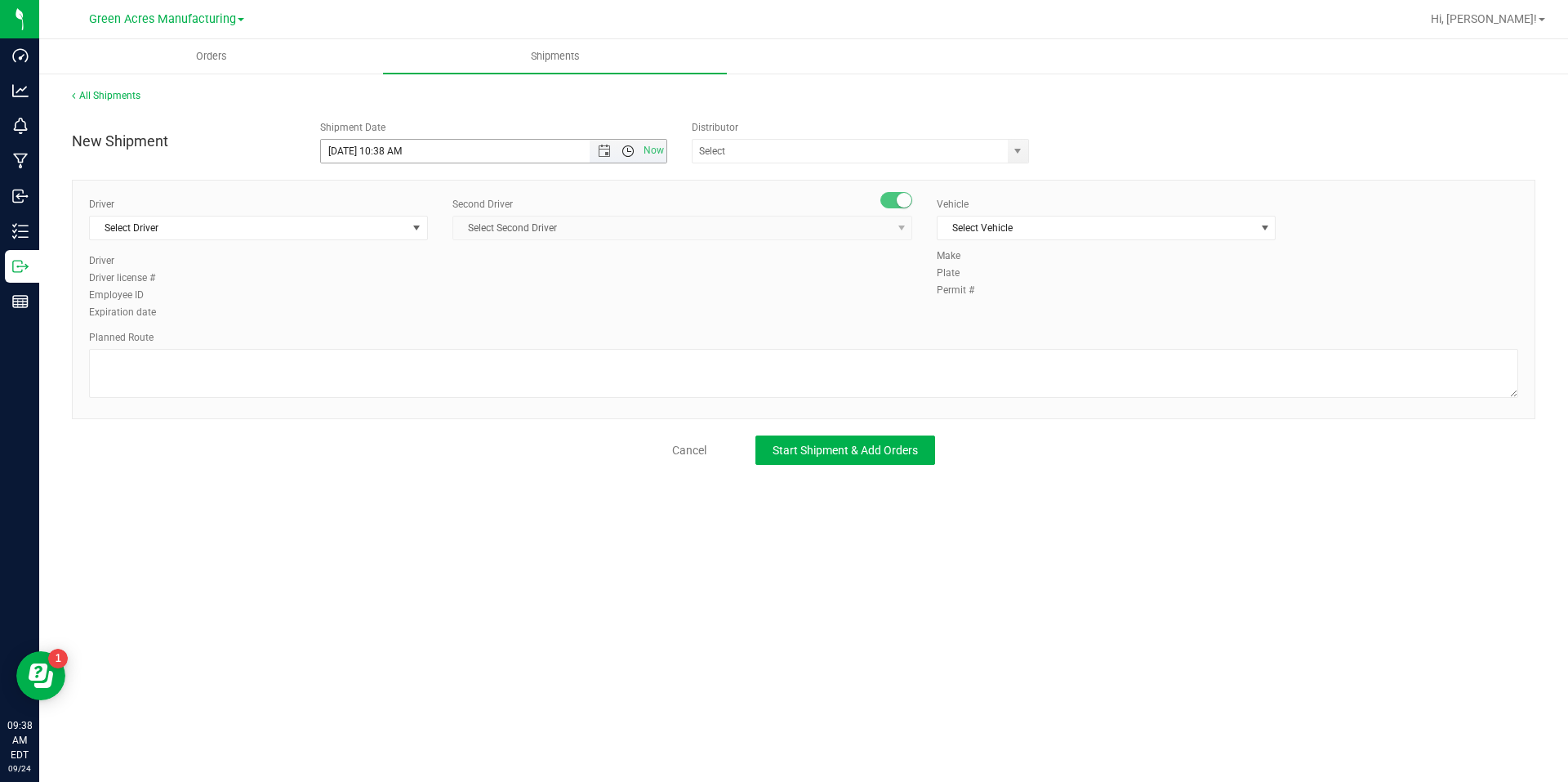
click at [626, 148] on span "Open the time view" at bounding box center [628, 151] width 13 height 13
click at [446, 235] on li "3:00 PM" at bounding box center [493, 236] width 345 height 21
type input "[DATE] 3:00 PM"
click at [734, 148] on input "text" at bounding box center [846, 151] width 306 height 23
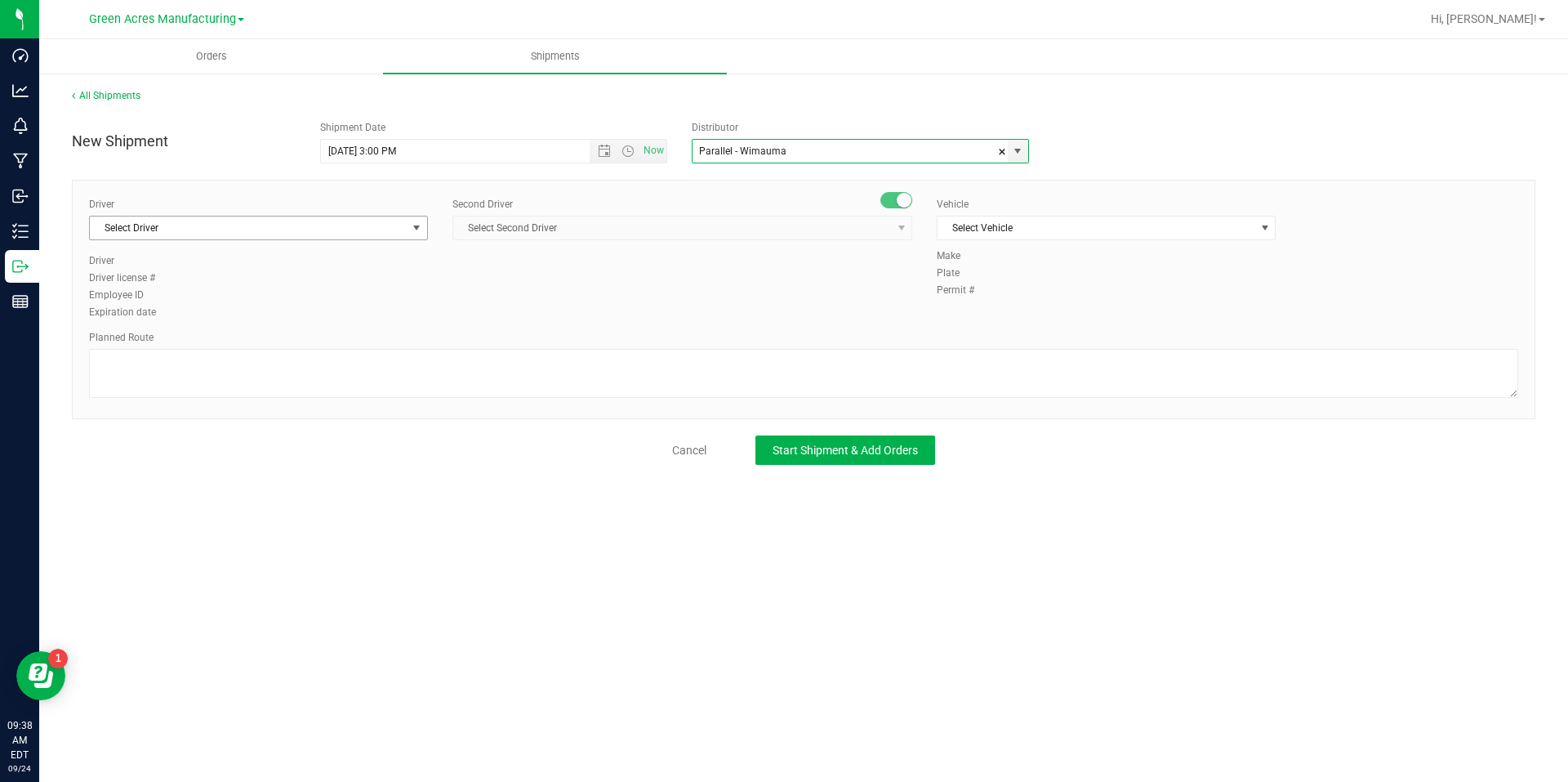
type input "Parallel - Wimauma"
click at [357, 238] on span "Select Driver" at bounding box center [248, 228] width 317 height 23
click at [313, 285] on li "BT Driver1" at bounding box center [258, 297] width 337 height 25
type input "bt"
click at [504, 229] on span "Select Second Driver" at bounding box center [672, 228] width 438 height 23
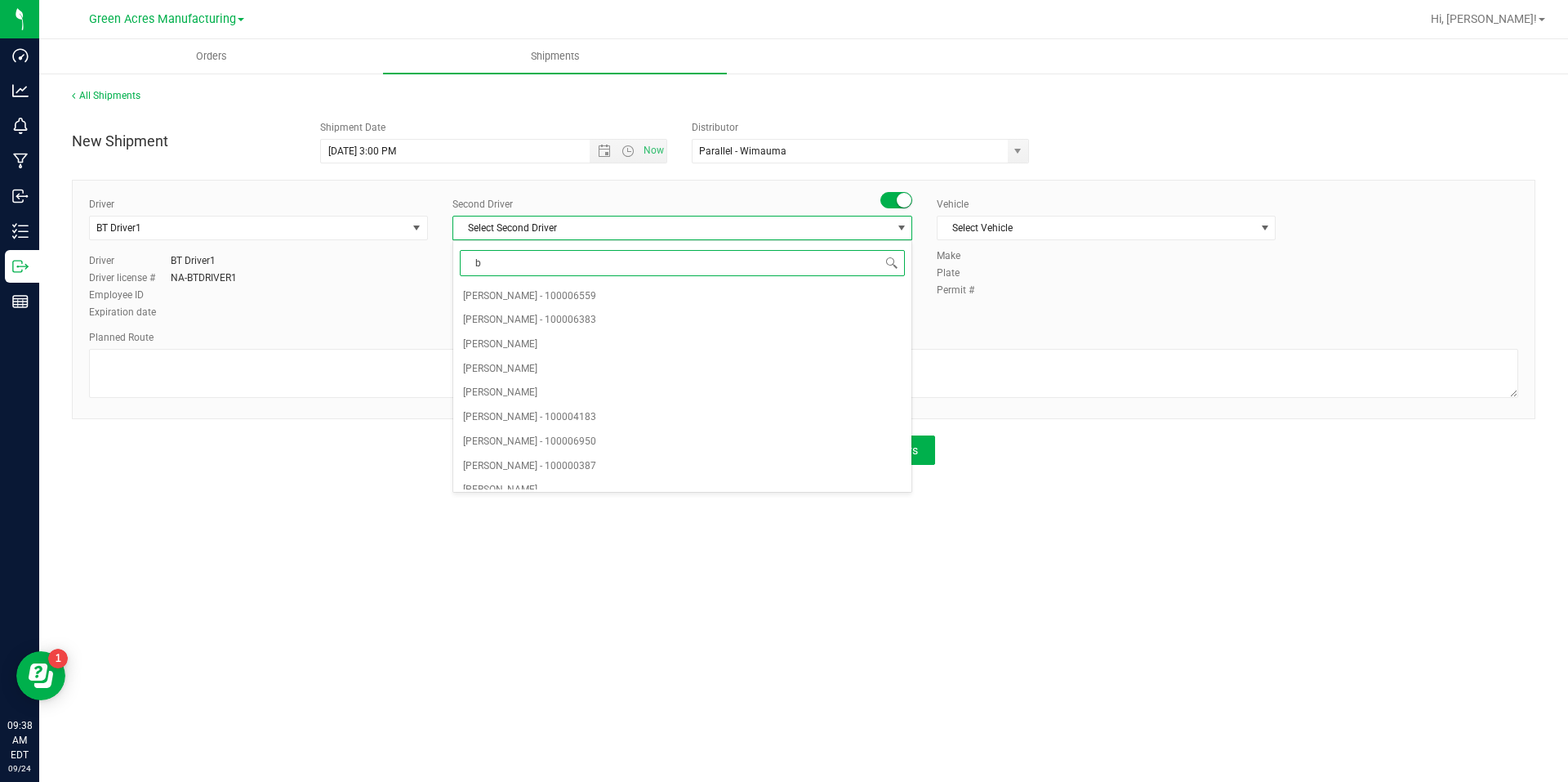
type input "bt"
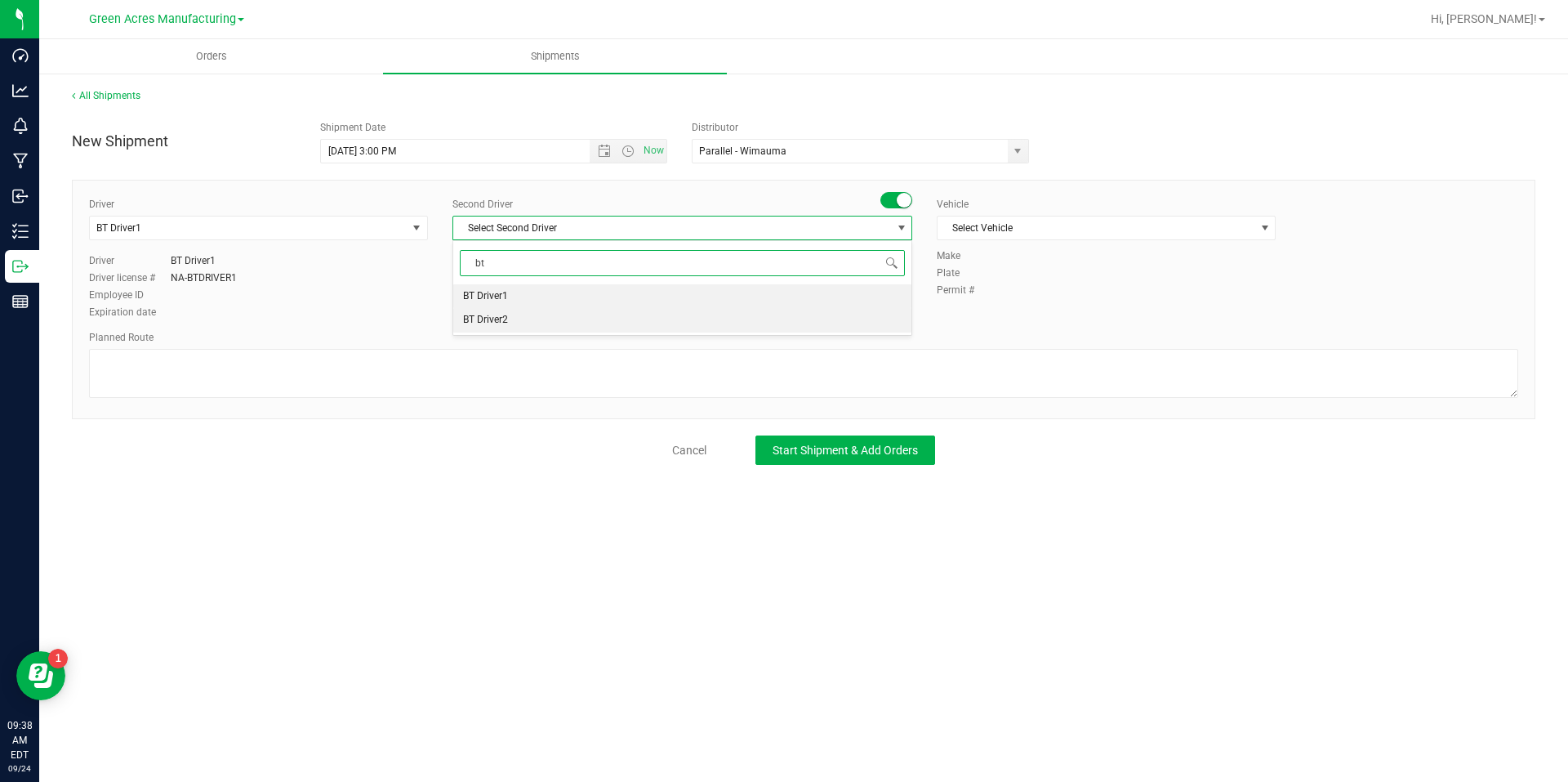
click at [493, 315] on span "BT Driver2" at bounding box center [485, 320] width 45 height 21
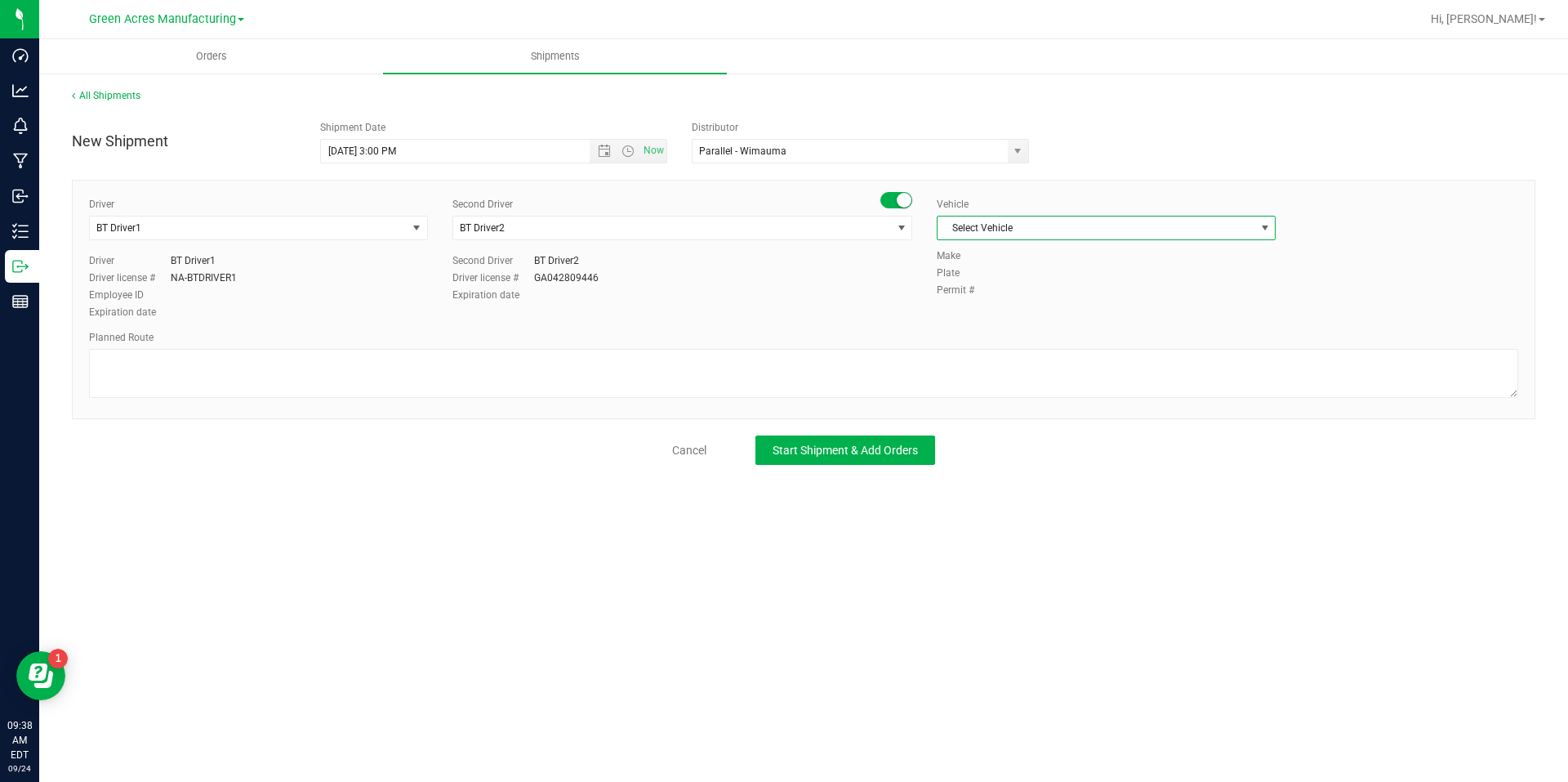
click at [974, 231] on span "Select Vehicle" at bounding box center [1096, 228] width 317 height 23
click at [975, 246] on li "BT Vehicle" at bounding box center [1105, 256] width 337 height 25
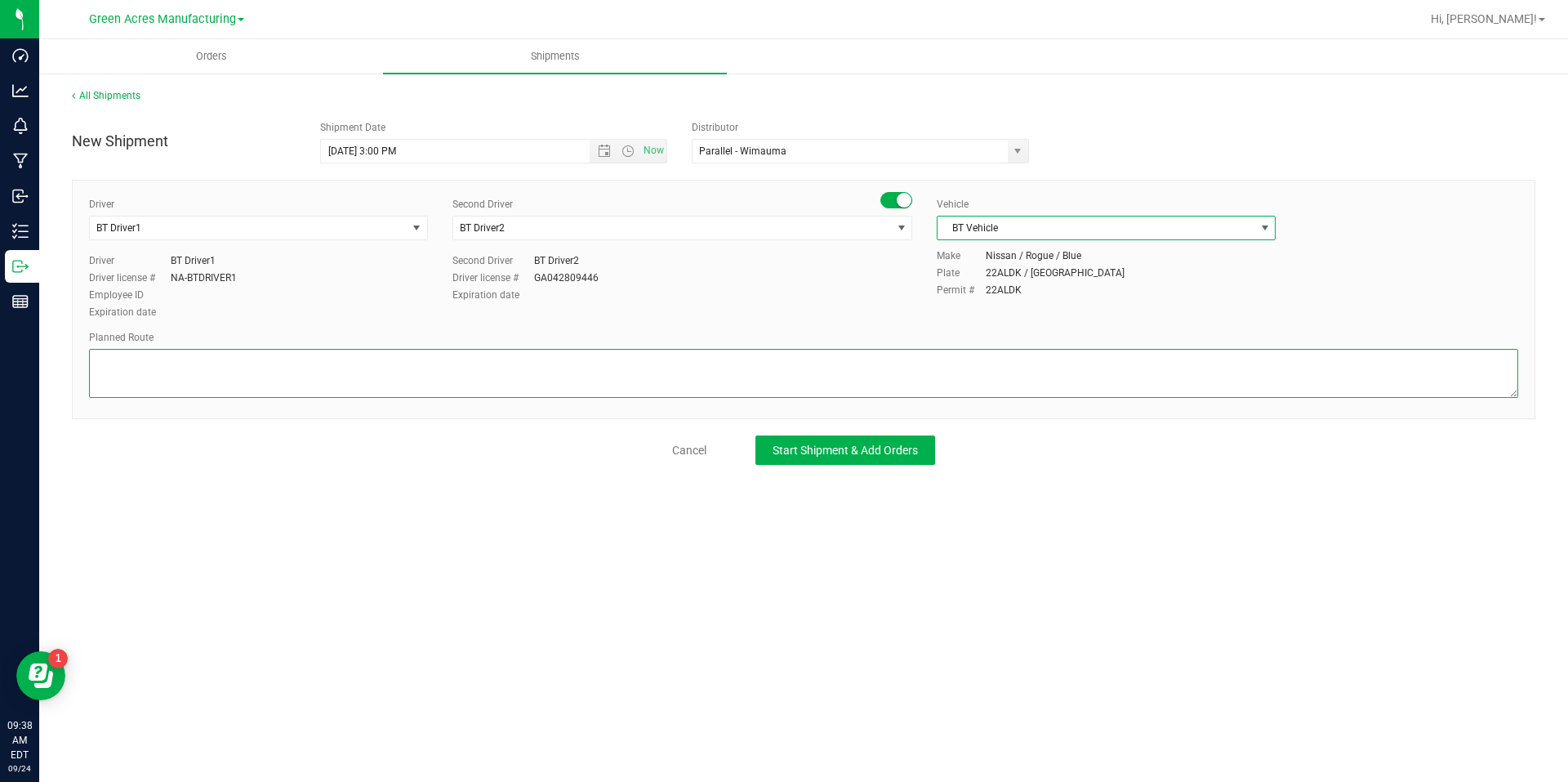
click at [812, 390] on textarea at bounding box center [803, 373] width 1429 height 49
type textarea "Route for lab sample pick up on file. Extractions"
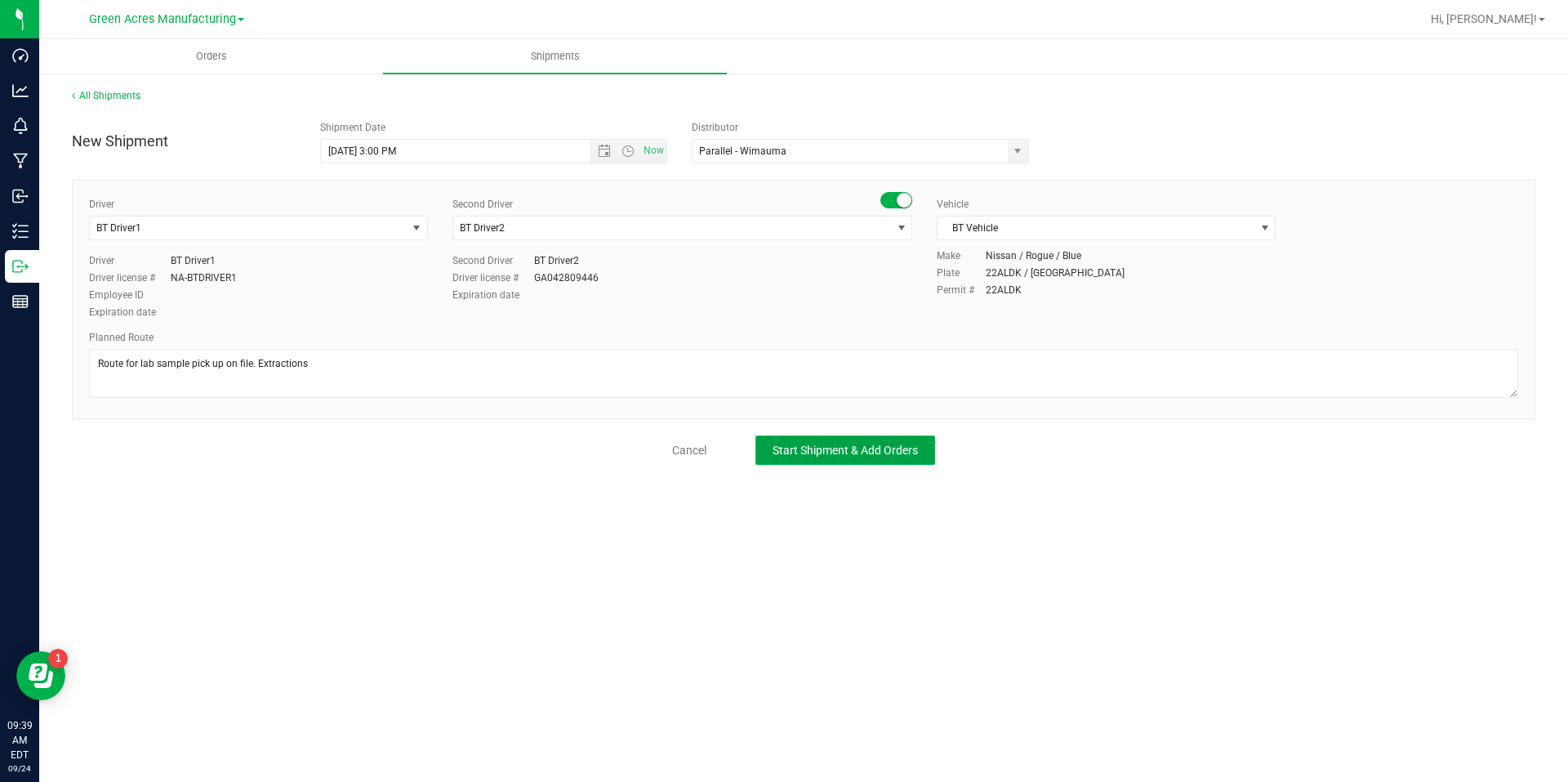
click at [814, 441] on button "Start Shipment & Add Orders" at bounding box center [845, 450] width 179 height 29
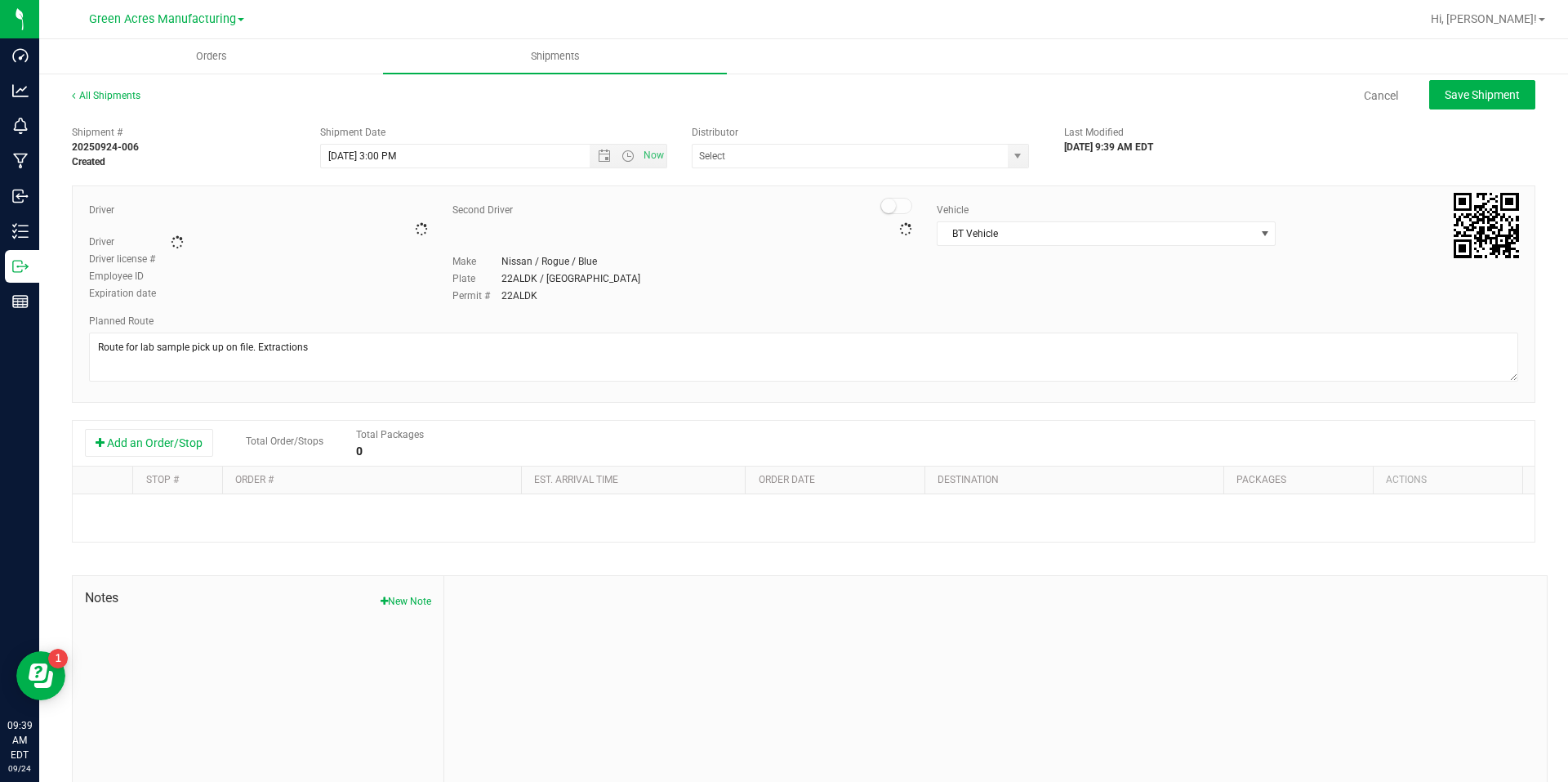
type input "Parallel - Wimauma"
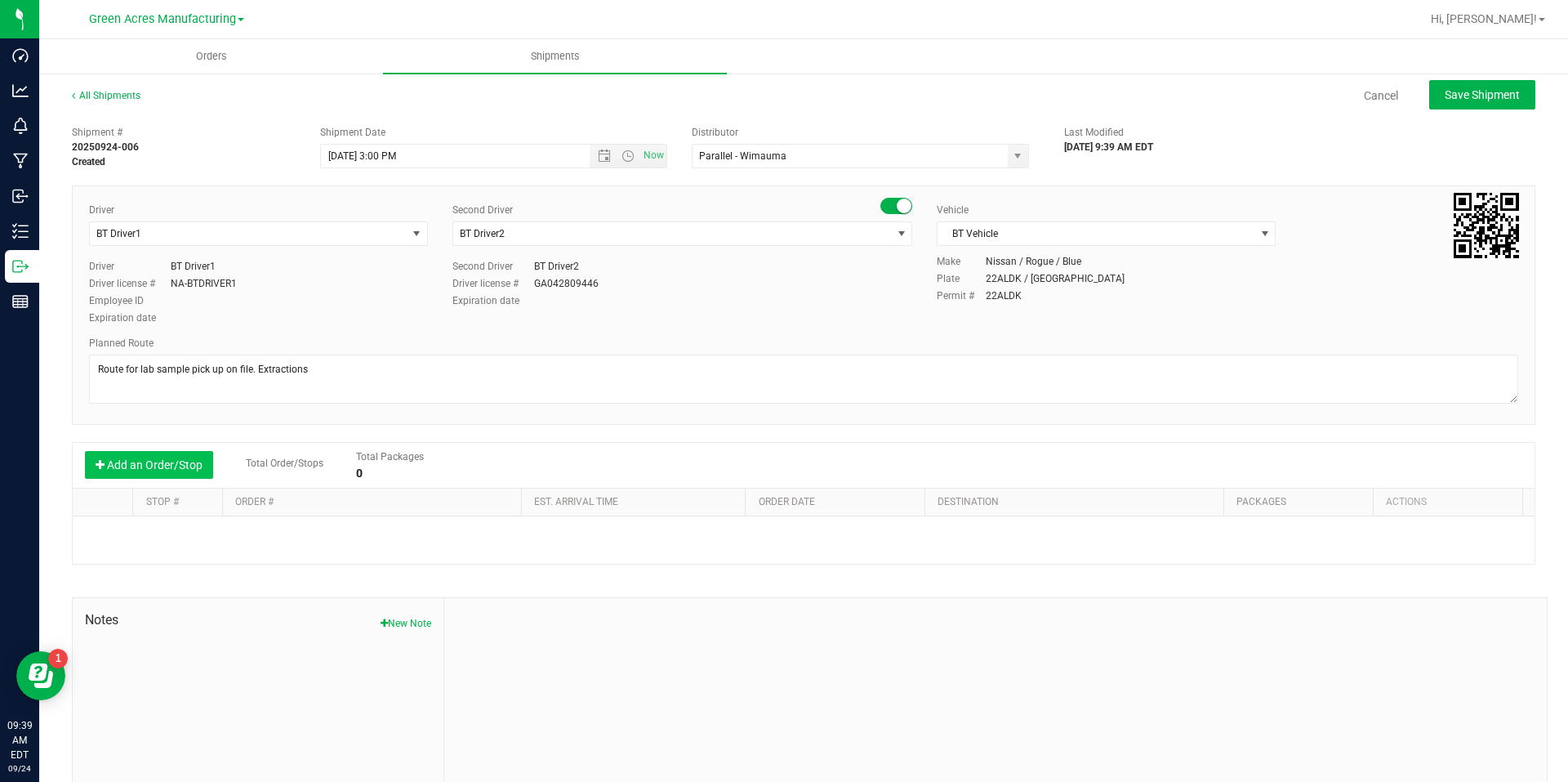
click at [211, 467] on button "Add an Order/Stop" at bounding box center [149, 465] width 128 height 27
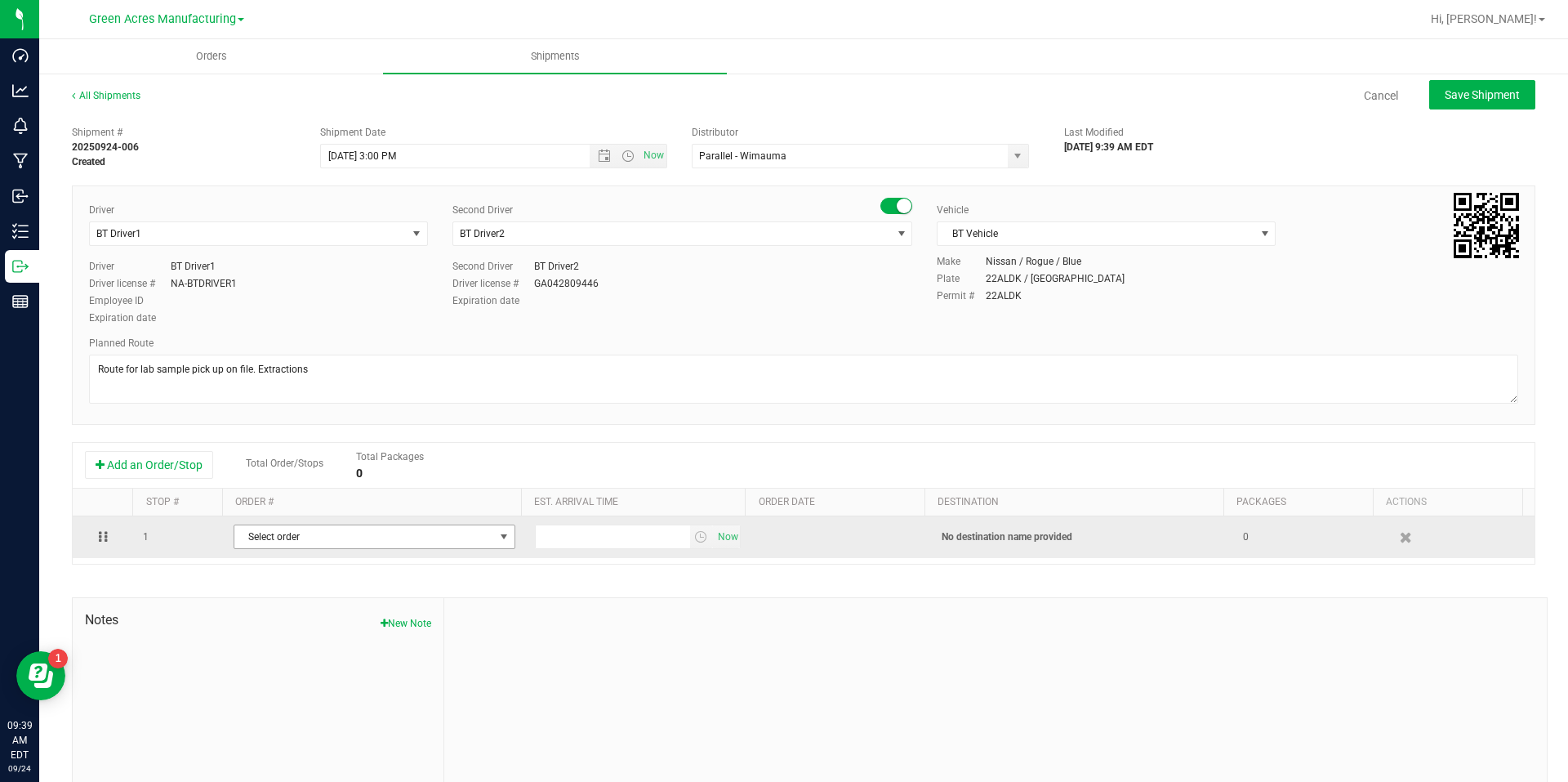
click at [299, 545] on span "Select order" at bounding box center [363, 536] width 260 height 23
type input "11992628"
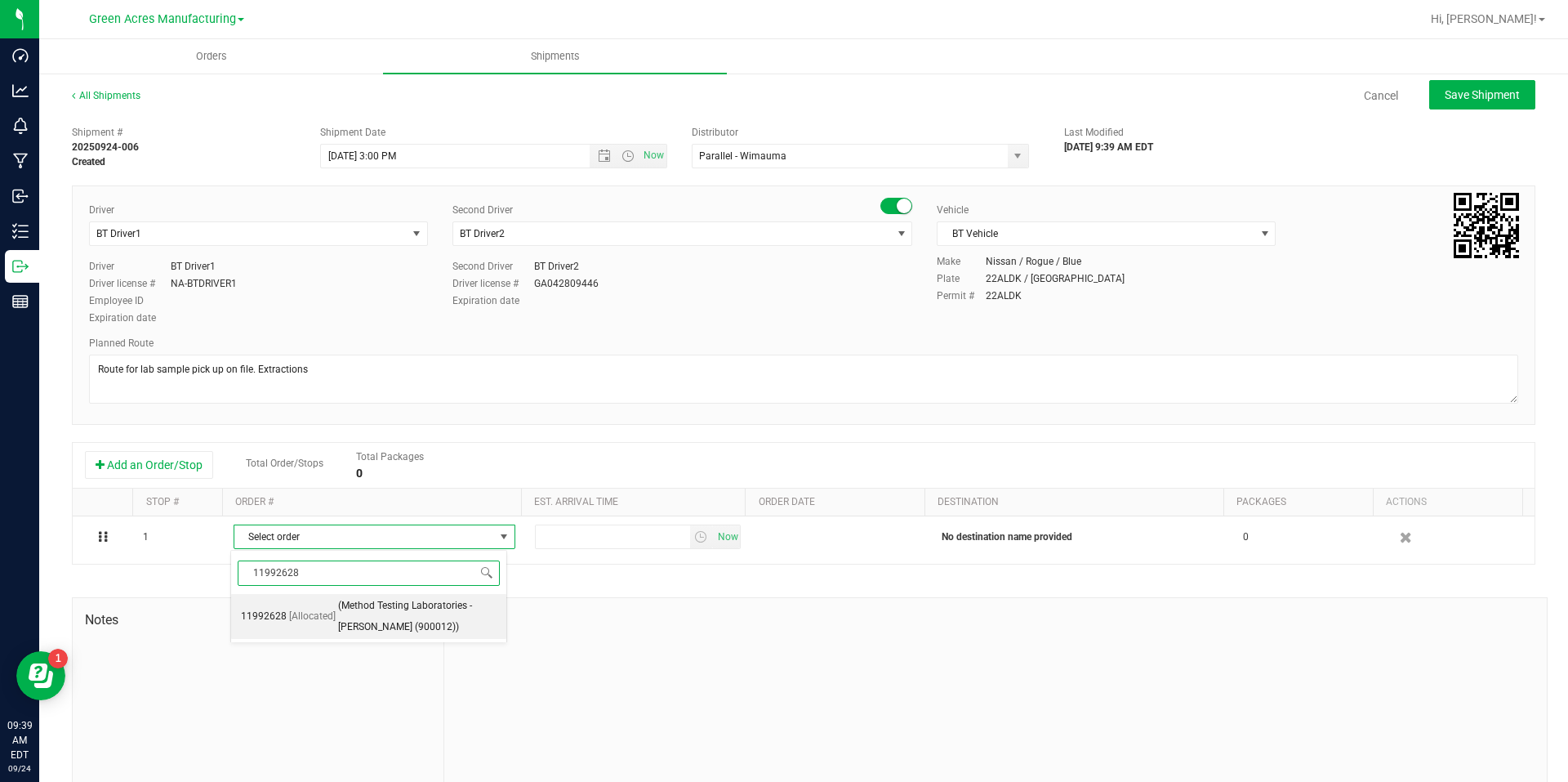
click at [384, 616] on span "(Method Testing Laboratories - [PERSON_NAME] (900012))" at bounding box center [417, 617] width 159 height 42
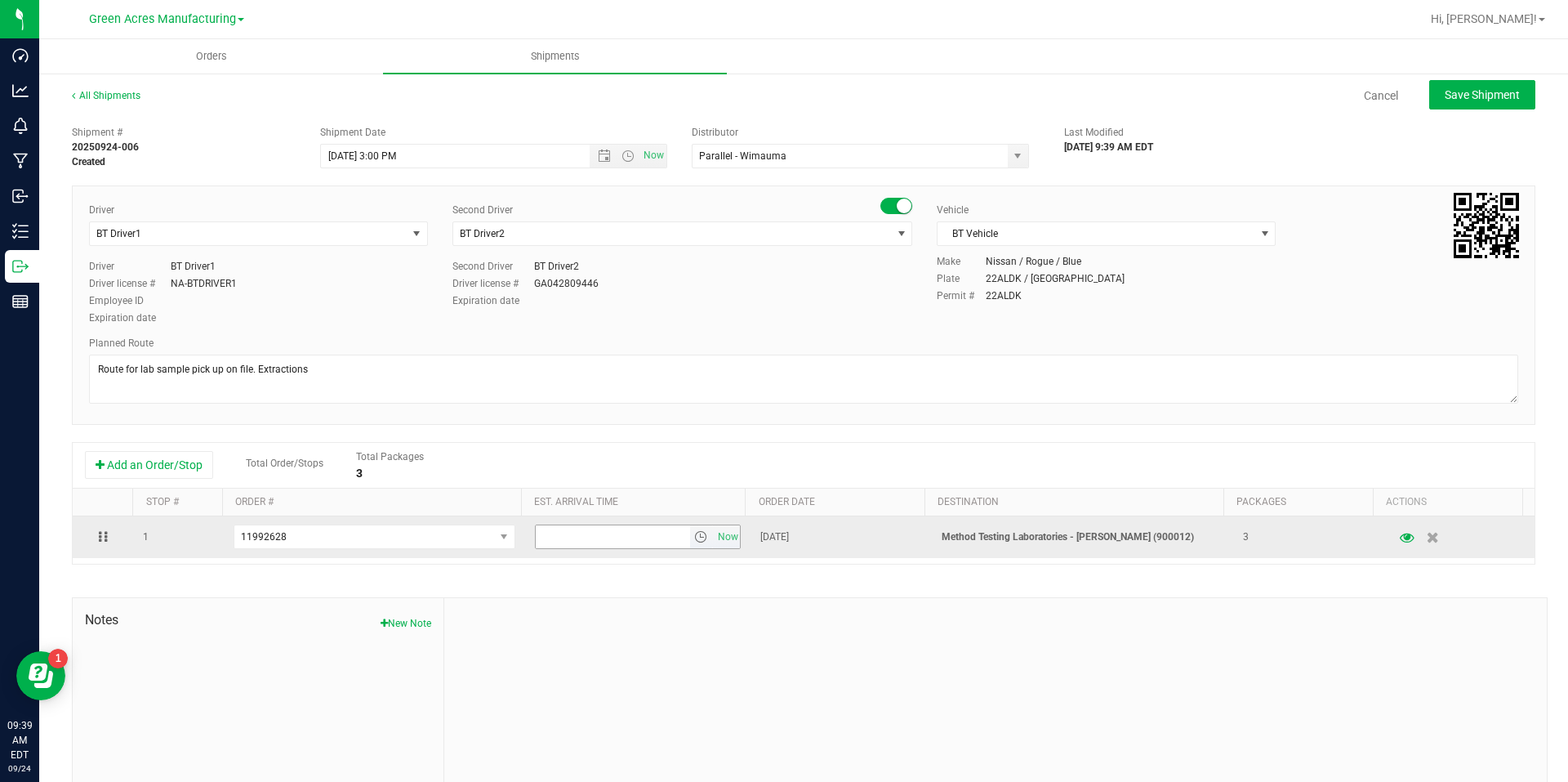
click at [690, 548] on span "select" at bounding box center [701, 536] width 24 height 23
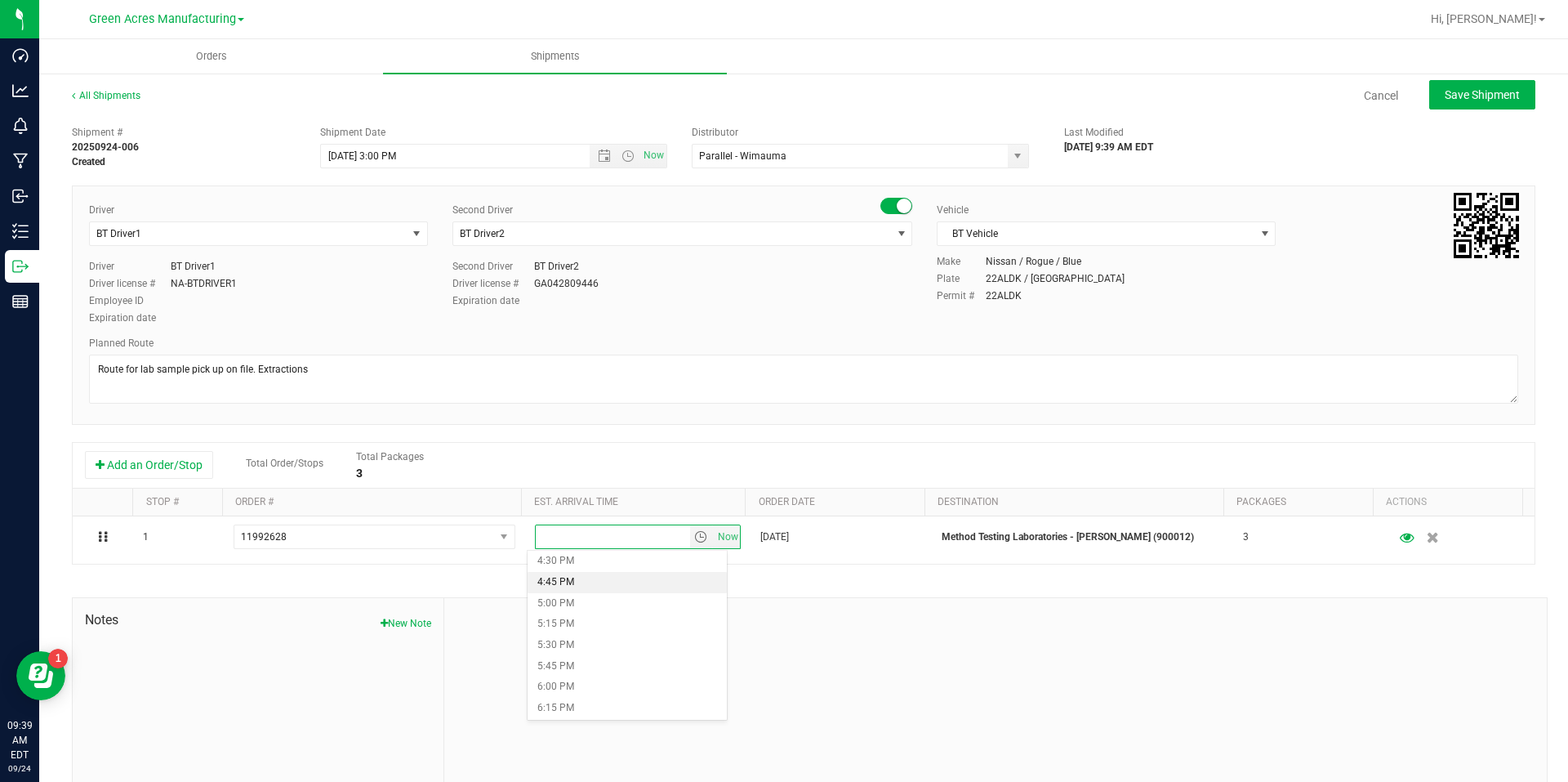
scroll to position [1307, 0]
click at [603, 603] on li "4:00 PM" at bounding box center [627, 601] width 199 height 21
click at [1467, 100] on span "Save Shipment" at bounding box center [1482, 94] width 76 height 13
type input "[DATE] 7:00 PM"
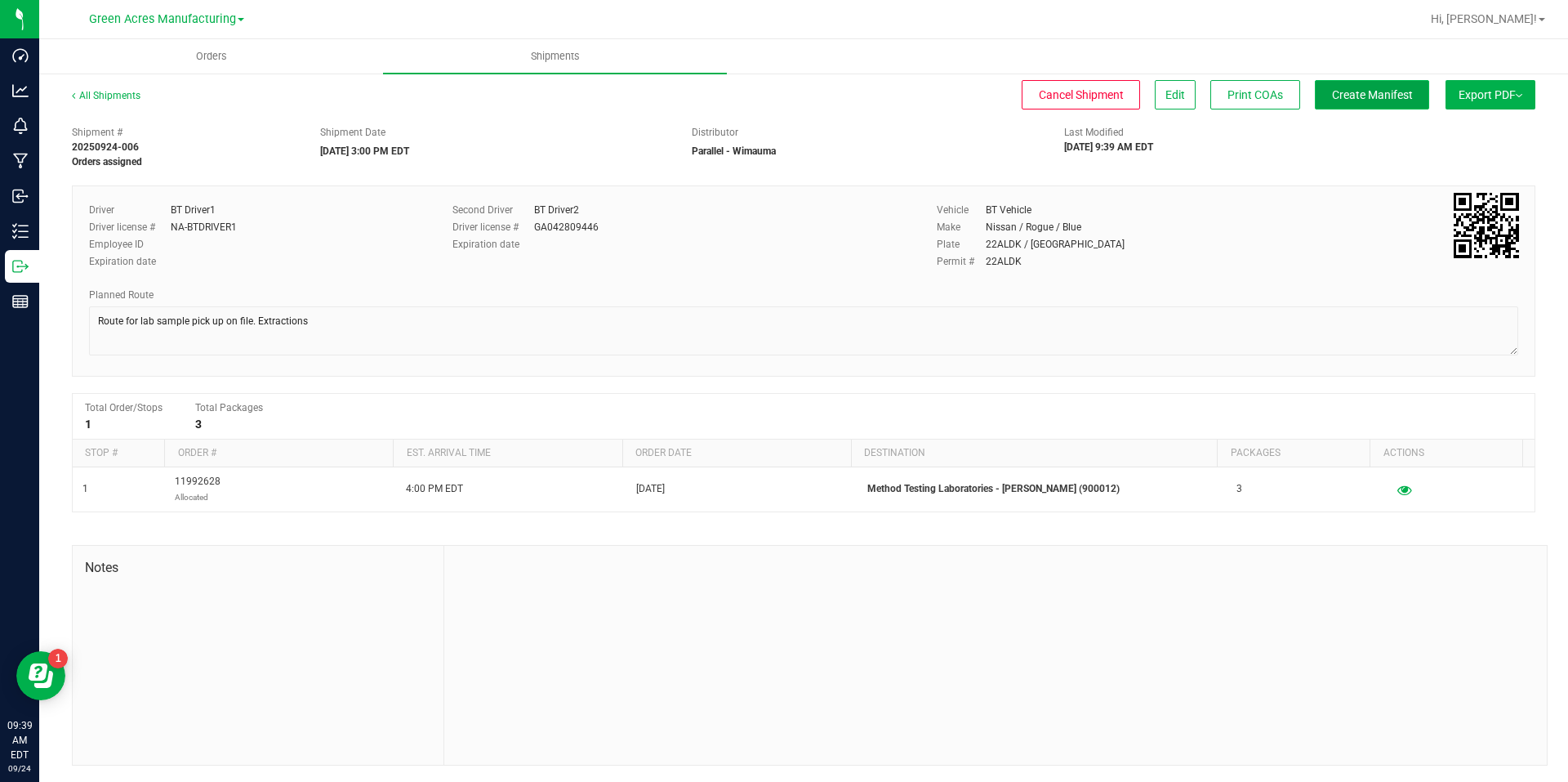
click at [1411, 109] on button "Create Manifest" at bounding box center [1372, 94] width 114 height 29
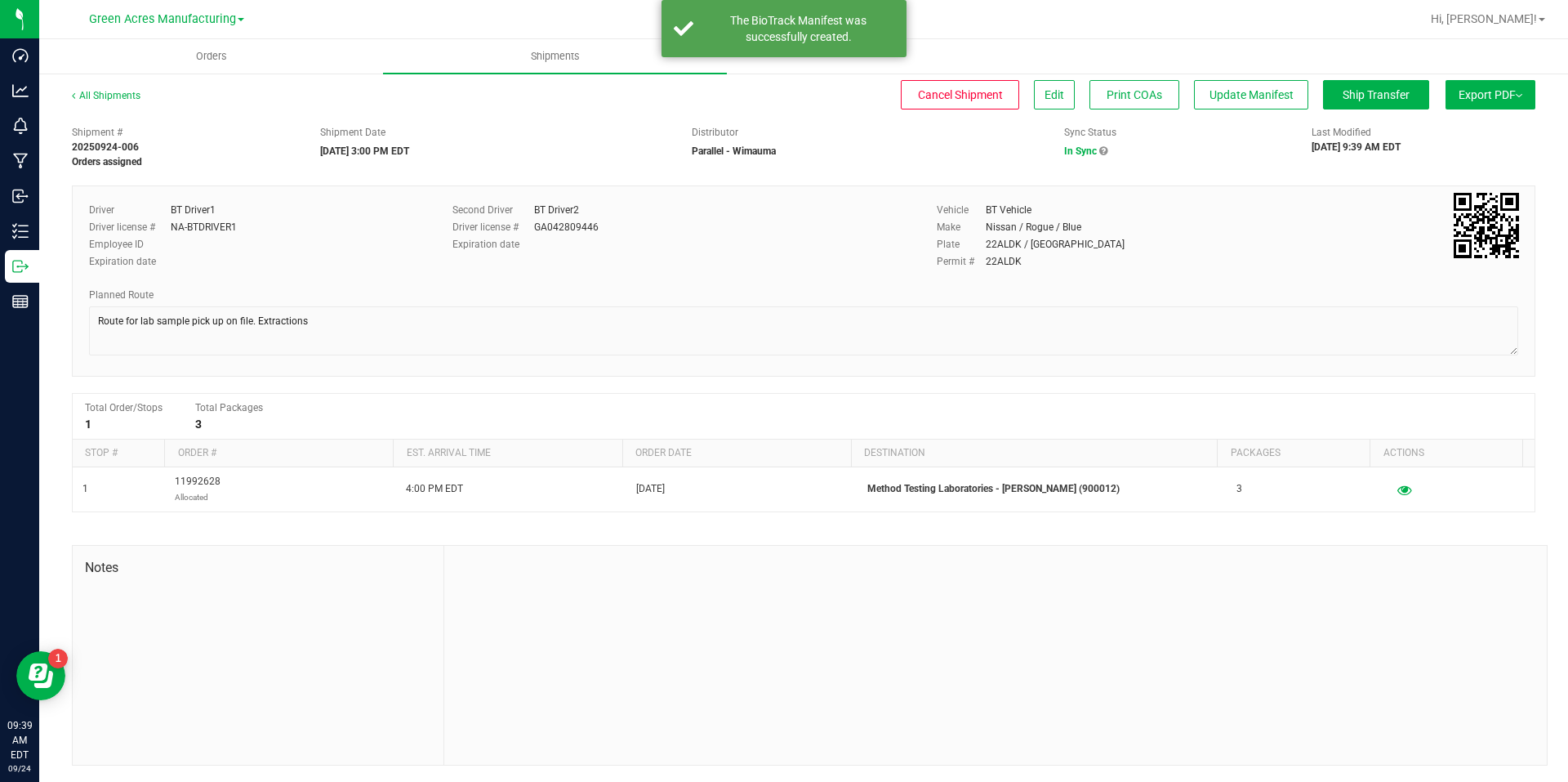
click at [1482, 102] on button "Export PDF" at bounding box center [1490, 94] width 90 height 29
click at [1472, 130] on span "Manifest by Package ID" at bounding box center [1466, 130] width 104 height 11
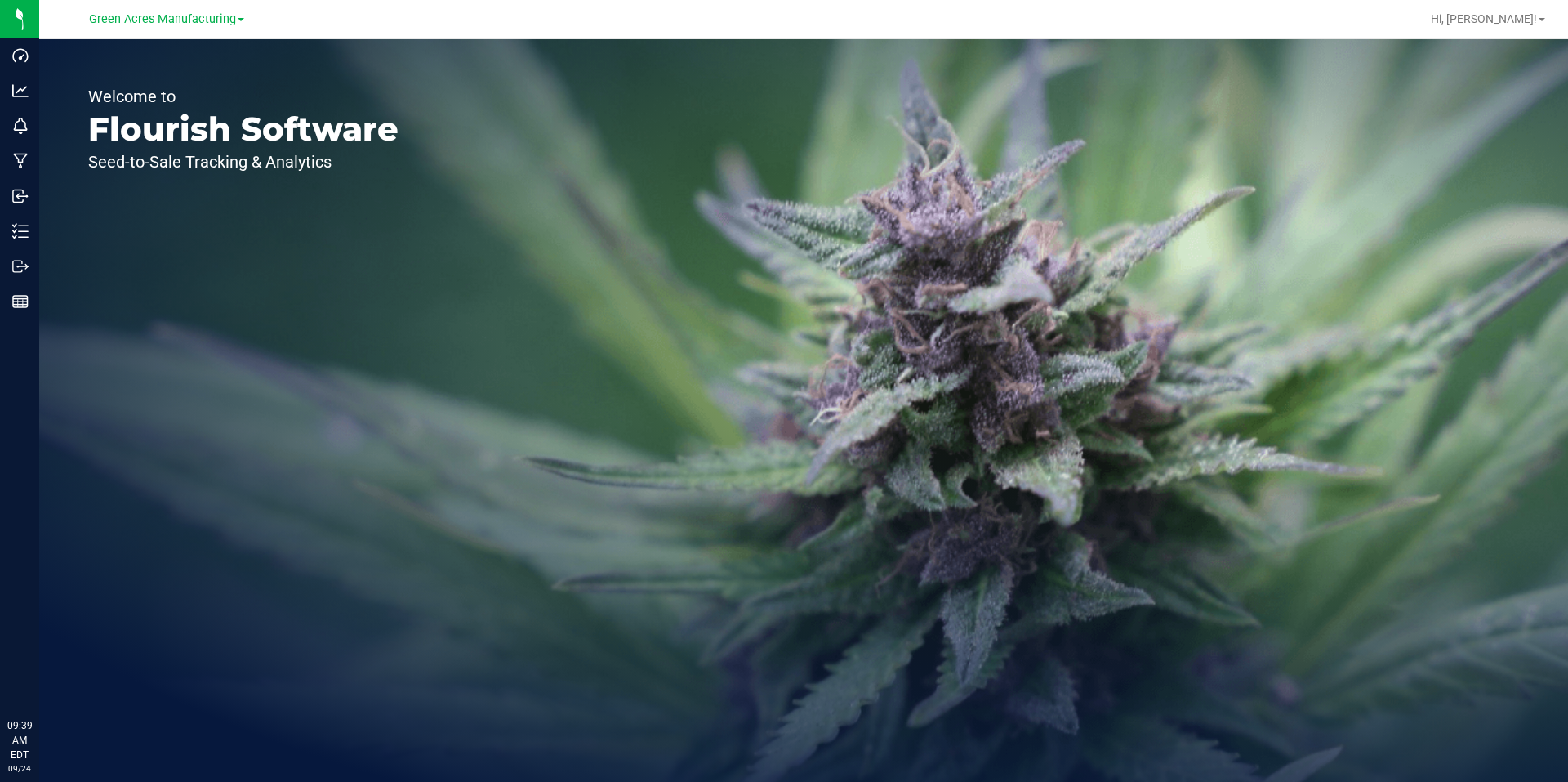
click at [221, 10] on link "Green Acres Manufacturing" at bounding box center [166, 18] width 155 height 15
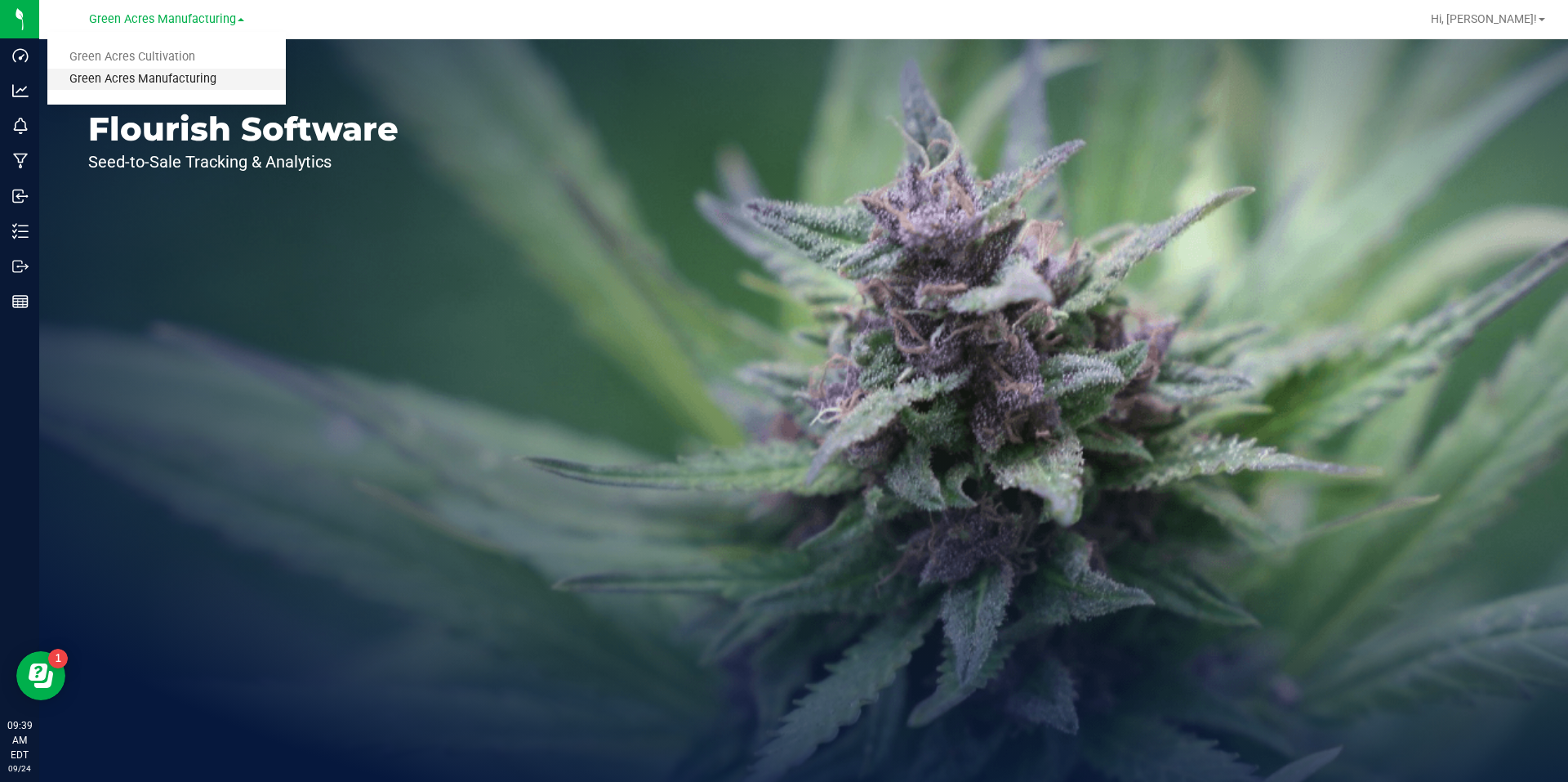
click at [149, 69] on link "Green Acres Manufacturing" at bounding box center [166, 79] width 239 height 22
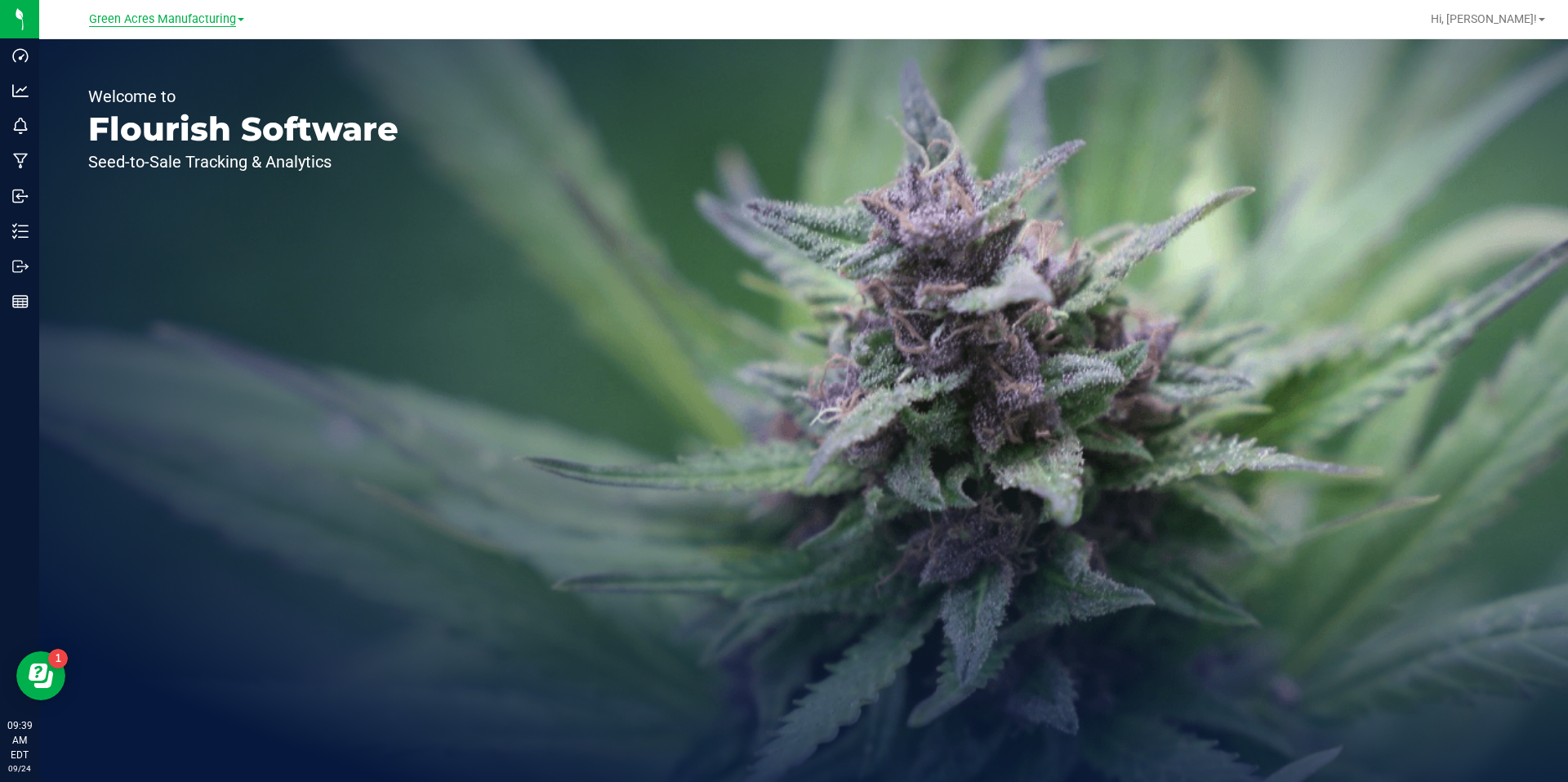
click at [198, 22] on span "Green Acres Manufacturing" at bounding box center [162, 20] width 147 height 15
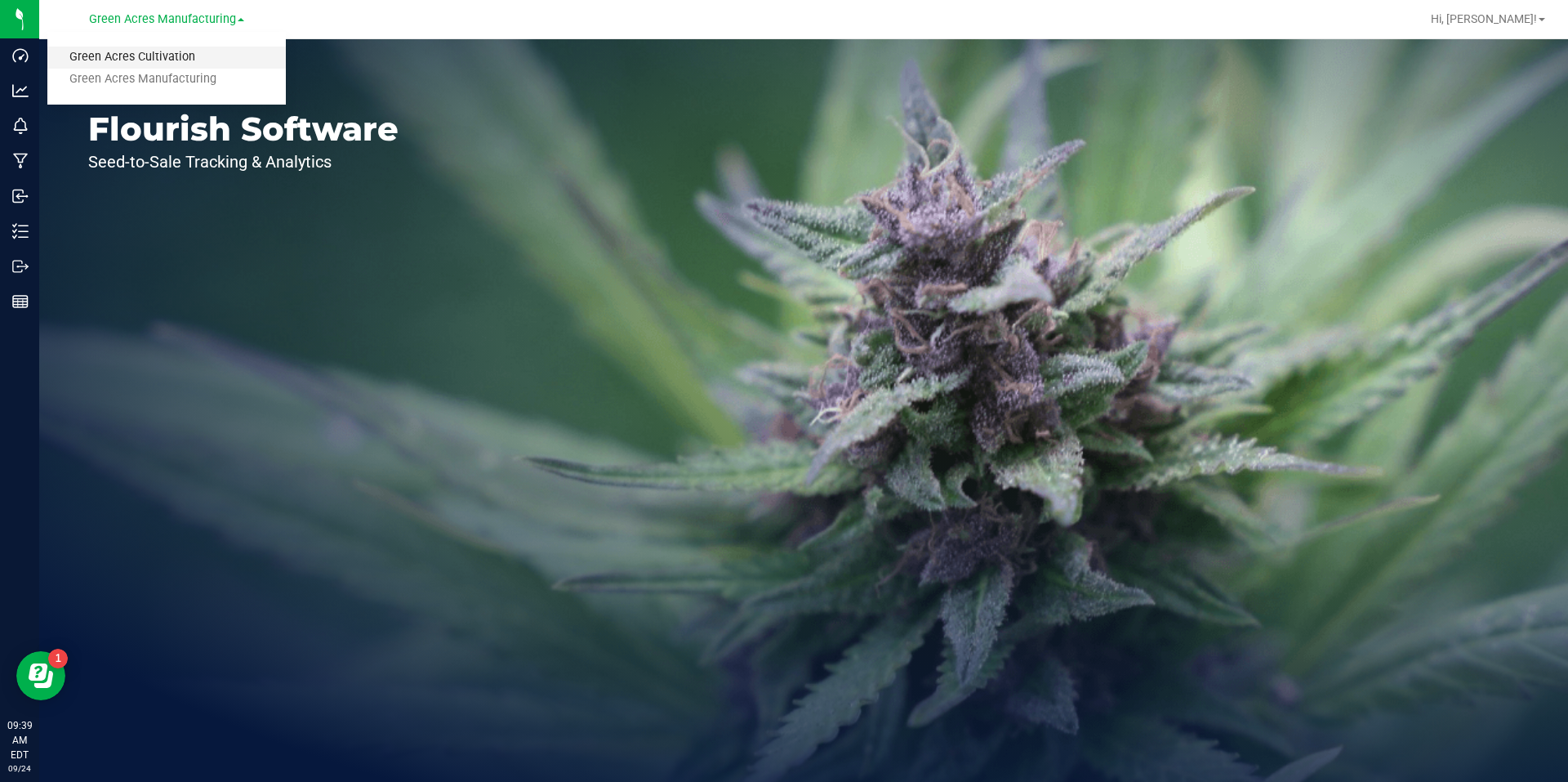
click at [185, 50] on link "Green Acres Cultivation" at bounding box center [166, 57] width 239 height 22
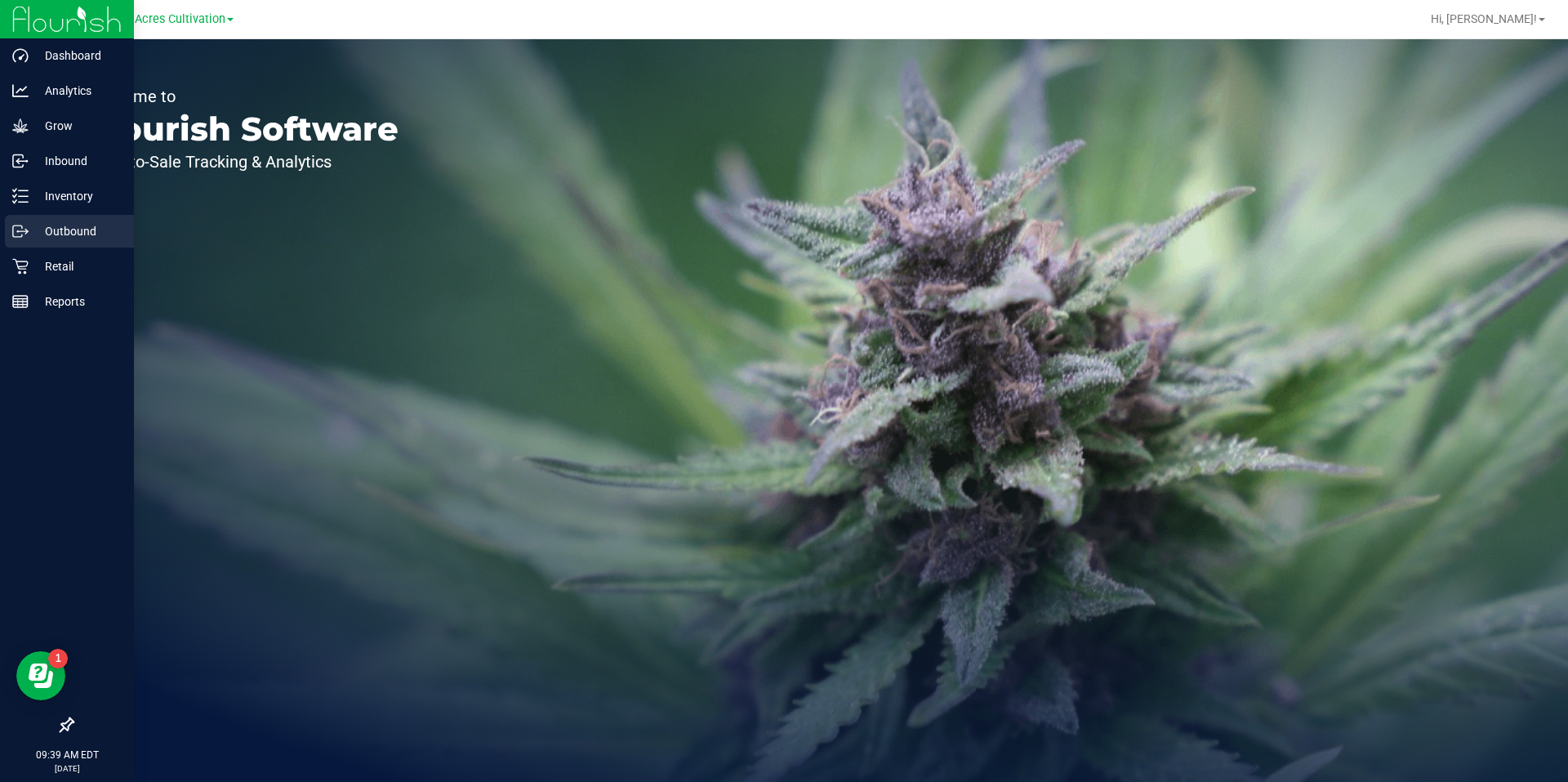
click at [29, 233] on p "Outbound" at bounding box center [77, 230] width 98 height 20
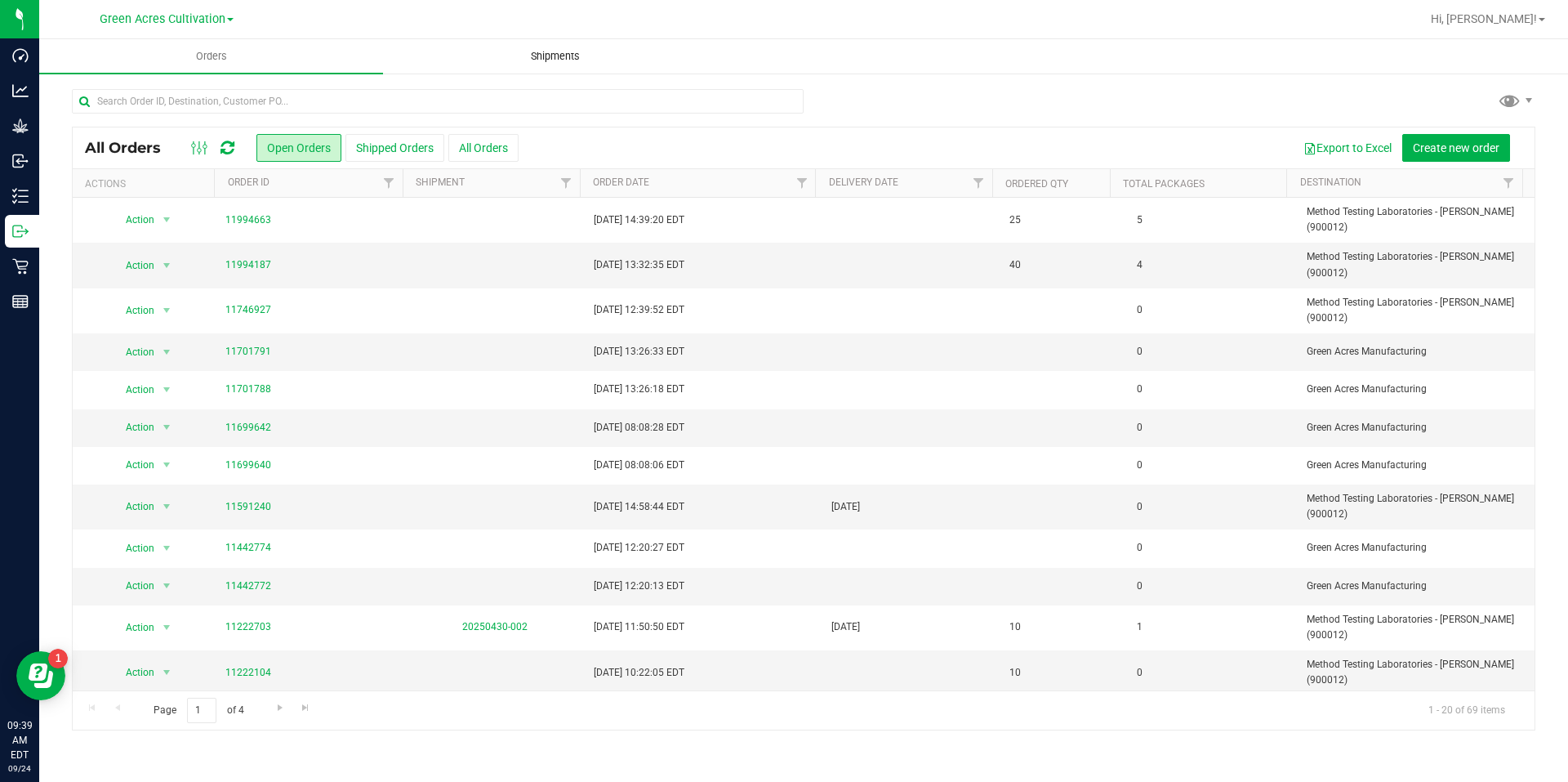
click at [586, 53] on span "Shipments" at bounding box center [555, 57] width 93 height 15
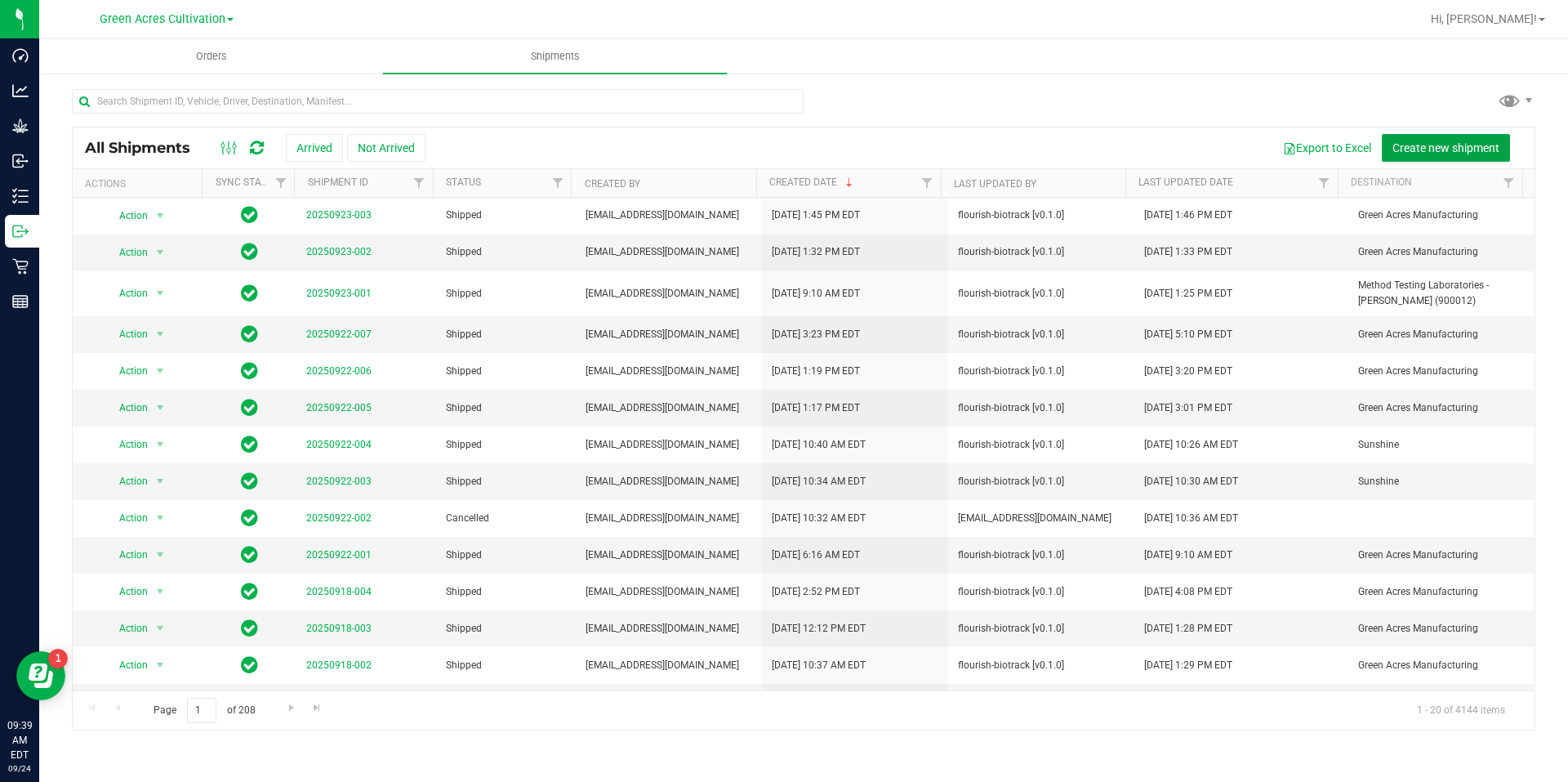
click at [1467, 149] on span "Create new shipment" at bounding box center [1445, 148] width 107 height 13
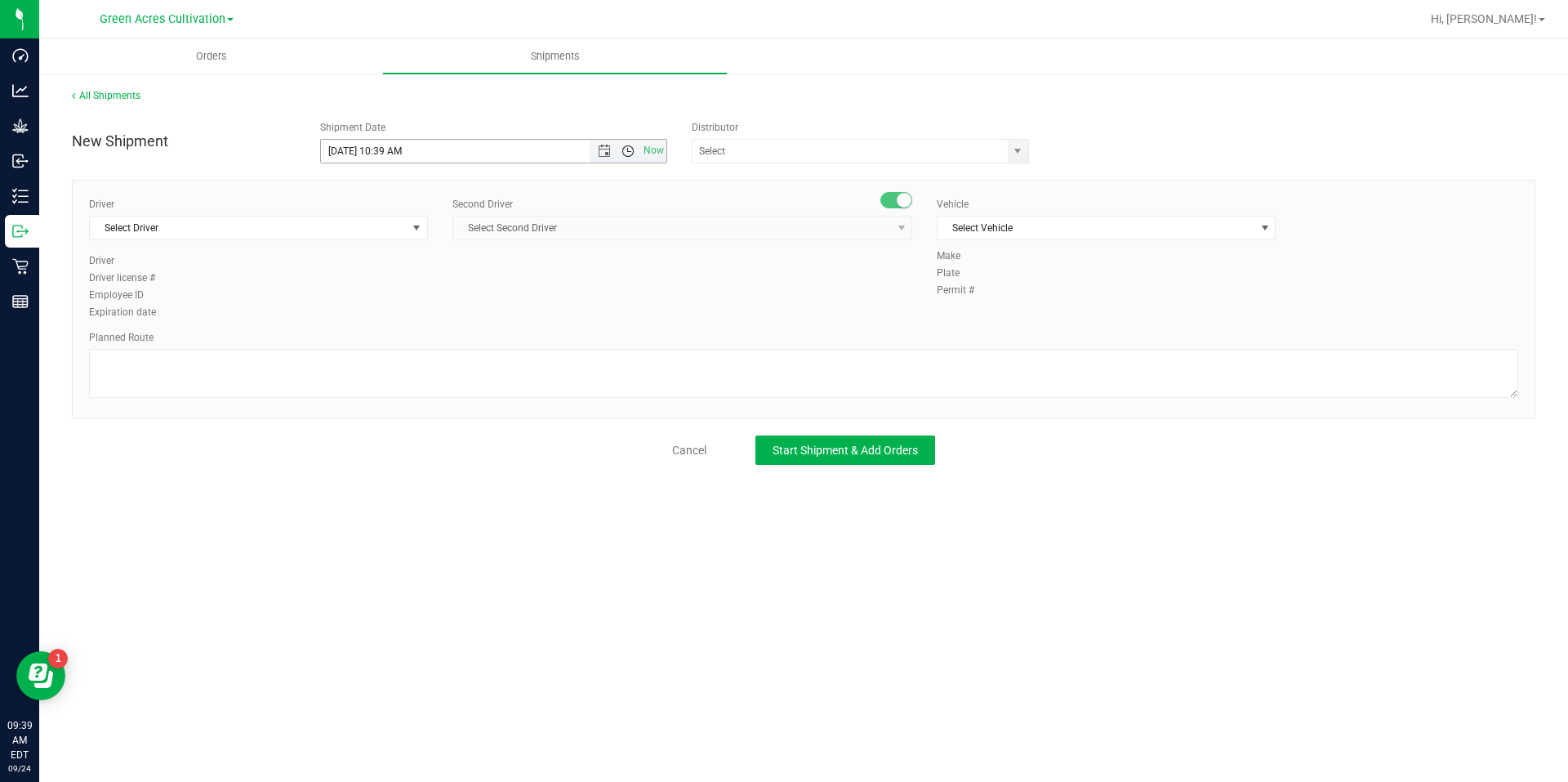
click at [621, 155] on span "Open the time view" at bounding box center [628, 151] width 13 height 13
click at [383, 241] on li "3:00 PM" at bounding box center [493, 236] width 345 height 21
type input "[DATE] 3:00 PM"
click at [852, 147] on input "text" at bounding box center [846, 151] width 306 height 23
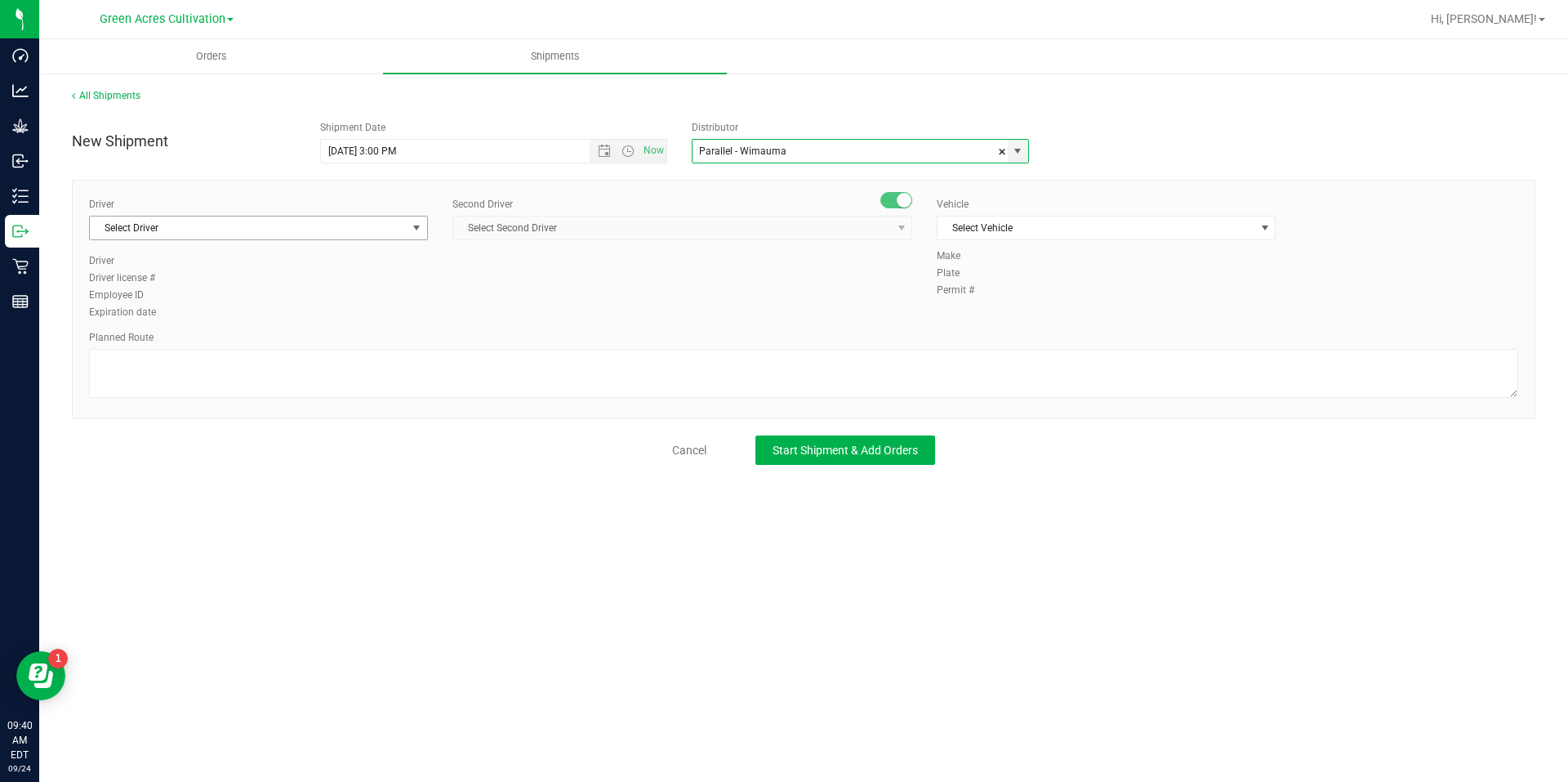
type input "Parallel - Wimauma"
click at [359, 215] on span "Select Driver" at bounding box center [258, 228] width 339 height 25
click at [237, 301] on li "BT Driver1" at bounding box center [258, 297] width 337 height 25
type input "bt"
click at [536, 225] on span "Select Second Driver" at bounding box center [672, 228] width 438 height 23
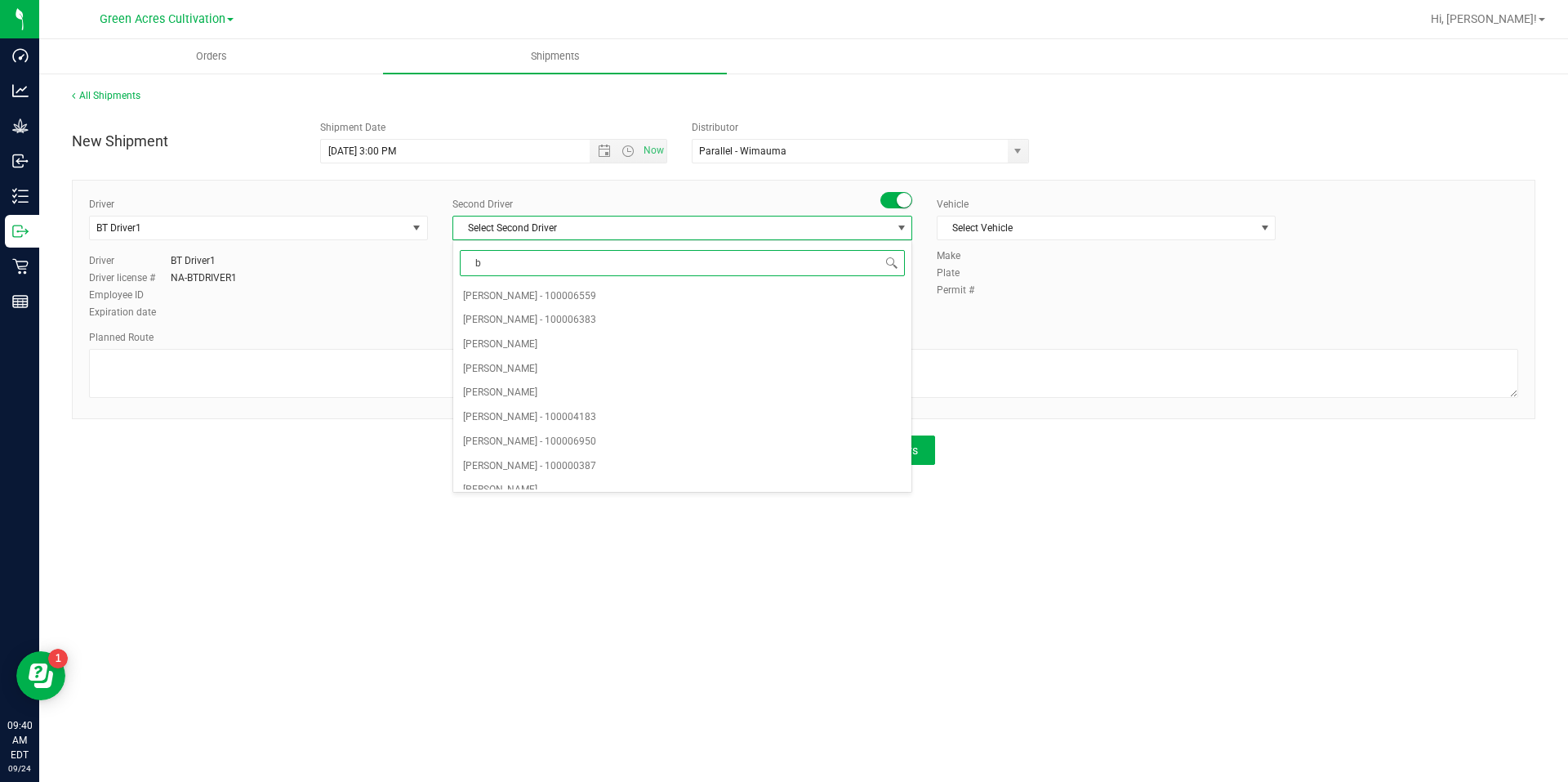
type input "bt"
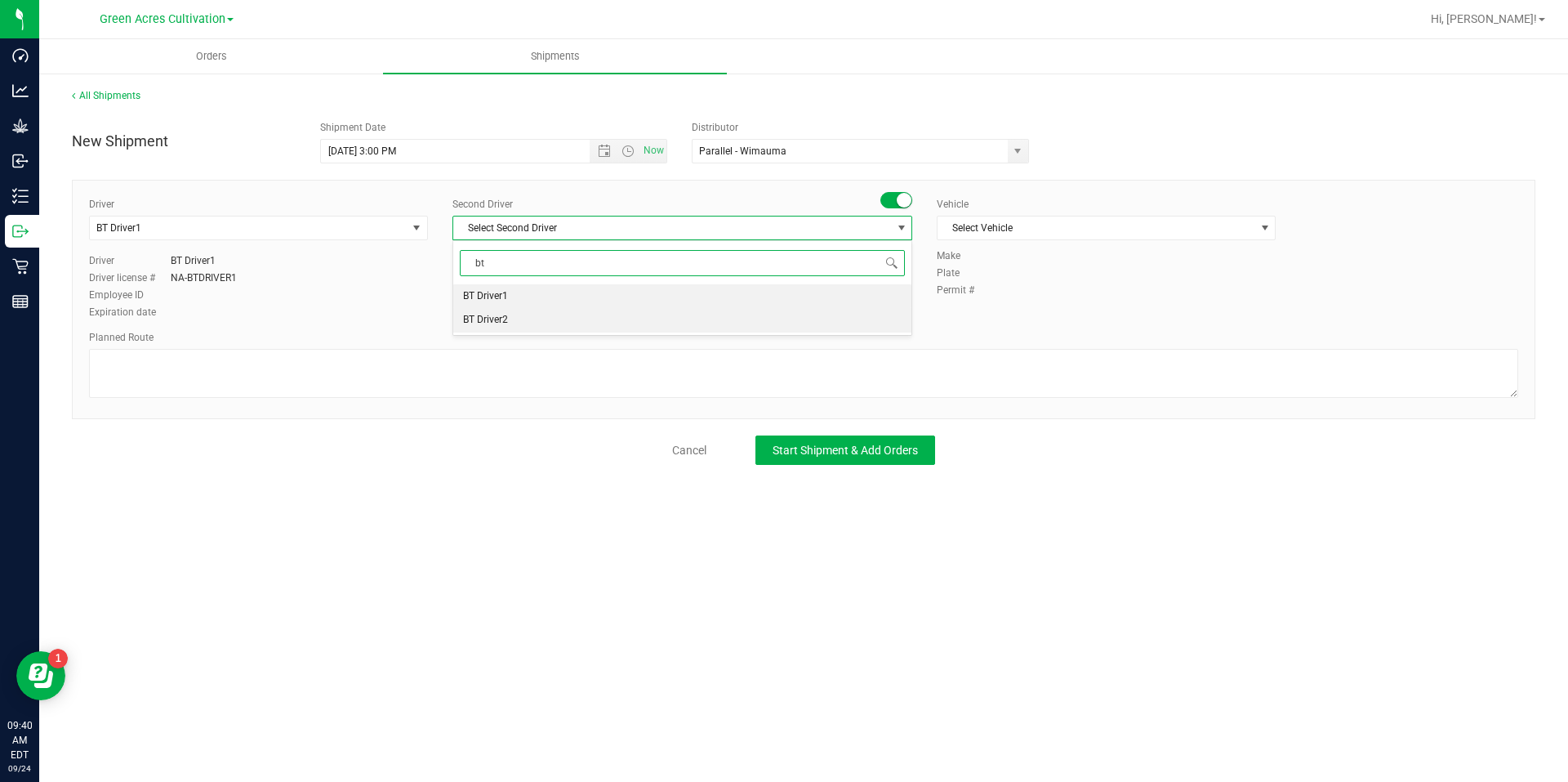
click at [509, 310] on li "BT Driver2" at bounding box center [682, 320] width 458 height 25
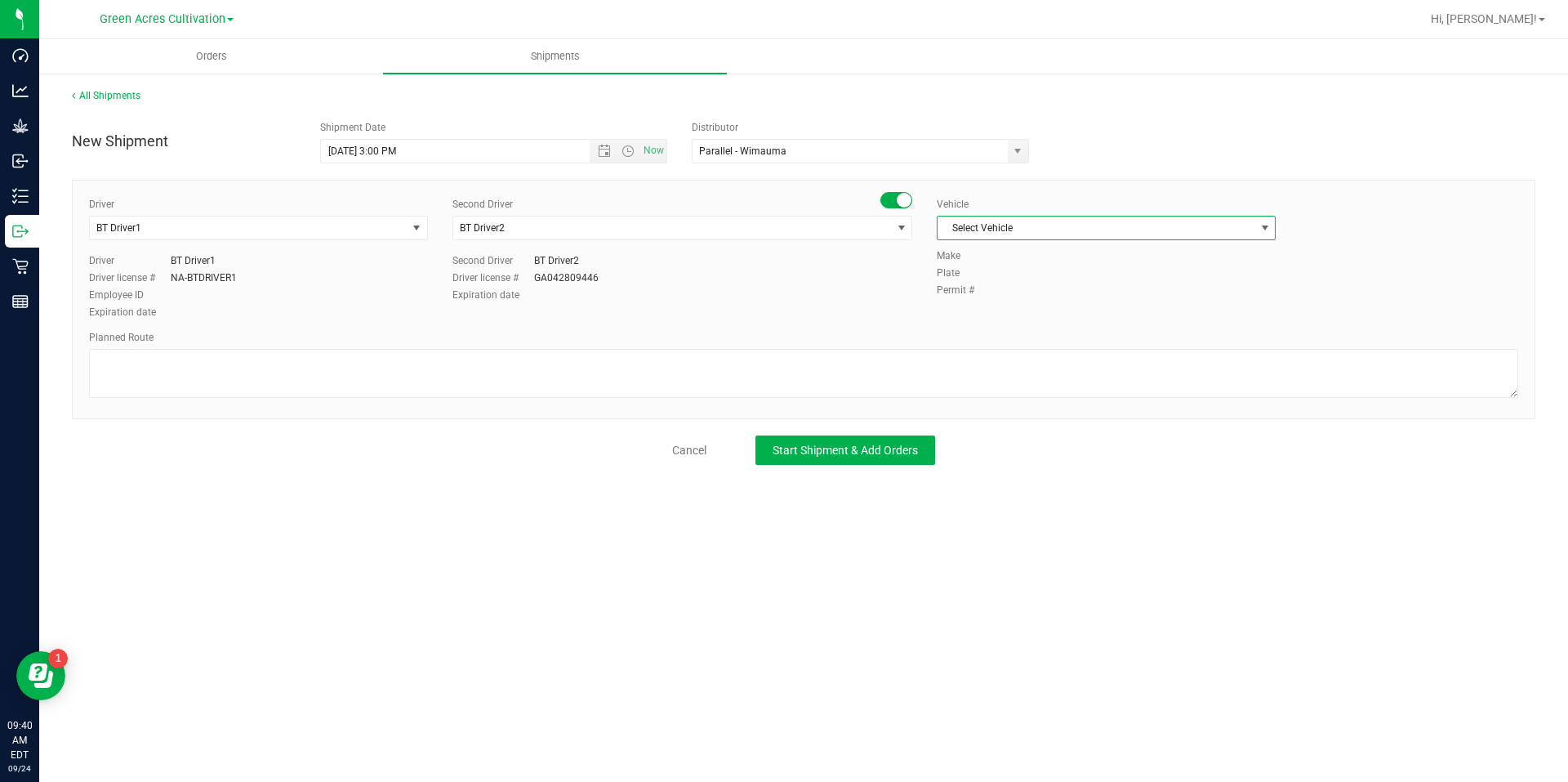
drag, startPoint x: 938, startPoint y: 220, endPoint x: 941, endPoint y: 228, distance: 8.5
click at [941, 222] on span "Select Vehicle" at bounding box center [1096, 228] width 317 height 23
click at [941, 253] on li "BT Vehicle" at bounding box center [1105, 256] width 337 height 25
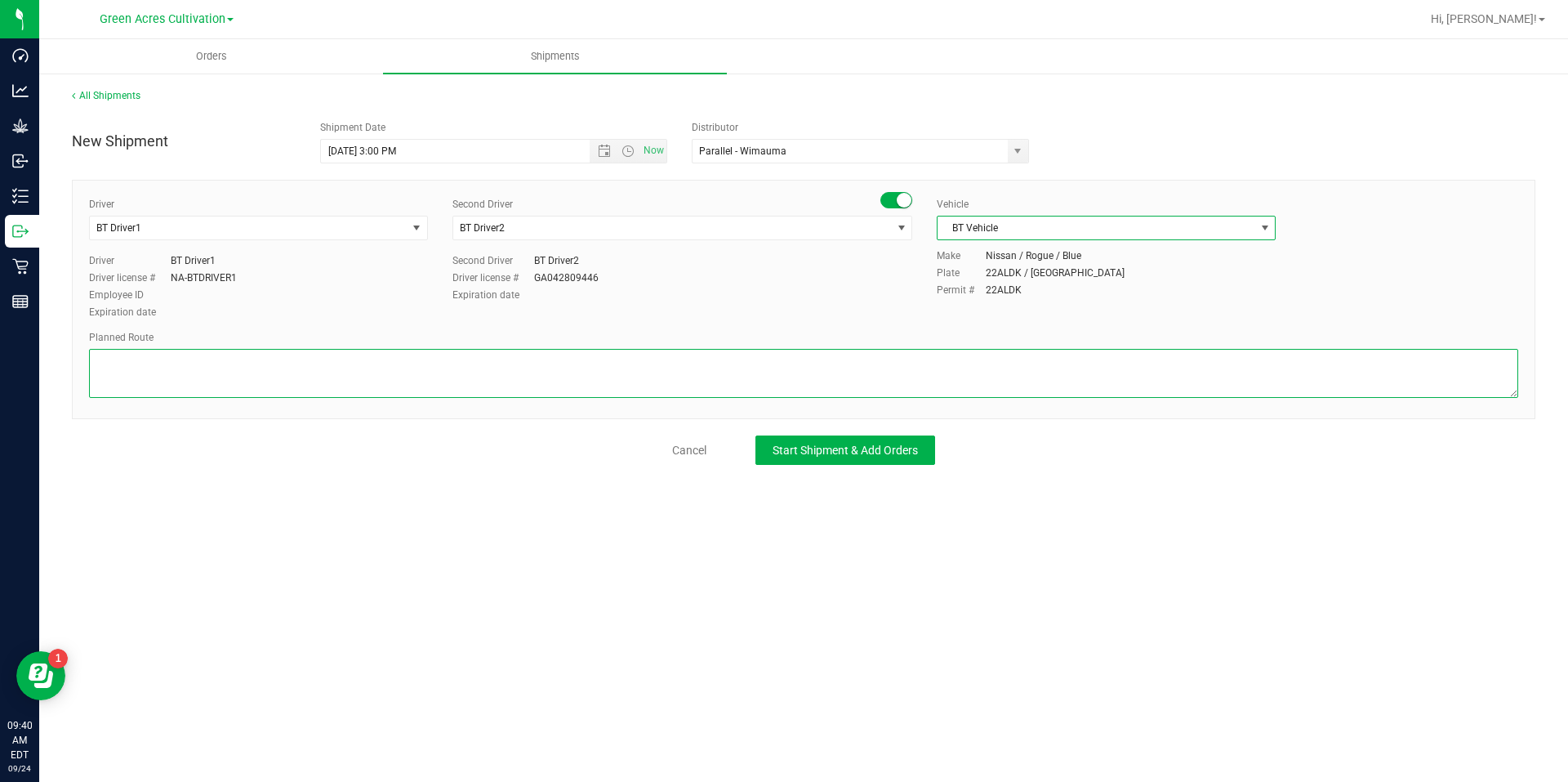
click at [801, 356] on textarea at bounding box center [803, 373] width 1429 height 49
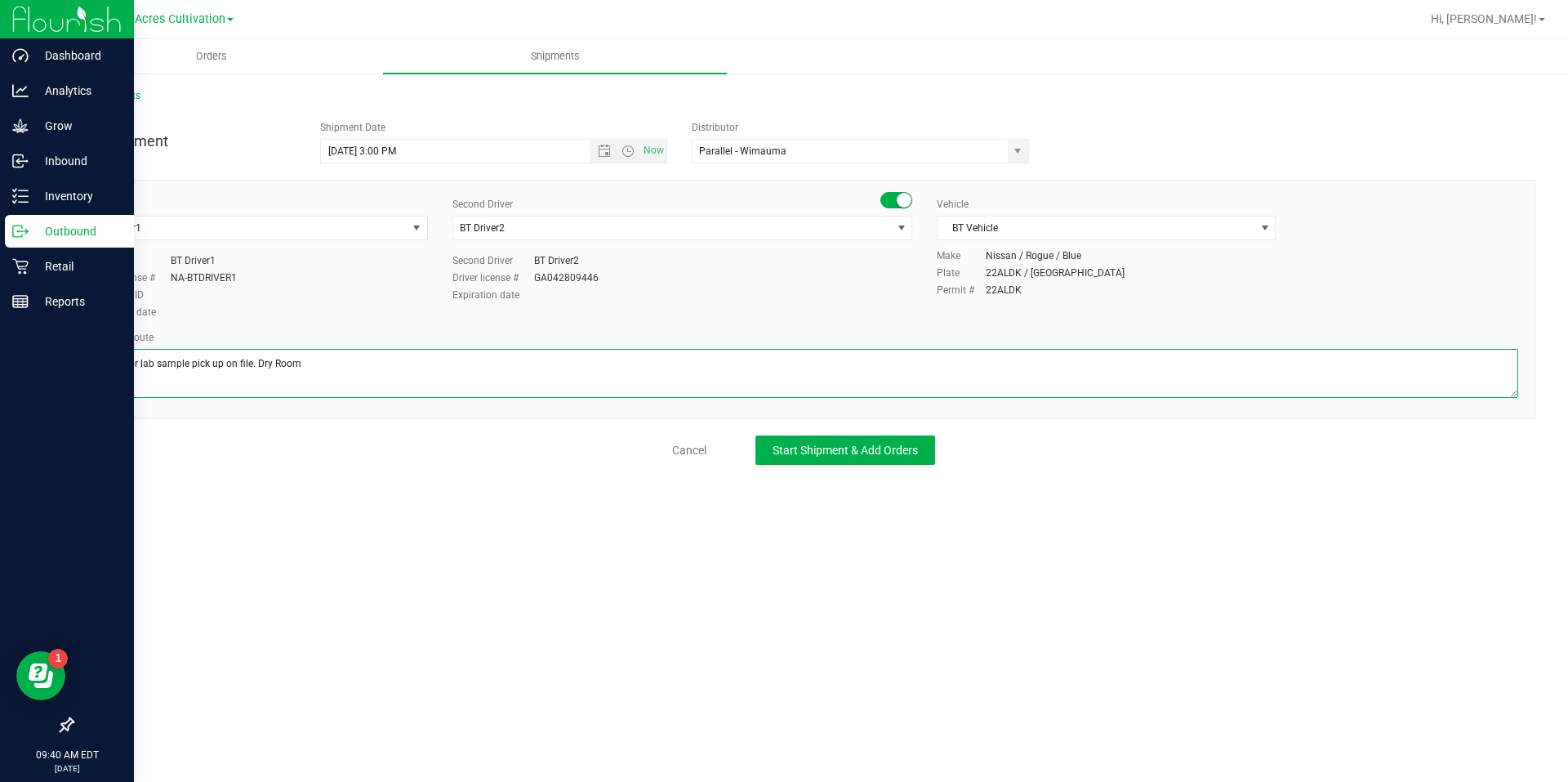
type textarea "Route for lab sample pick up on file. Dry Room"
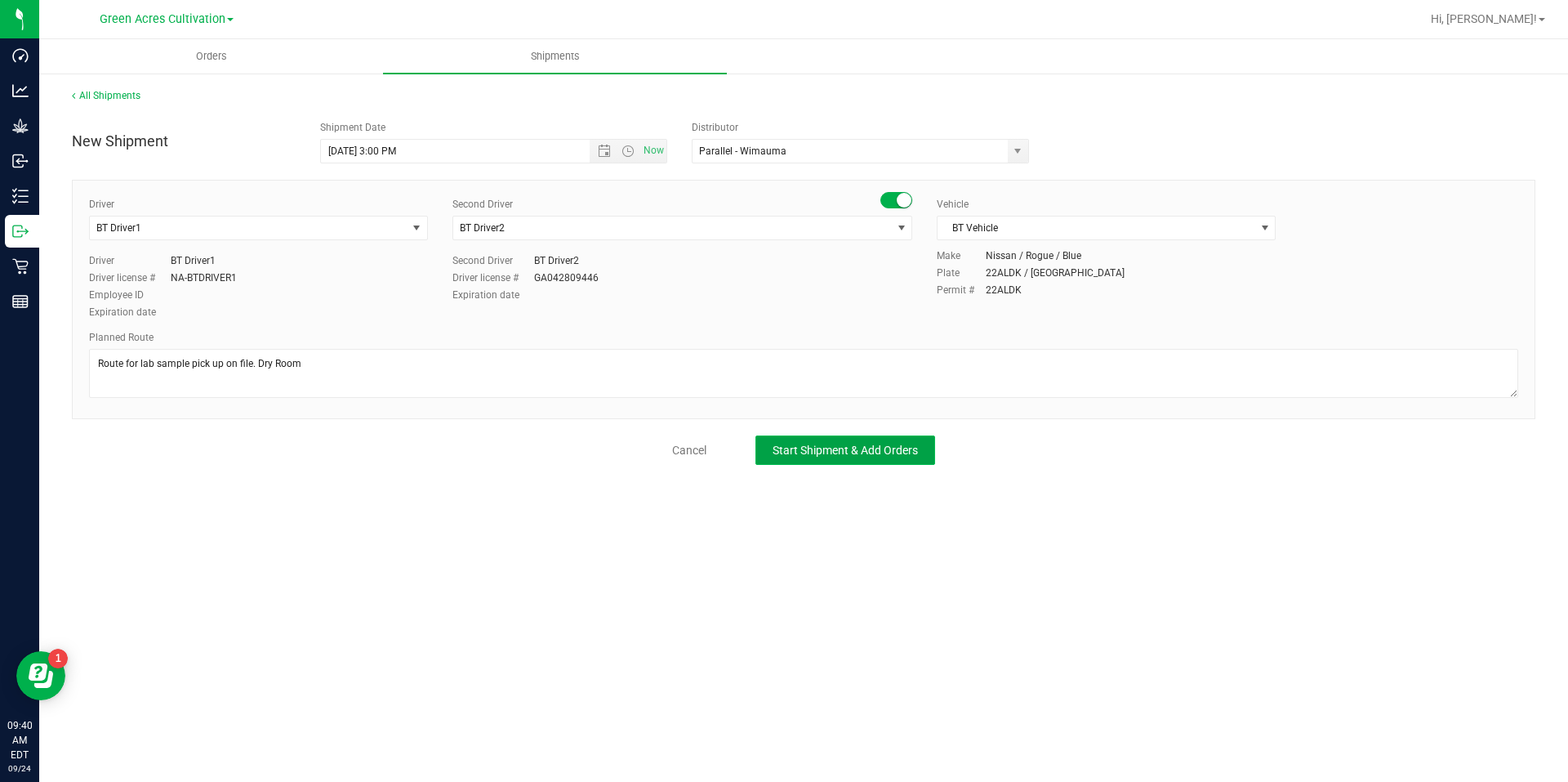
click at [863, 459] on button "Start Shipment & Add Orders" at bounding box center [845, 450] width 179 height 29
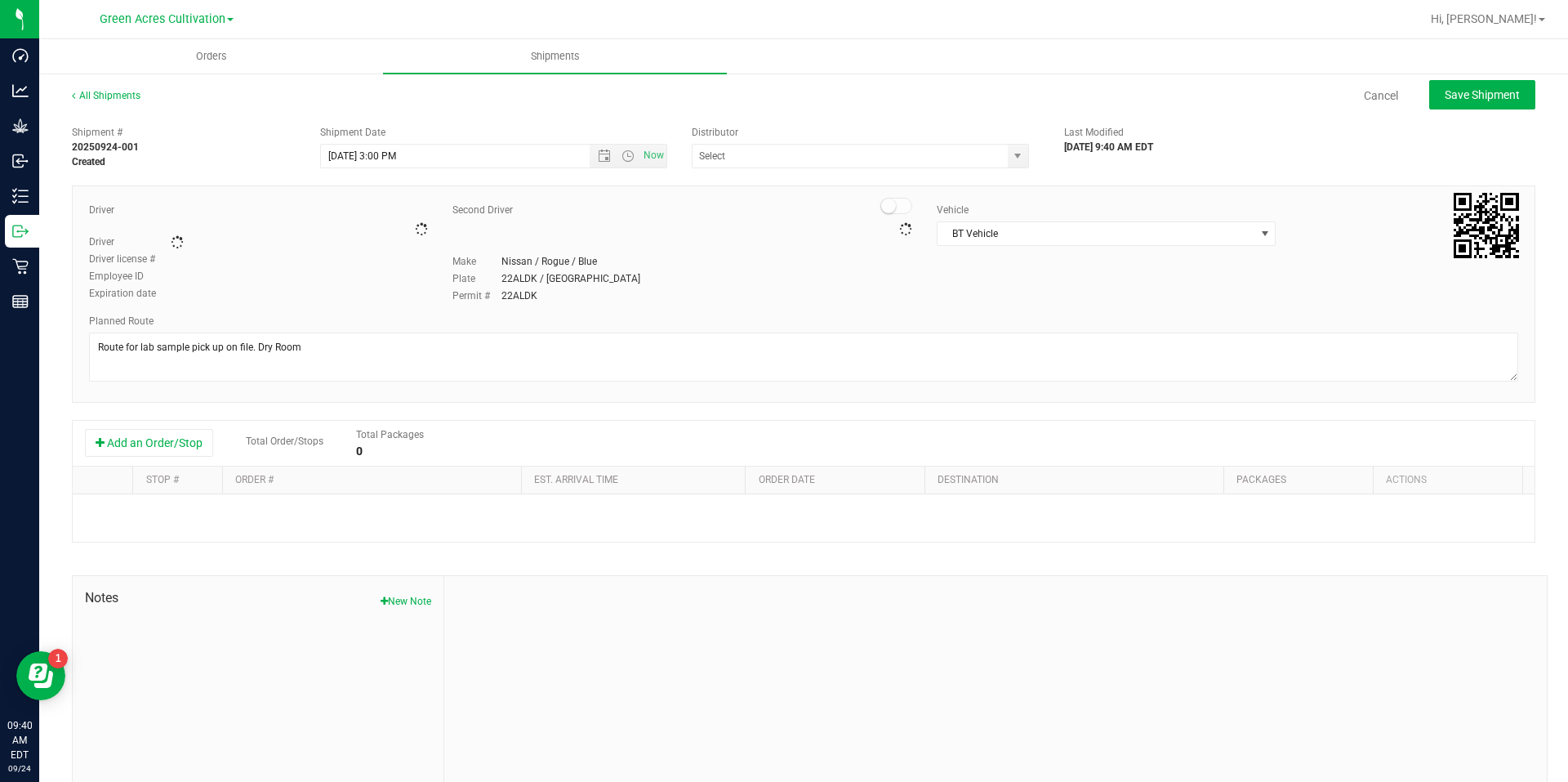
type input "Parallel - Wimauma"
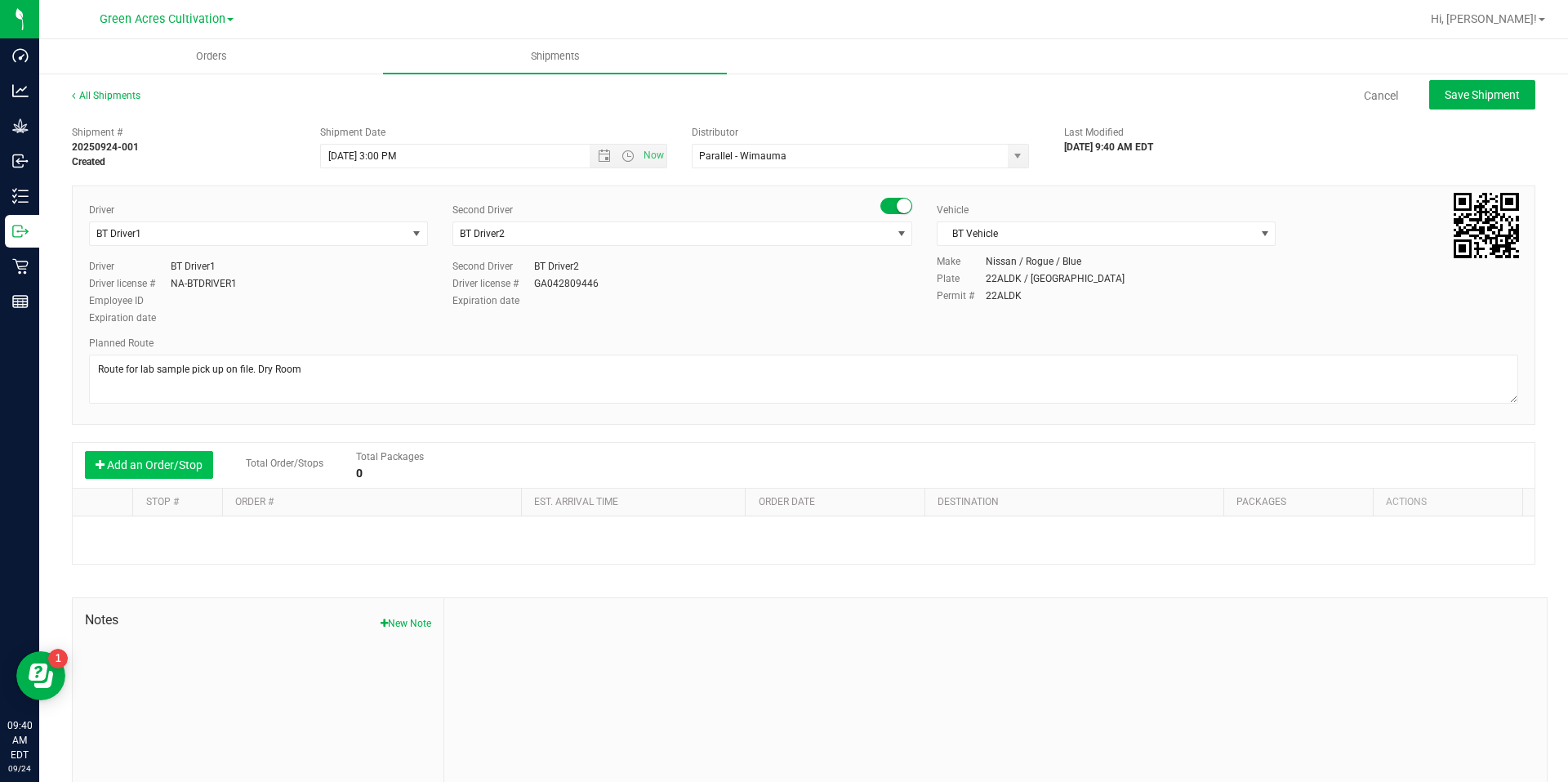
click at [193, 457] on button "Add an Order/Stop" at bounding box center [149, 465] width 128 height 27
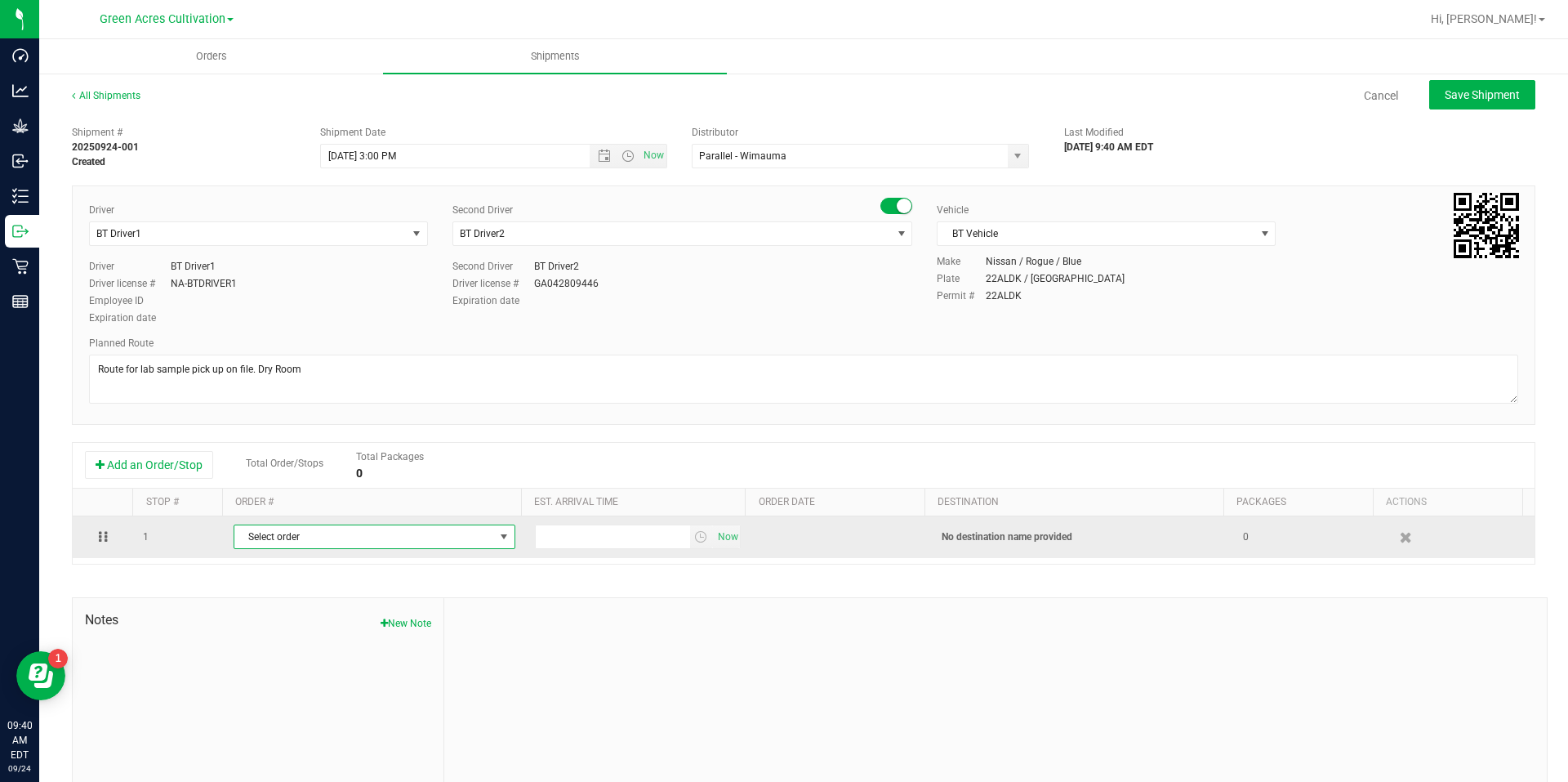
click at [306, 537] on span "Select order" at bounding box center [363, 536] width 260 height 23
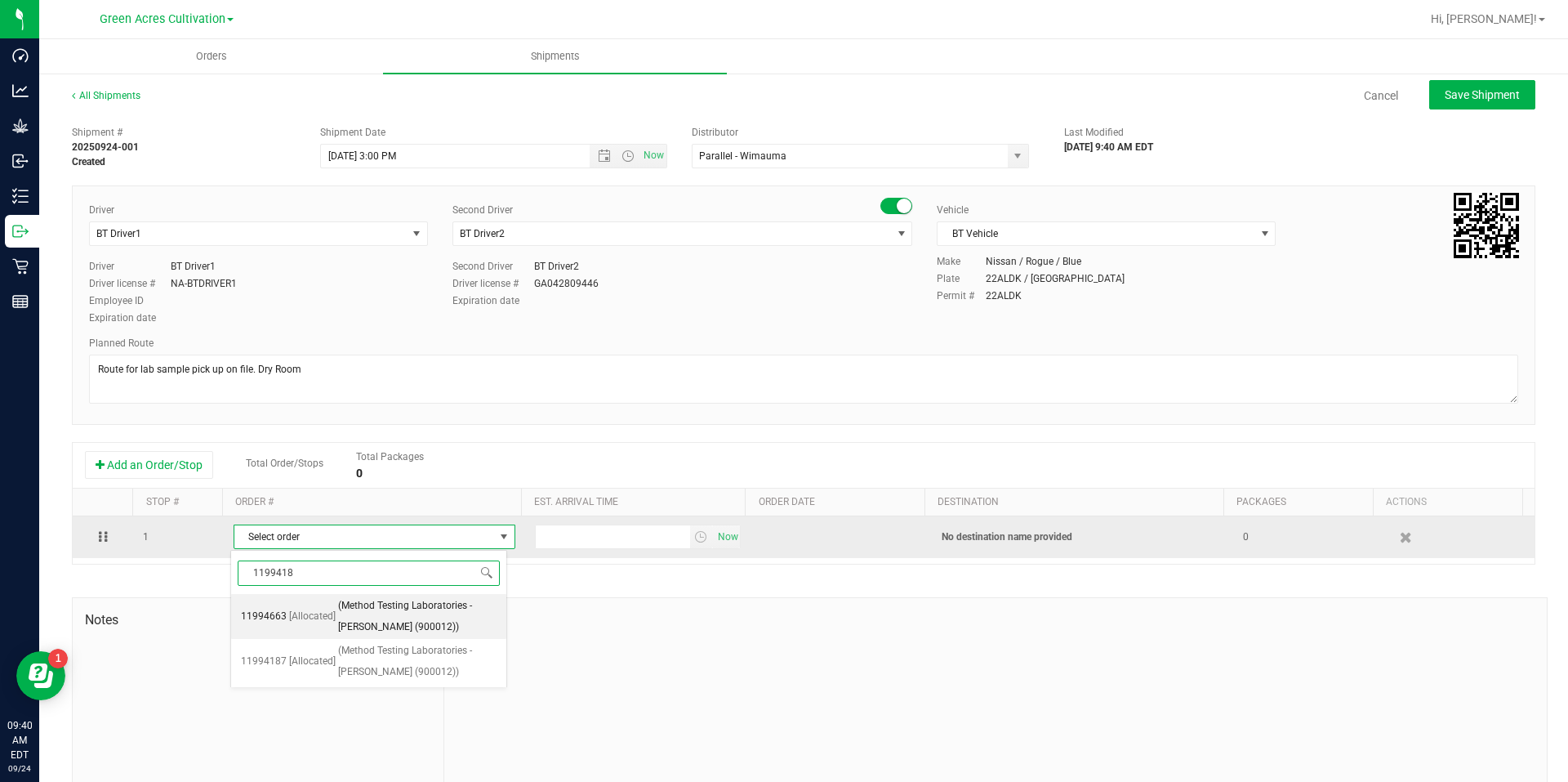
type input "11994187"
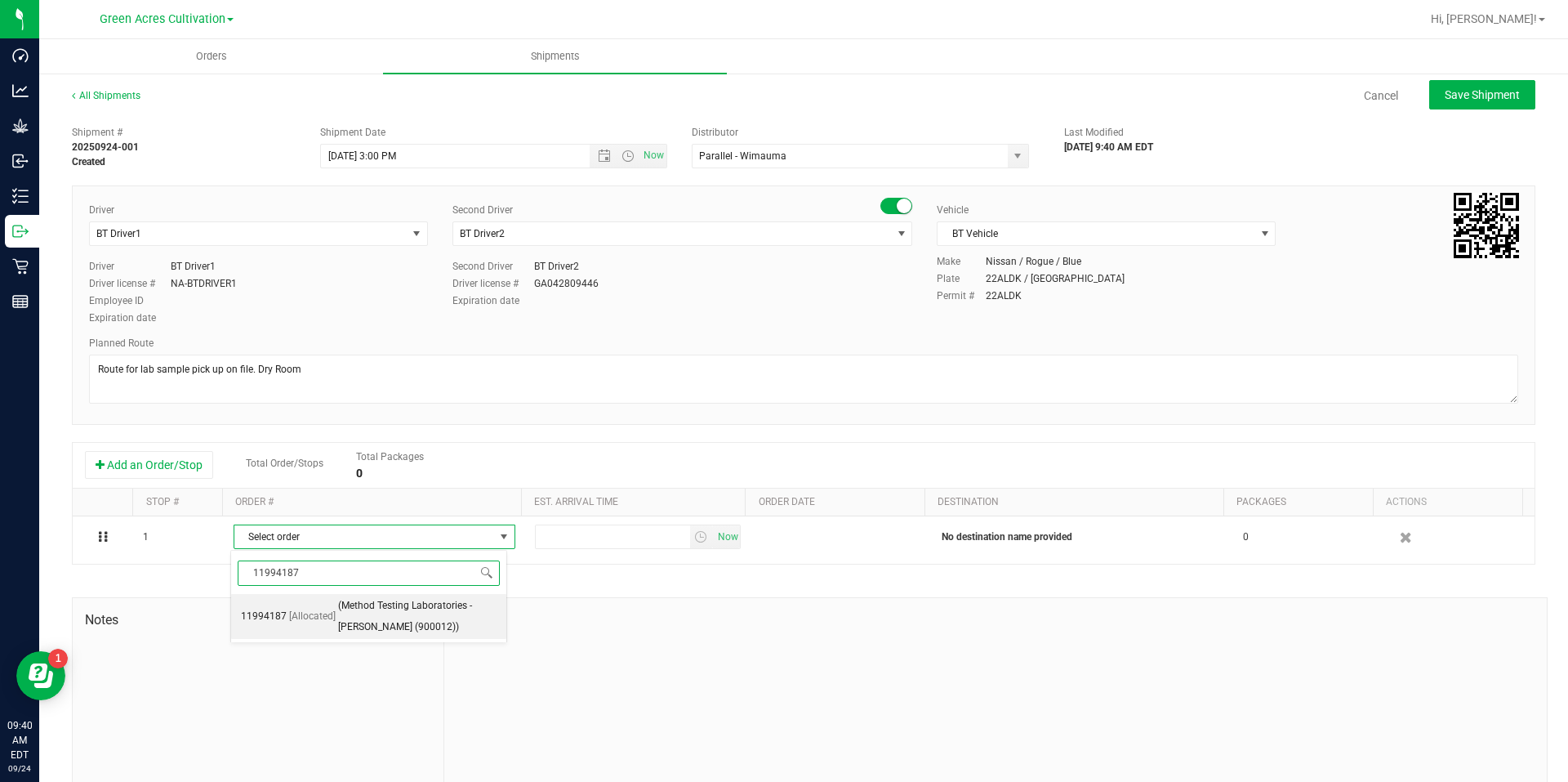
click at [446, 607] on span "(Method Testing Laboratories - [PERSON_NAME] (900012))" at bounding box center [417, 617] width 159 height 42
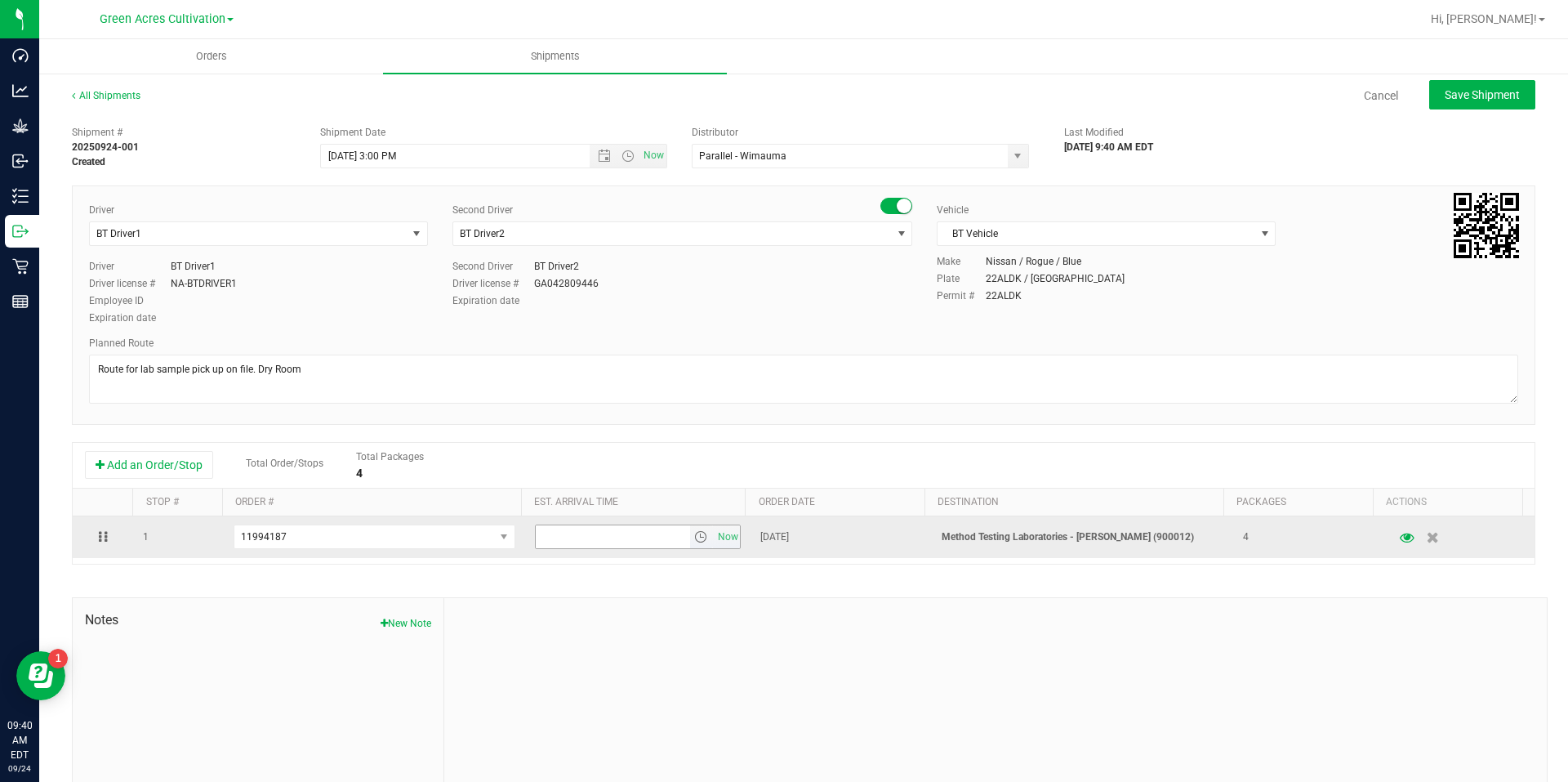
click at [694, 542] on span "select" at bounding box center [700, 536] width 13 height 13
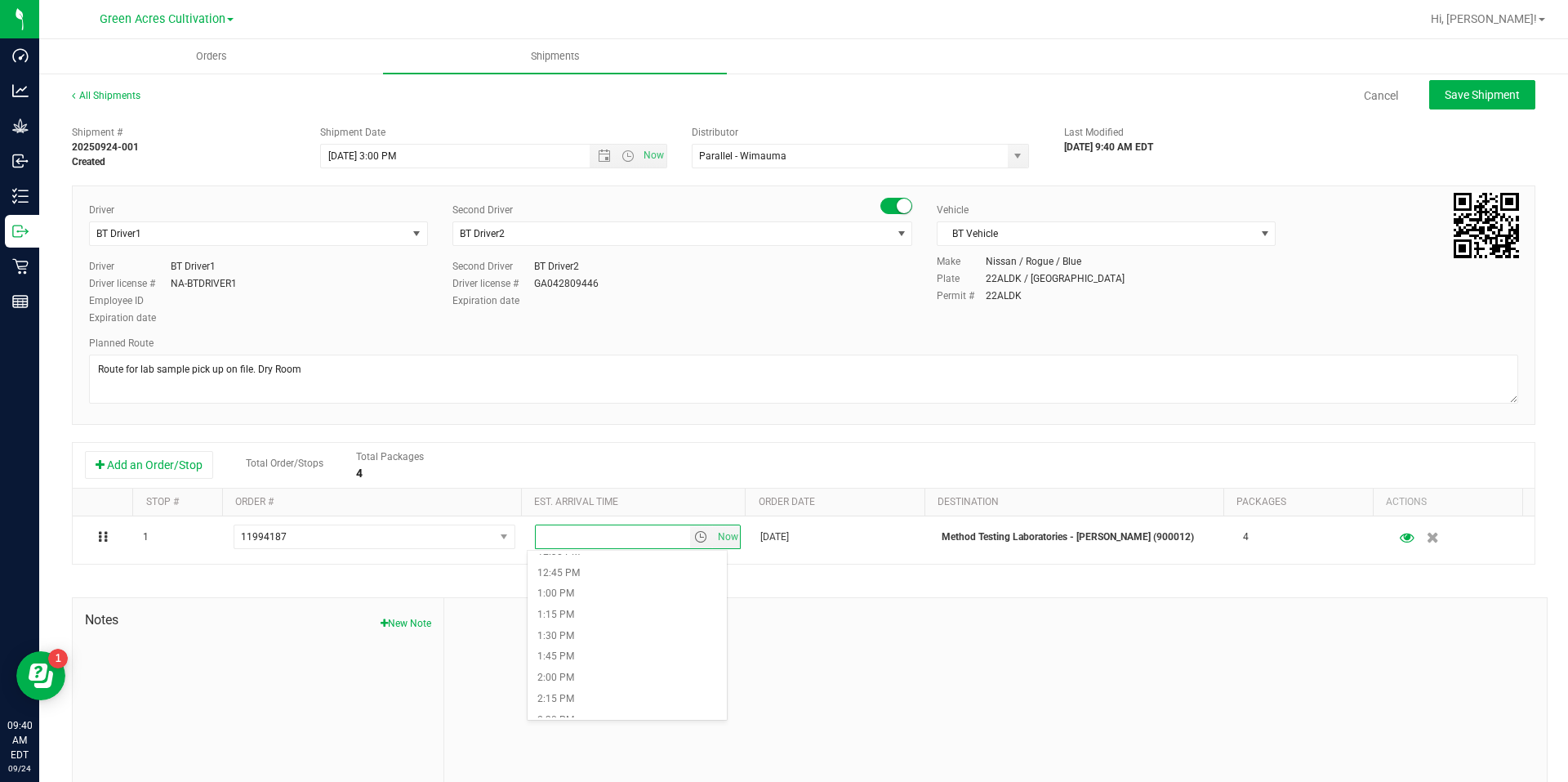
scroll to position [1226, 0]
click at [615, 600] on li "3:00 PM" at bounding box center [627, 599] width 199 height 21
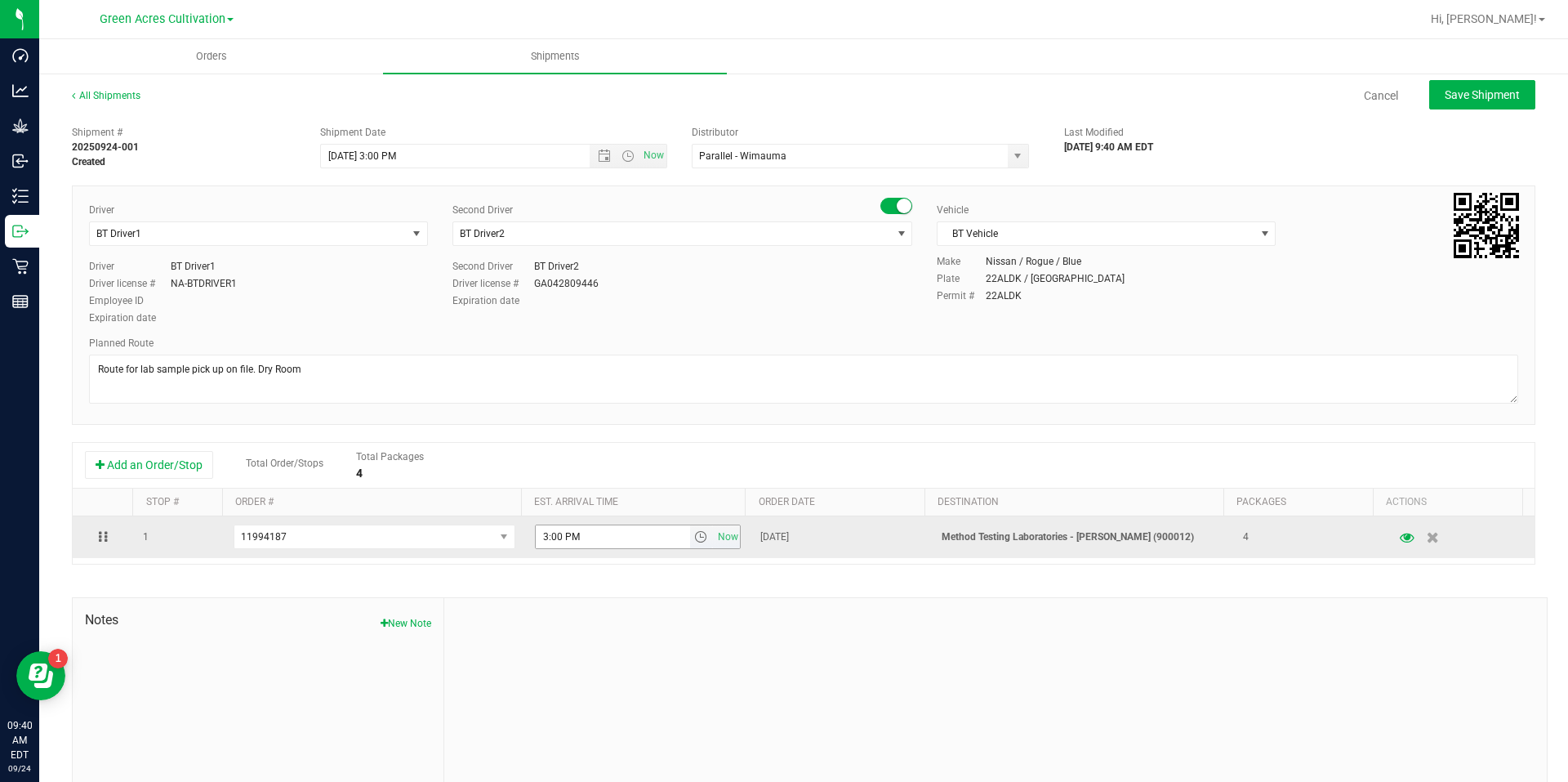
click at [694, 536] on span "select" at bounding box center [700, 536] width 13 height 13
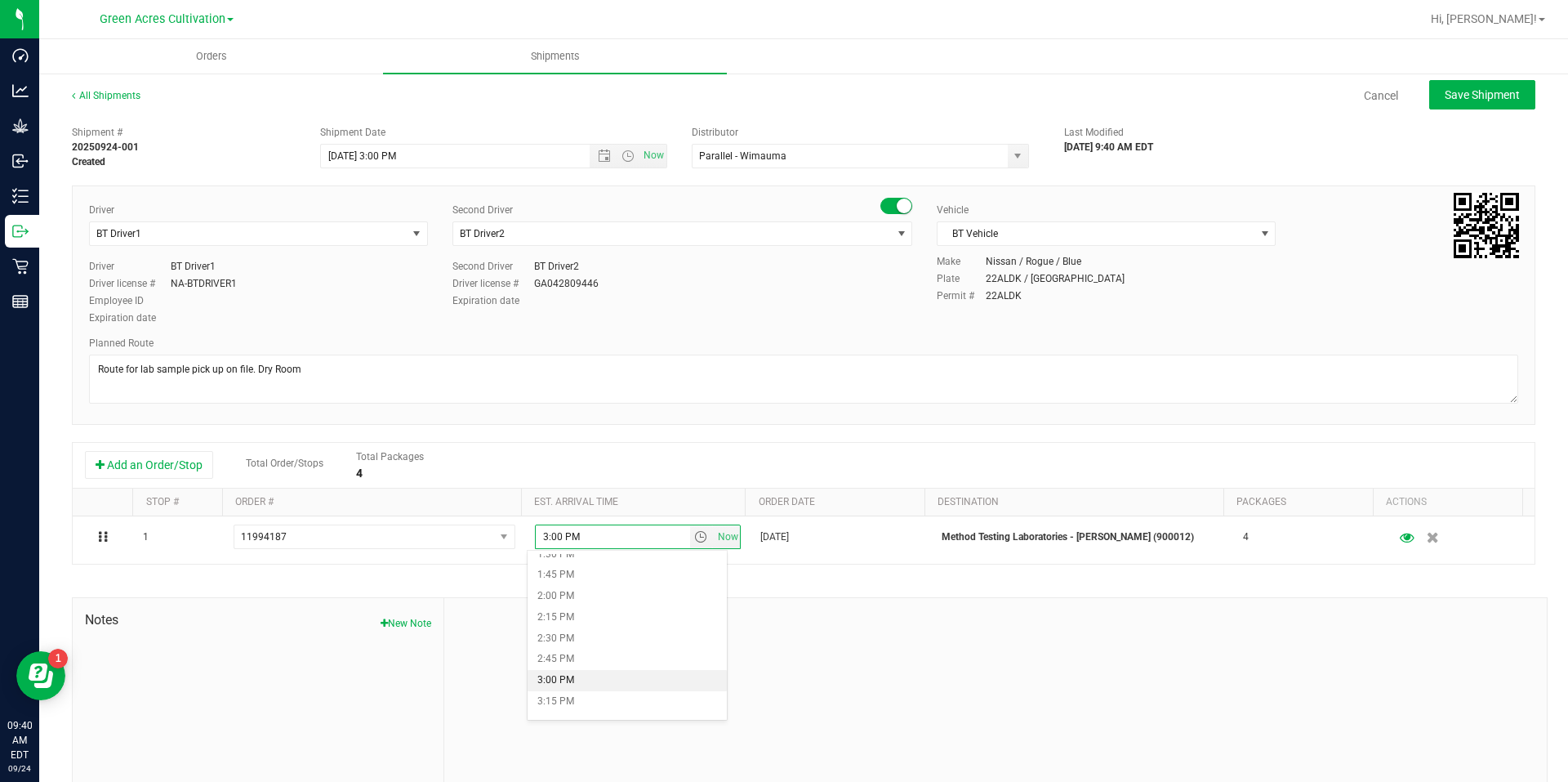
scroll to position [1307, 0]
click at [609, 601] on li "4:00 PM" at bounding box center [627, 601] width 199 height 21
click at [1509, 87] on button "Save Shipment" at bounding box center [1482, 94] width 106 height 29
type input "[DATE] 7:00 PM"
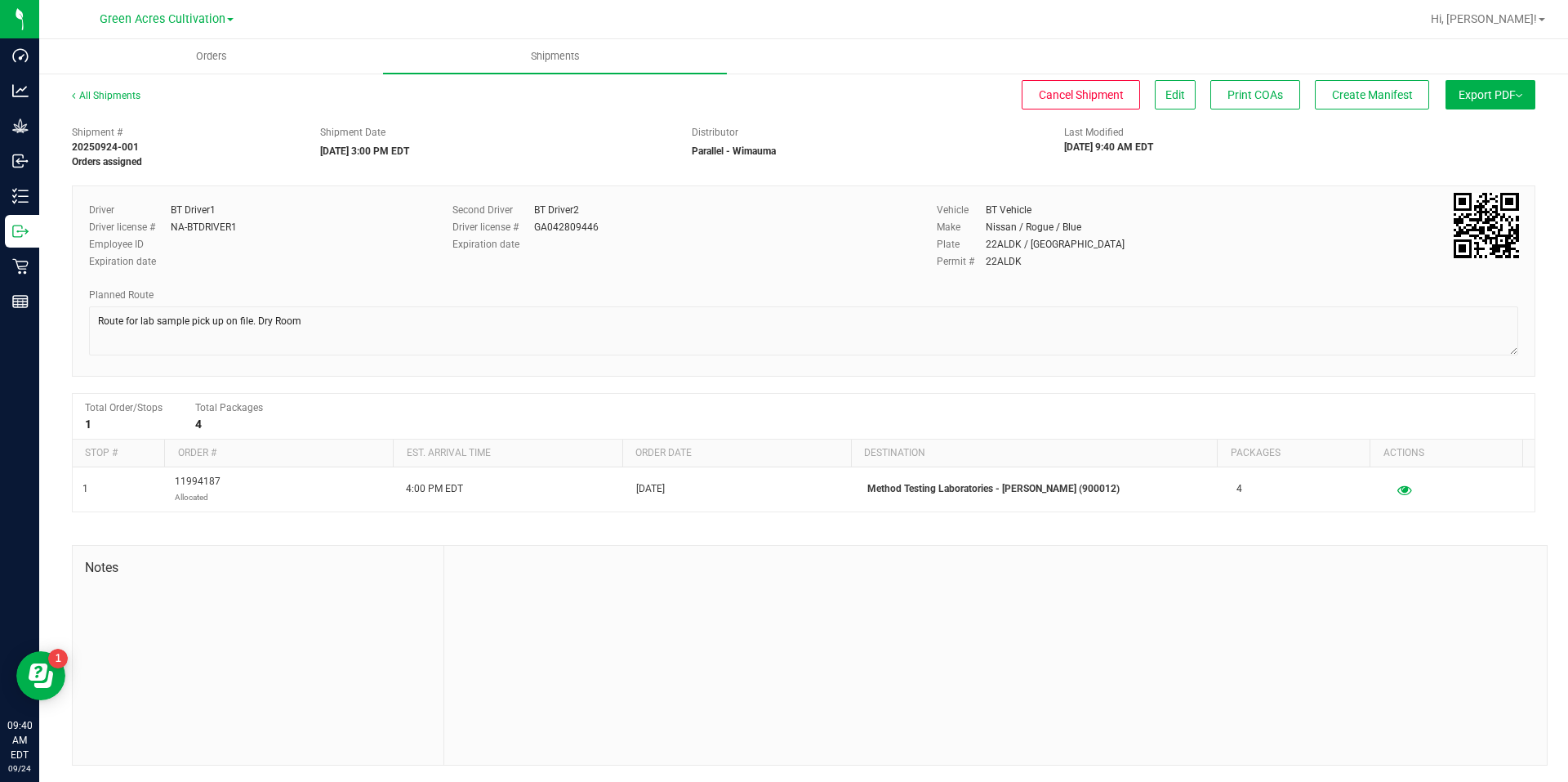
click at [1387, 74] on ul "Orders Shipments" at bounding box center [823, 57] width 1568 height 35
click at [1392, 90] on span "Create Manifest" at bounding box center [1373, 94] width 81 height 13
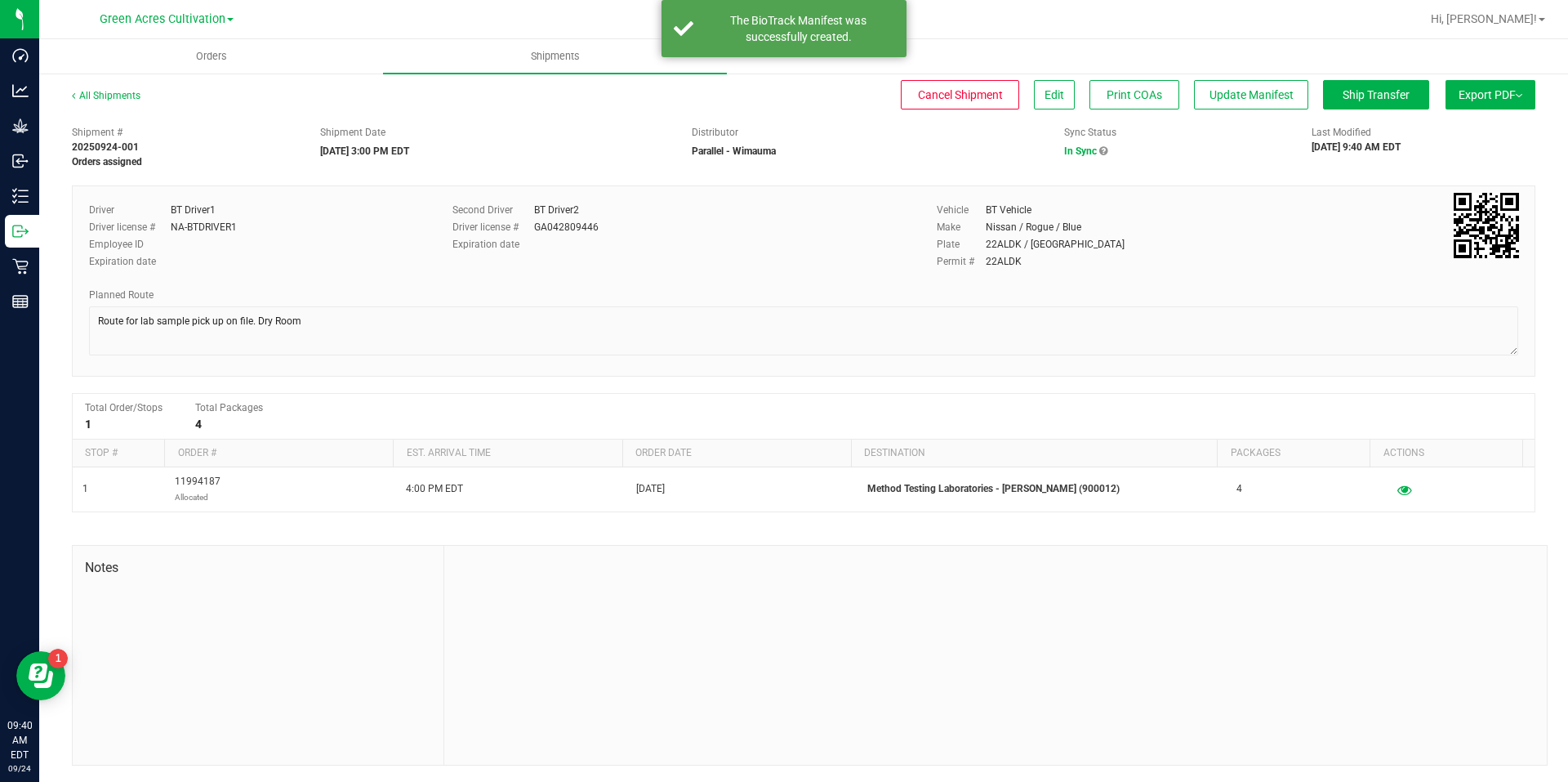
click at [1459, 90] on span "Export PDF" at bounding box center [1490, 94] width 63 height 13
click at [1463, 119] on li "Manifest by Package ID" at bounding box center [1485, 130] width 165 height 25
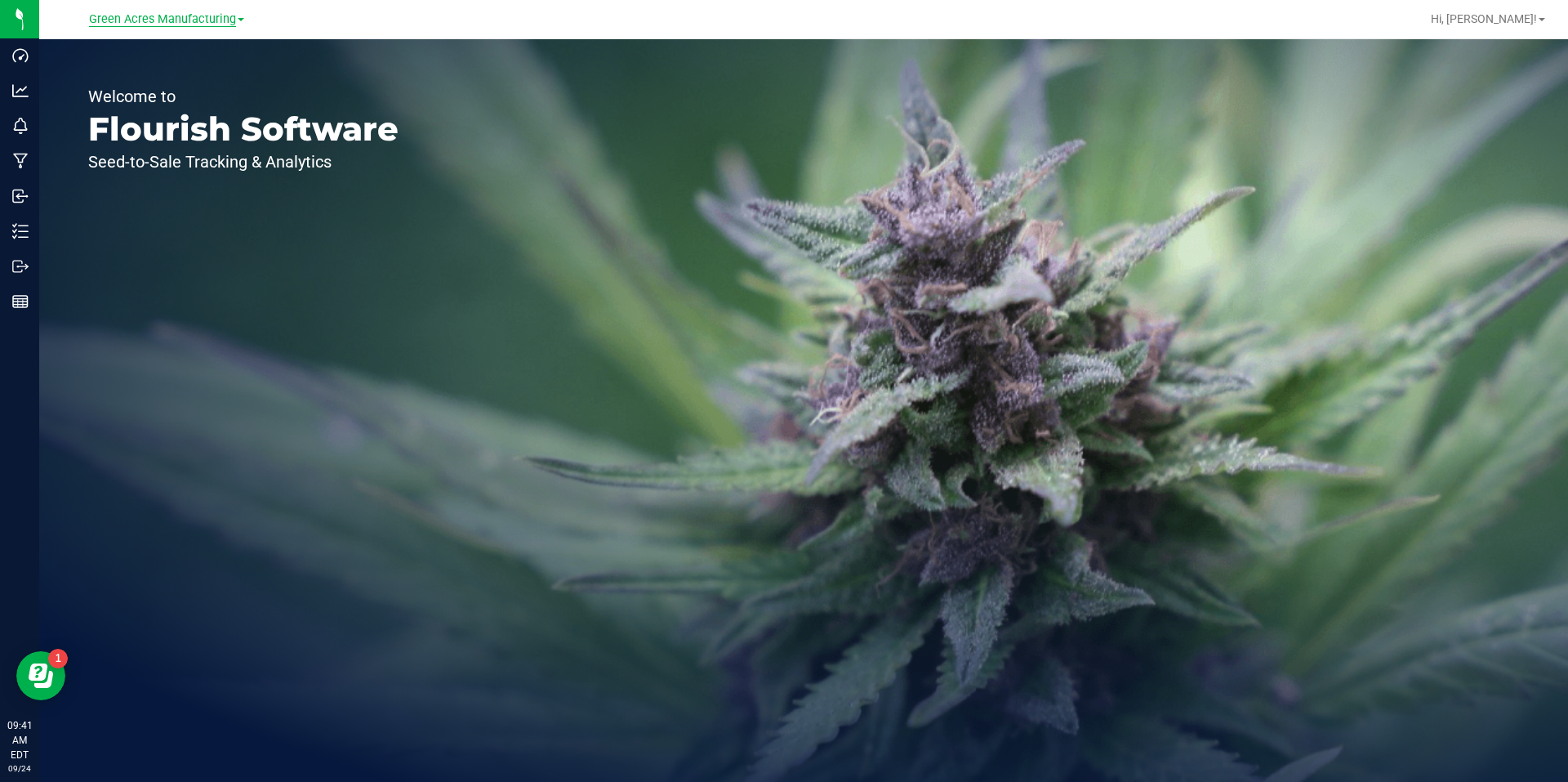
click at [234, 22] on span "Green Acres Manufacturing" at bounding box center [162, 20] width 147 height 15
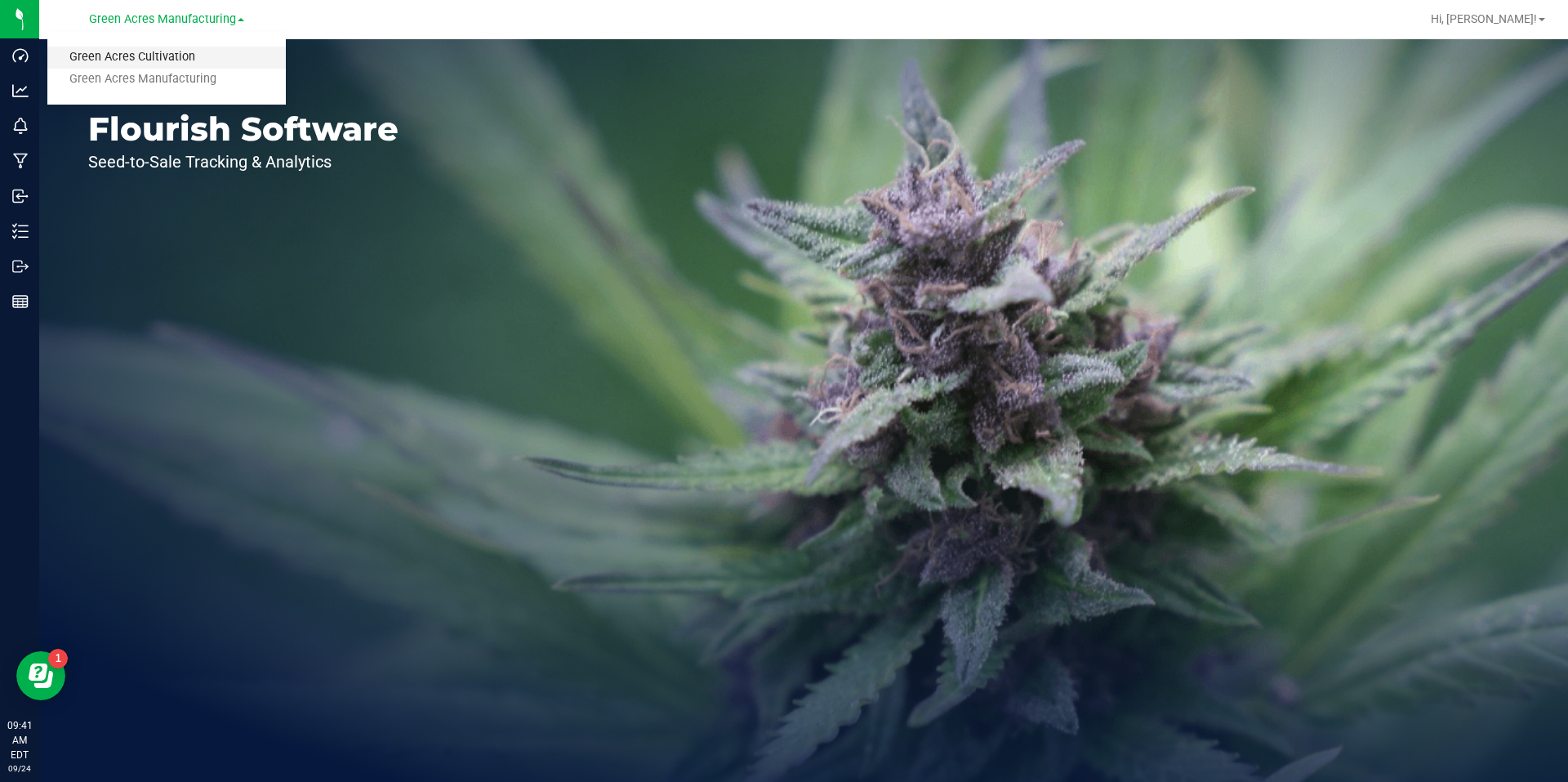
click at [223, 60] on link "Green Acres Cultivation" at bounding box center [166, 57] width 239 height 22
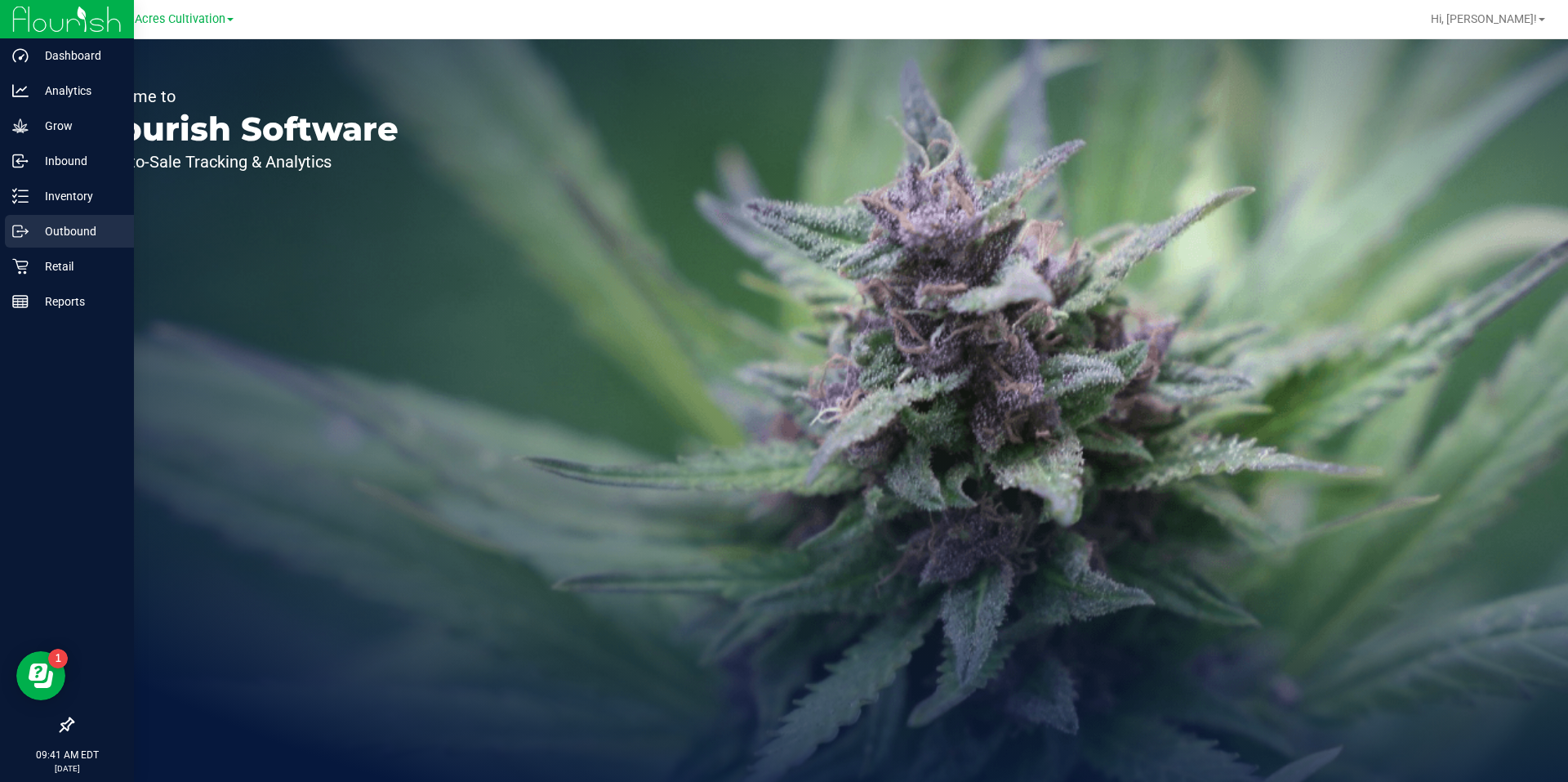
click at [21, 224] on icon at bounding box center [20, 230] width 16 height 16
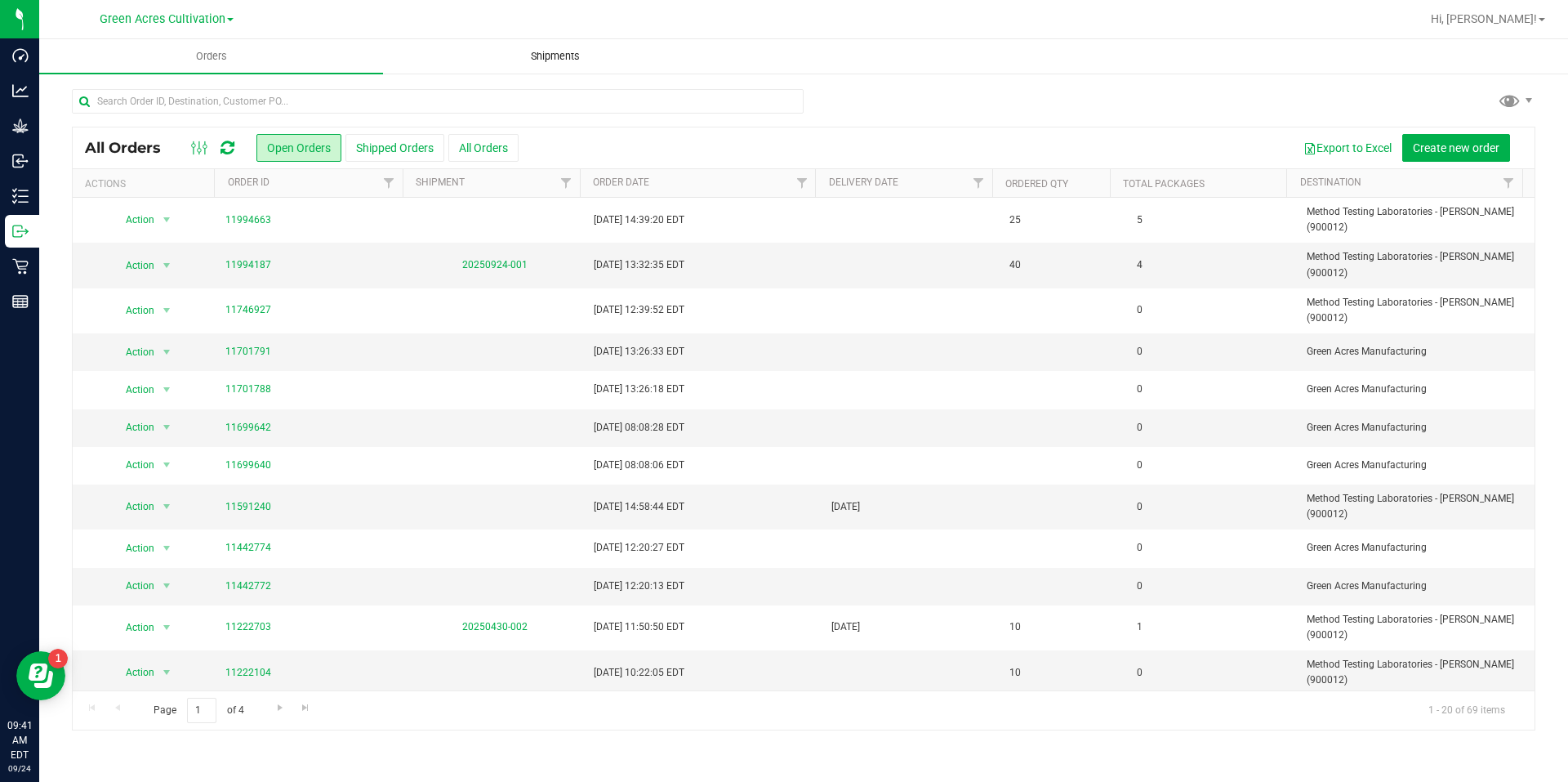
click at [611, 57] on uib-tab-heading "Shipments" at bounding box center [555, 56] width 342 height 33
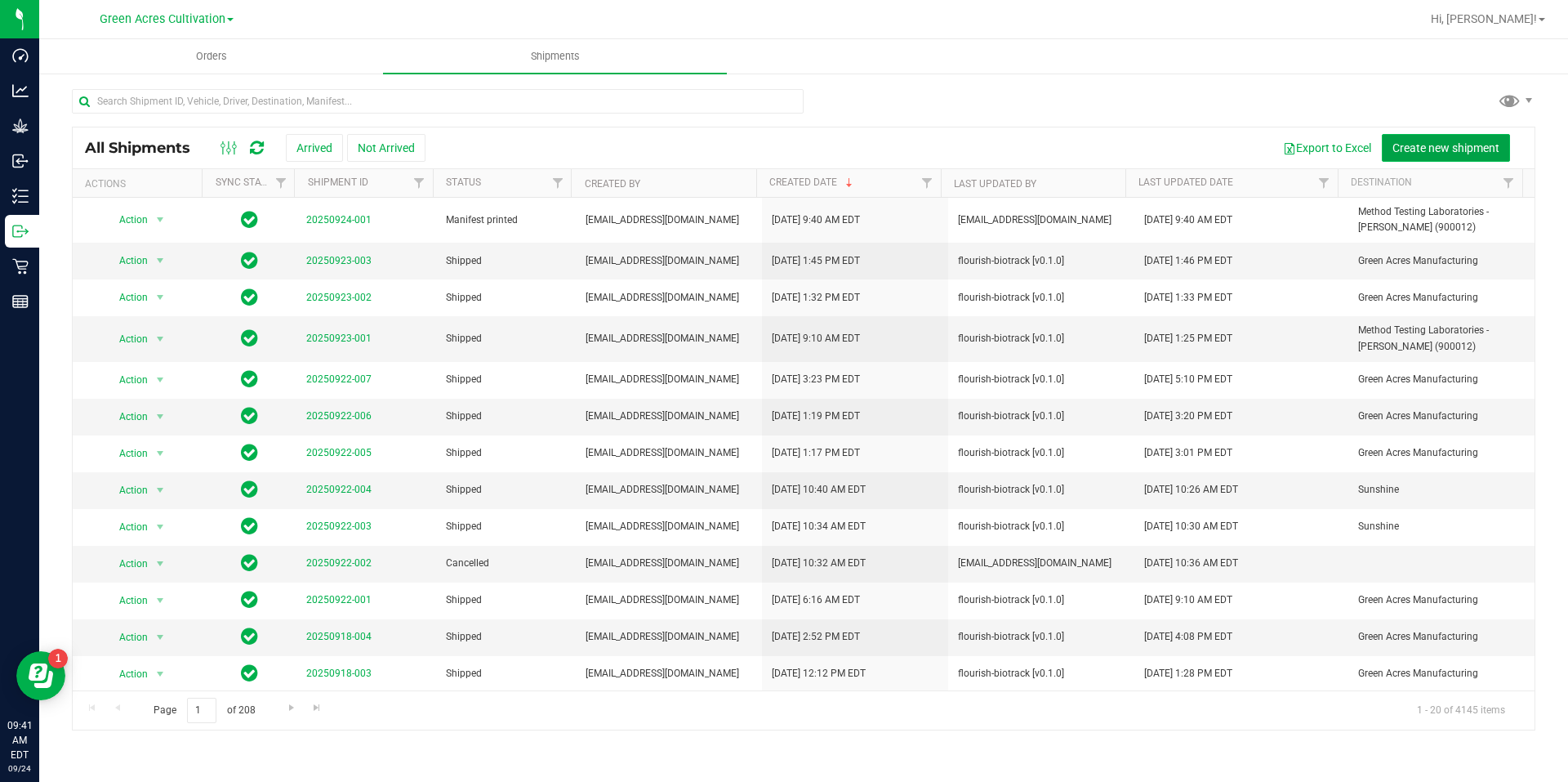
click at [1425, 139] on button "Create new shipment" at bounding box center [1446, 147] width 128 height 27
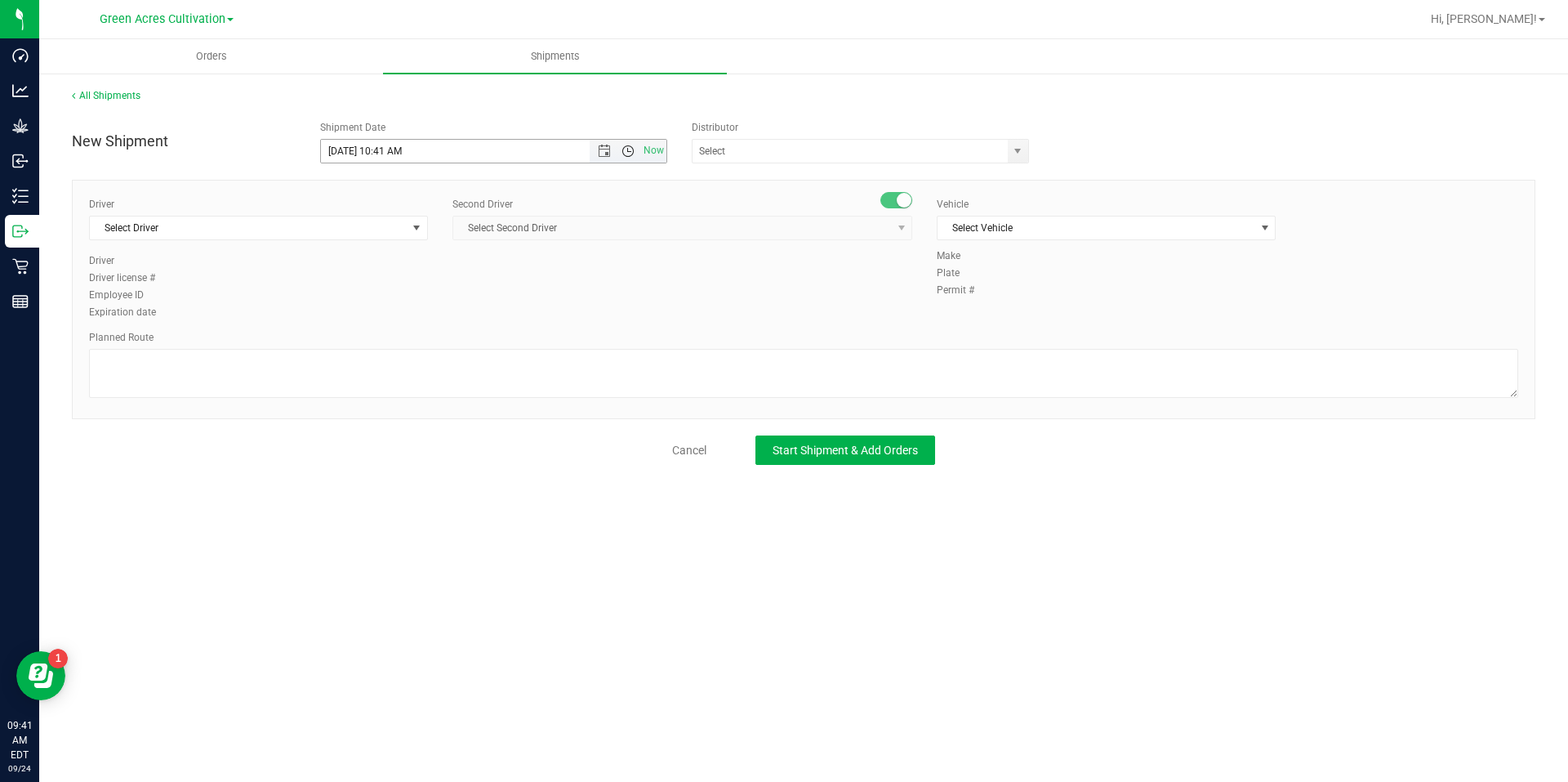
click at [620, 152] on span "Open the time view" at bounding box center [628, 151] width 27 height 13
click at [623, 148] on span "Open the time view" at bounding box center [628, 151] width 13 height 13
click at [411, 207] on li "3:00 PM" at bounding box center [493, 212] width 345 height 21
type input "[DATE] 3:00 PM"
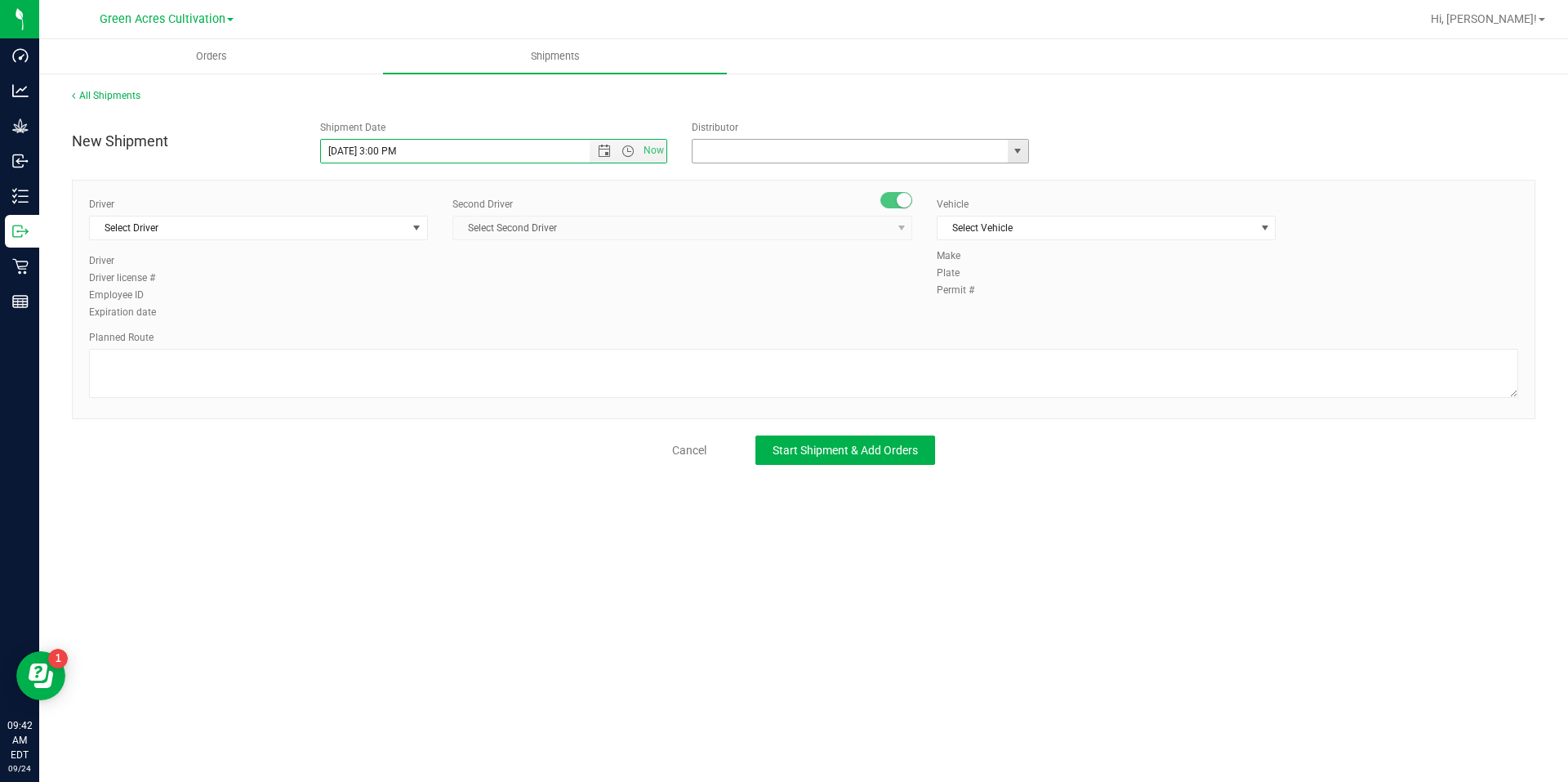
click at [717, 144] on input "text" at bounding box center [846, 151] width 306 height 23
type input "Parallel - Wimauma"
click at [407, 217] on span "select" at bounding box center [417, 228] width 21 height 23
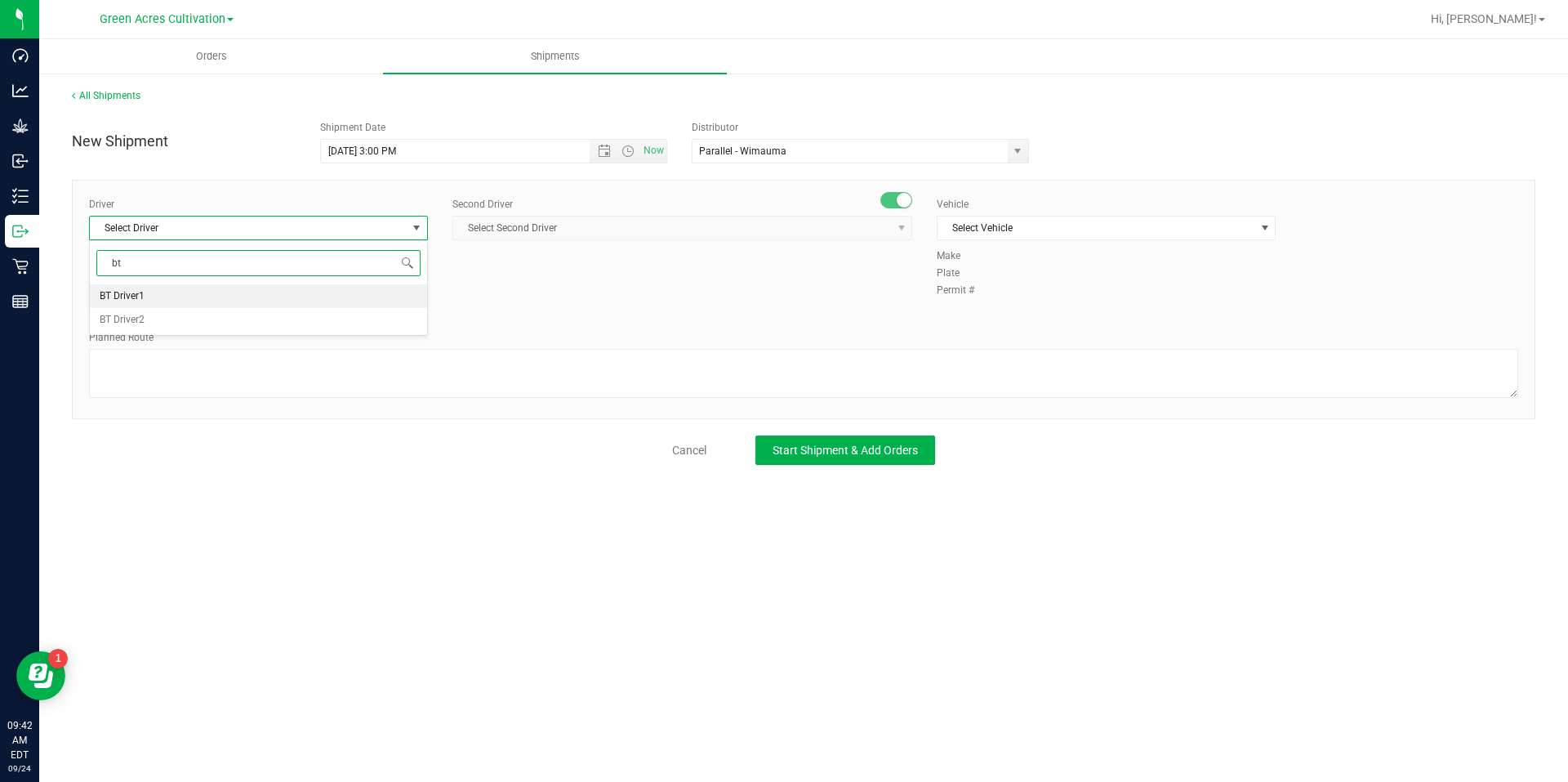
click at [339, 295] on li "BT Driver1" at bounding box center [258, 297] width 337 height 25
type input "bt"
click at [582, 223] on span "Select Second Driver" at bounding box center [672, 228] width 438 height 23
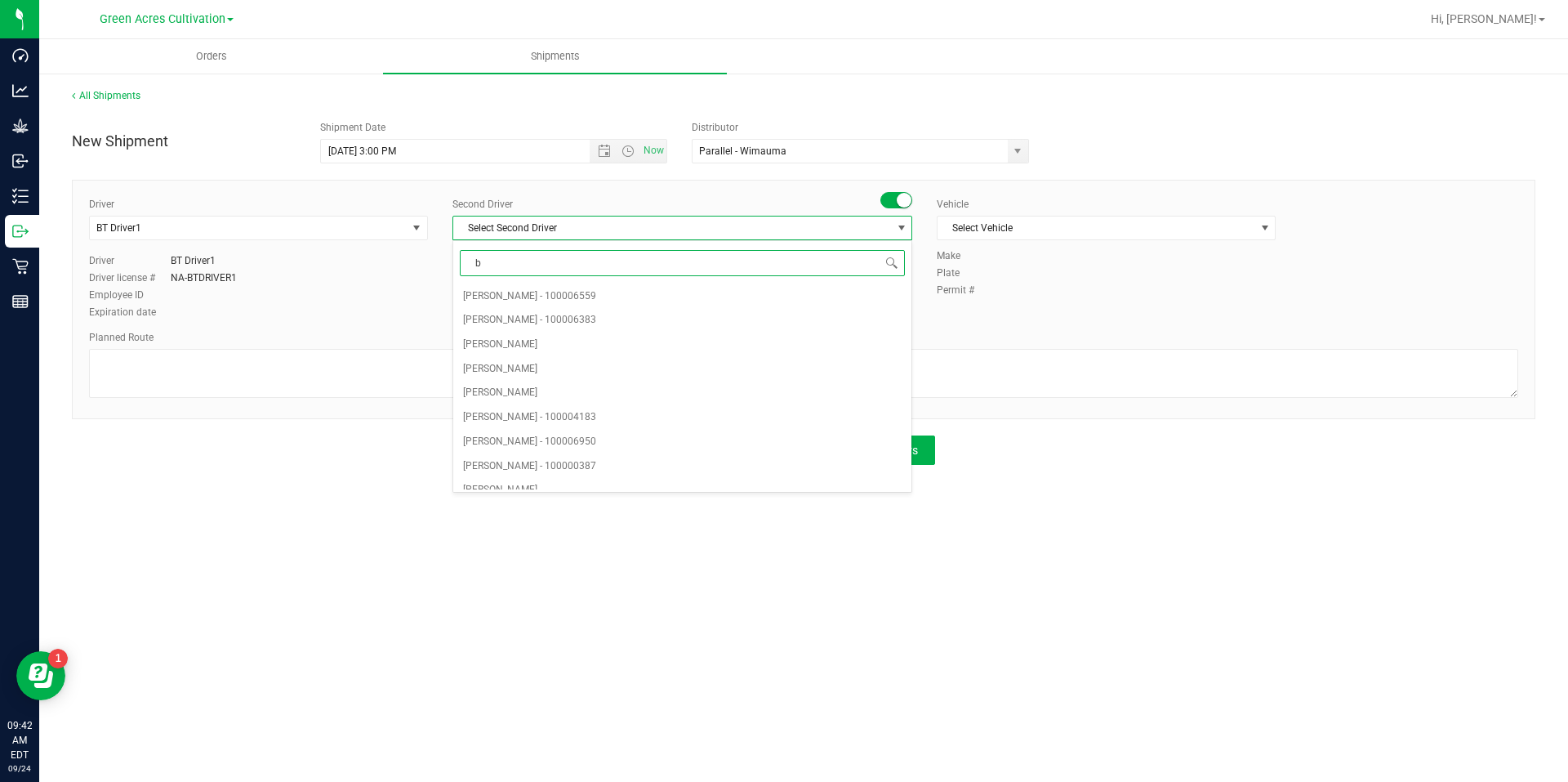
type input "bt"
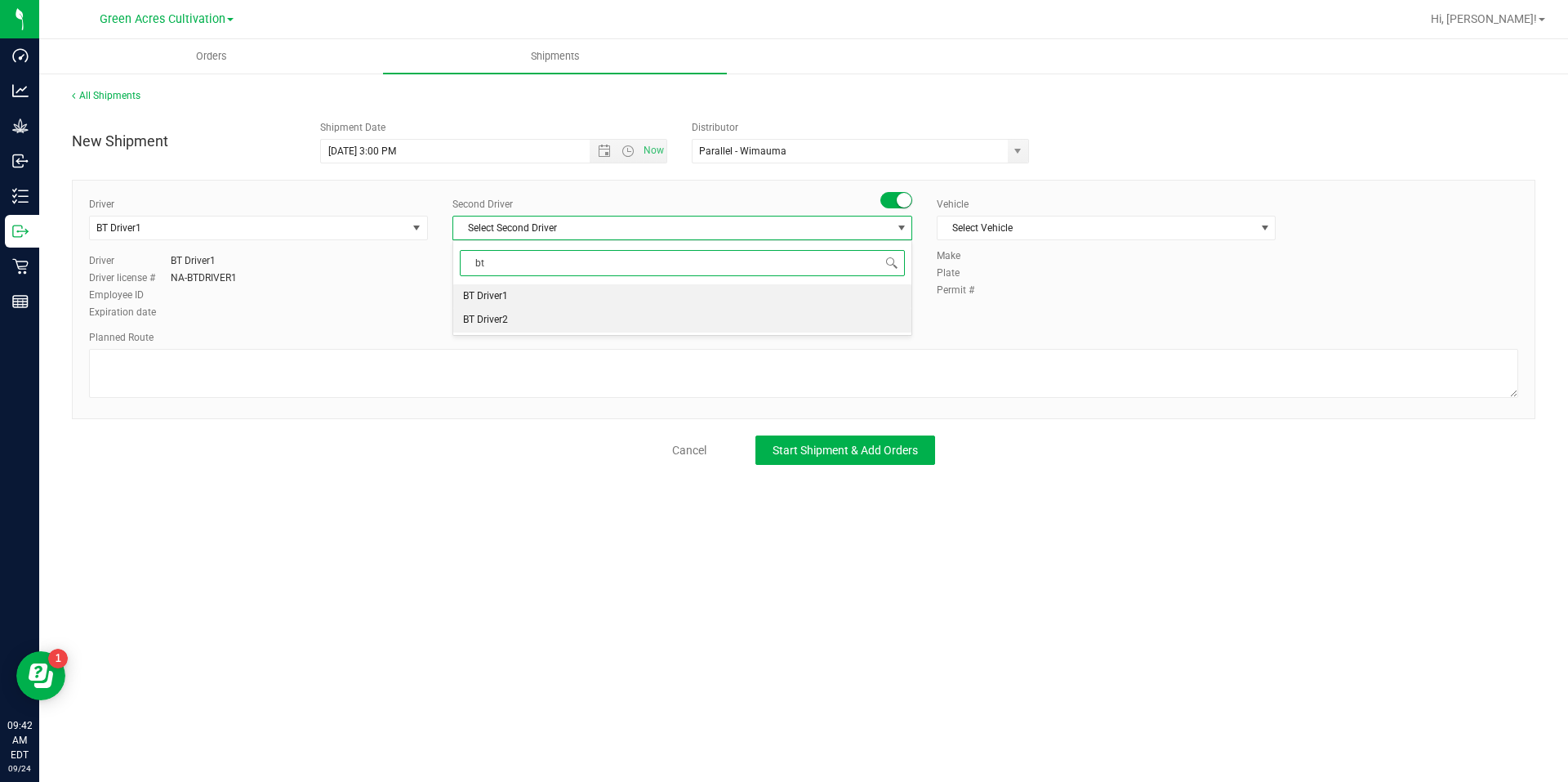
click at [548, 313] on li "BT Driver2" at bounding box center [682, 320] width 458 height 25
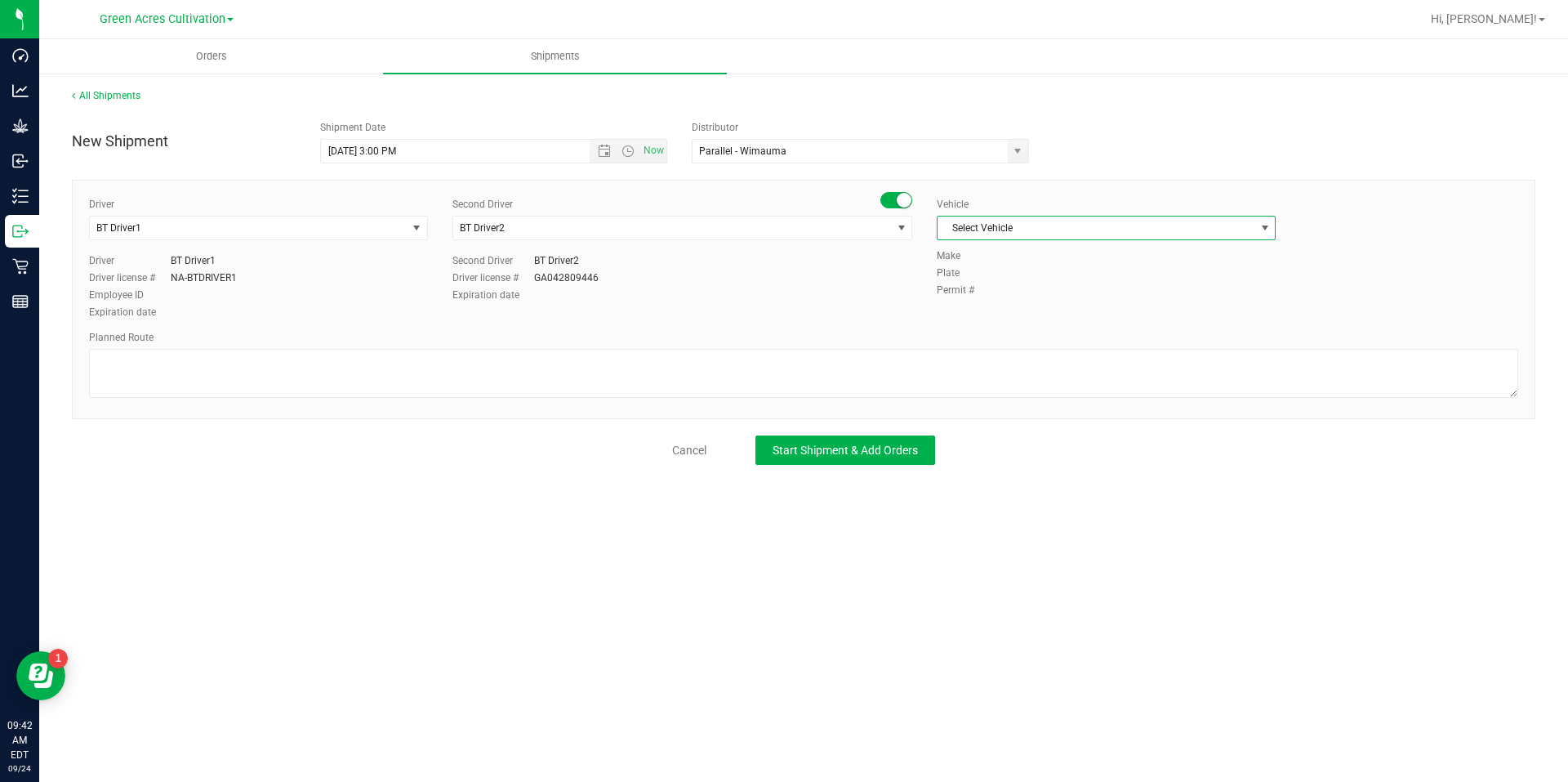
click at [1041, 216] on span "Select Vehicle" at bounding box center [1096, 228] width 317 height 23
click at [1007, 263] on li "BT Vehicle" at bounding box center [1105, 256] width 337 height 25
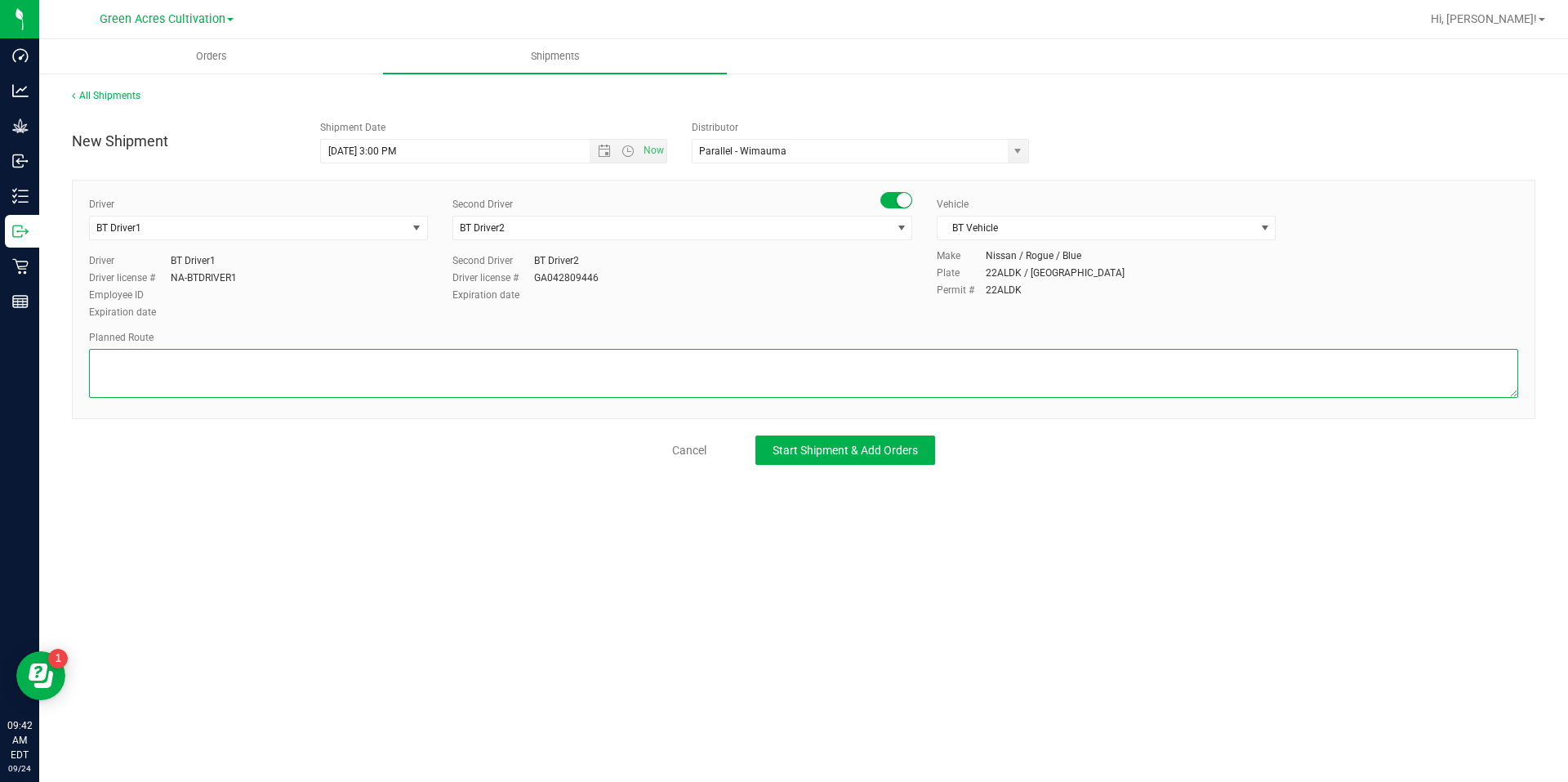
click at [883, 390] on textarea at bounding box center [803, 373] width 1429 height 49
type textarea "r"
type textarea "Route for lab sample pick up on file. Cure Room"
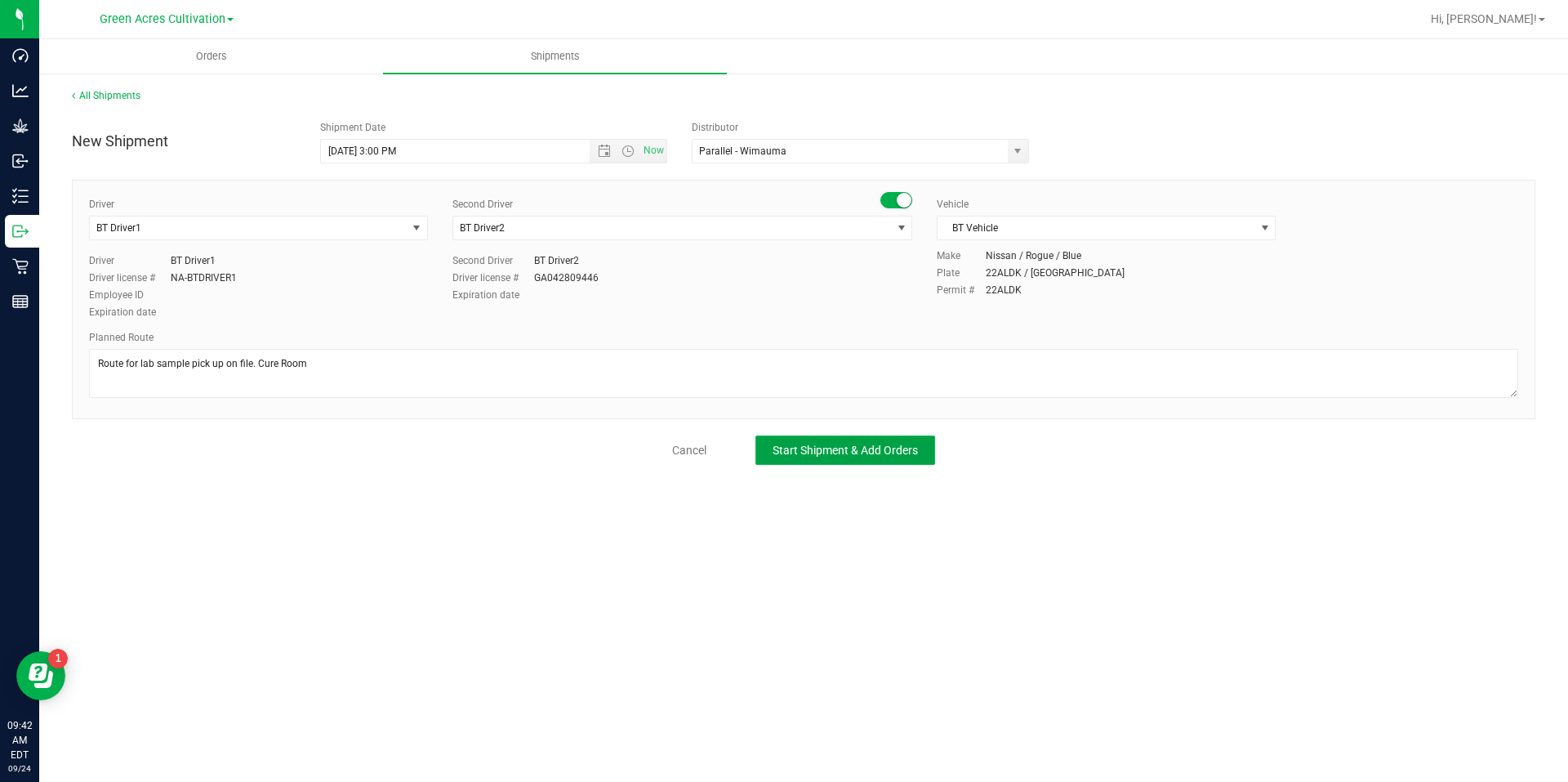
click at [882, 454] on span "Start Shipment & Add Orders" at bounding box center [845, 450] width 145 height 13
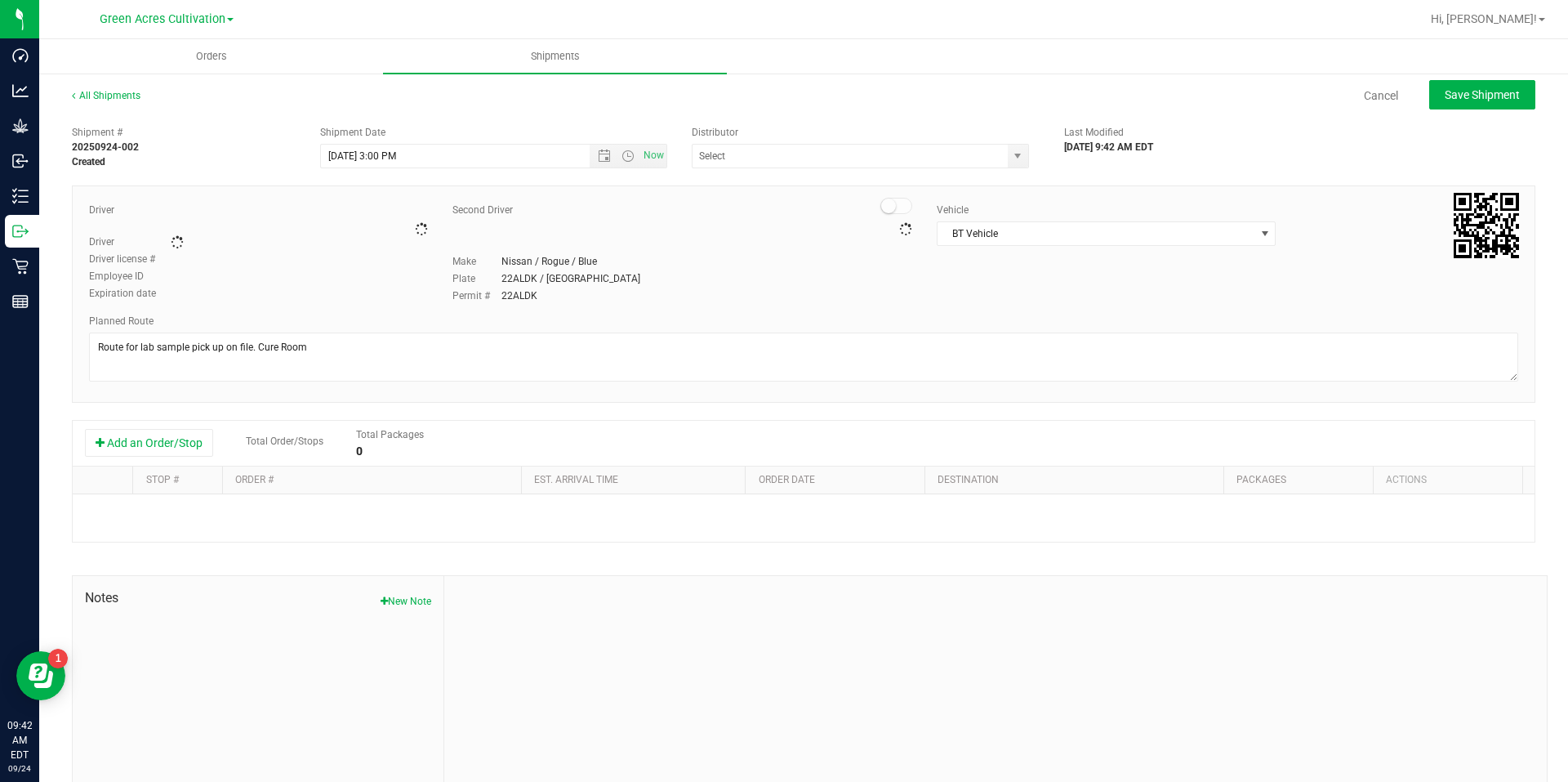
type input "Parallel - Wimauma"
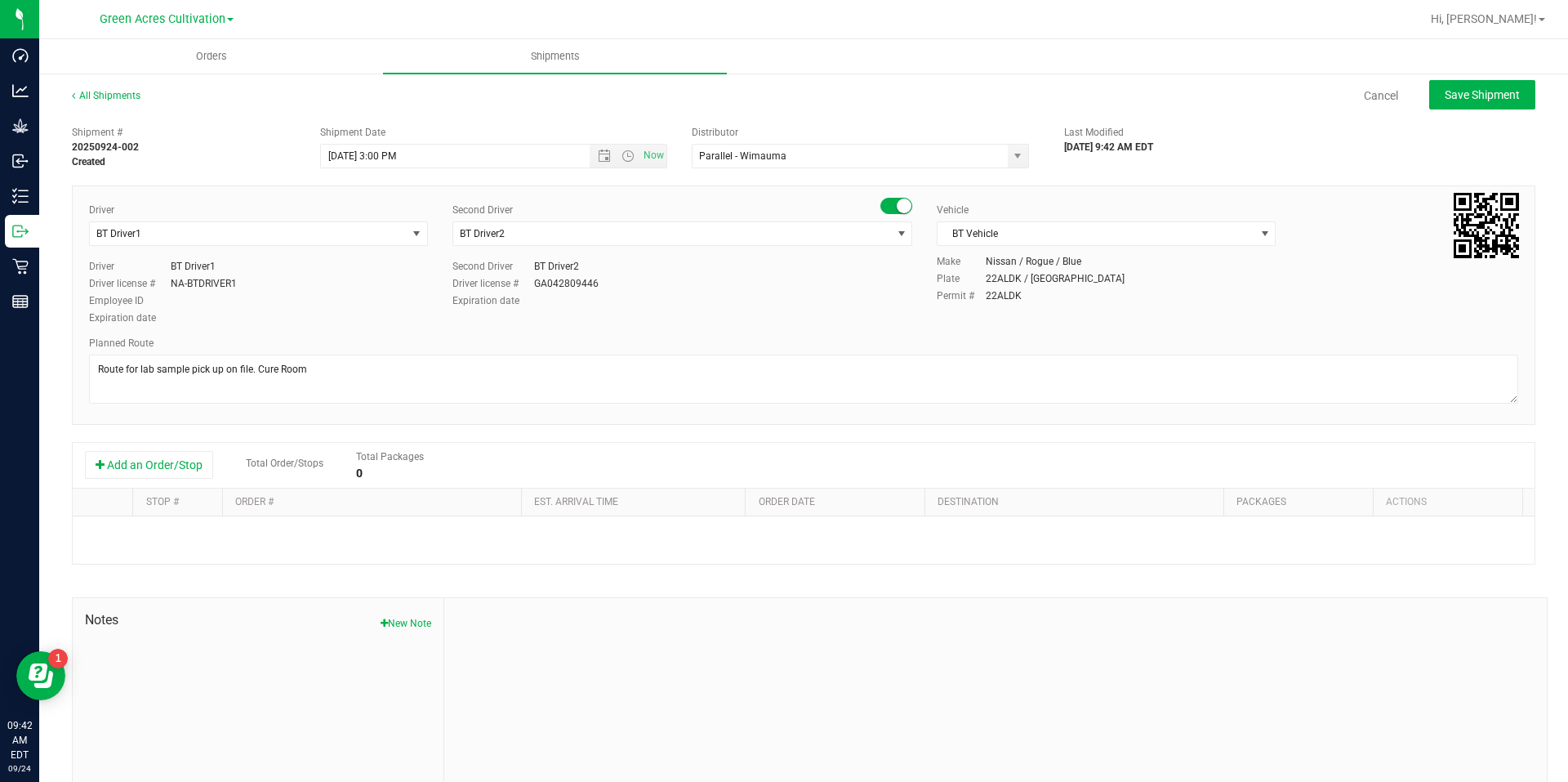
click at [182, 444] on div "Add an Order/Stop Total Order/Stops Total Packages 0" at bounding box center [803, 466] width 1461 height 45
click at [182, 454] on button "Add an Order/Stop" at bounding box center [149, 465] width 128 height 27
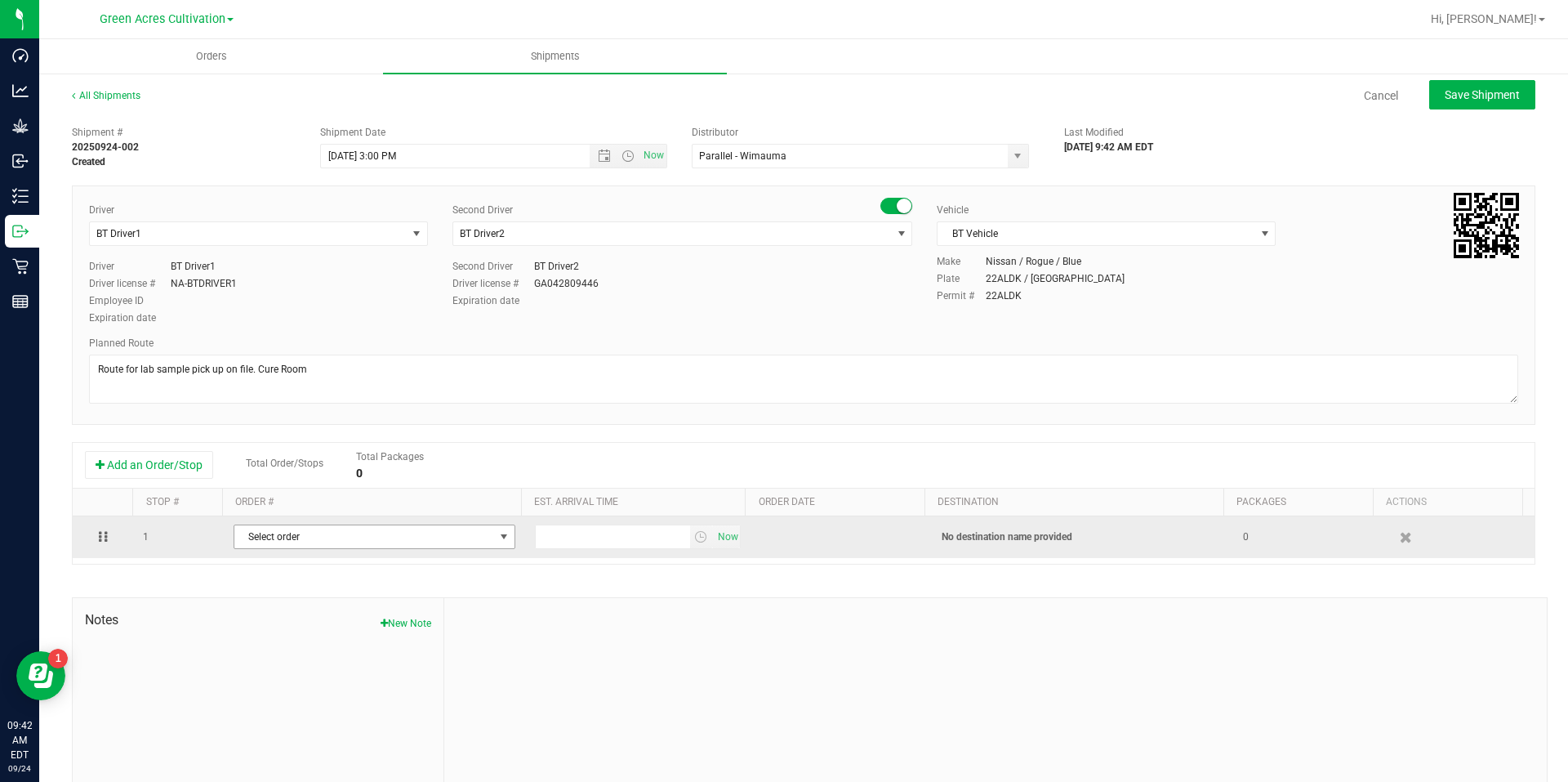
click at [345, 547] on span "Select order" at bounding box center [363, 536] width 260 height 23
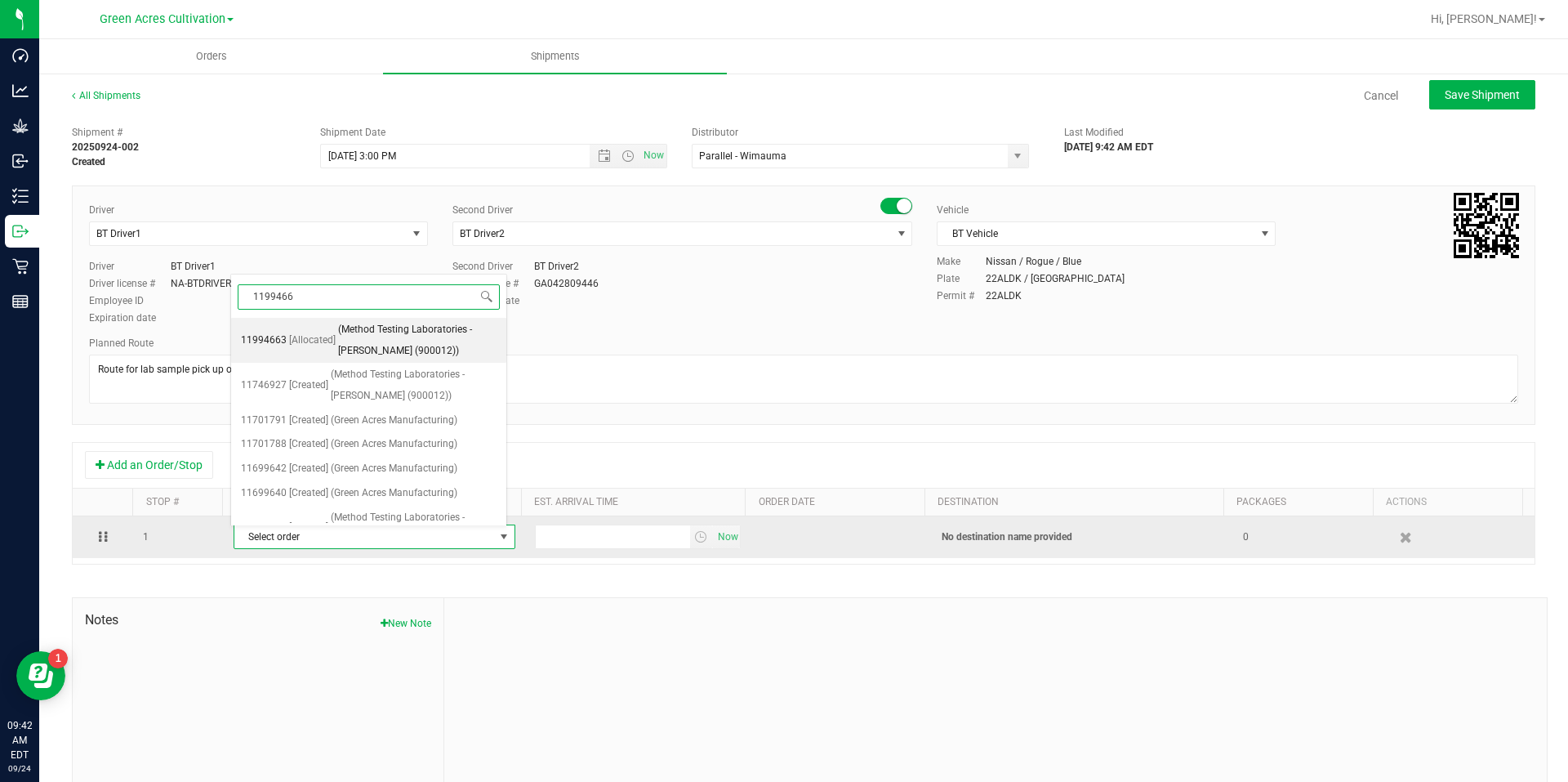
type input "11994663"
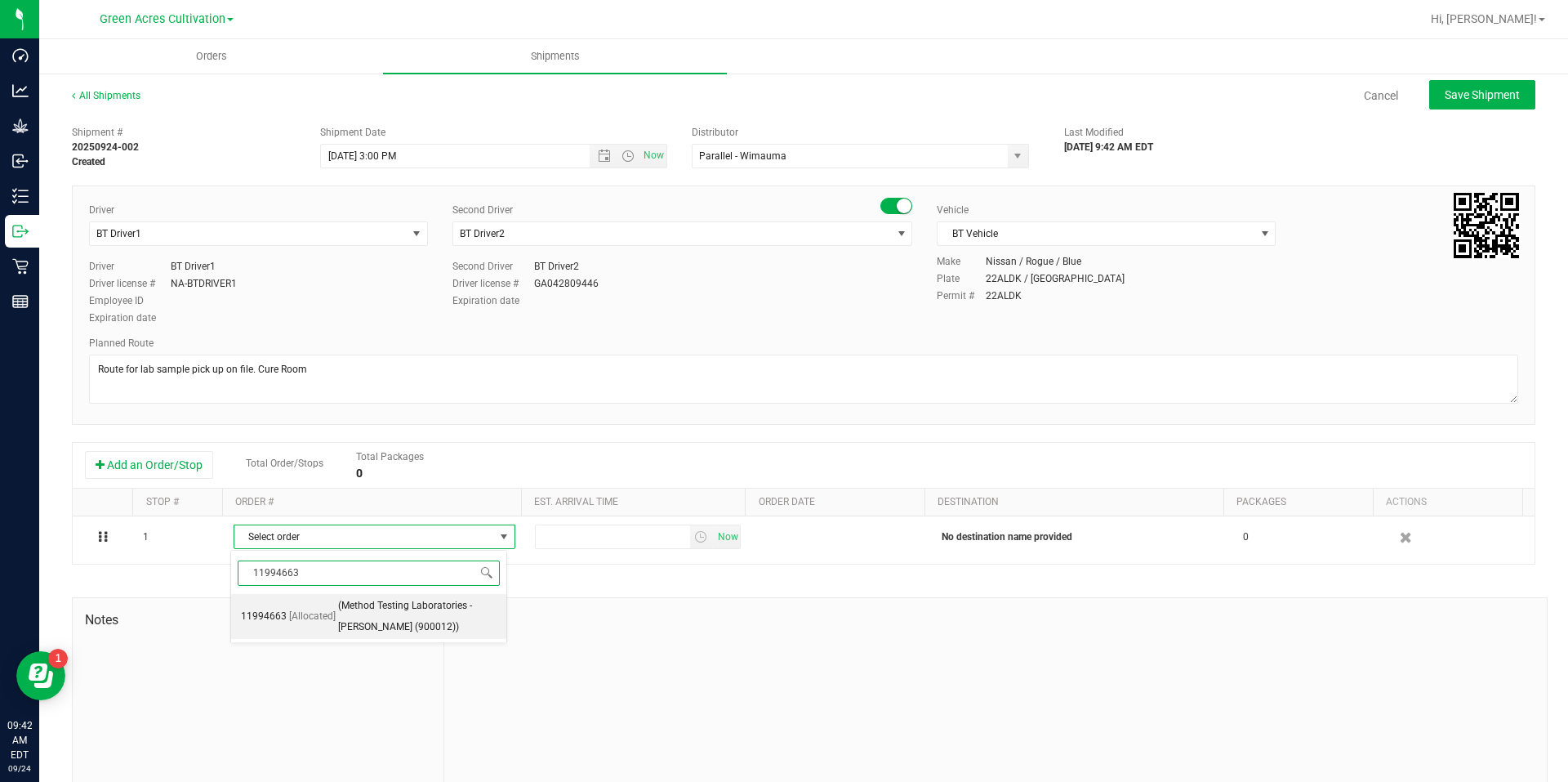
drag, startPoint x: 396, startPoint y: 618, endPoint x: 598, endPoint y: 586, distance: 204.5
click at [399, 618] on span "(Method Testing Laboratories - [PERSON_NAME] (900012))" at bounding box center [417, 617] width 159 height 42
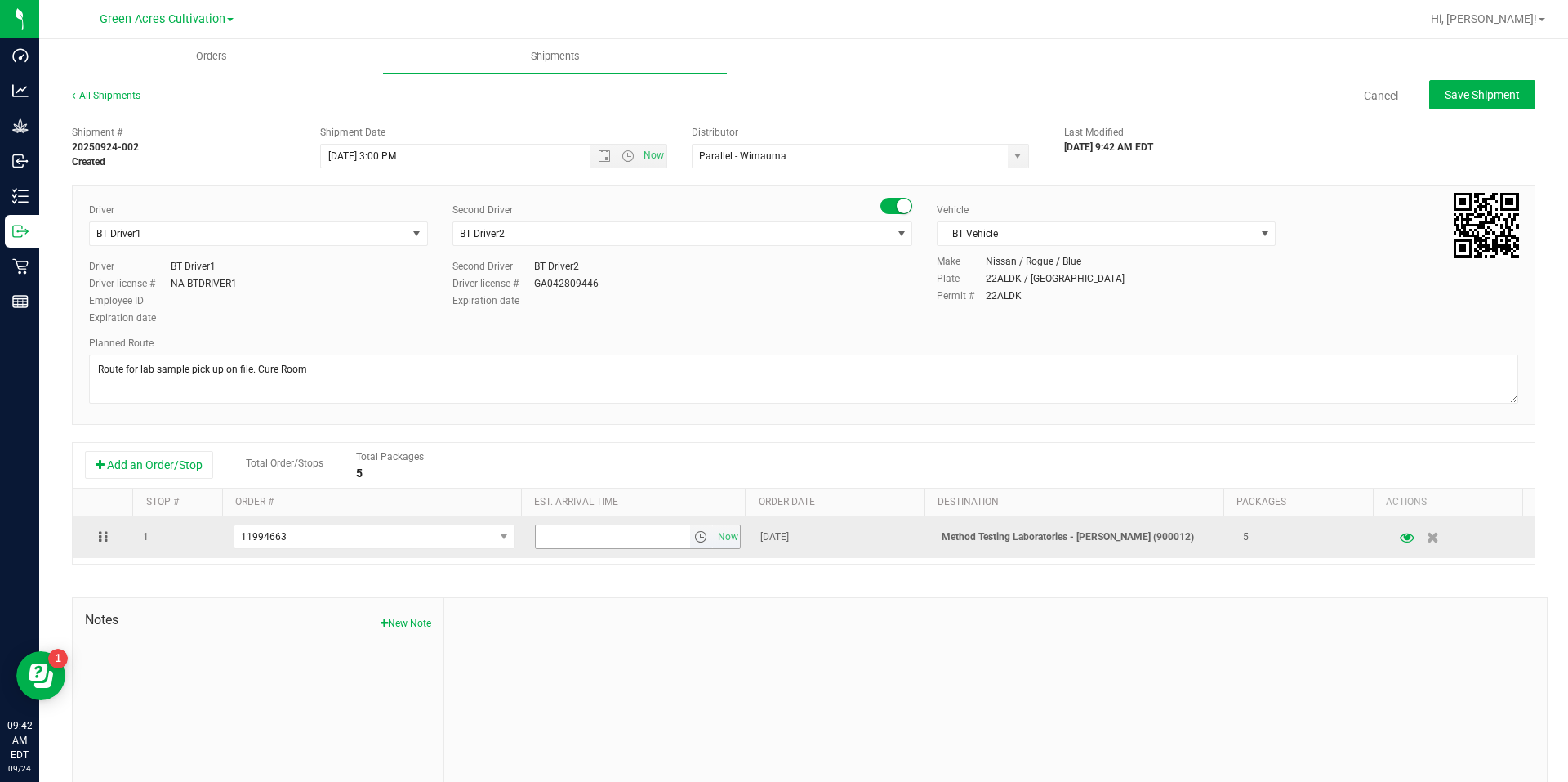
click at [694, 543] on span "select" at bounding box center [700, 536] width 13 height 13
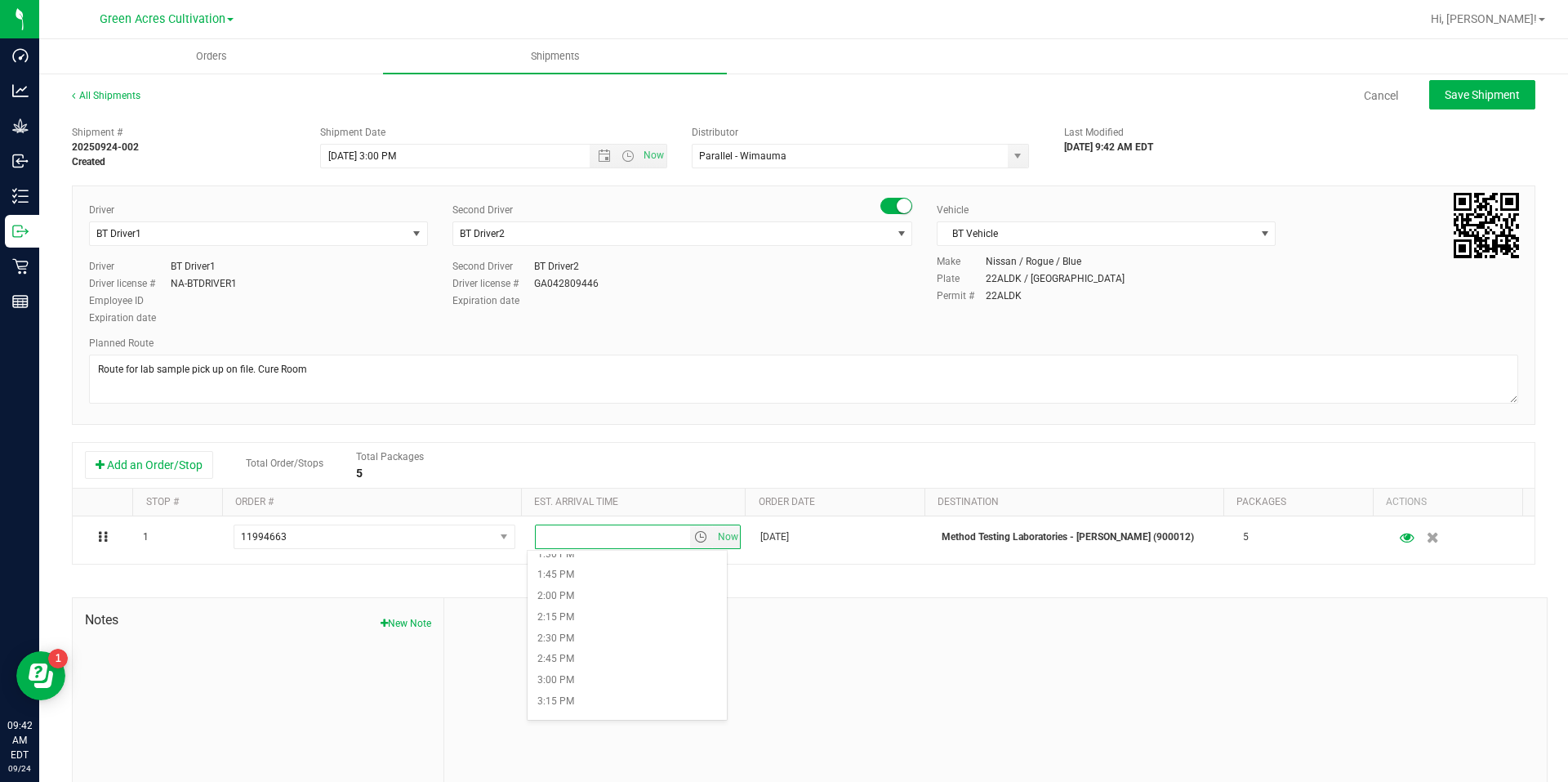
scroll to position [1226, 0]
click at [627, 686] on li "4:00 PM" at bounding box center [627, 683] width 199 height 21
click at [1528, 98] on div "All Shipments Cancel Save Shipment Shipment # 20250924-002 Created Shipment Dat…" at bounding box center [803, 452] width 1528 height 762
click at [1503, 94] on span "Save Shipment" at bounding box center [1482, 94] width 76 height 13
type input "[DATE] 7:00 PM"
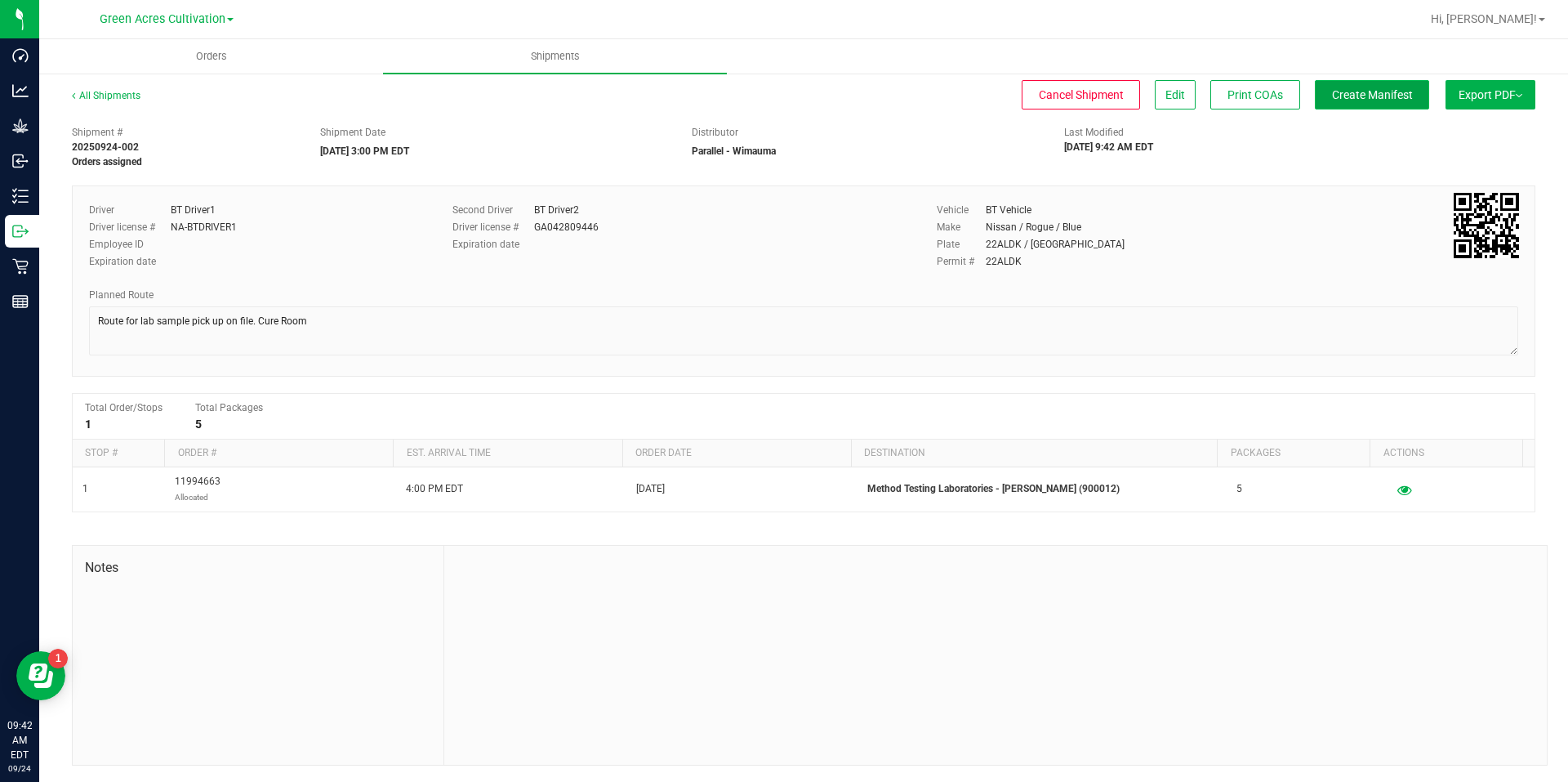
click at [1399, 95] on button "Create Manifest" at bounding box center [1372, 94] width 114 height 29
click at [1467, 88] on span "Export PDF" at bounding box center [1490, 94] width 63 height 13
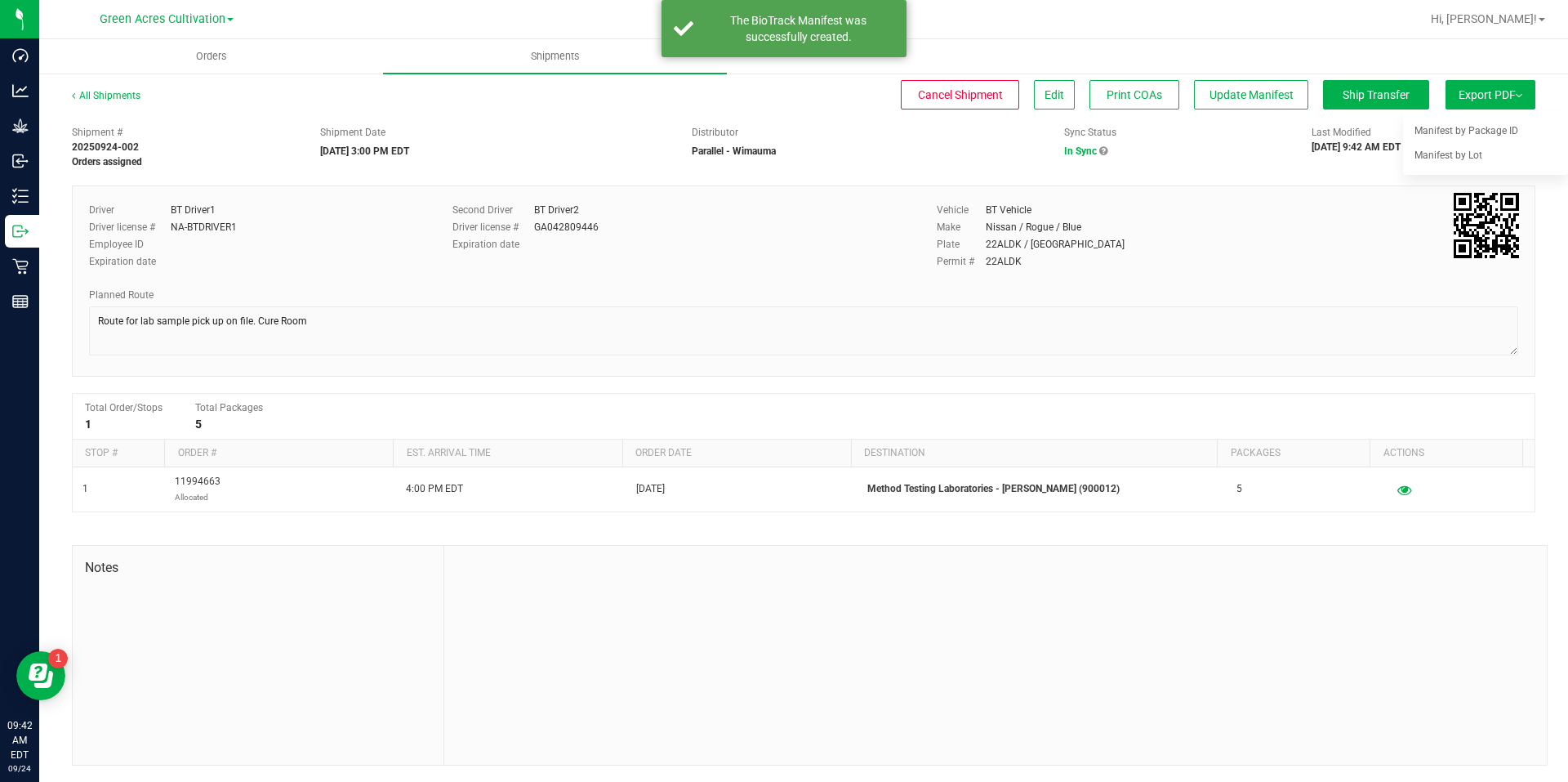
click at [1464, 109] on button "Export PDF" at bounding box center [1490, 94] width 90 height 29
click at [1474, 96] on span "Export PDF" at bounding box center [1490, 94] width 63 height 13
click at [1481, 126] on span "Manifest by Package ID" at bounding box center [1466, 130] width 104 height 11
